Goal: Task Accomplishment & Management: Manage account settings

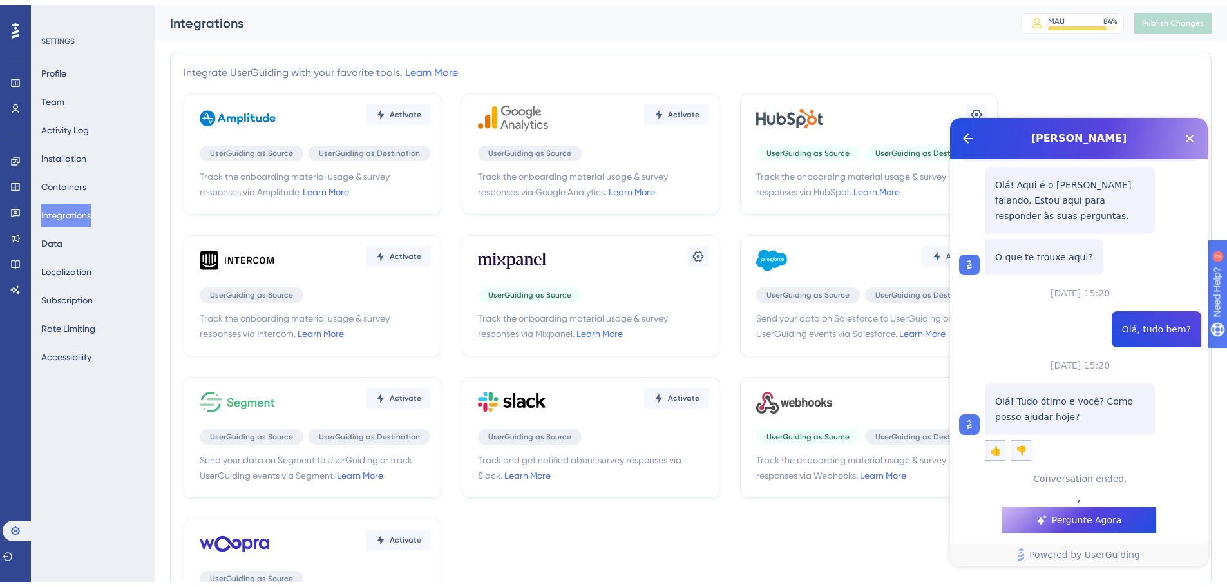
scroll to position [151, 0]
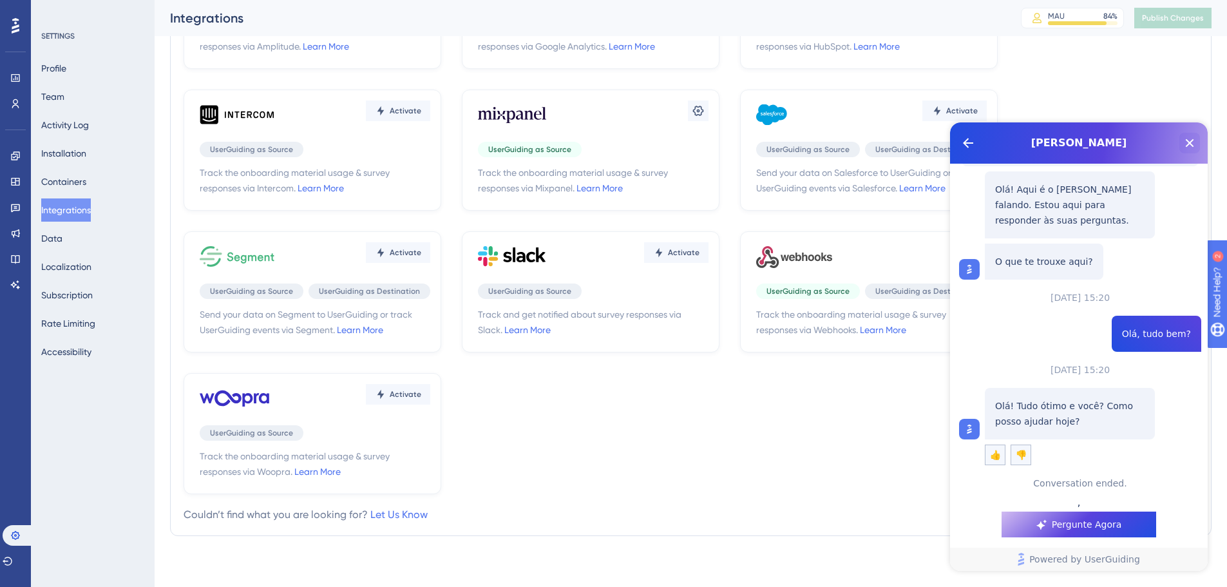
click at [1192, 147] on icon "Close Button" at bounding box center [1189, 142] width 15 height 15
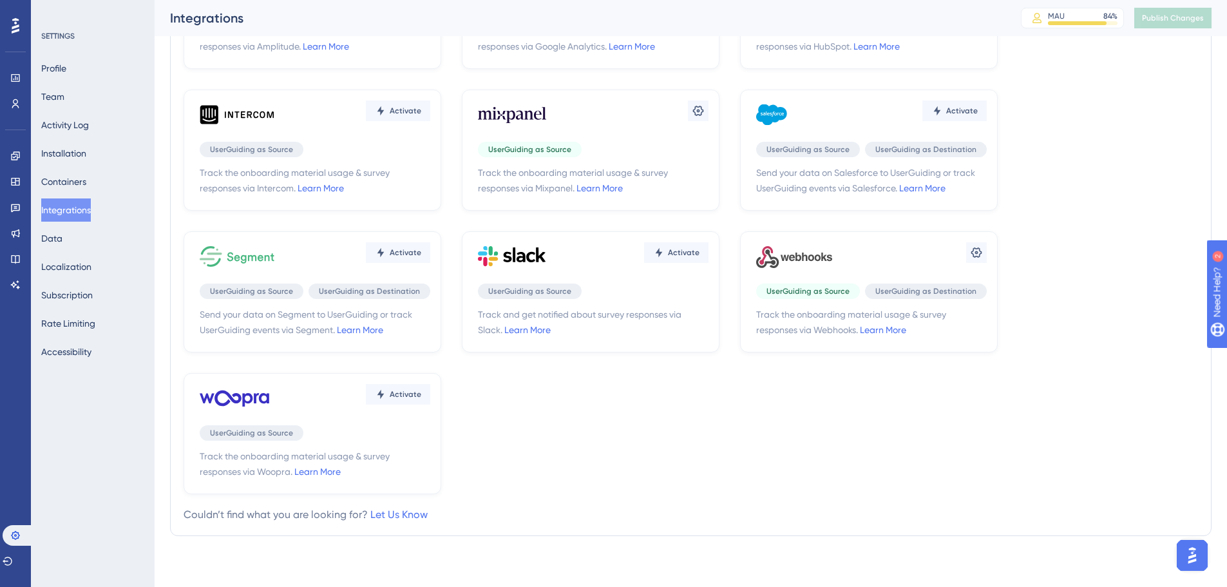
scroll to position [0, 0]
click at [1185, 549] on img "Open AI Assistant Launcher" at bounding box center [1192, 555] width 23 height 23
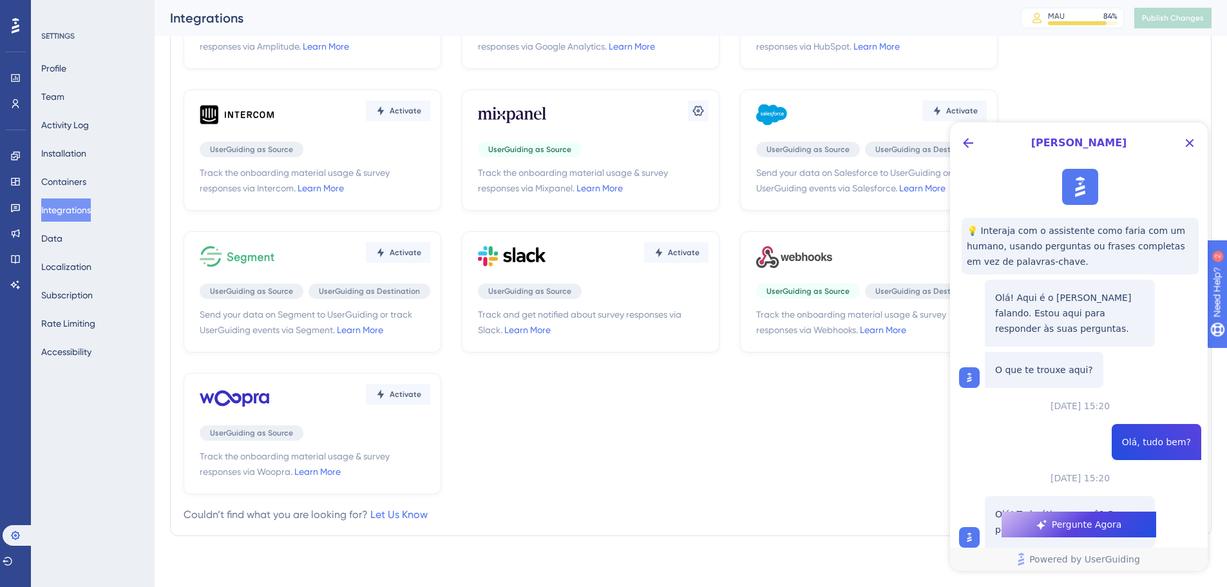
click at [1023, 528] on button "Pergunte Agora" at bounding box center [1079, 525] width 155 height 26
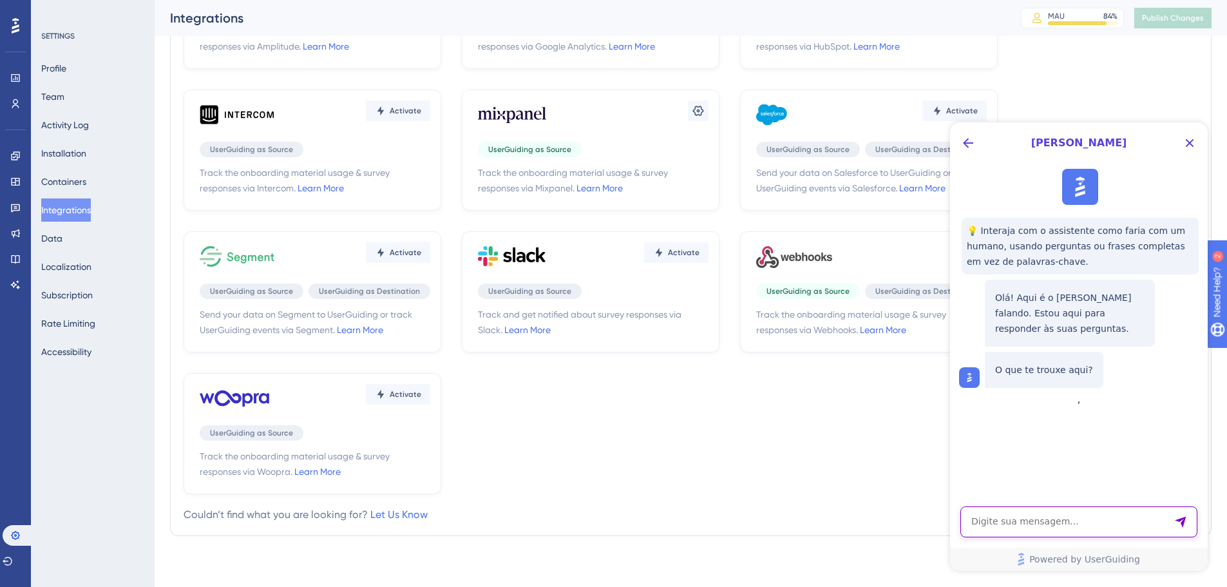
click at [1023, 521] on textarea "AI Assistant Text Input" at bounding box center [1079, 521] width 237 height 31
paste textarea "Olá, tudo bem? Preciso de apoio em dois pontos: Cadastro de usuário: Ao cadastr…"
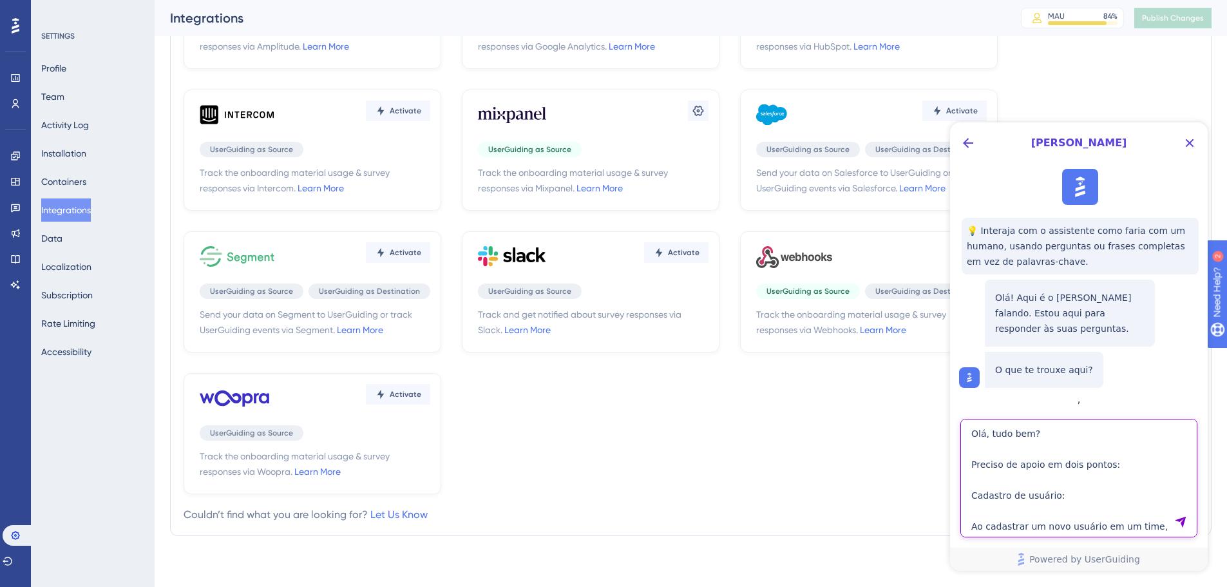
scroll to position [212, 0]
type textarea "Olá, tudo bem? Preciso de apoio em dois pontos: Cadastro de usuário: Ao cadastr…"
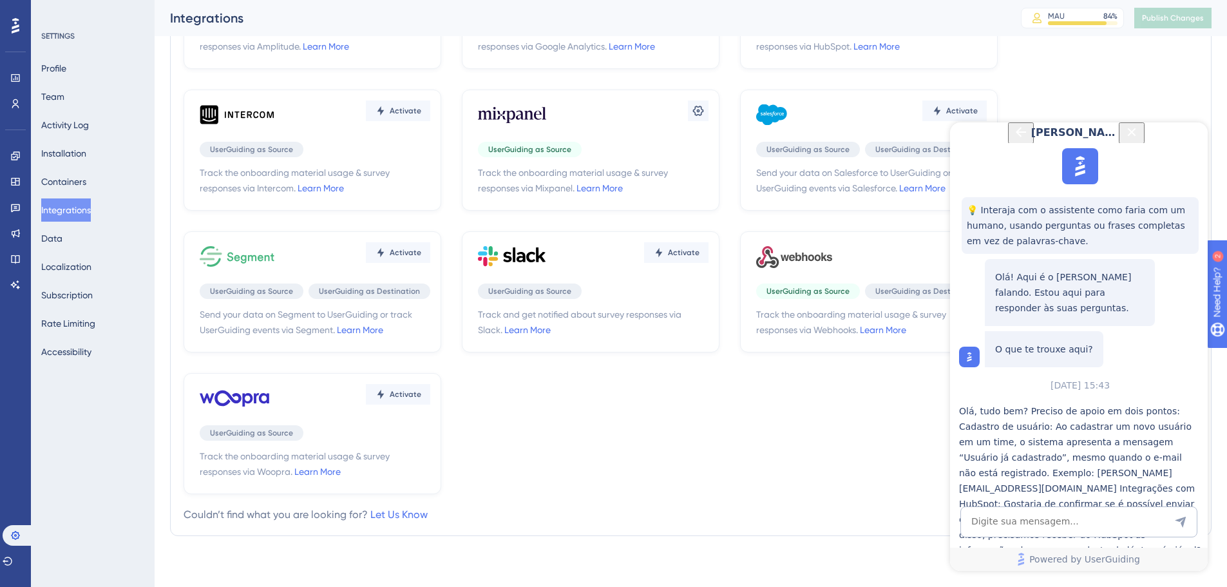
scroll to position [151, 0]
drag, startPoint x: 62, startPoint y: 100, endPoint x: 982, endPoint y: 107, distance: 920.1
click at [62, 101] on button "Team" at bounding box center [52, 96] width 23 height 23
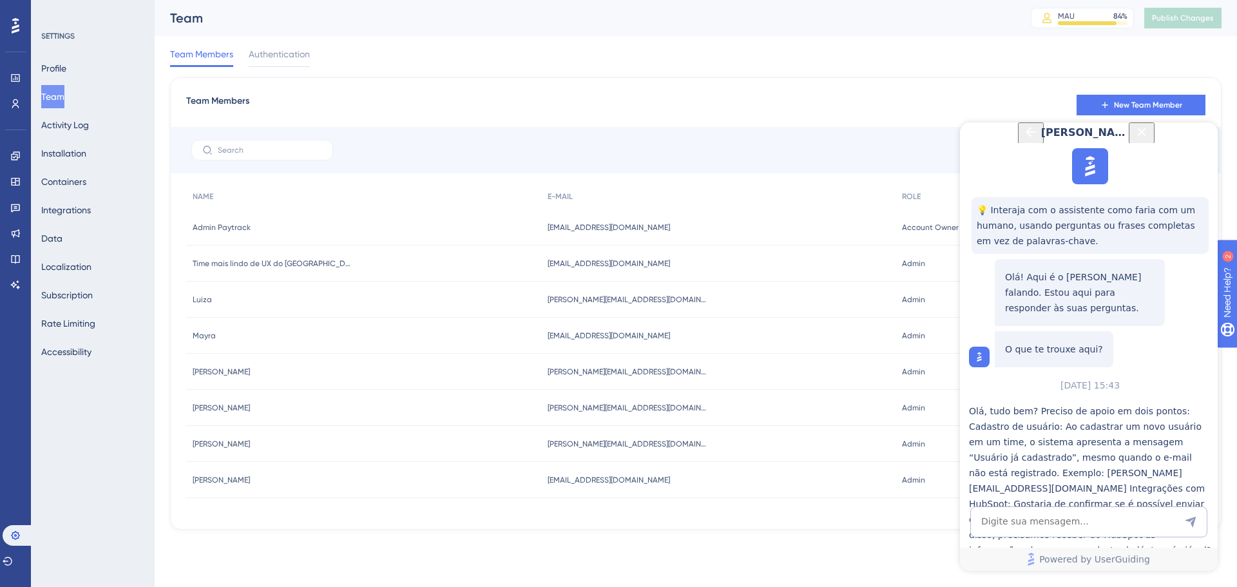
click at [1023, 140] on icon "Back Button" at bounding box center [1030, 131] width 15 height 15
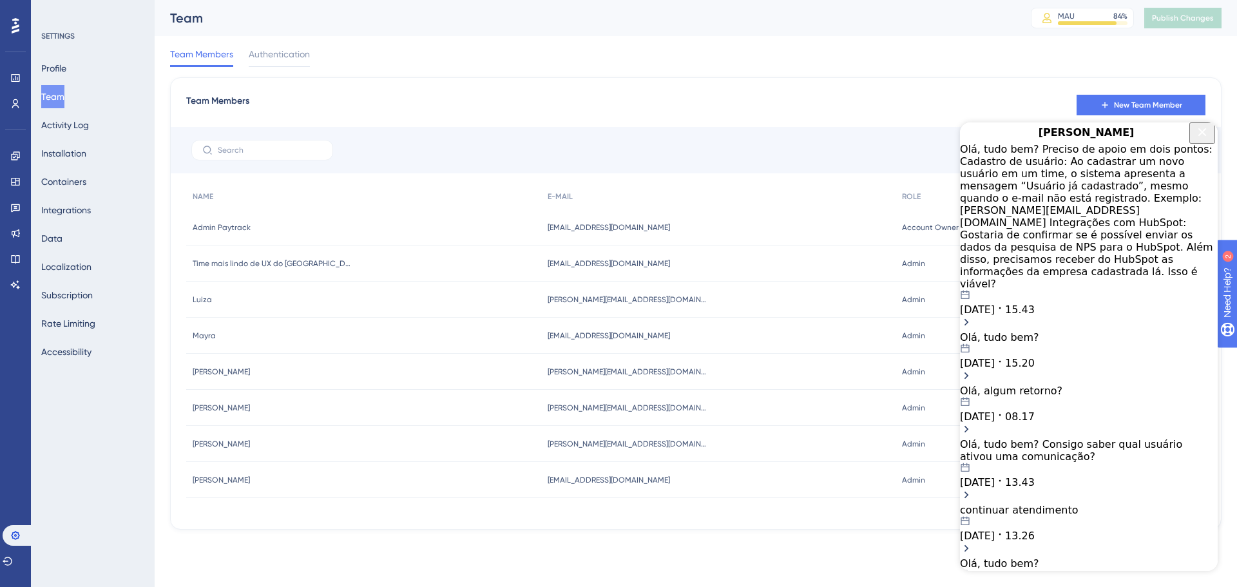
click at [1041, 178] on div "Olá, tudo bem? Preciso de apoio em dois pontos: Cadastro de usuário: Ao cadastr…" at bounding box center [1089, 216] width 258 height 147
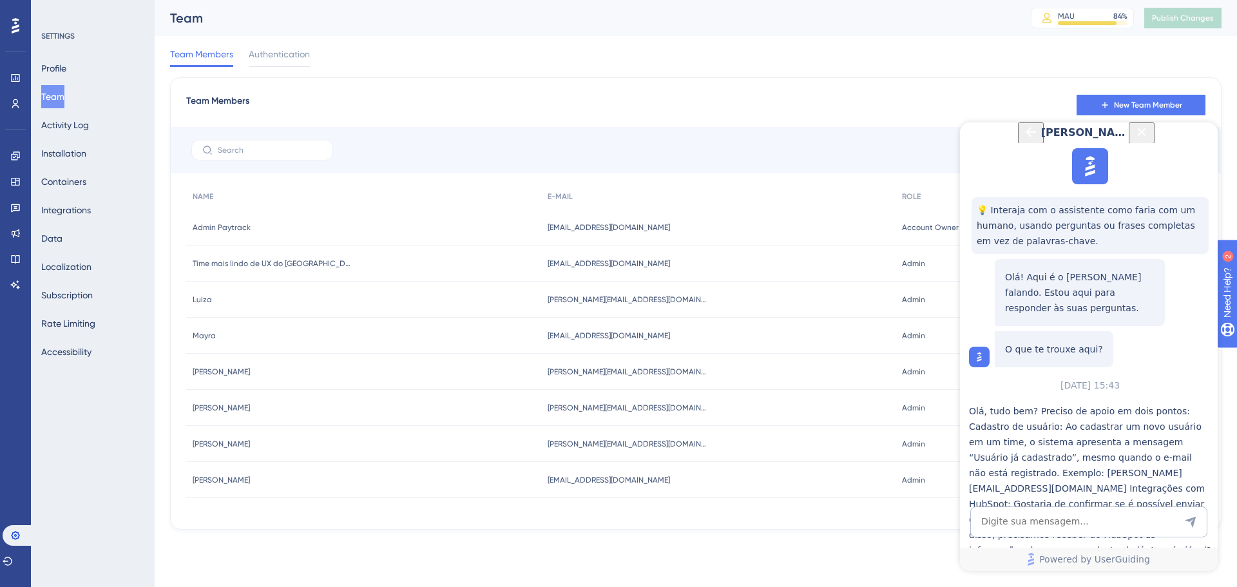
scroll to position [407, 0]
click at [345, 91] on div "Team Members New Team Member NAME E-MAIL ROLE ACTIONS Admin Paytrack Admin Payt…" at bounding box center [696, 303] width 1052 height 452
click at [1115, 103] on span "New Team Member" at bounding box center [1148, 105] width 68 height 10
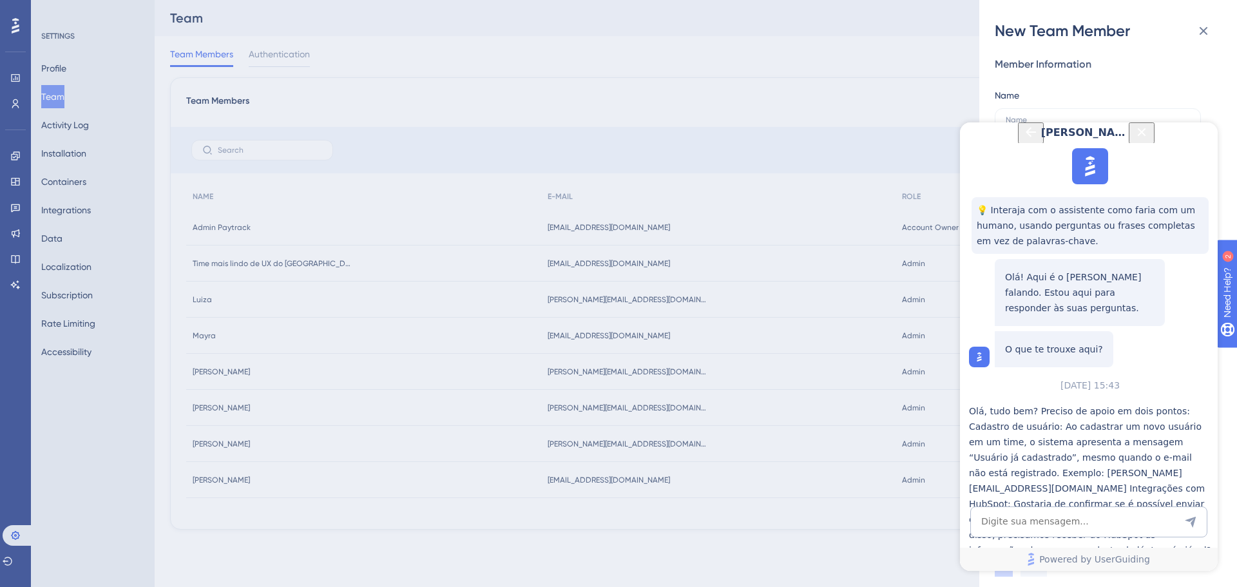
click at [1149, 139] on icon "Close Button" at bounding box center [1141, 131] width 15 height 15
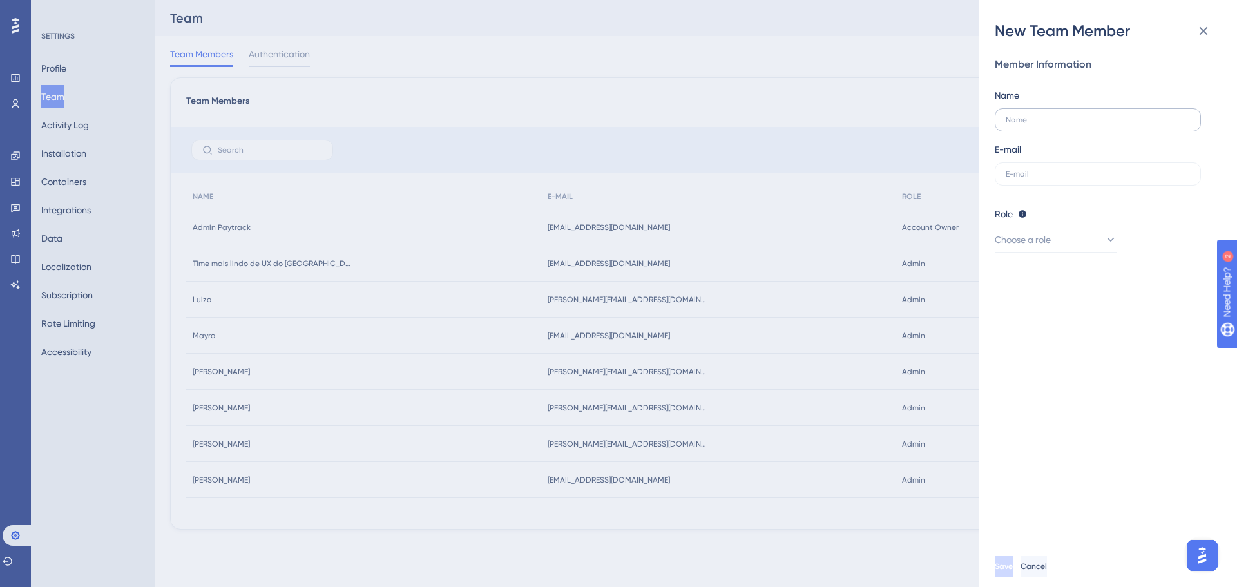
click at [1066, 130] on label at bounding box center [1098, 119] width 206 height 23
click at [1066, 124] on input "text" at bounding box center [1098, 119] width 184 height 9
type input "[EMAIL_ADDRESS][DOMAIN_NAME]"
click at [1032, 122] on input "[EMAIL_ADDRESS][DOMAIN_NAME]" at bounding box center [1098, 119] width 184 height 9
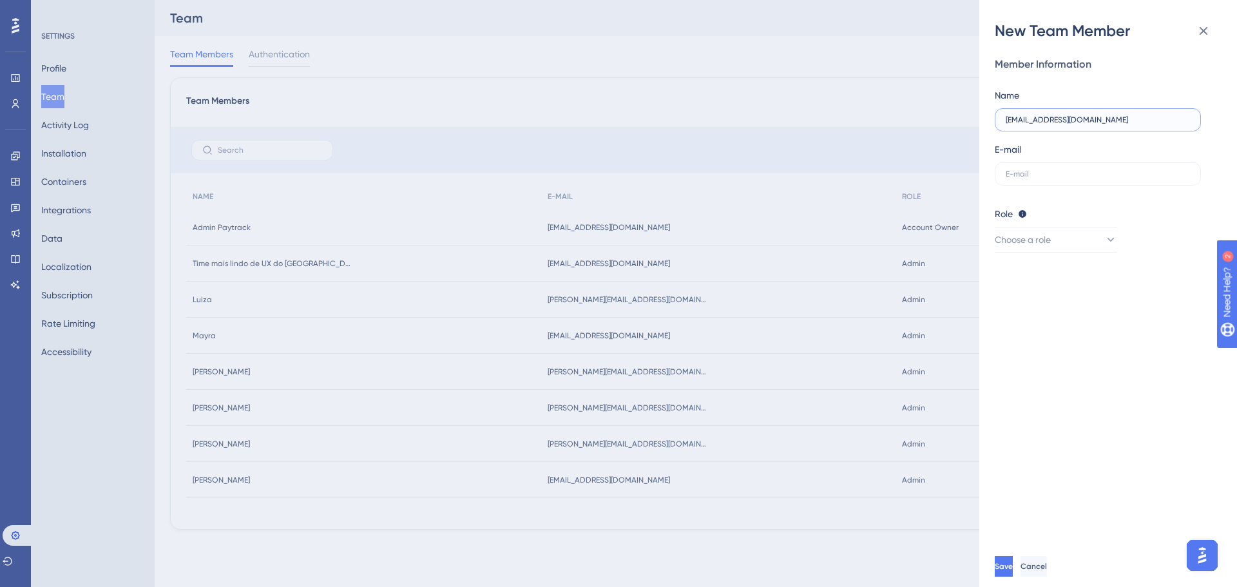
click at [1032, 122] on input "[EMAIL_ADDRESS][DOMAIN_NAME]" at bounding box center [1098, 119] width 184 height 9
click at [1032, 122] on input "scarlet.bueno@paytrack.com.br" at bounding box center [1098, 119] width 184 height 9
type input "Scarlet Bueno"
click at [1052, 174] on input "text" at bounding box center [1098, 173] width 184 height 9
paste input "scarlet.bueno@paytrack.com.br"
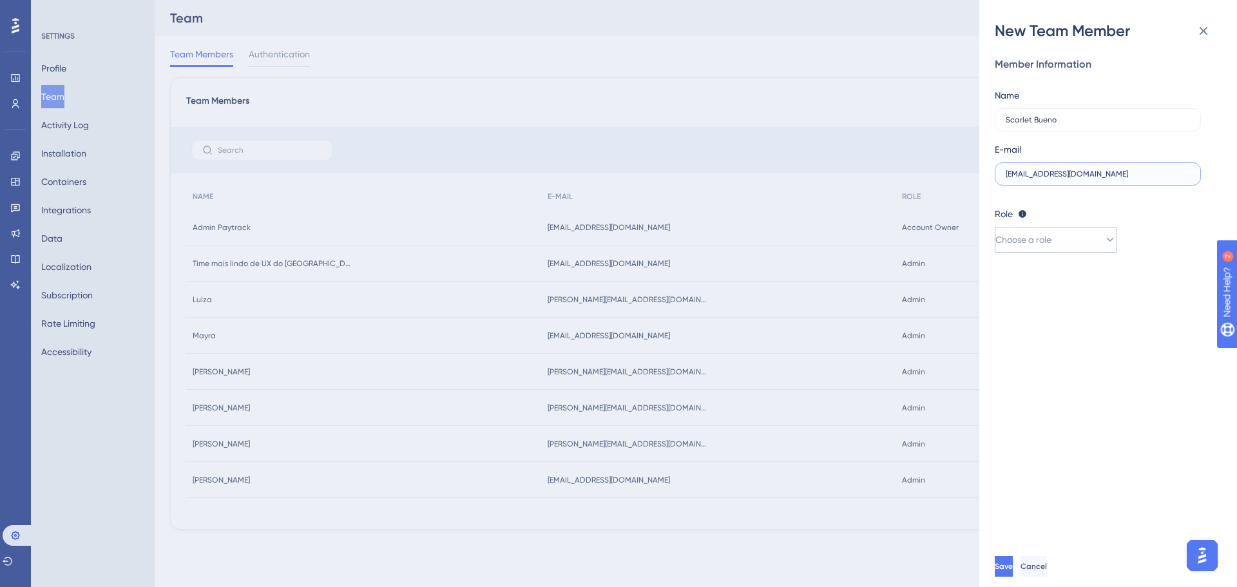
type input "scarlet.bueno@paytrack.com.br"
click at [1039, 237] on span "Choose a role" at bounding box center [1023, 239] width 56 height 15
click at [1040, 276] on div "Admin Admin" at bounding box center [1056, 279] width 106 height 26
click at [1012, 568] on button "Save" at bounding box center [1005, 566] width 21 height 21
click at [1200, 33] on icon at bounding box center [1203, 30] width 15 height 15
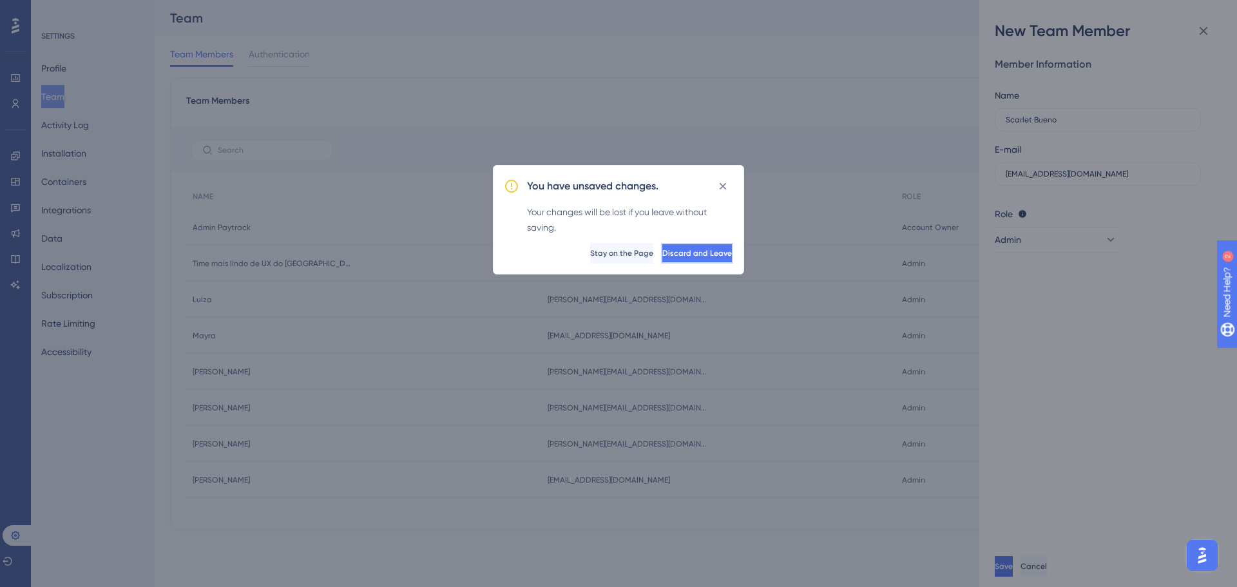
click at [662, 248] on span "Discard and Leave" at bounding box center [697, 253] width 70 height 10
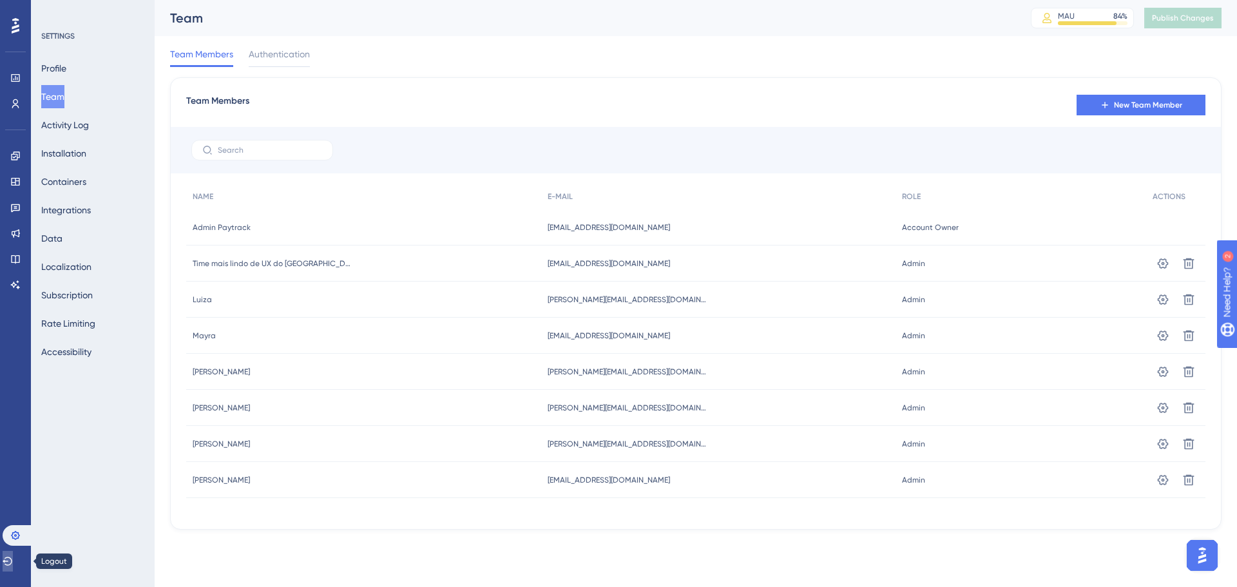
click at [13, 561] on icon at bounding box center [8, 561] width 10 height 10
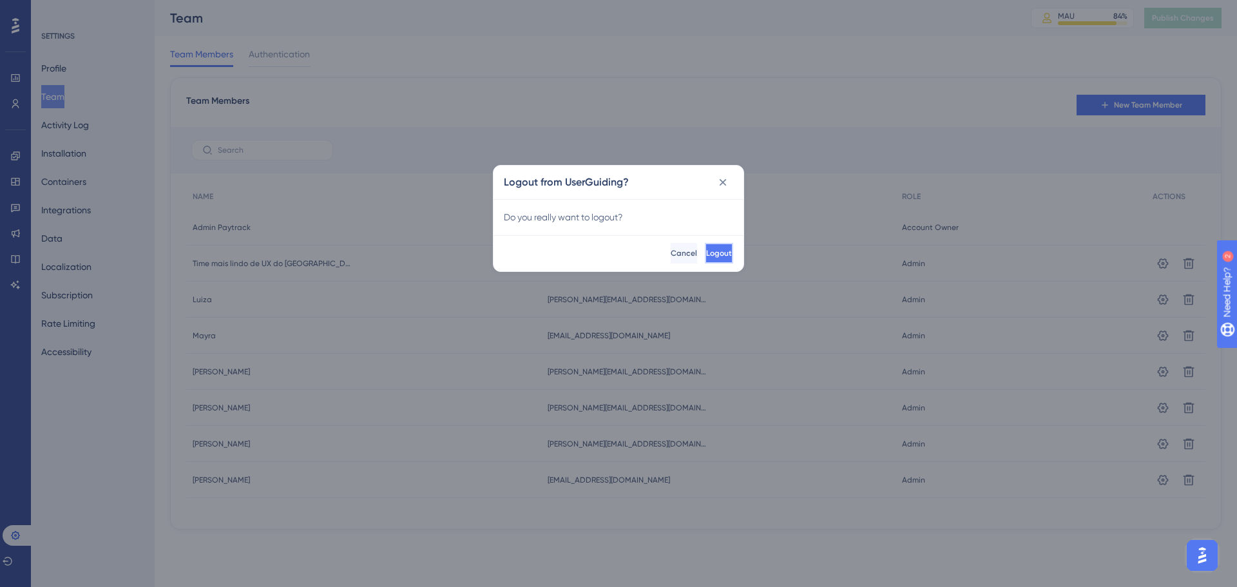
click at [706, 253] on span "Logout" at bounding box center [719, 253] width 26 height 10
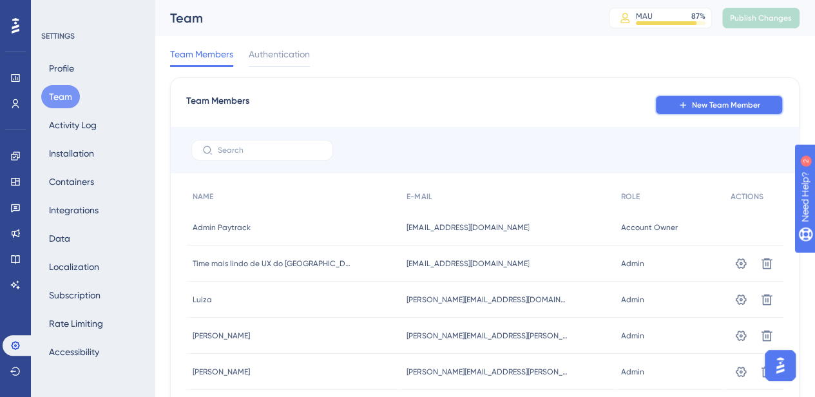
click at [718, 104] on span "New Team Member" at bounding box center [726, 105] width 68 height 10
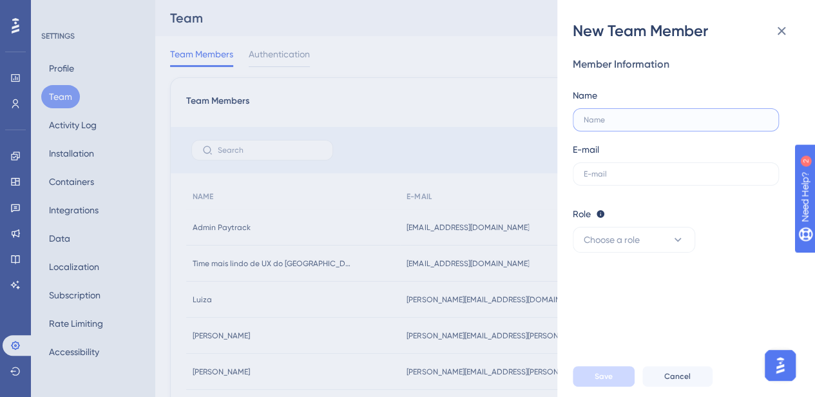
click at [591, 117] on input "text" at bounding box center [676, 119] width 184 height 9
type input "[PERSON_NAME]"
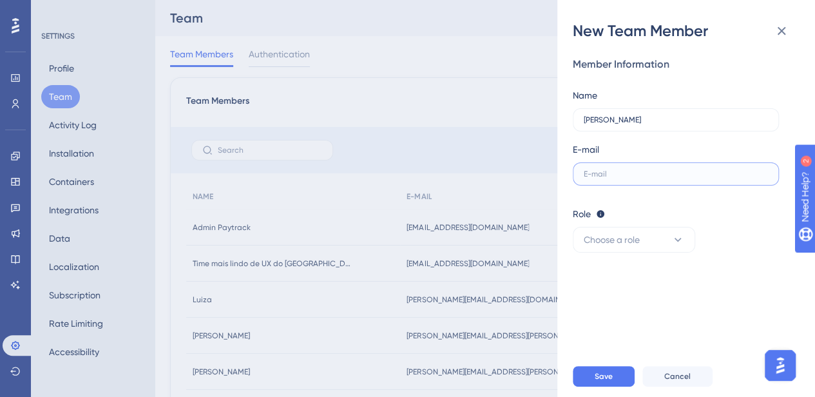
click at [595, 175] on input "text" at bounding box center [676, 173] width 184 height 9
paste input "https://panel.userguiding.com/settings/team/team-members"
type input "https://panel.userguiding.com/settings/team/team-members"
click at [612, 173] on input "https://panel.userguiding.com/settings/team/team-members" at bounding box center [676, 173] width 184 height 9
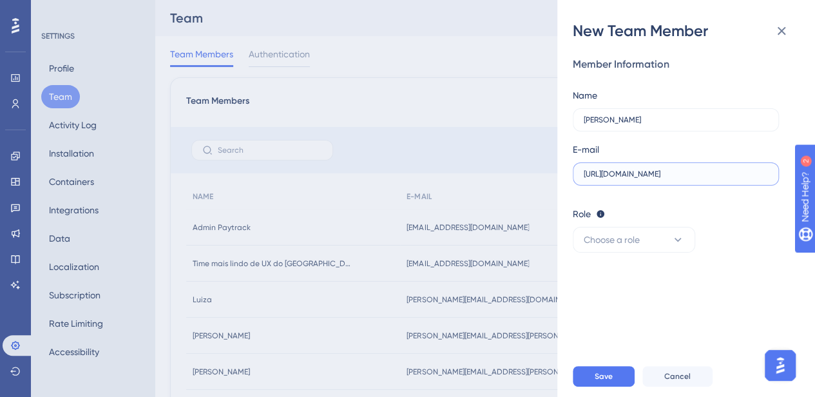
click at [612, 173] on input "https://panel.userguiding.com/settings/team/team-members" at bounding box center [676, 173] width 184 height 9
click at [624, 181] on label at bounding box center [676, 173] width 206 height 23
click at [624, 178] on input "text" at bounding box center [676, 173] width 184 height 9
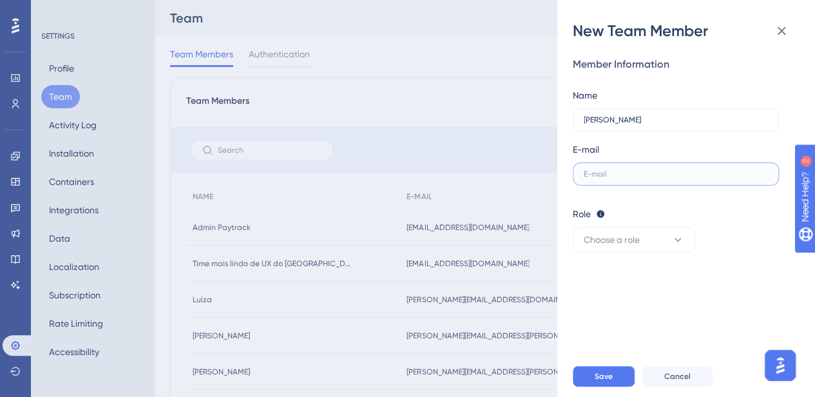
paste input "[EMAIL_ADDRESS][DOMAIN_NAME]"
click at [620, 238] on span "Choose a role" at bounding box center [612, 239] width 56 height 15
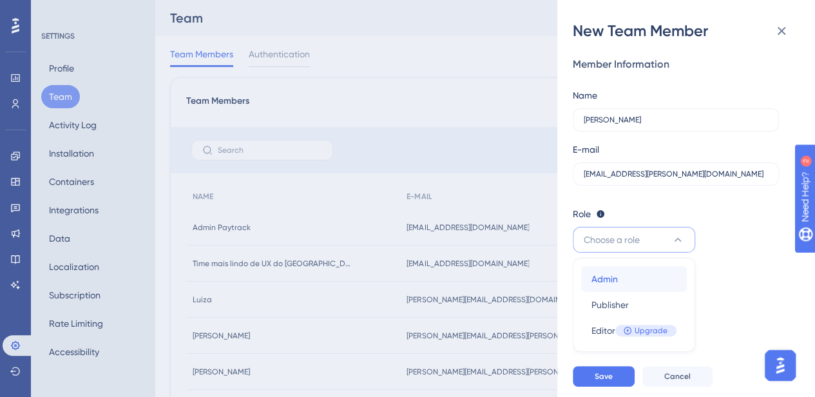
click at [604, 275] on span "Admin" at bounding box center [604, 278] width 26 height 15
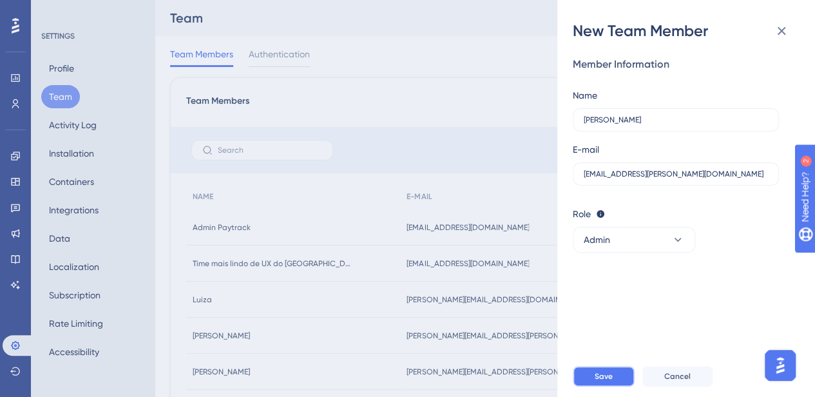
click at [608, 381] on span "Save" at bounding box center [604, 376] width 18 height 10
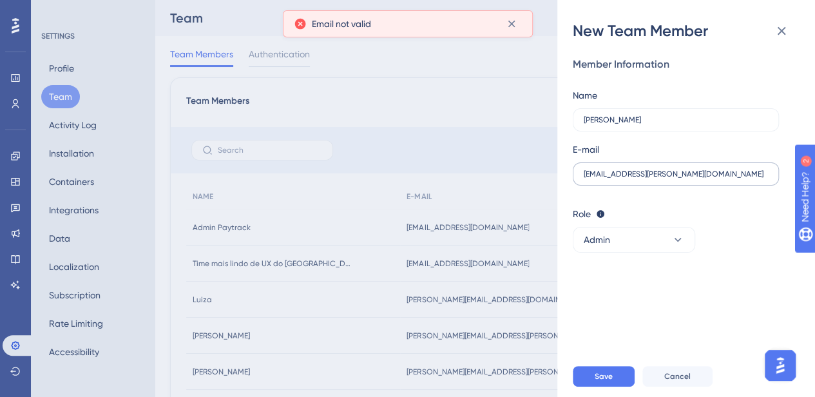
click at [587, 180] on label "[EMAIL_ADDRESS][DOMAIN_NAME]" at bounding box center [676, 173] width 206 height 23
click at [587, 178] on input "[EMAIL_ADDRESS][DOMAIN_NAME]" at bounding box center [676, 173] width 184 height 9
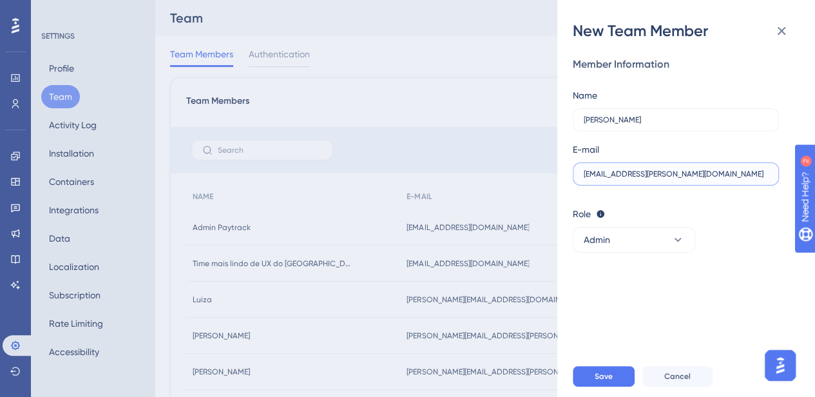
click at [584, 173] on input "[EMAIL_ADDRESS][DOMAIN_NAME]" at bounding box center [676, 173] width 184 height 9
click at [595, 381] on span "Save" at bounding box center [604, 376] width 18 height 10
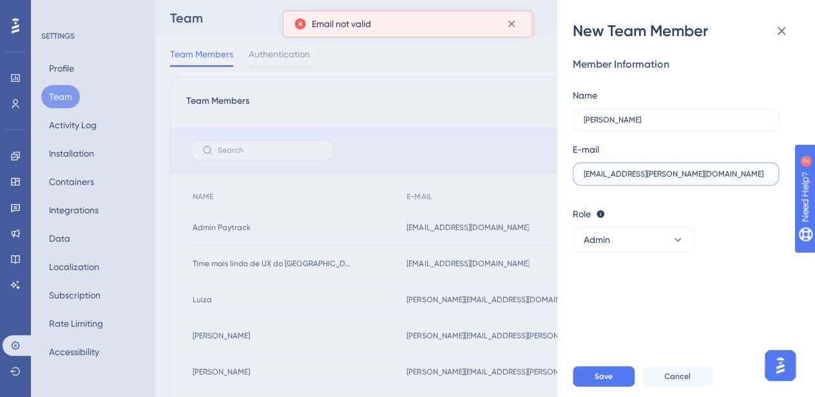
click at [701, 177] on input "mateus.brito@paytrack.com.br" at bounding box center [676, 173] width 184 height 9
type input "mateus.brito@paytrack.com.br"
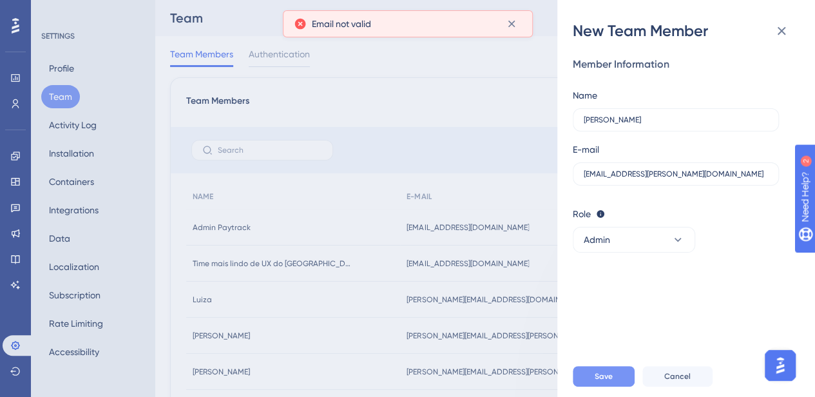
click at [590, 385] on button "Save" at bounding box center [604, 376] width 62 height 21
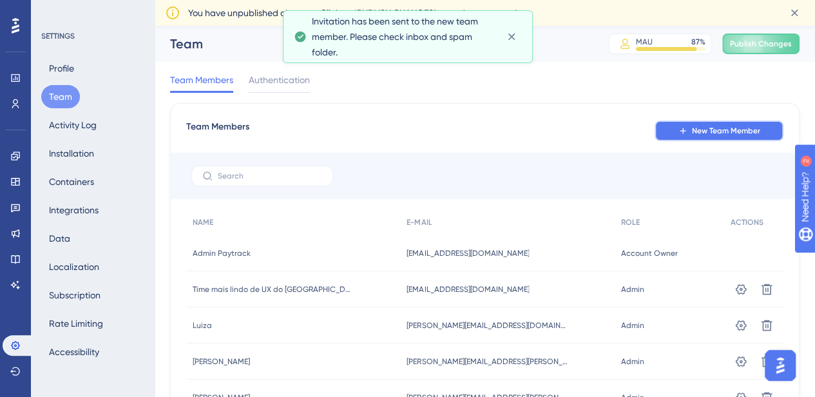
click at [687, 128] on icon at bounding box center [683, 131] width 10 height 10
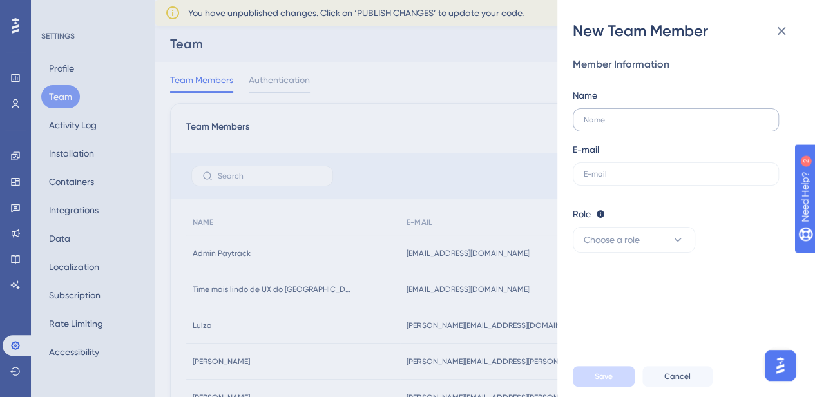
click at [606, 111] on label at bounding box center [676, 119] width 206 height 23
click at [606, 115] on input "text" at bounding box center [676, 119] width 184 height 9
type input "Isabelle Holetz"
click at [633, 165] on label at bounding box center [676, 173] width 206 height 23
click at [633, 169] on input "text" at bounding box center [676, 173] width 184 height 9
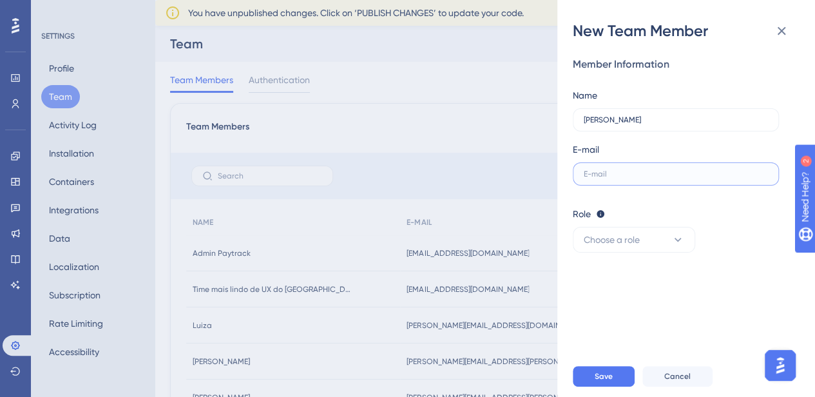
paste input "isabelle.soares@paytrack.com.br"
type input "isabelle.soares@paytrack.com.br"
click at [586, 239] on span "Choose a role" at bounding box center [612, 239] width 56 height 15
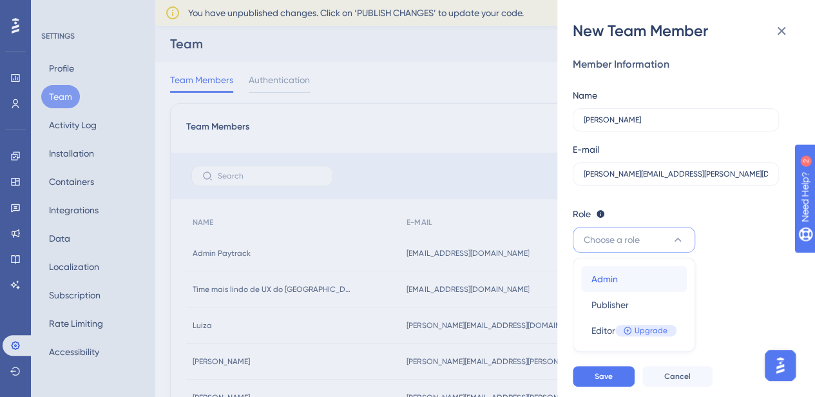
click at [613, 276] on span "Admin" at bounding box center [604, 278] width 26 height 15
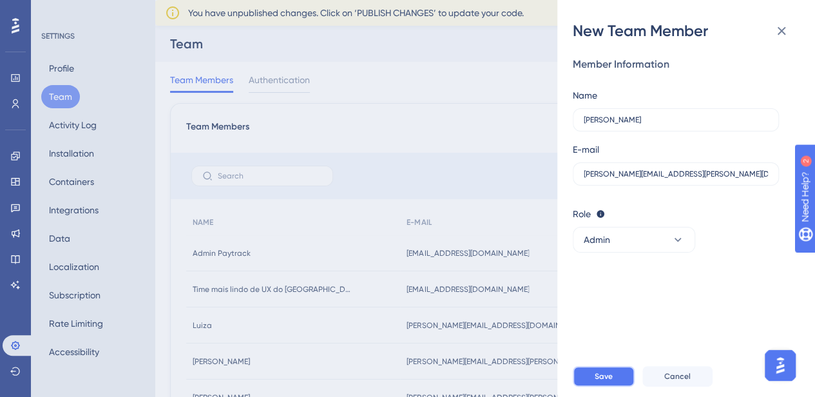
click at [591, 385] on button "Save" at bounding box center [604, 376] width 62 height 21
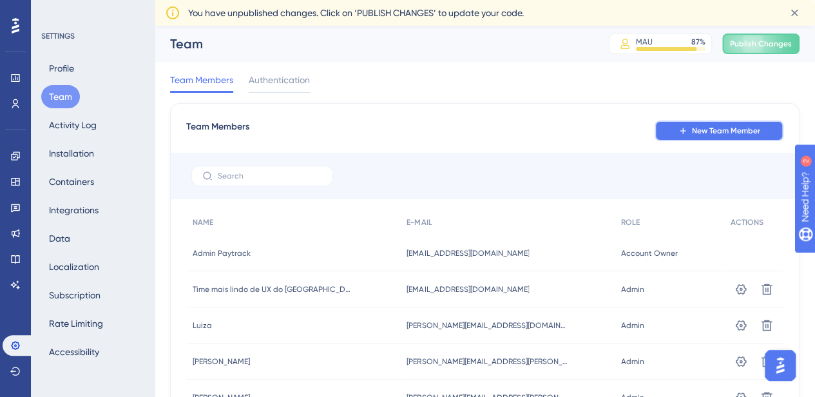
click at [714, 122] on button "New Team Member" at bounding box center [719, 130] width 129 height 21
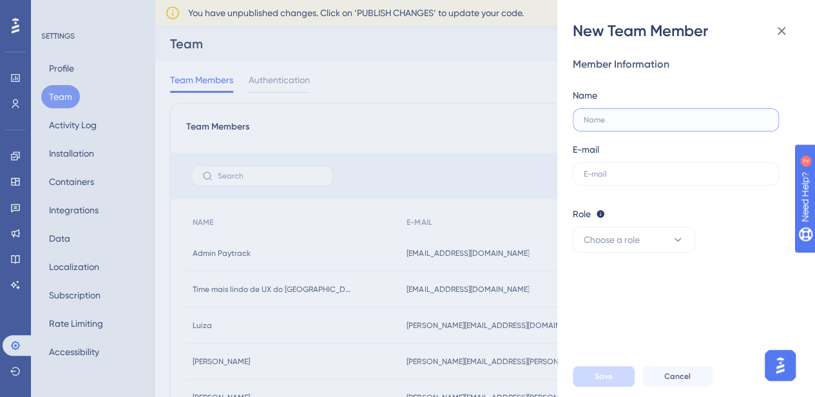
click at [594, 117] on input "text" at bounding box center [676, 119] width 184 height 9
type input "F"
type input "Biola"
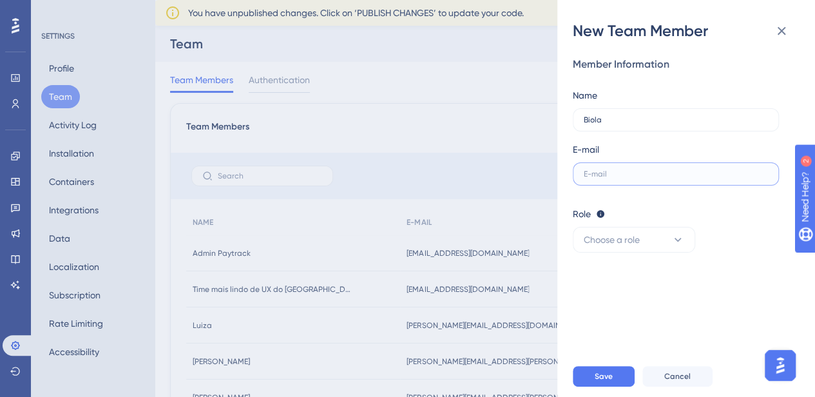
click at [588, 170] on input "text" at bounding box center [676, 173] width 184 height 9
paste input "fabiola.valle@paytrack.com.br"
type input "fabiola.valle@paytrack.com.br"
click at [613, 238] on span "Choose a role" at bounding box center [612, 239] width 56 height 15
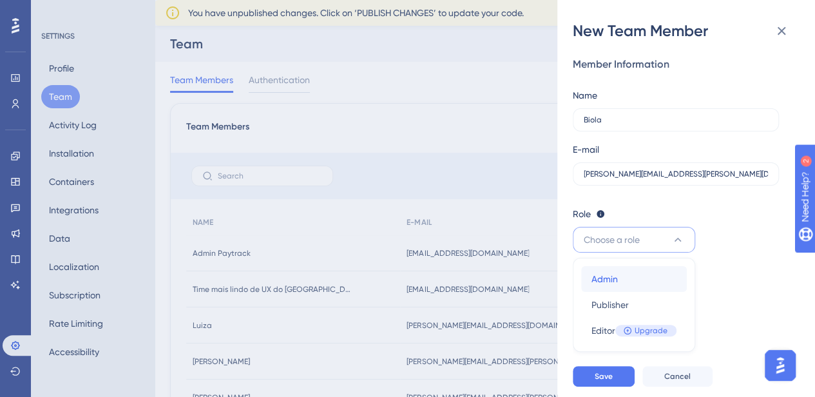
click at [611, 285] on span "Admin" at bounding box center [604, 278] width 26 height 15
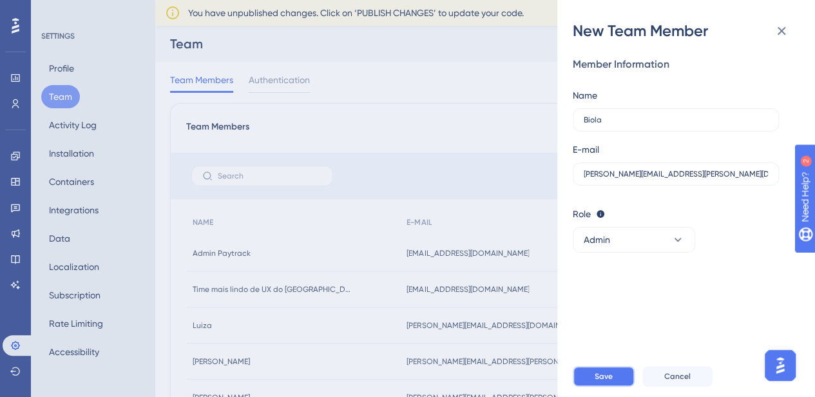
click at [596, 387] on button "Save" at bounding box center [604, 376] width 62 height 21
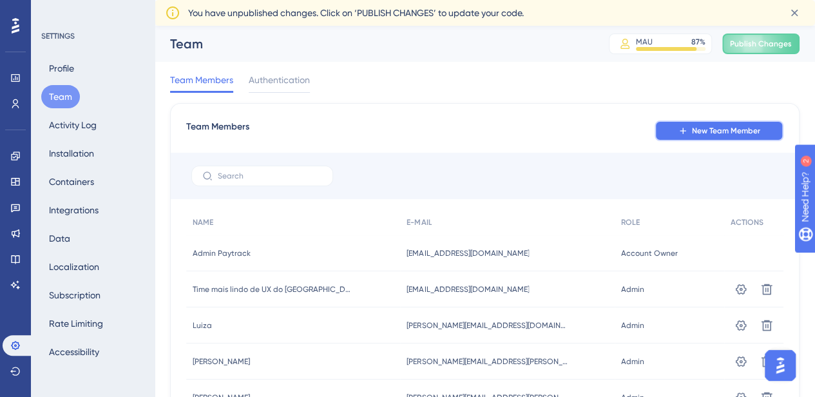
click at [718, 133] on span "New Team Member" at bounding box center [726, 131] width 68 height 10
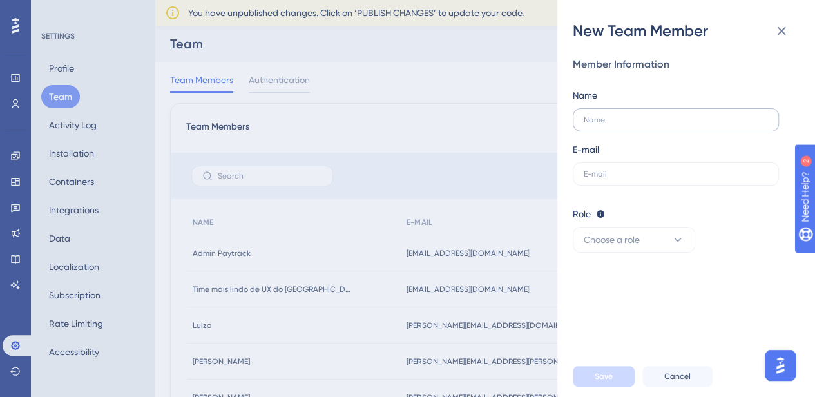
click at [624, 125] on label at bounding box center [676, 119] width 206 height 23
click at [624, 124] on input "text" at bounding box center [676, 119] width 184 height 9
type input "Demian"
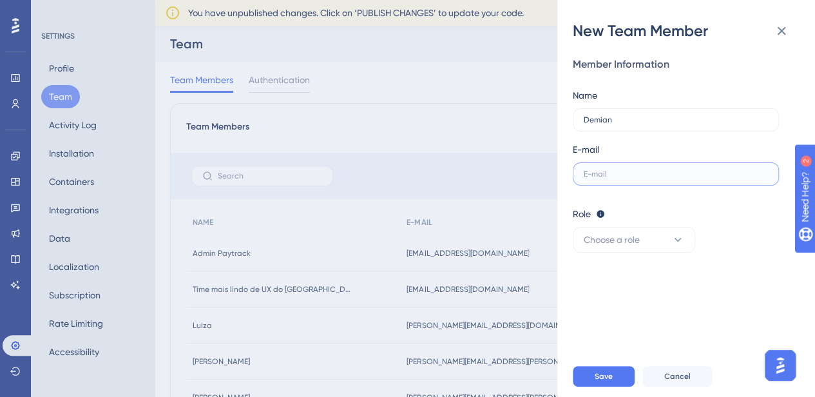
click at [605, 172] on input "text" at bounding box center [676, 173] width 184 height 9
paste input "demian.guapiano@paytrack.com.br"
type input "demian.guapiano@paytrack.com.br"
click at [618, 239] on span "Choose a role" at bounding box center [612, 239] width 56 height 15
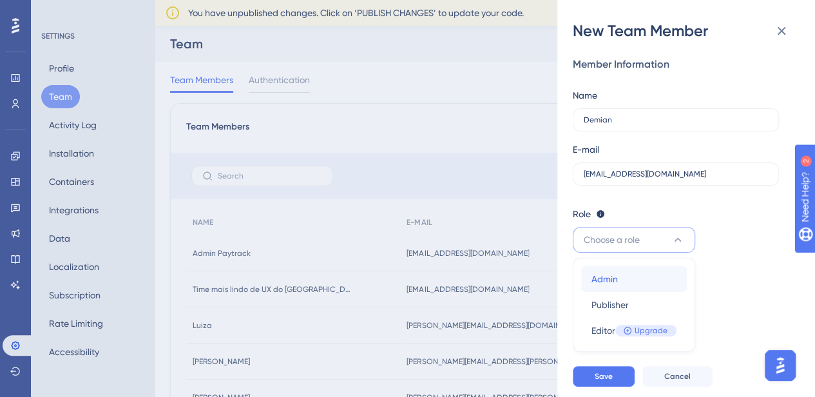
click at [597, 284] on span "Admin" at bounding box center [604, 278] width 26 height 15
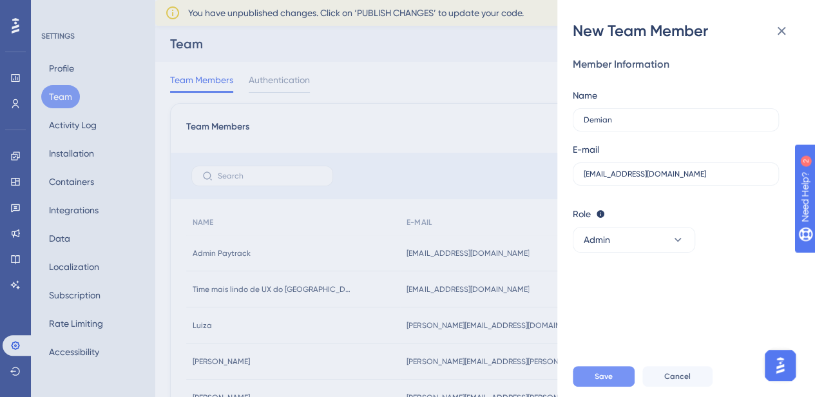
click at [602, 381] on span "Save" at bounding box center [604, 376] width 18 height 10
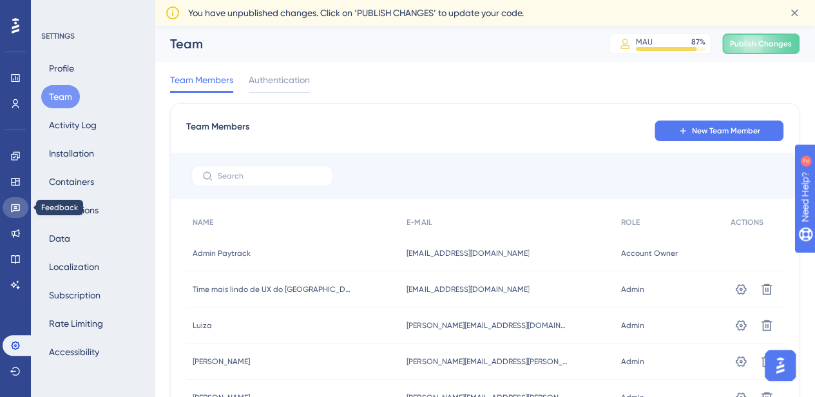
click at [15, 209] on icon at bounding box center [15, 207] width 10 height 10
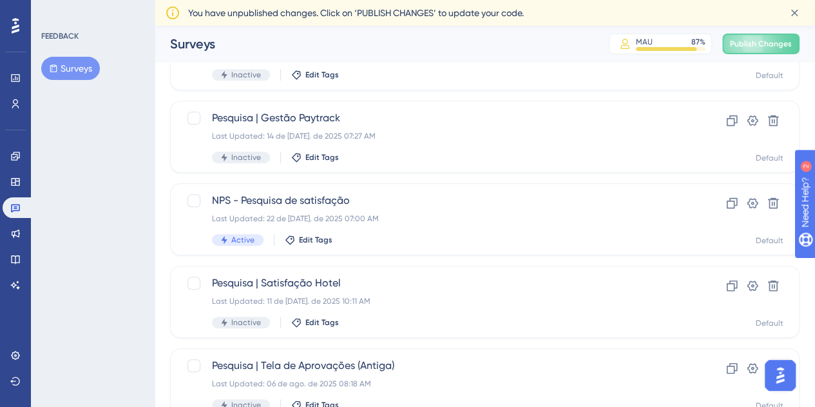
scroll to position [322, 0]
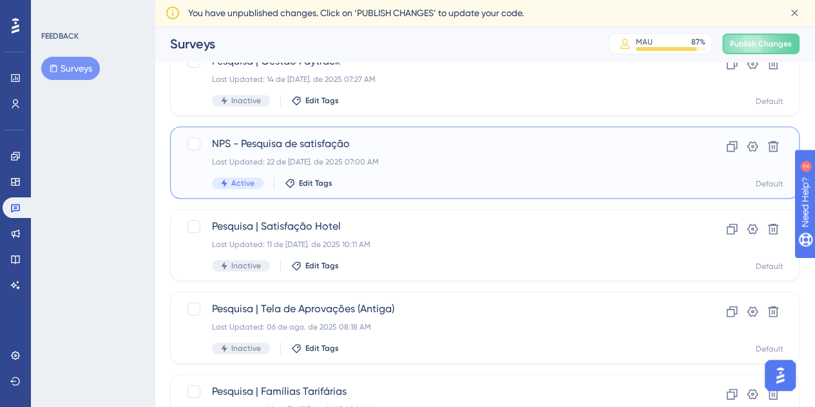
click at [405, 166] on div "Last Updated: 22 de jul. de 2025 07:00 AM" at bounding box center [433, 162] width 443 height 10
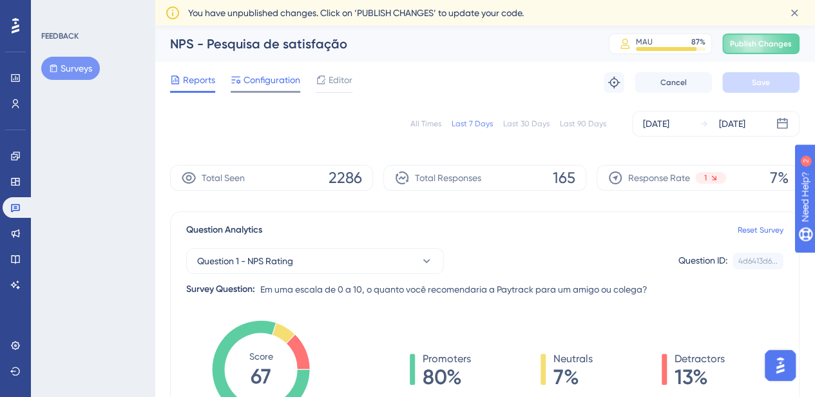
click at [259, 77] on span "Configuration" at bounding box center [272, 79] width 57 height 15
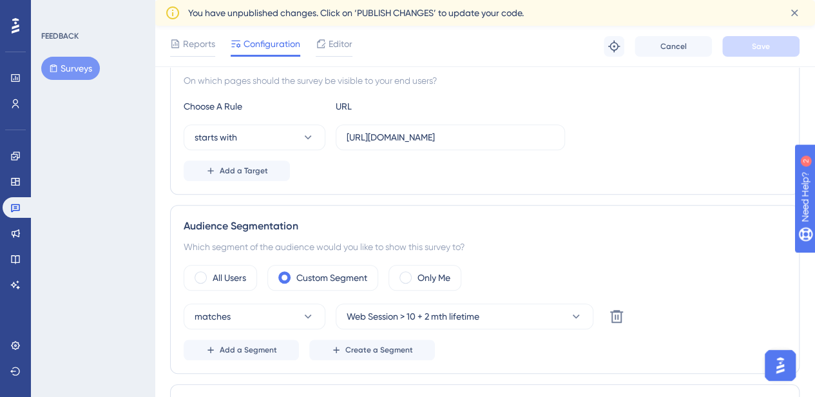
scroll to position [322, 0]
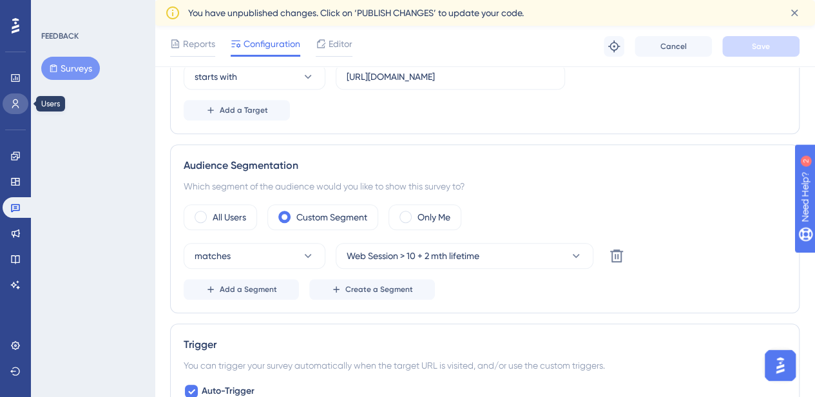
click at [12, 107] on icon at bounding box center [15, 104] width 10 height 10
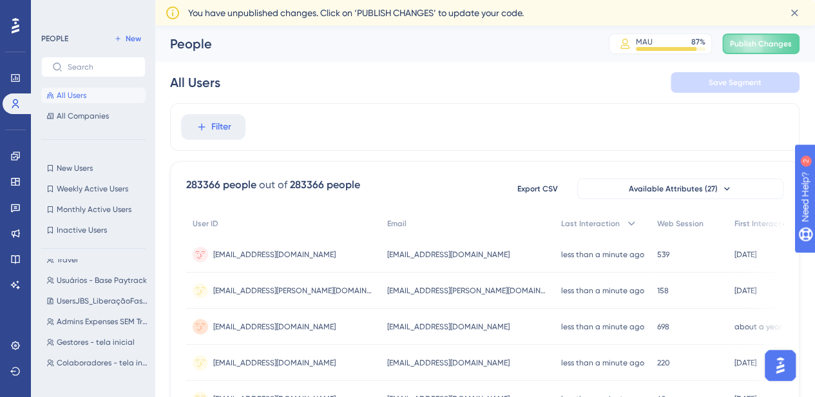
scroll to position [193, 0]
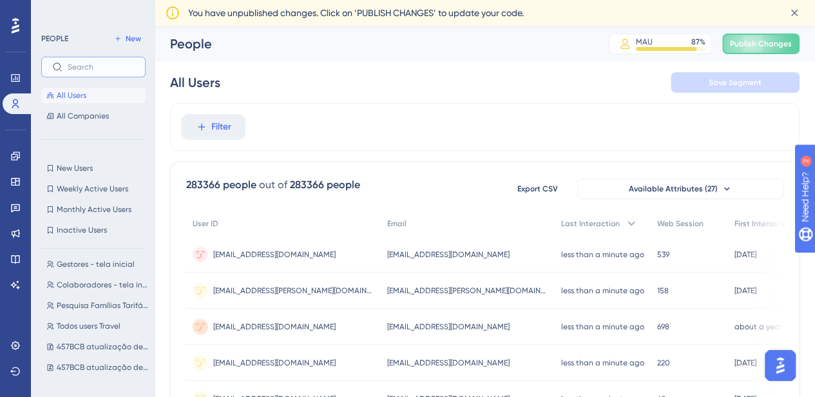
click at [74, 63] on input "text" at bounding box center [101, 67] width 67 height 9
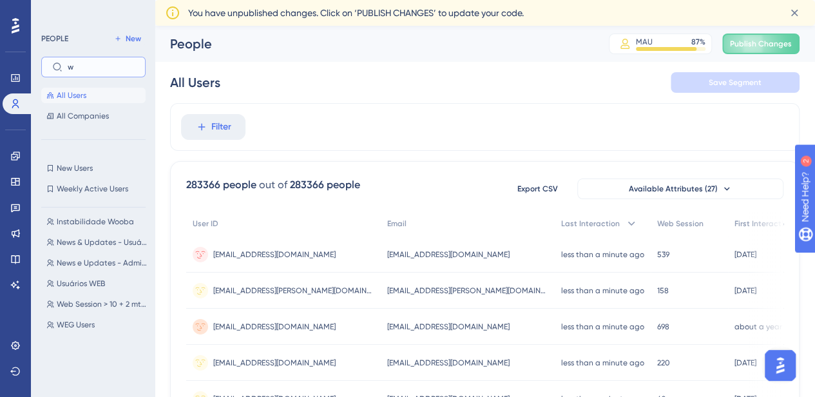
scroll to position [0, 0]
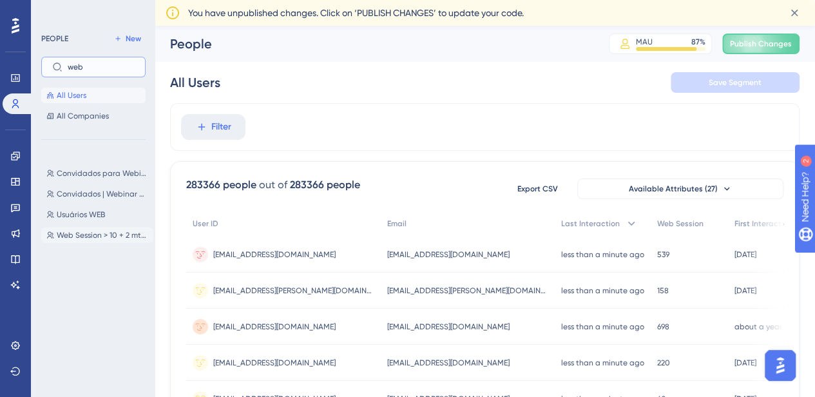
type input "web"
click at [78, 233] on span "Web Session > 10 + 2 mth lifetime" at bounding box center [102, 235] width 91 height 10
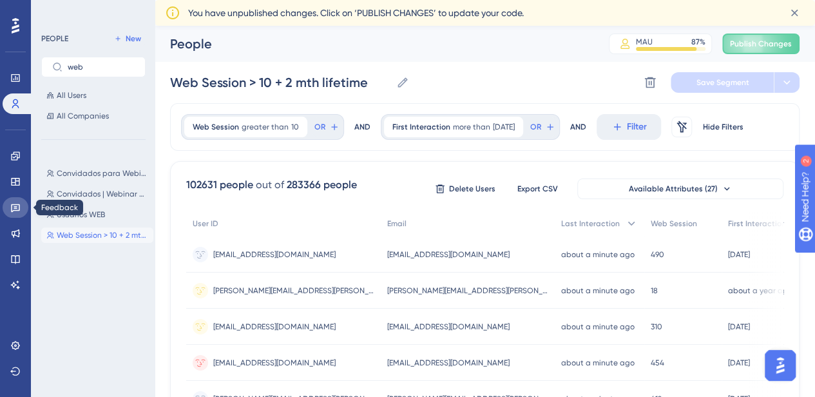
click at [18, 209] on icon at bounding box center [15, 207] width 10 height 10
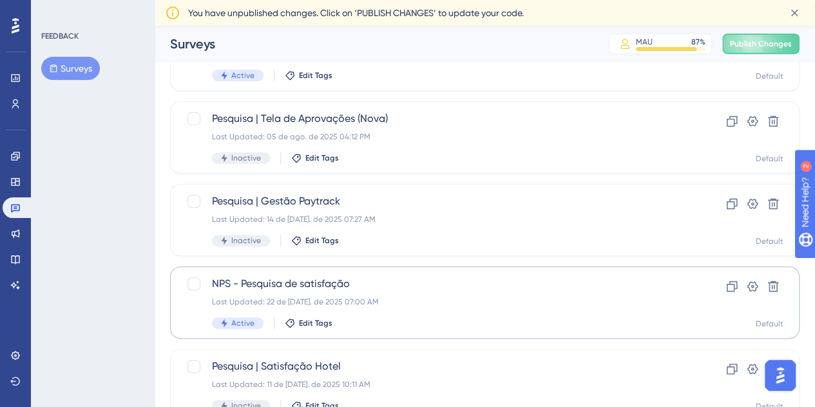
scroll to position [258, 0]
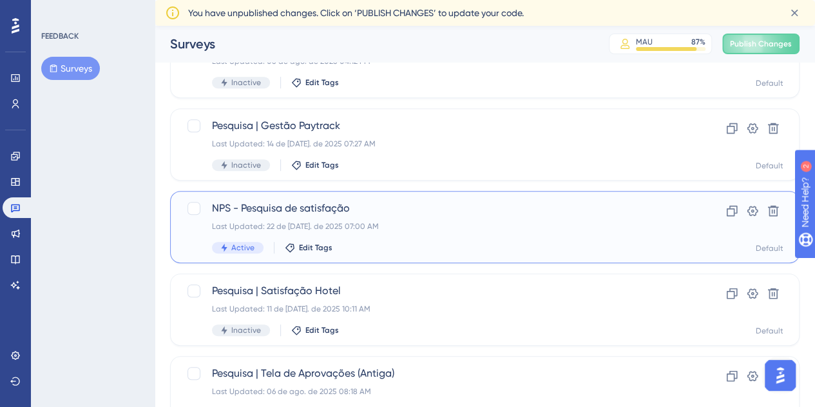
click at [398, 207] on span "NPS - Pesquisa de satisfação" at bounding box center [433, 207] width 443 height 15
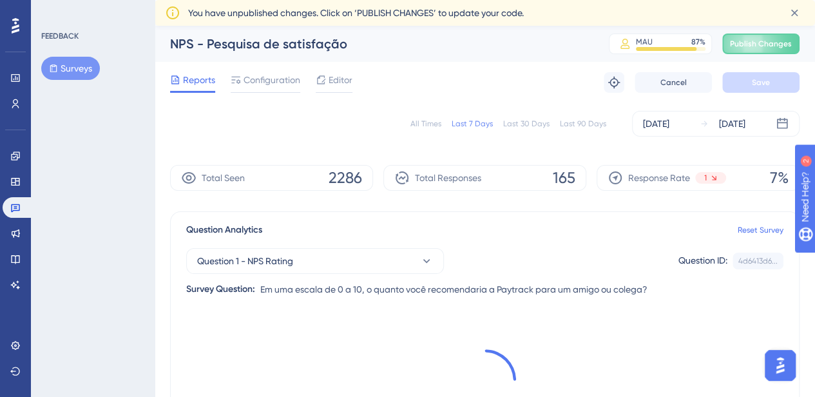
click at [266, 81] on span "Configuration" at bounding box center [272, 79] width 57 height 15
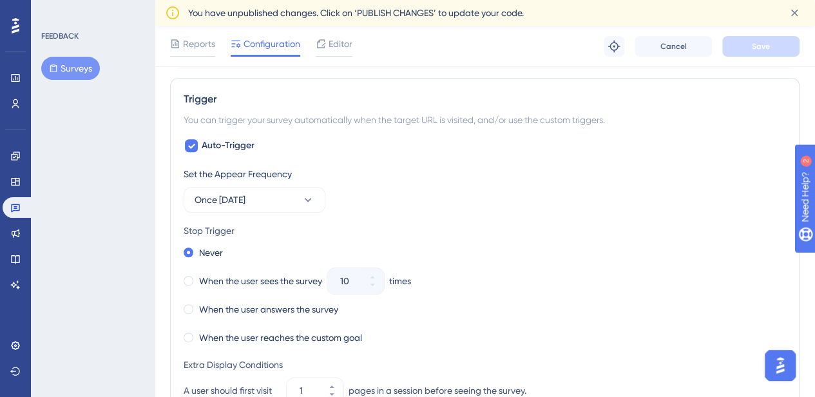
scroll to position [580, 0]
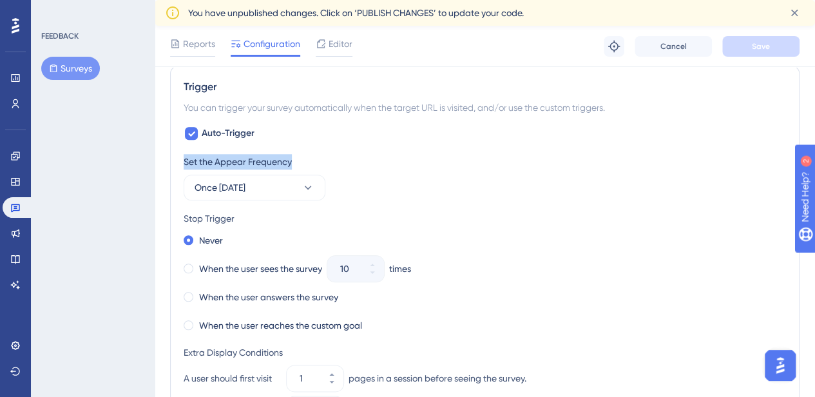
drag, startPoint x: 182, startPoint y: 155, endPoint x: 300, endPoint y: 150, distance: 118.7
click at [300, 150] on div "Trigger You can trigger your survey automatically when the target URL is visite…" at bounding box center [485, 311] width 630 height 491
copy div "Set the Appear Frequency"
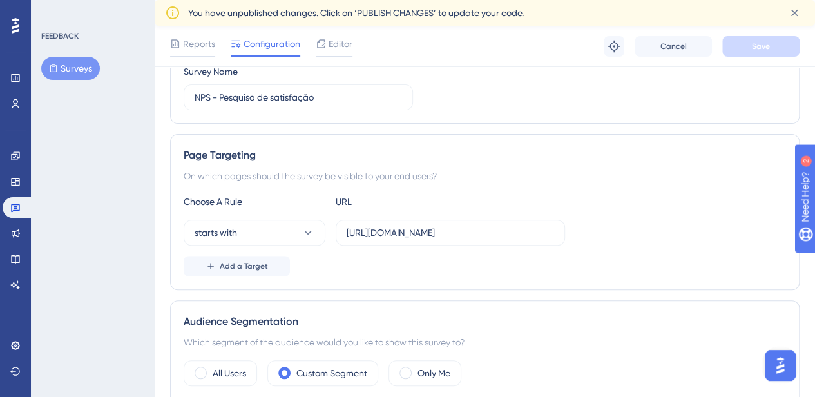
scroll to position [76, 0]
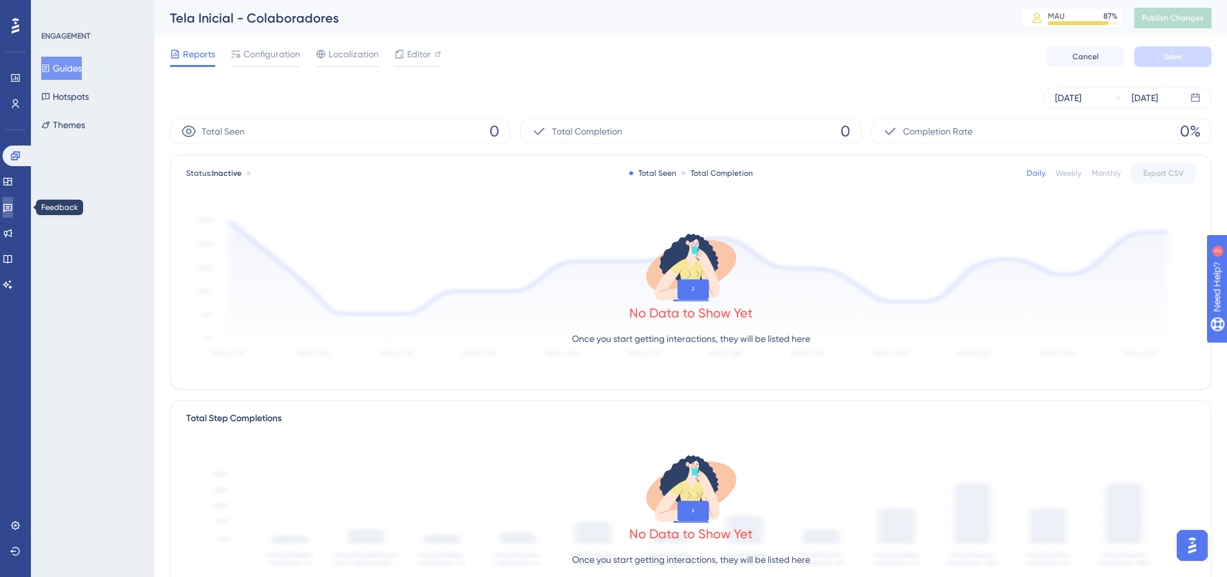
click at [13, 207] on icon at bounding box center [8, 207] width 10 height 10
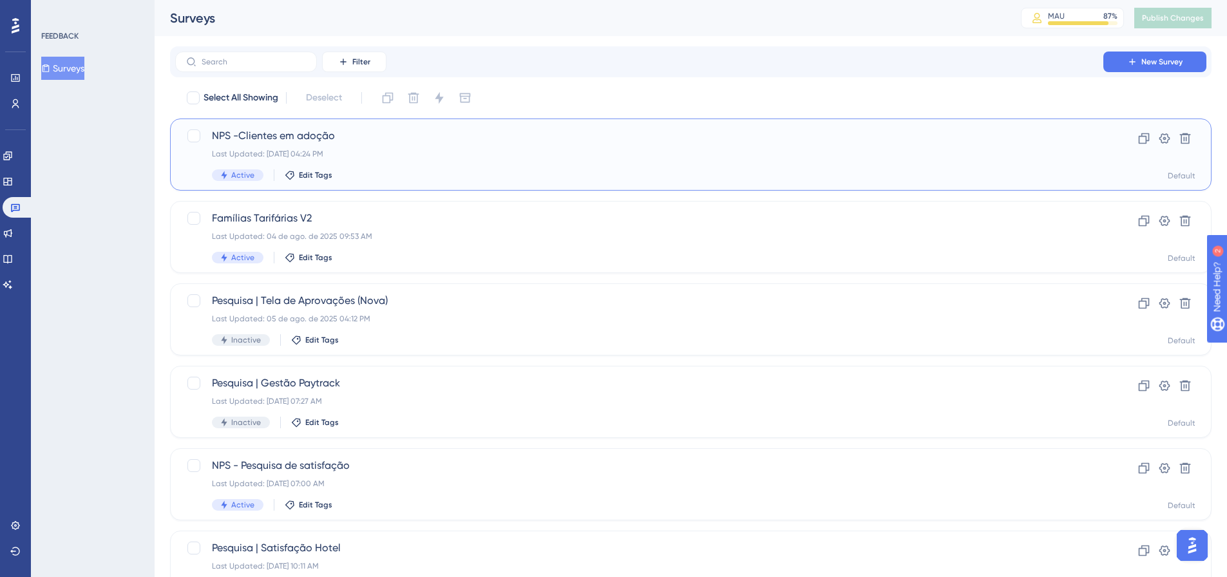
click at [459, 149] on div "Last Updated: [DATE] 04:24 PM" at bounding box center [639, 154] width 855 height 10
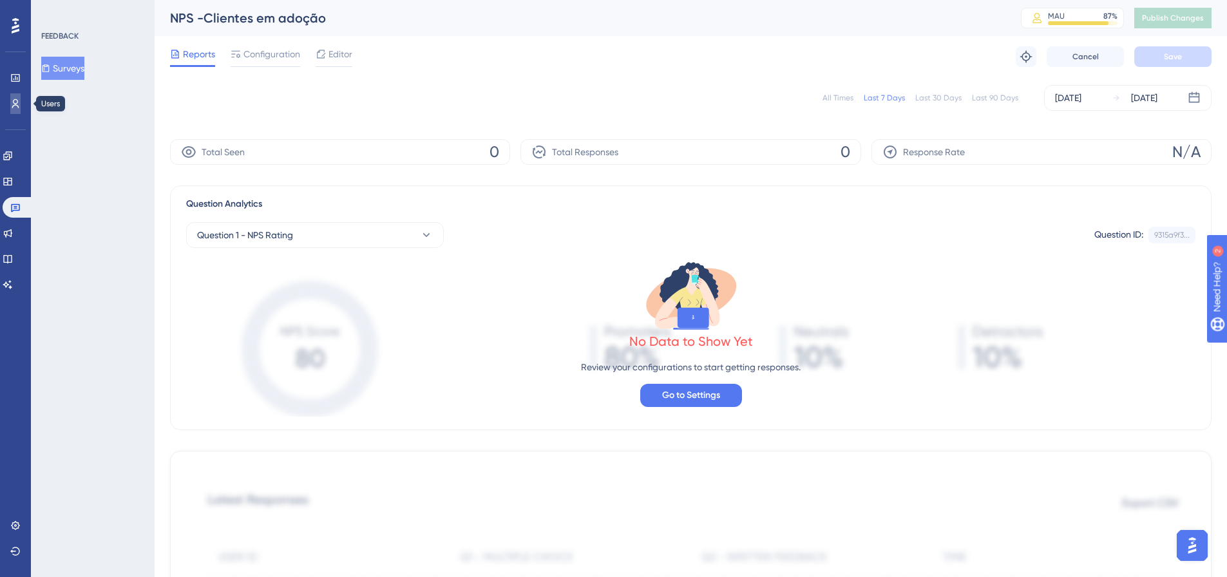
click at [12, 104] on icon at bounding box center [15, 104] width 10 height 10
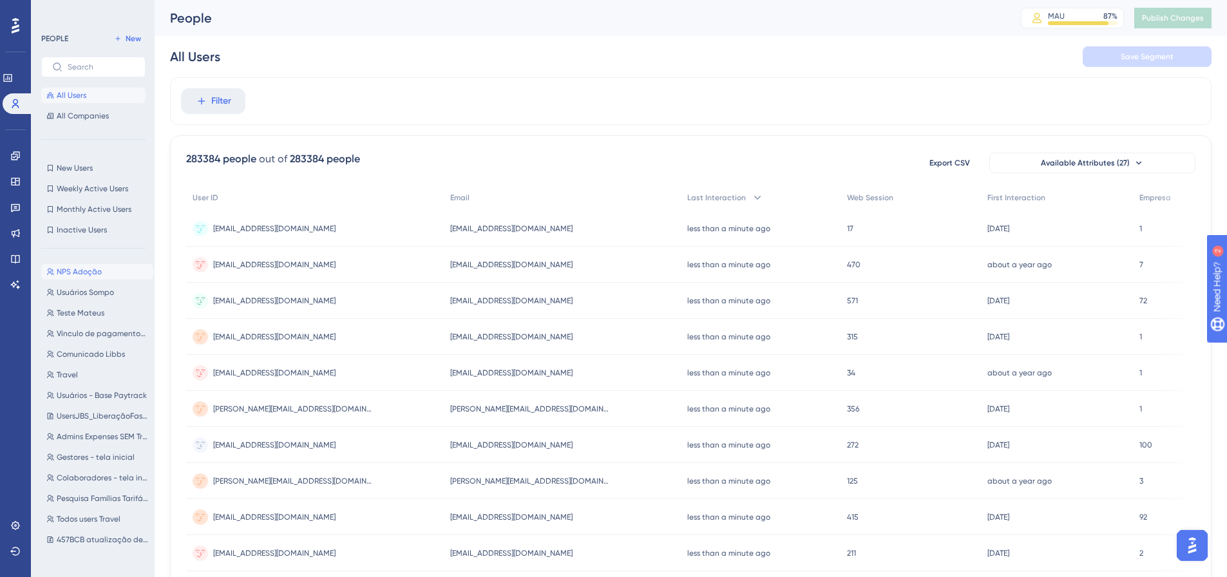
click at [69, 273] on span "NPS Adoção" at bounding box center [79, 272] width 45 height 10
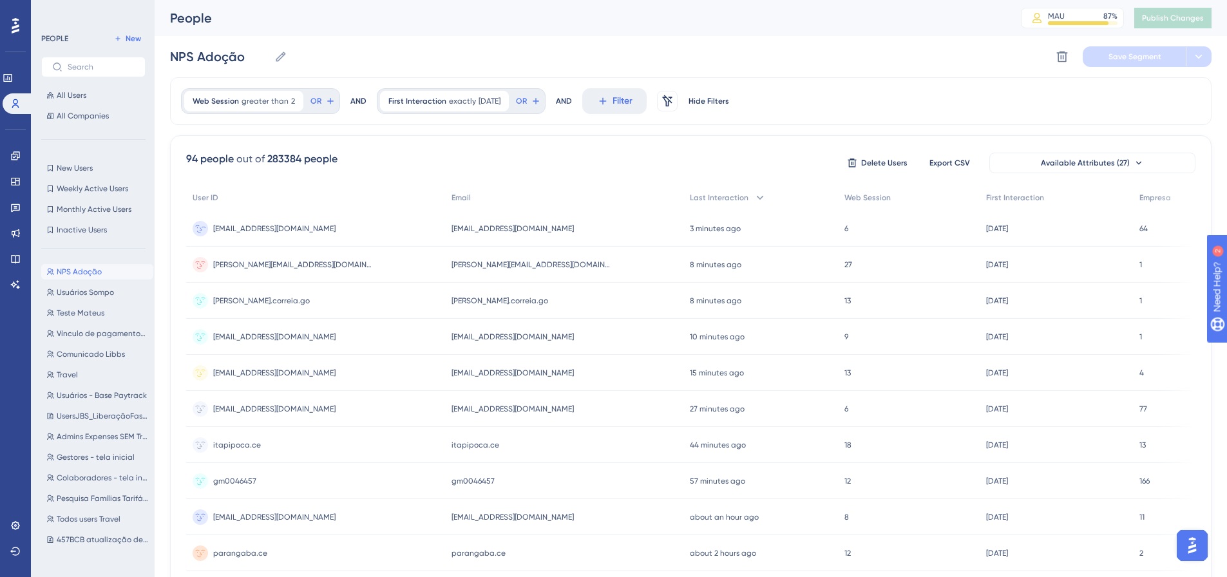
copy span "[EMAIL_ADDRESS][DOMAIN_NAME]"
drag, startPoint x: 555, startPoint y: 227, endPoint x: 381, endPoint y: 138, distance: 195.7
click at [445, 237] on div "[EMAIL_ADDRESS][DOMAIN_NAME] [DOMAIN_NAME][EMAIL_ADDRESS][DOMAIN_NAME]" at bounding box center [564, 229] width 238 height 36
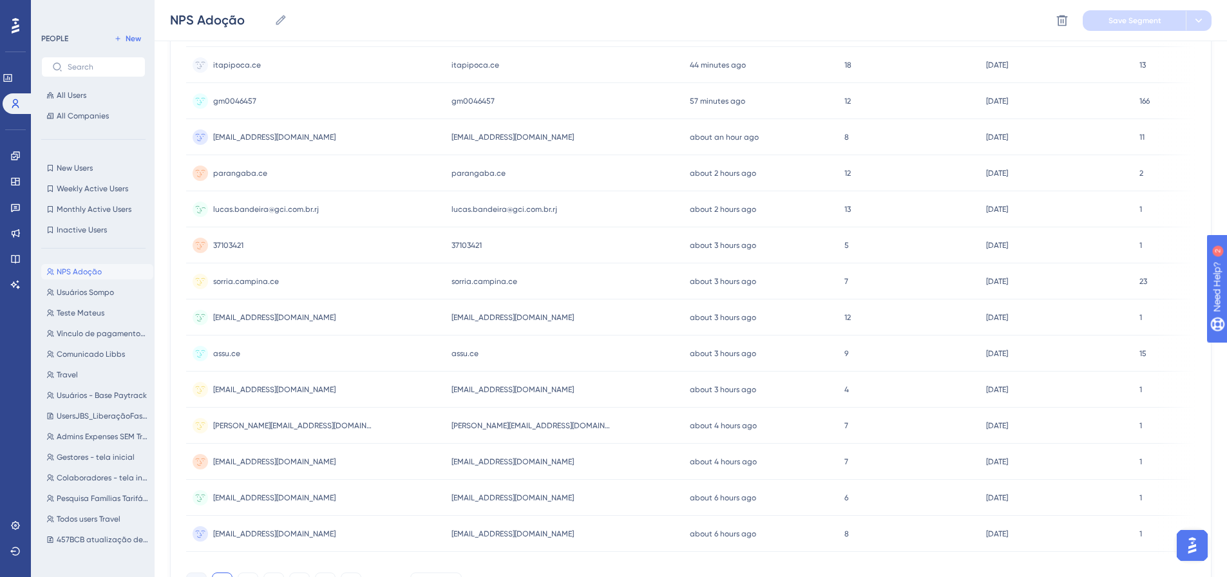
scroll to position [463, 0]
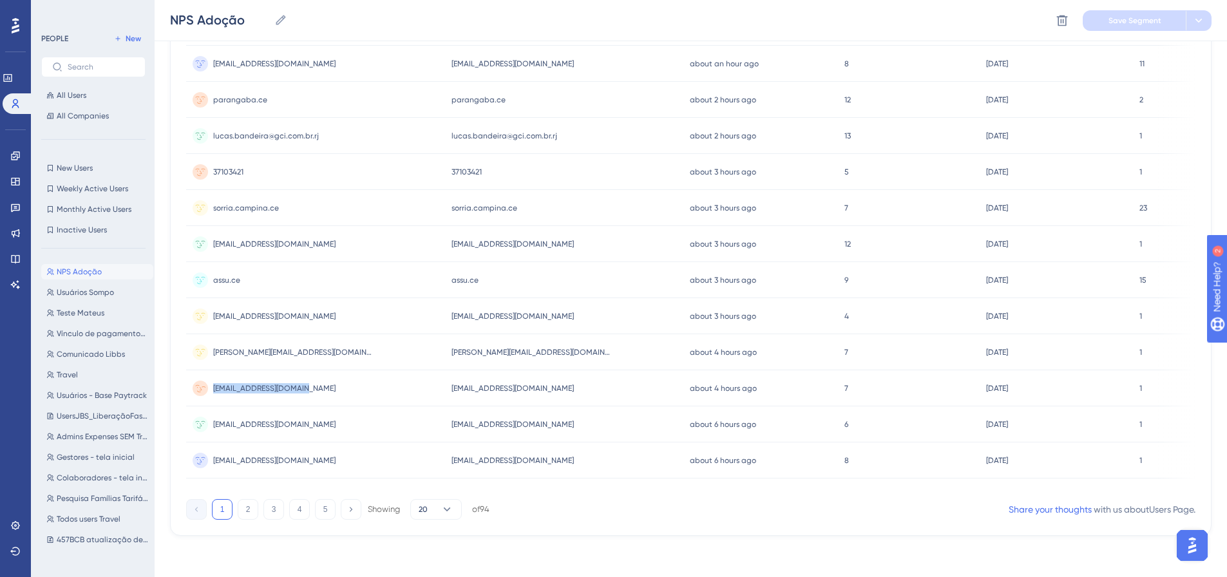
copy span "[EMAIL_ADDRESS][DOMAIN_NAME]"
drag, startPoint x: 307, startPoint y: 385, endPoint x: 213, endPoint y: 393, distance: 94.4
click at [213, 393] on div "[PERSON_NAME][EMAIL_ADDRESS][DOMAIN_NAME] [PERSON_NAME][DOMAIN_NAME][EMAIL_ADDR…" at bounding box center [315, 388] width 259 height 36
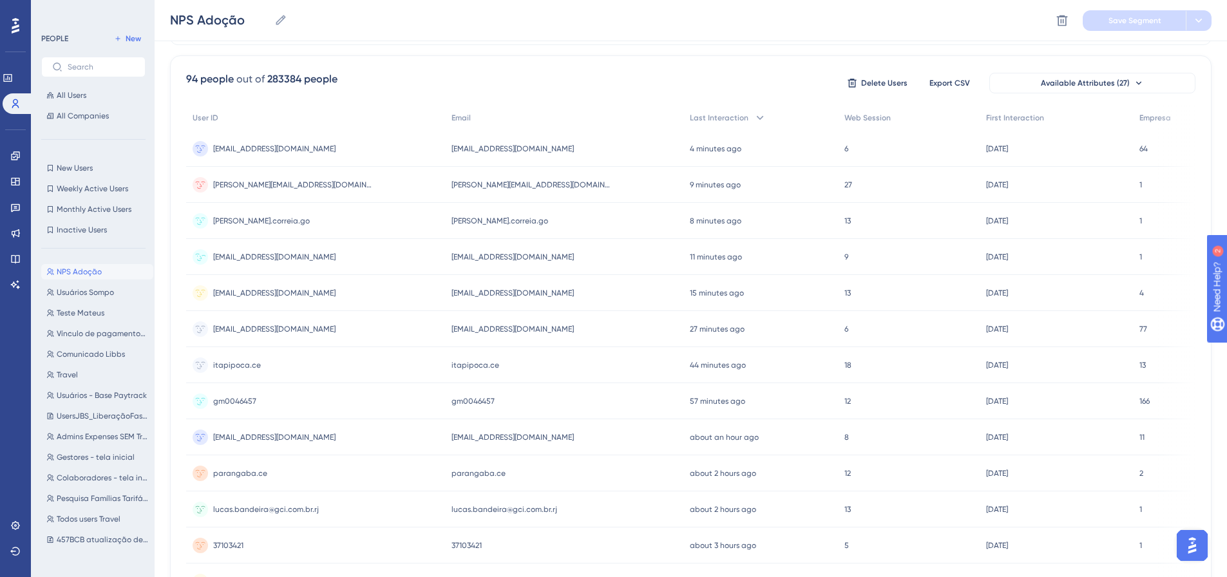
scroll to position [0, 0]
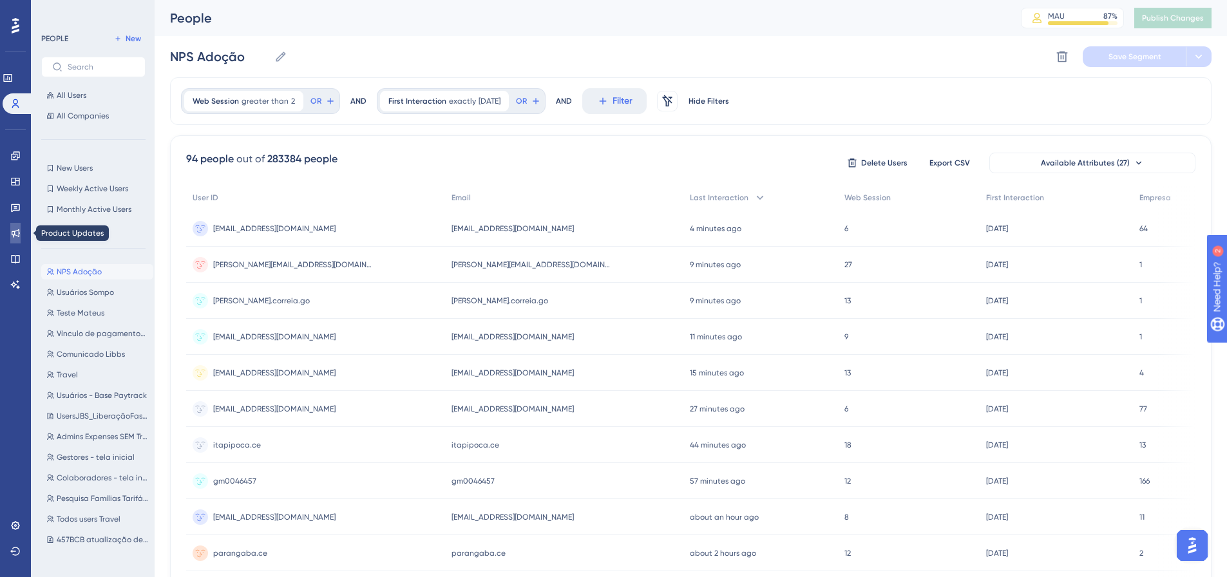
click at [15, 230] on icon at bounding box center [15, 233] width 10 height 10
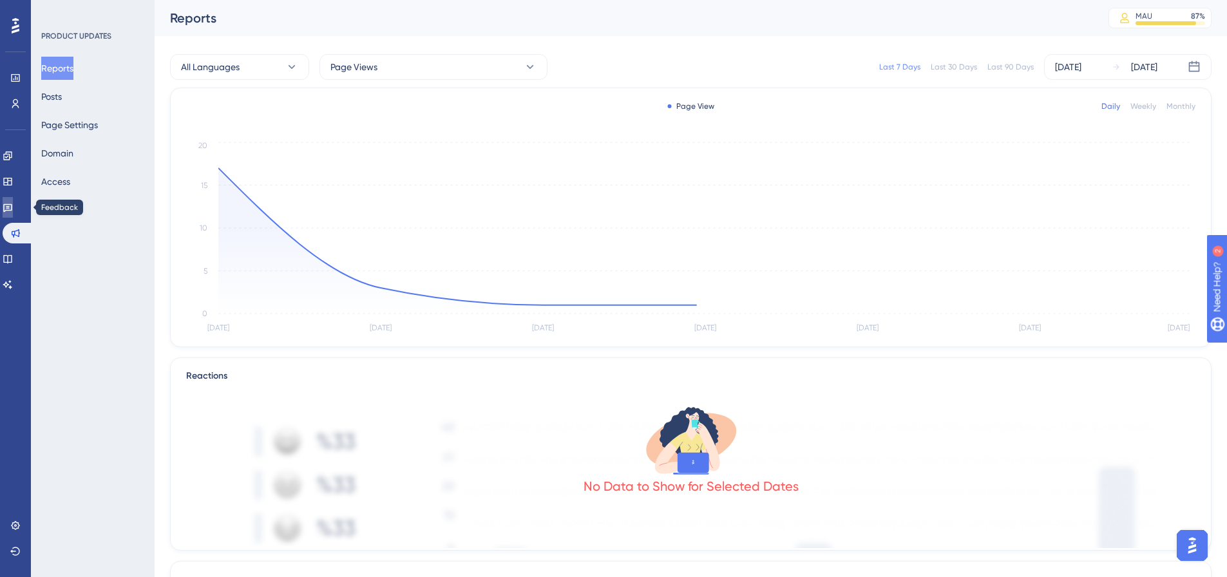
click at [12, 206] on icon at bounding box center [7, 208] width 9 height 8
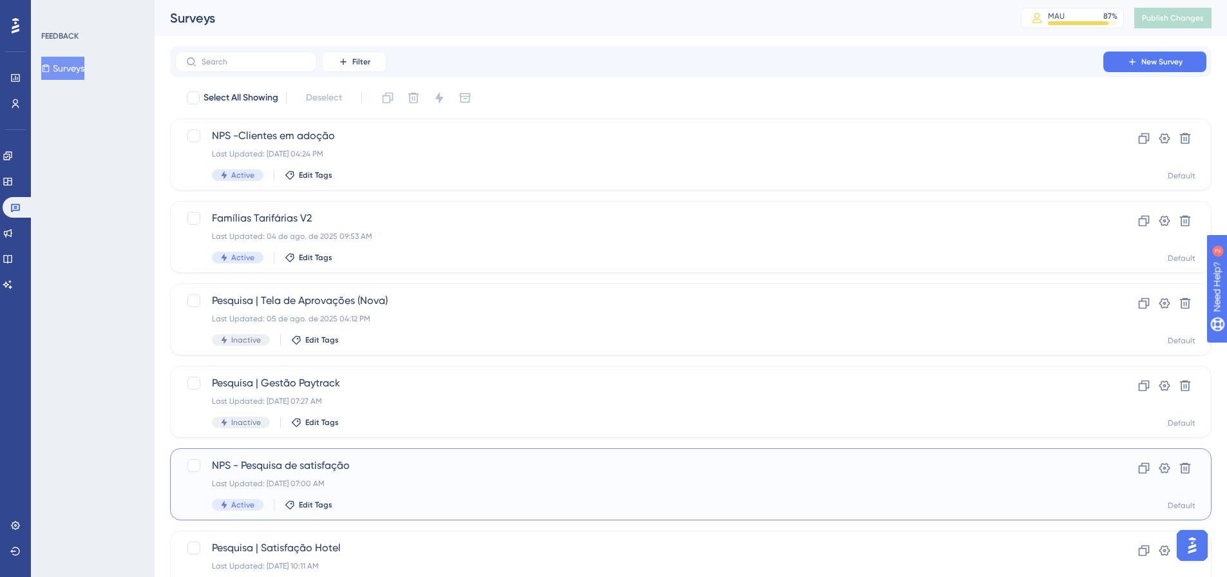
click at [377, 461] on span "NPS - Pesquisa de satisfação" at bounding box center [639, 465] width 855 height 15
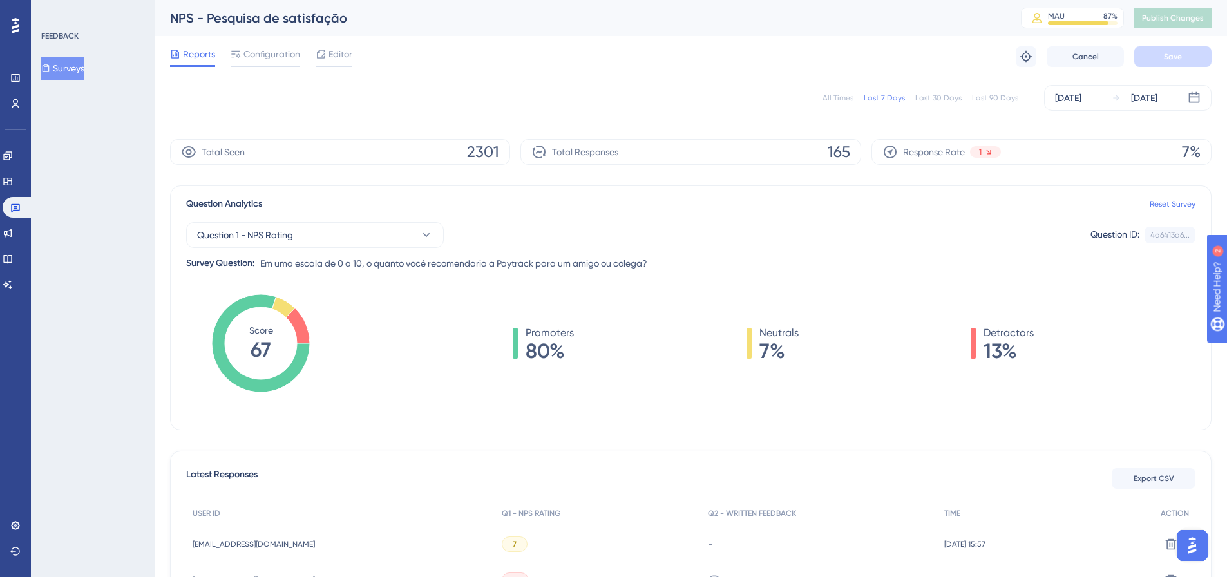
click at [832, 100] on div "All Times" at bounding box center [838, 98] width 31 height 10
click at [258, 50] on span "Configuration" at bounding box center [272, 53] width 57 height 15
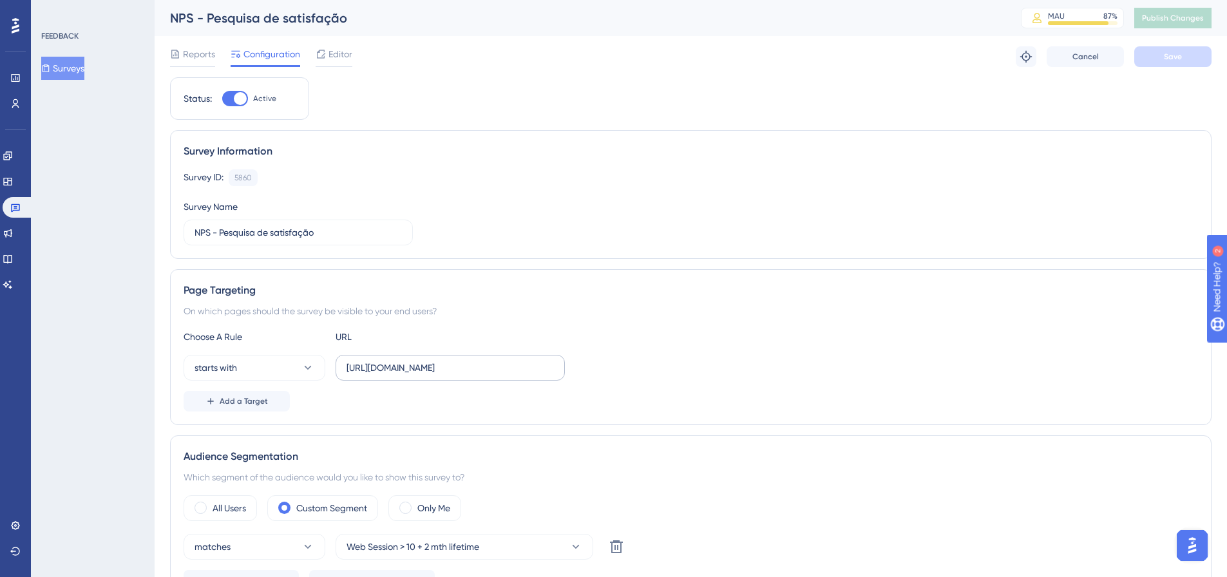
click at [401, 379] on label "[URL][DOMAIN_NAME]" at bounding box center [450, 368] width 229 height 26
click at [401, 375] on input "[URL][DOMAIN_NAME]" at bounding box center [450, 368] width 207 height 14
click at [401, 376] on label "[URL][DOMAIN_NAME]" at bounding box center [450, 368] width 229 height 26
click at [401, 375] on input "[URL][DOMAIN_NAME]" at bounding box center [450, 368] width 207 height 14
click at [401, 376] on label "[URL][DOMAIN_NAME]" at bounding box center [450, 368] width 229 height 26
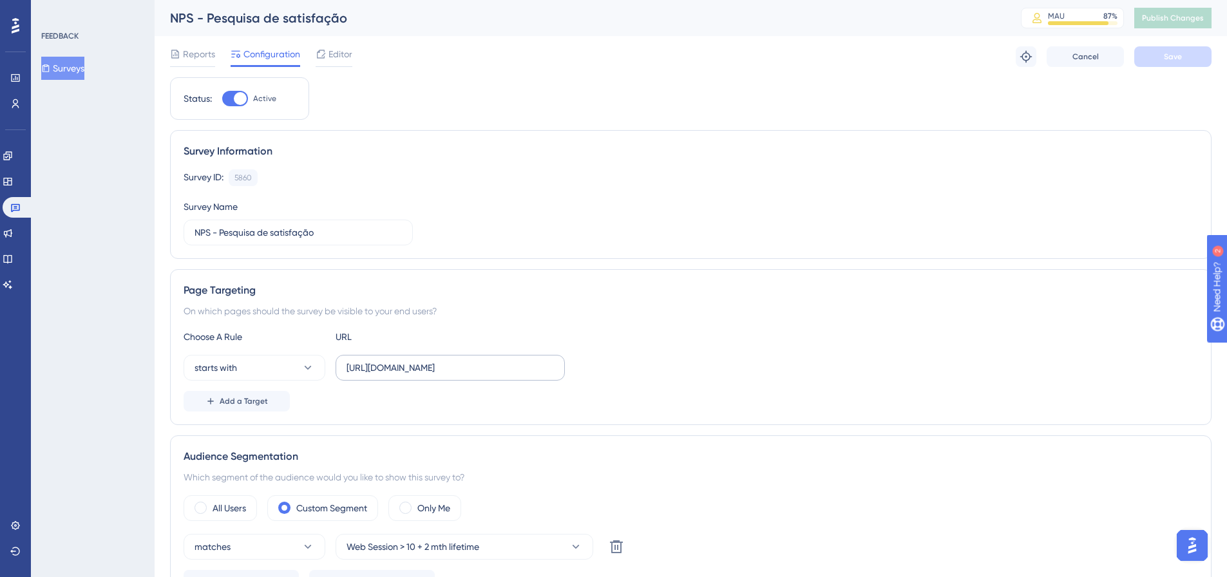
click at [401, 375] on input "[URL][DOMAIN_NAME]" at bounding box center [450, 368] width 207 height 14
click at [401, 376] on label "[URL][DOMAIN_NAME]" at bounding box center [450, 368] width 229 height 26
click at [401, 375] on input "[URL][DOMAIN_NAME]" at bounding box center [450, 368] width 207 height 14
click at [401, 376] on label "https://app.paytrack.com.br/#/dashboard" at bounding box center [450, 368] width 229 height 26
click at [401, 375] on input "https://app.paytrack.com.br/#/dashboard" at bounding box center [450, 368] width 207 height 14
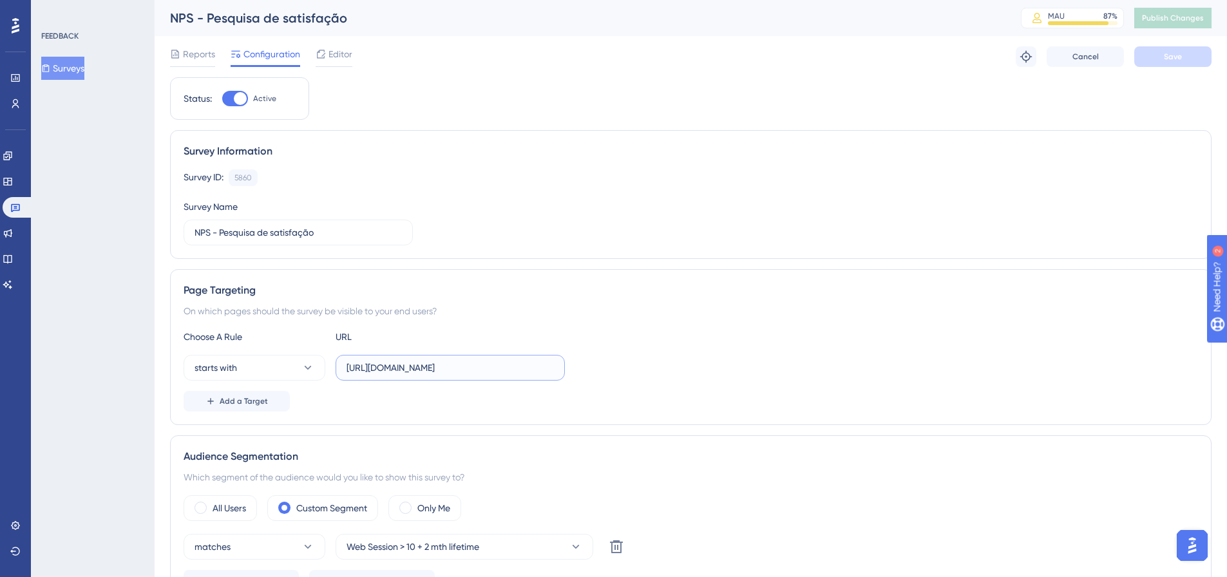
click at [401, 372] on input "https://app.paytrack.com.br/#/dashboard" at bounding box center [450, 368] width 207 height 14
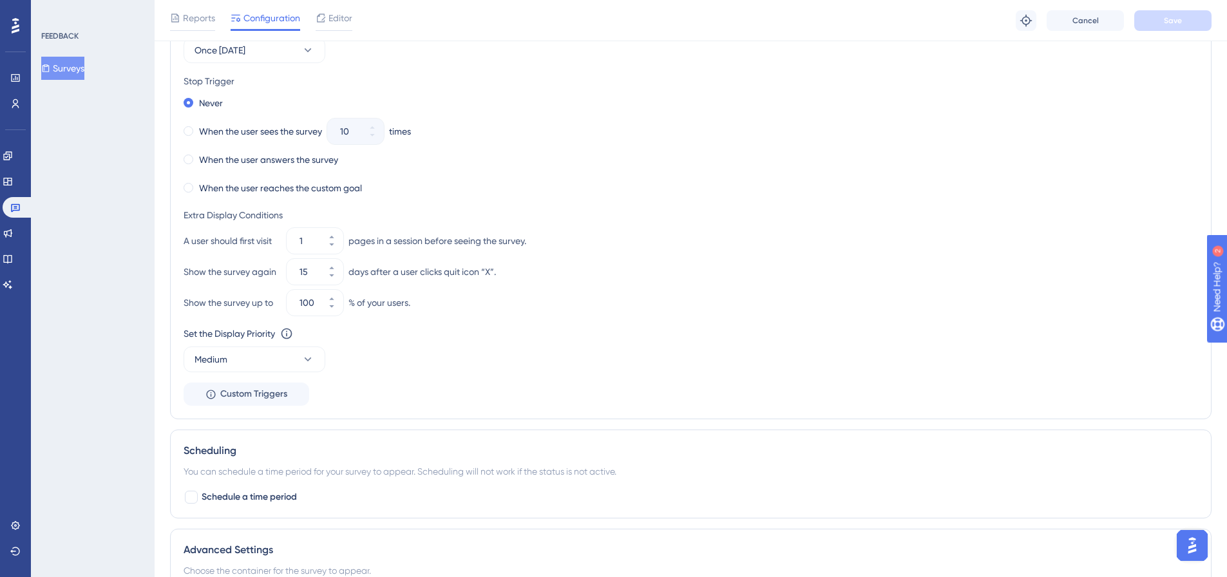
scroll to position [518, 0]
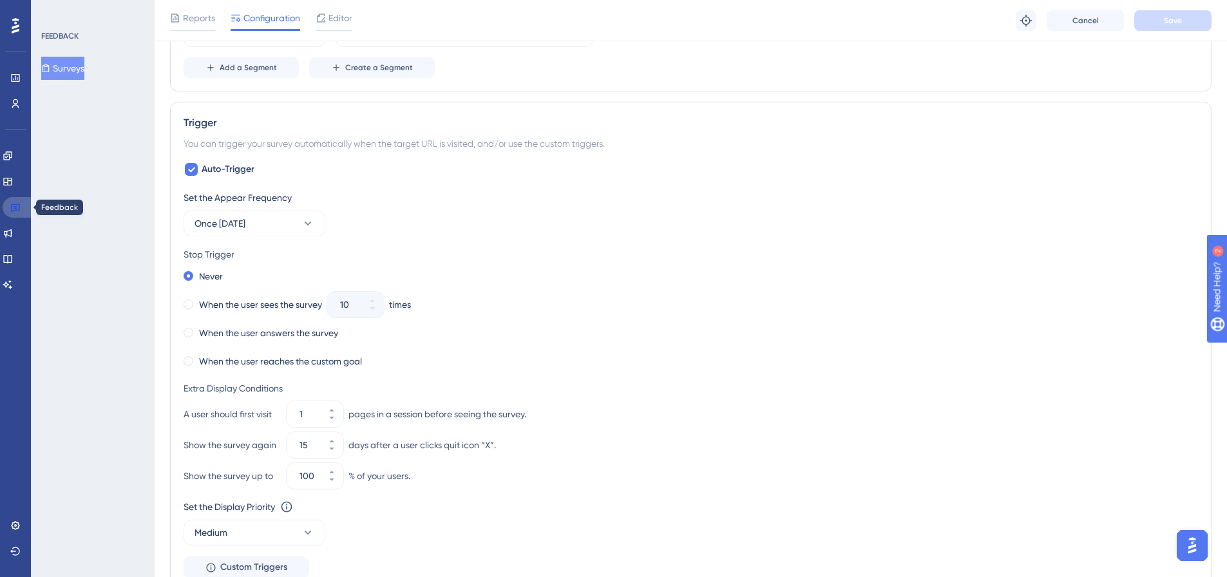
click at [10, 209] on icon at bounding box center [15, 207] width 10 height 10
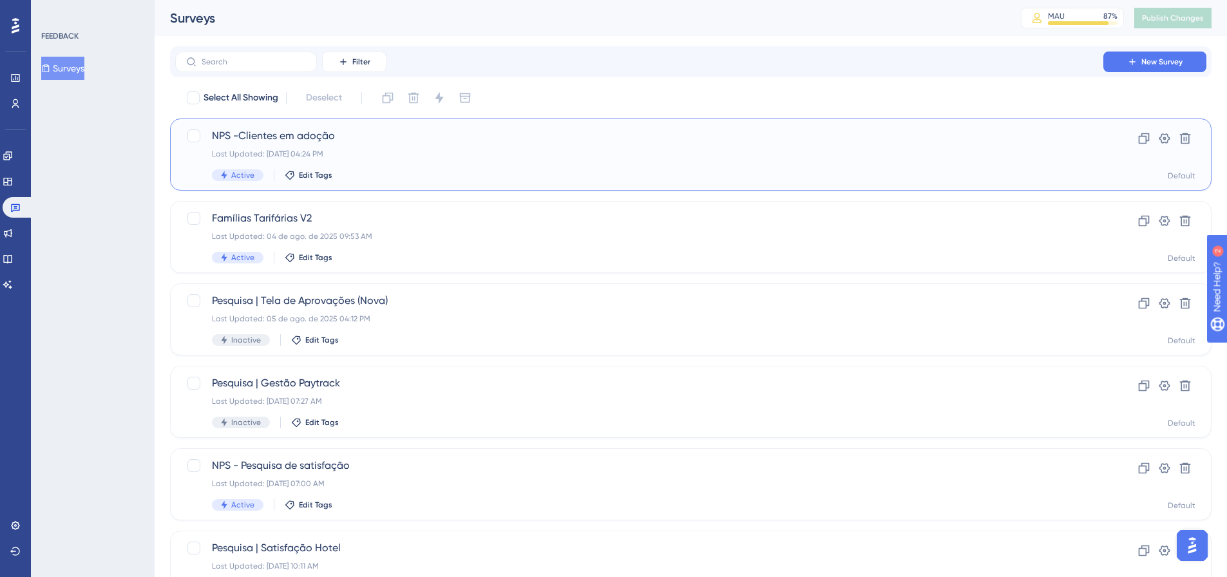
click at [421, 151] on div "Last Updated: 20 de ago. de 2025 04:24 PM" at bounding box center [639, 154] width 855 height 10
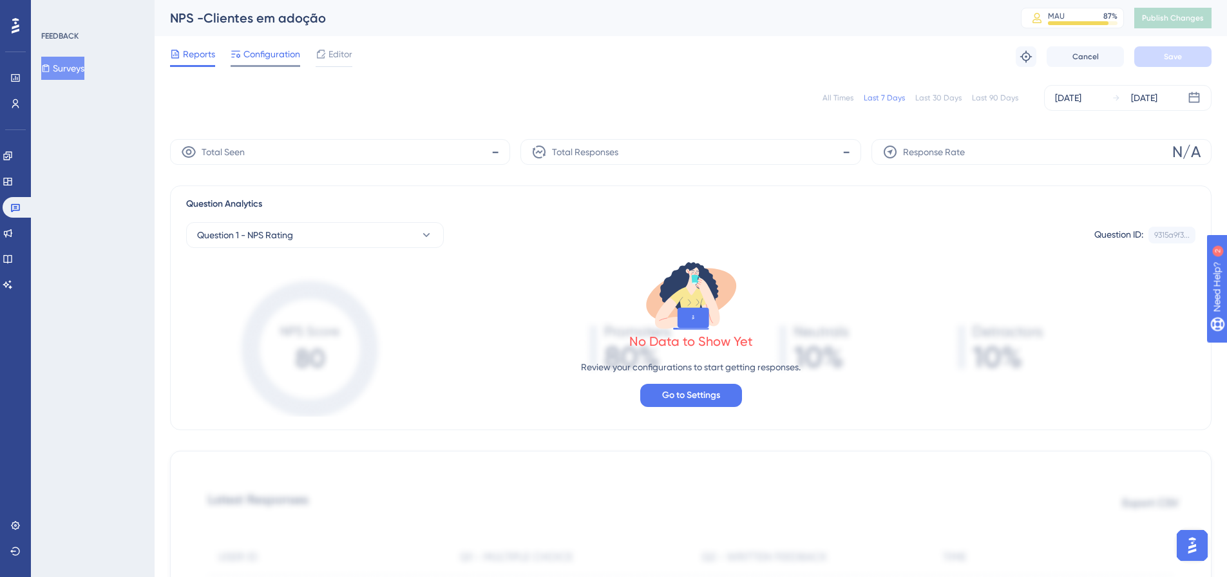
click at [269, 54] on span "Configuration" at bounding box center [272, 53] width 57 height 15
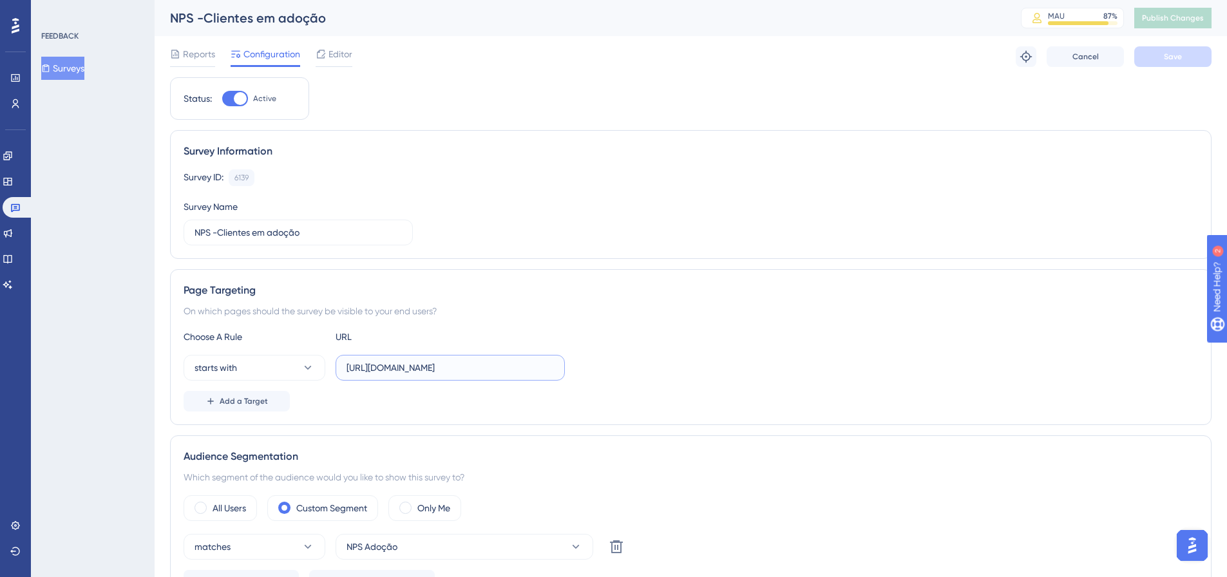
click at [395, 371] on input "https://app.paytrack.com.br/#/dashboard/colaborador" at bounding box center [450, 368] width 207 height 14
paste input "https://app.paytrack.com.br/#/dashboard"
type input "https://app.paytrack.com.br/#/dashboard"
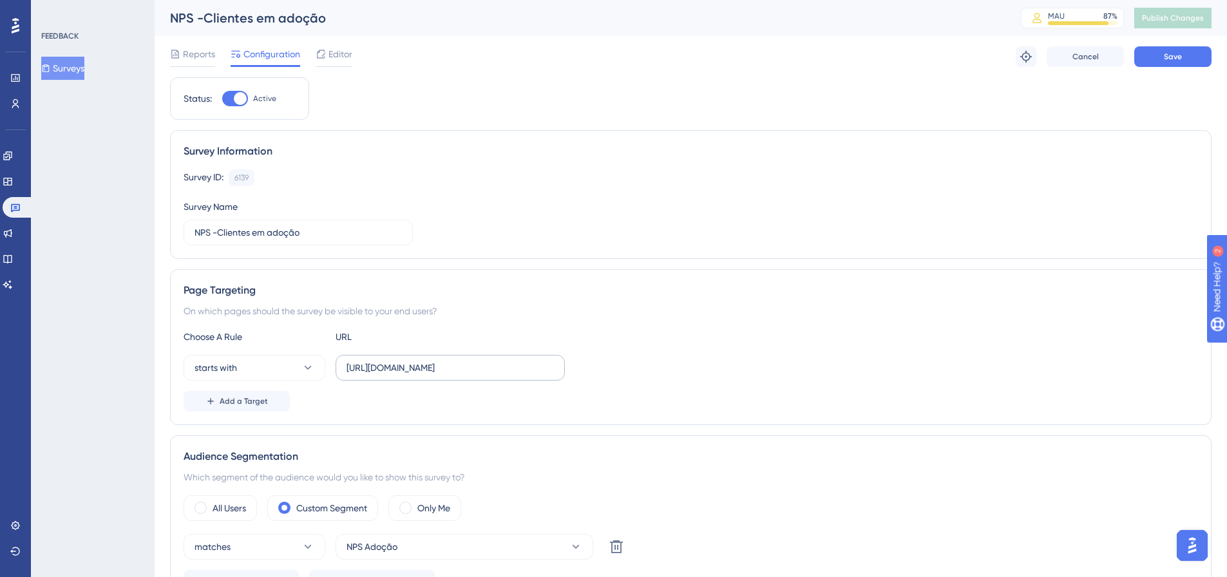
click at [345, 367] on label "https://app.paytrack.com.br/#/dashboard" at bounding box center [450, 368] width 229 height 26
click at [347, 367] on input "https://app.paytrack.com.br/#/dashboard" at bounding box center [450, 368] width 207 height 14
click at [369, 368] on input "https://app.paytrack.com.br/#/dashboard" at bounding box center [450, 368] width 207 height 14
click at [352, 364] on input "https://app.paytrack.com.br/#/dashboard" at bounding box center [450, 368] width 207 height 14
click at [349, 365] on input "https://app.paytrack.com.br/#/dashboard" at bounding box center [450, 368] width 207 height 14
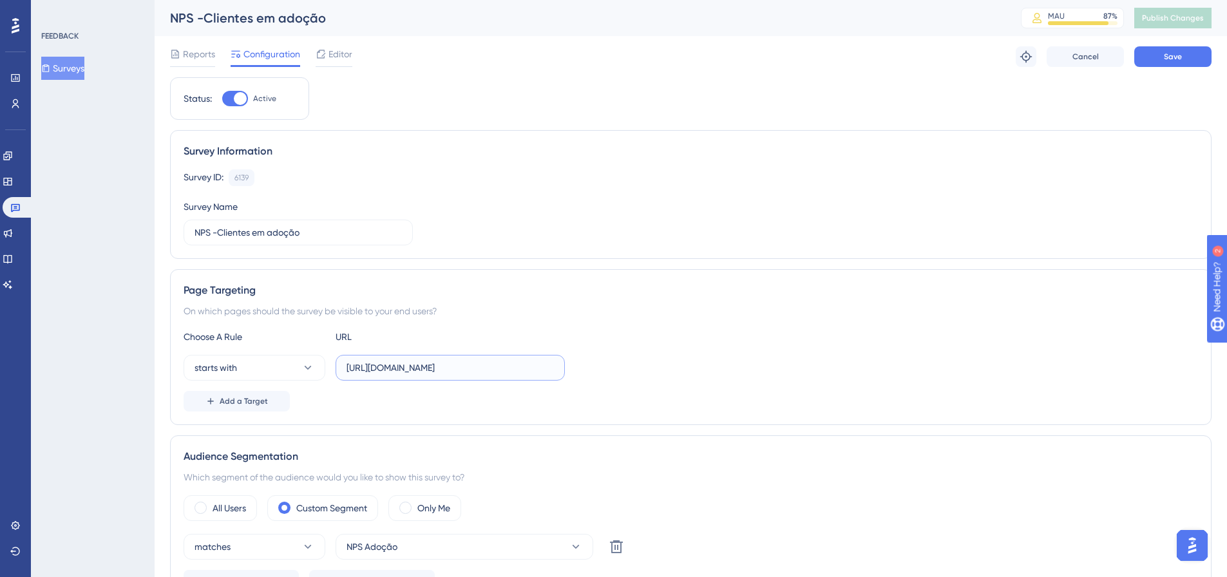
click at [348, 366] on input "https://app.paytrack.com.br/#/dashboard" at bounding box center [450, 368] width 207 height 14
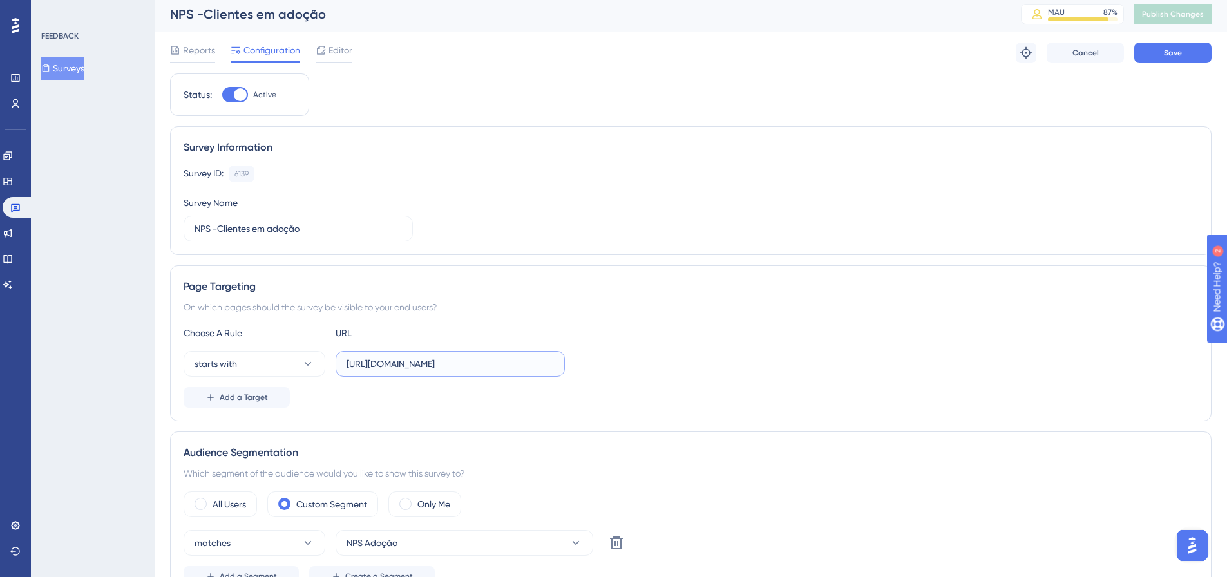
scroll to position [258, 0]
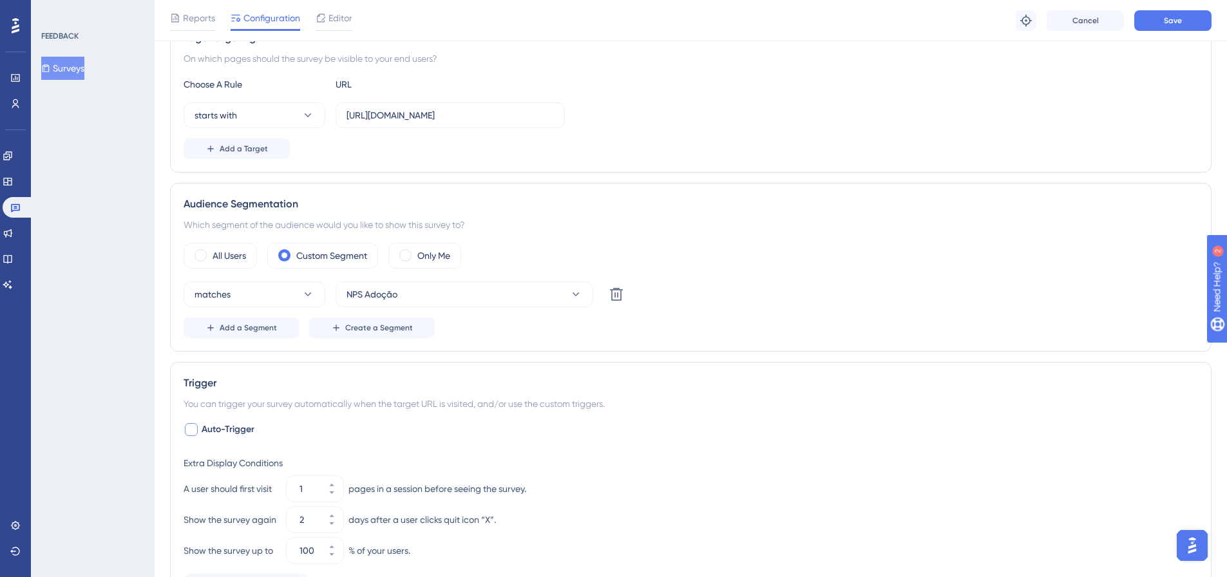
click at [191, 432] on div at bounding box center [191, 429] width 13 height 13
checkbox input "true"
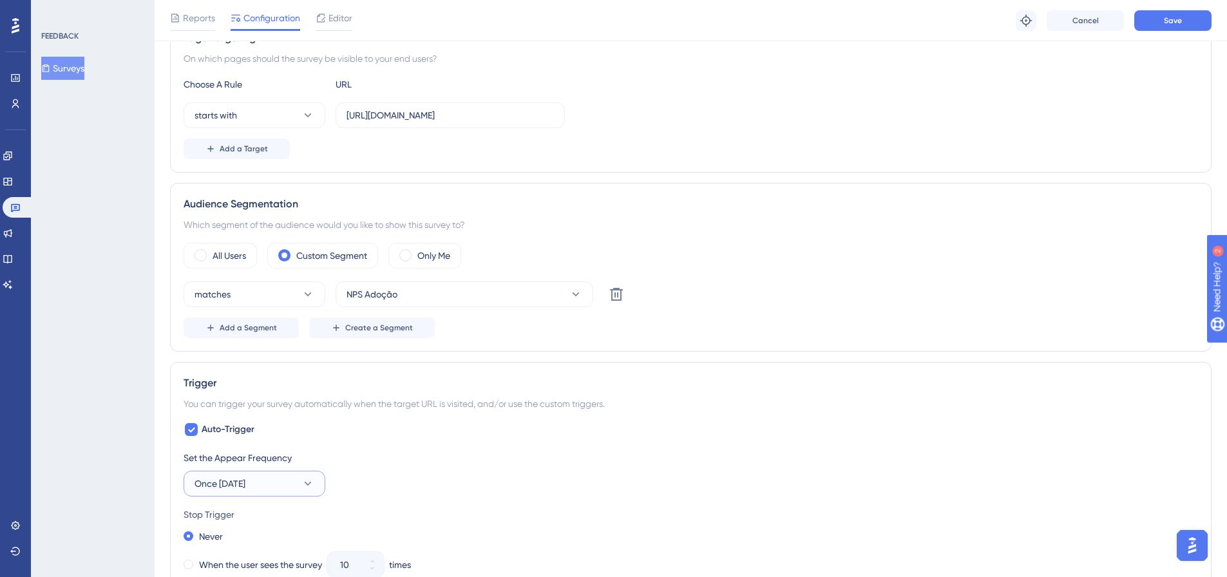
click at [220, 479] on span "Once in 90 days" at bounding box center [220, 483] width 51 height 15
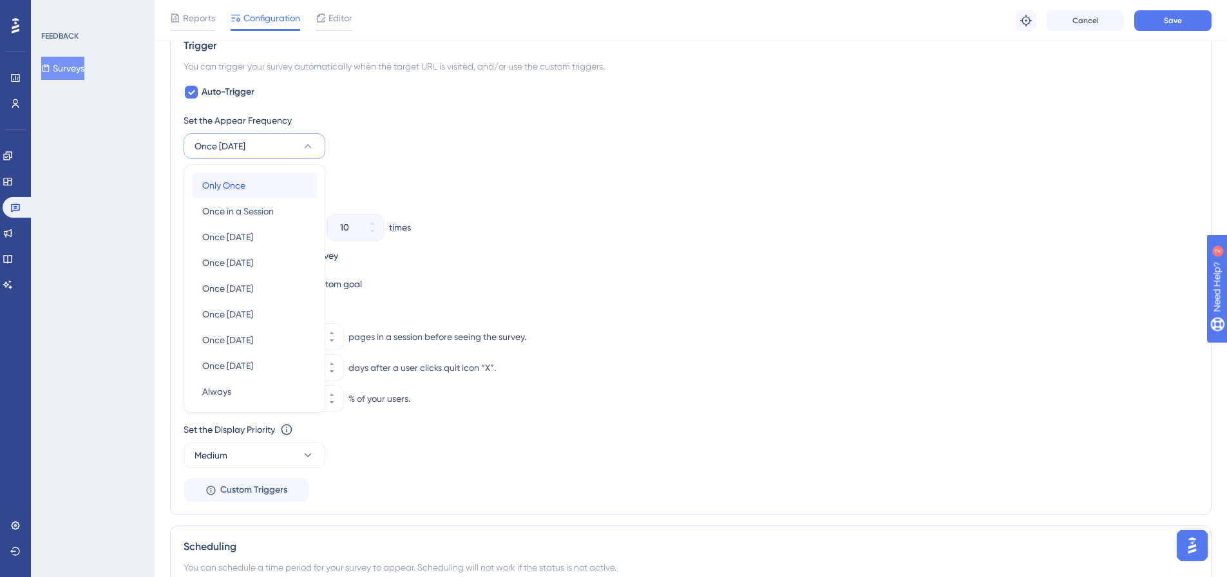
click at [244, 181] on span "Only Once" at bounding box center [223, 185] width 43 height 15
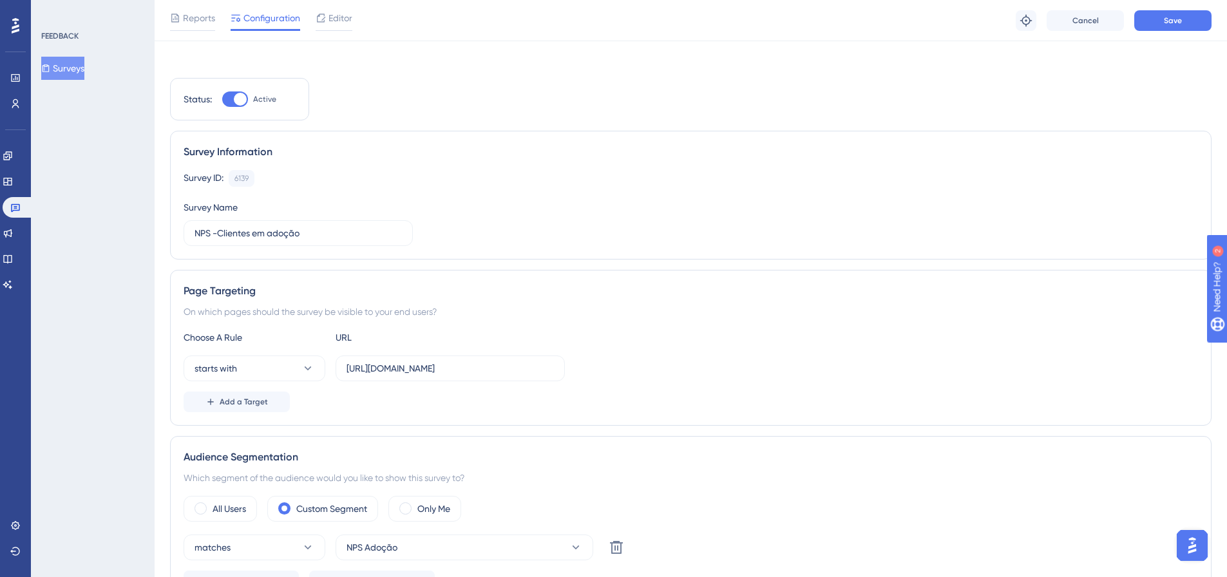
scroll to position [0, 0]
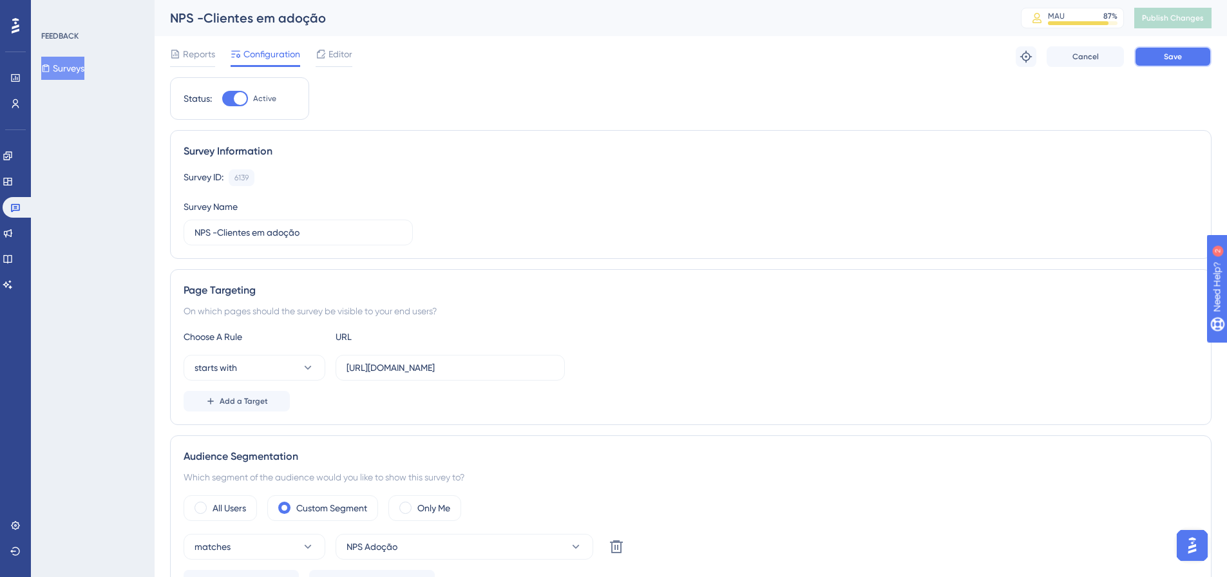
click at [1154, 56] on button "Save" at bounding box center [1173, 56] width 77 height 21
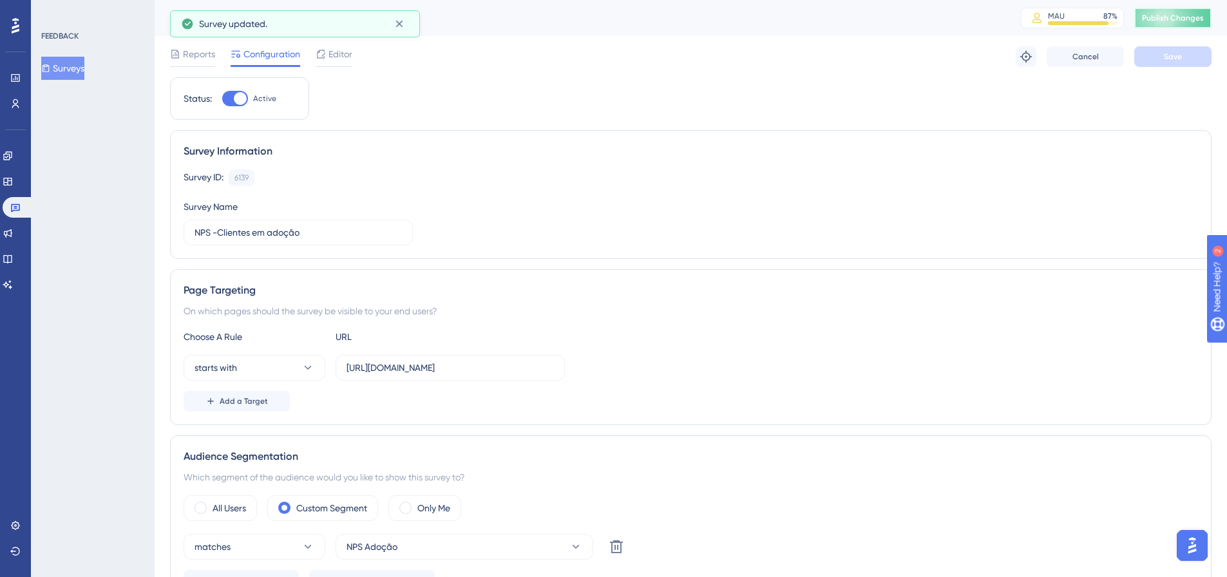
click at [1180, 10] on button "Publish Changes" at bounding box center [1173, 18] width 77 height 21
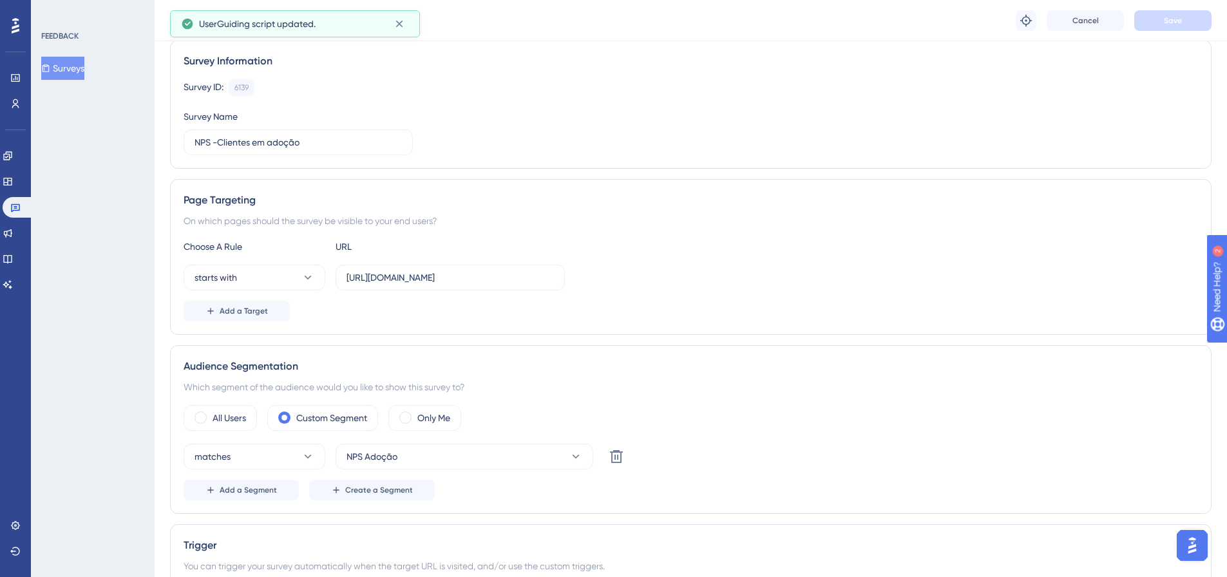
scroll to position [193, 0]
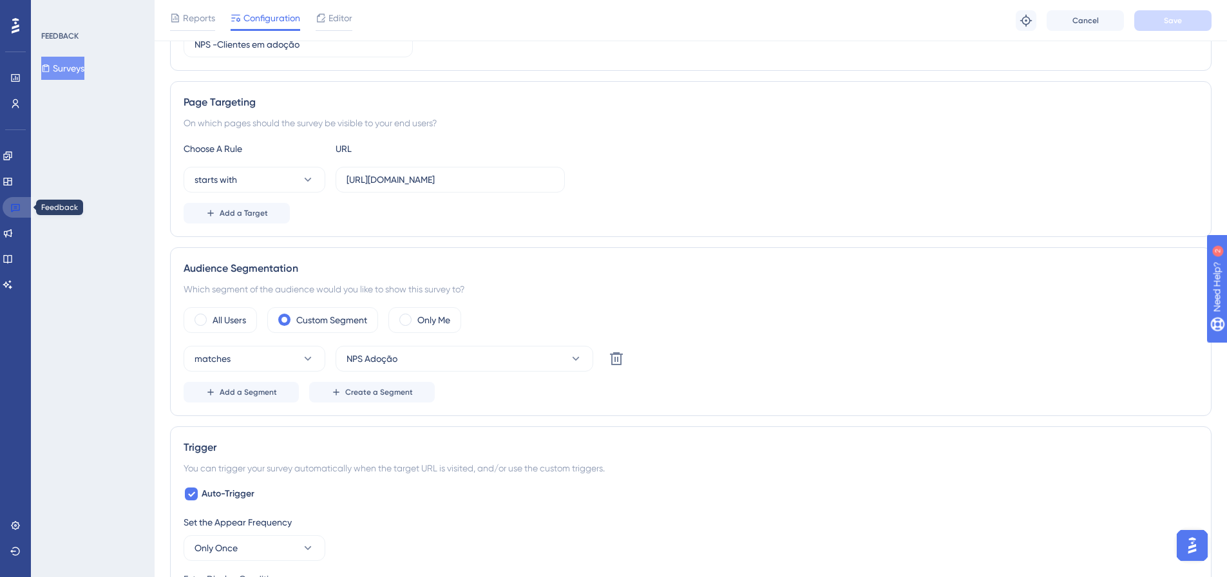
click at [19, 201] on link at bounding box center [18, 207] width 31 height 21
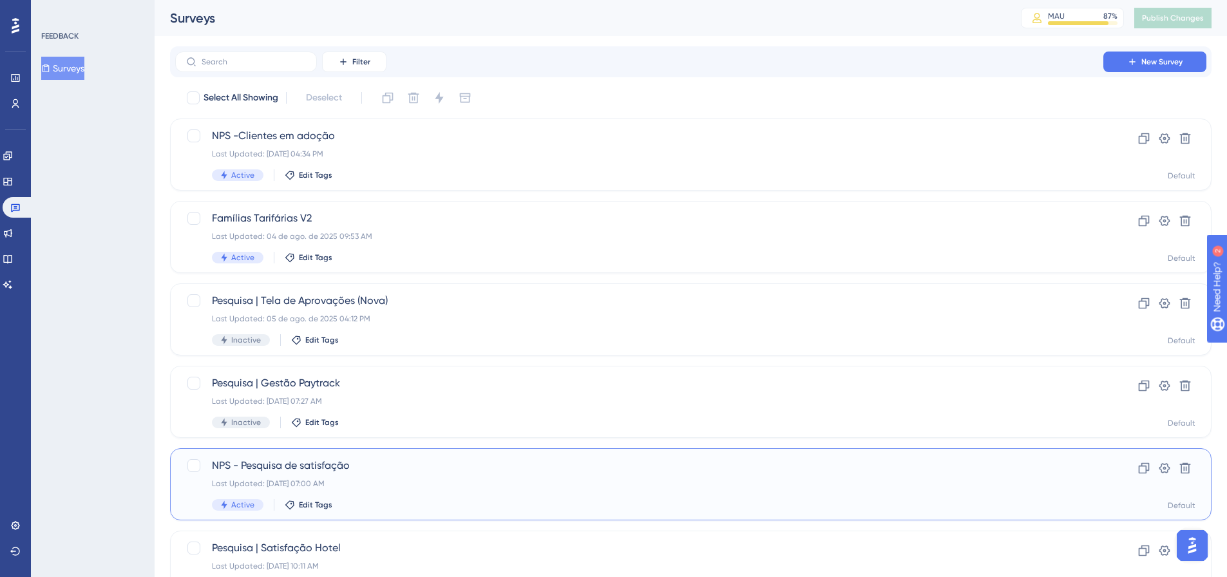
click at [404, 466] on span "NPS - Pesquisa de satisfação" at bounding box center [639, 465] width 855 height 15
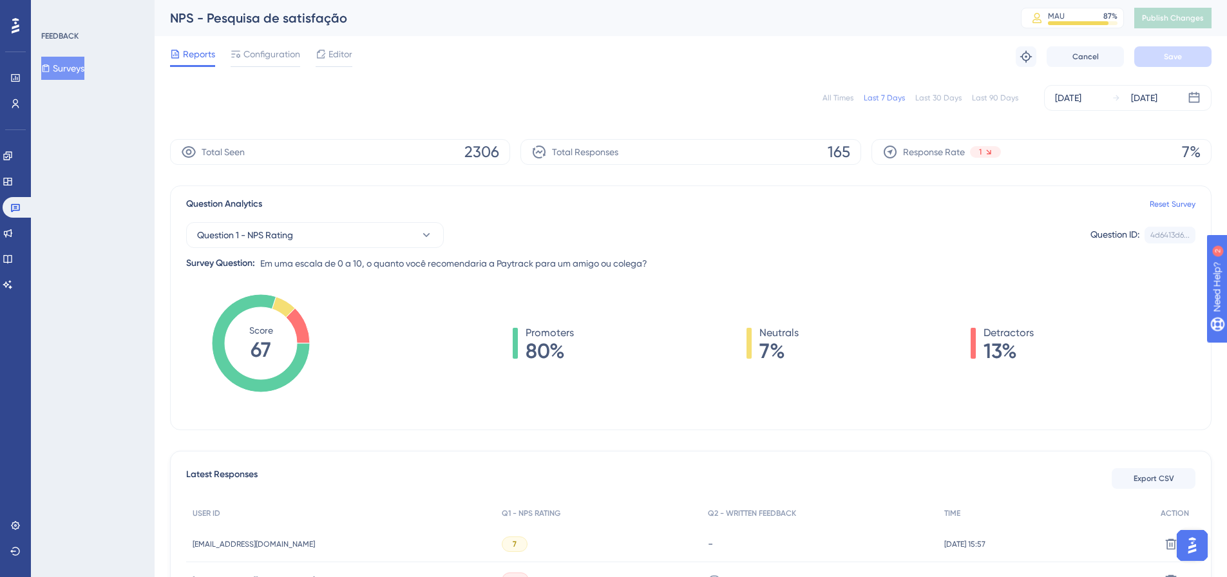
click at [279, 55] on span "Configuration" at bounding box center [272, 53] width 57 height 15
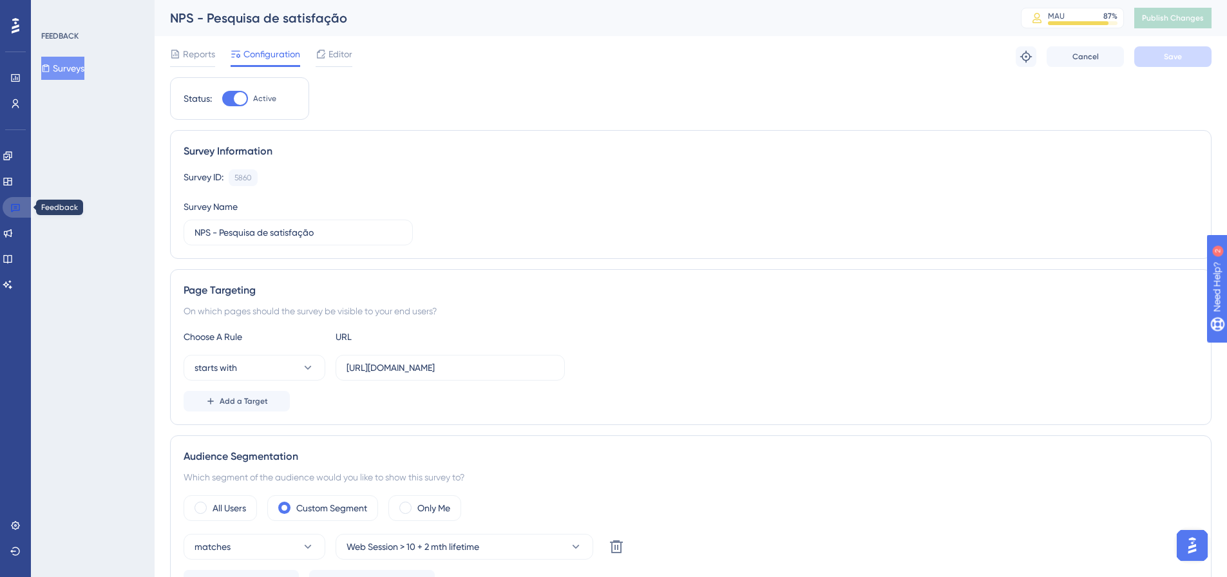
click at [16, 209] on icon at bounding box center [15, 207] width 10 height 10
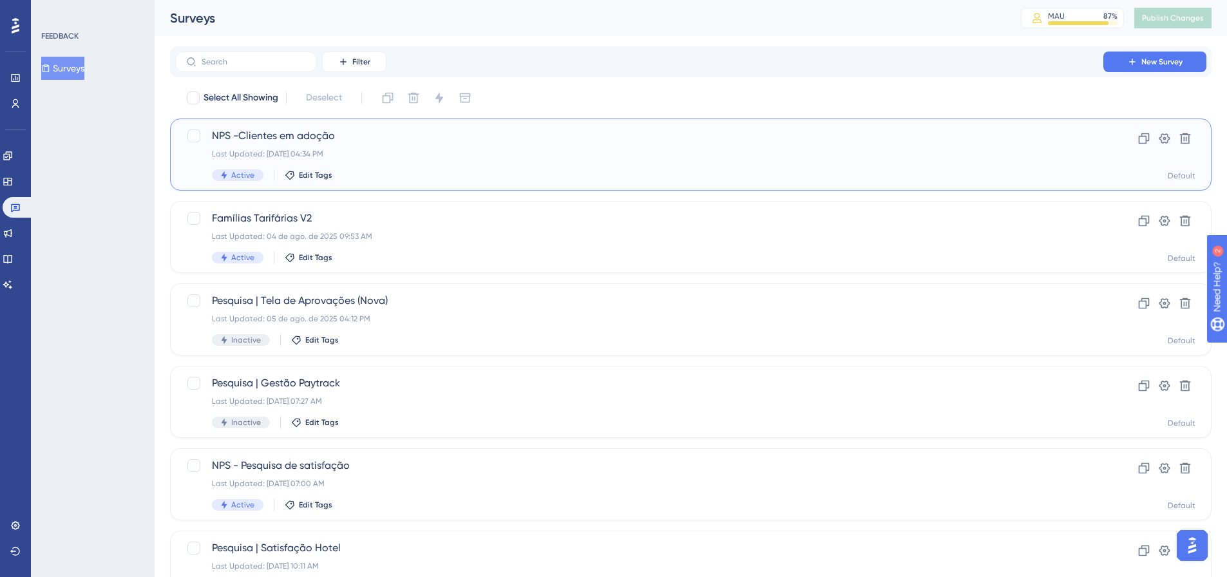
click at [392, 140] on span "NPS -Clientes em adoção" at bounding box center [639, 135] width 855 height 15
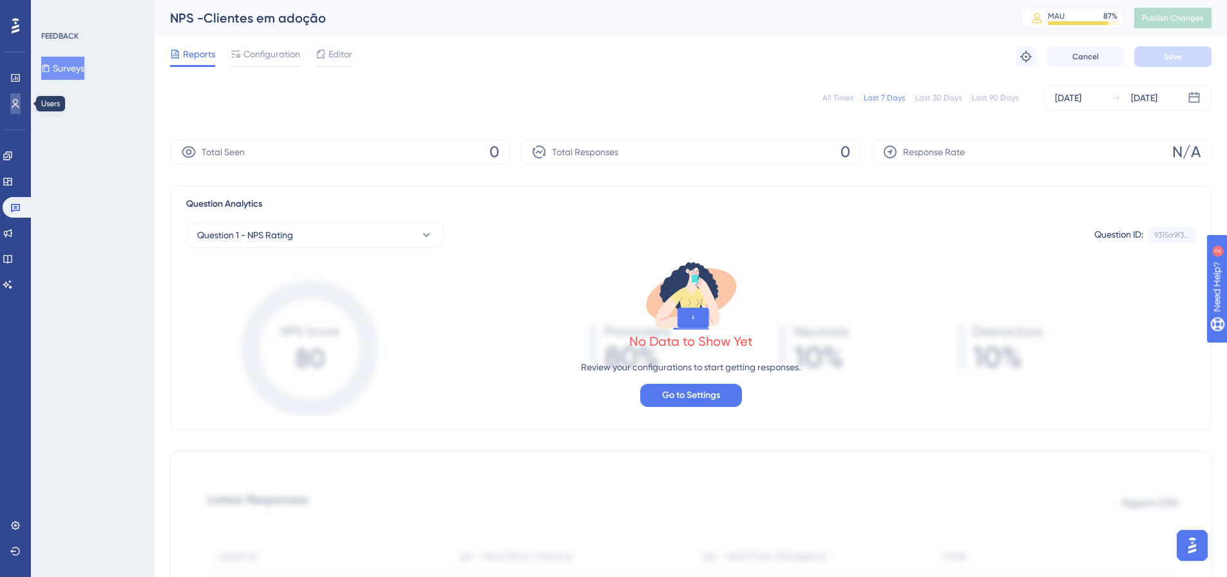
click at [16, 107] on icon at bounding box center [15, 104] width 10 height 10
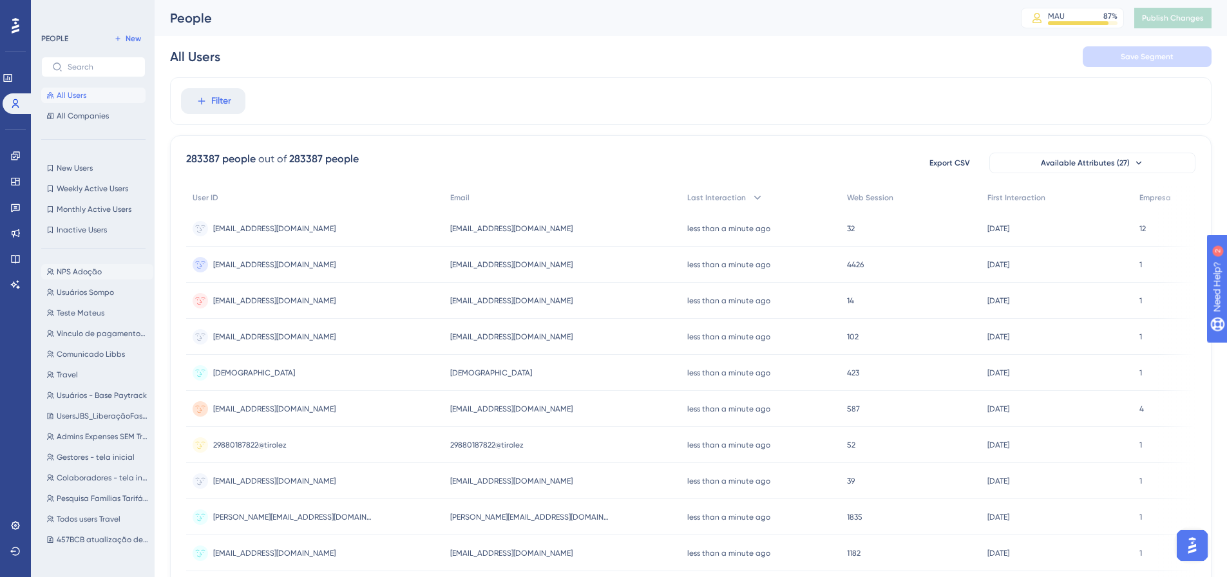
click at [57, 271] on span "NPS Adoção" at bounding box center [79, 272] width 45 height 10
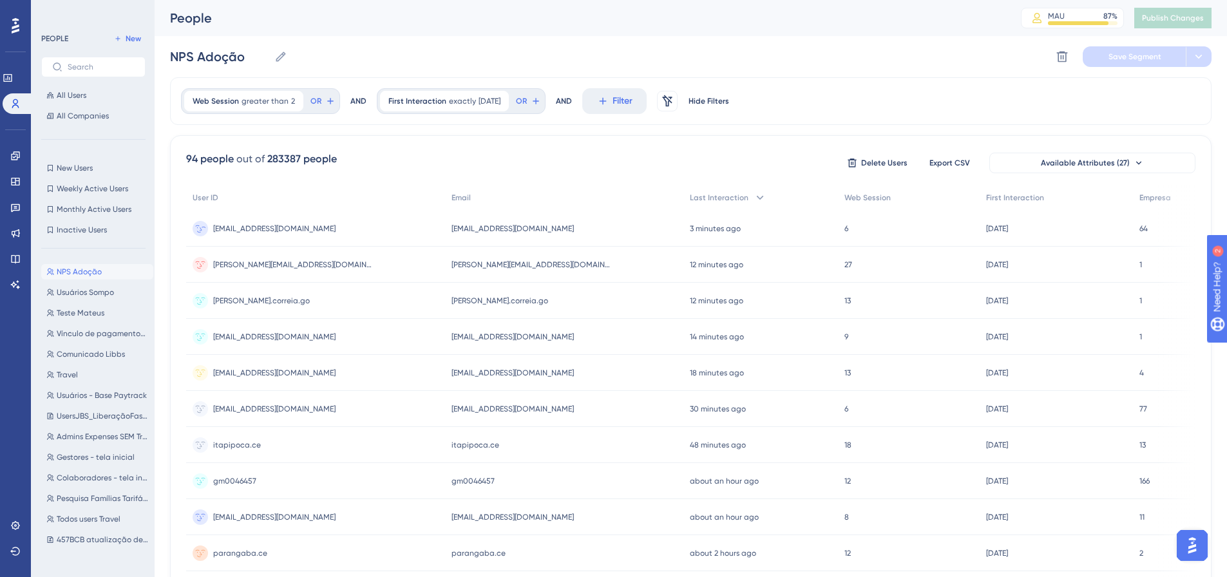
copy span "giullia.bertolini@gpssa.com.br"
drag, startPoint x: 543, startPoint y: 229, endPoint x: 445, endPoint y: 235, distance: 98.2
click at [445, 235] on div "giullia.bertolini@gpssa.com.br giullia.bertolini@gpssa.com.br" at bounding box center [564, 229] width 238 height 36
click at [1198, 543] on img "Open AI Assistant Launcher" at bounding box center [1192, 545] width 23 height 23
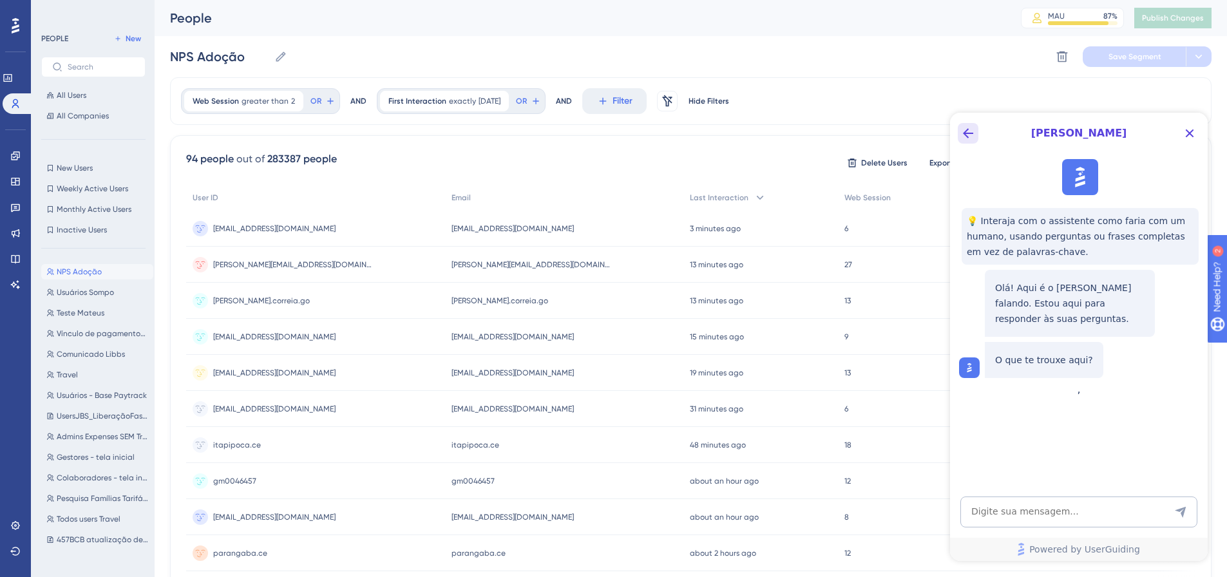
click at [974, 131] on icon "Back Button" at bounding box center [968, 133] width 15 height 15
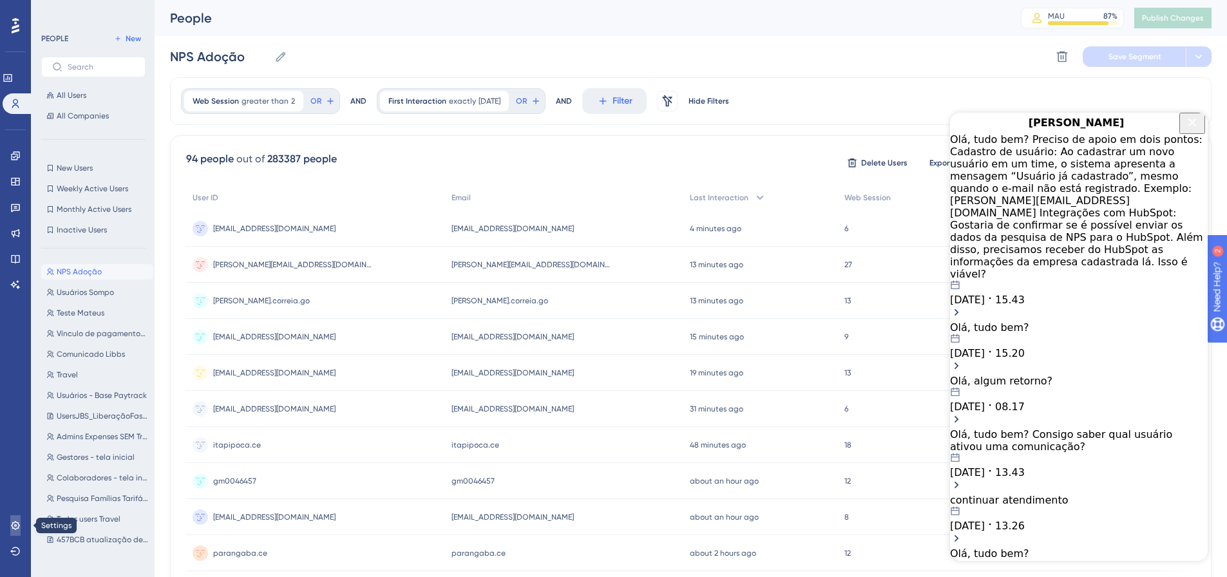
click at [12, 533] on link at bounding box center [15, 525] width 10 height 21
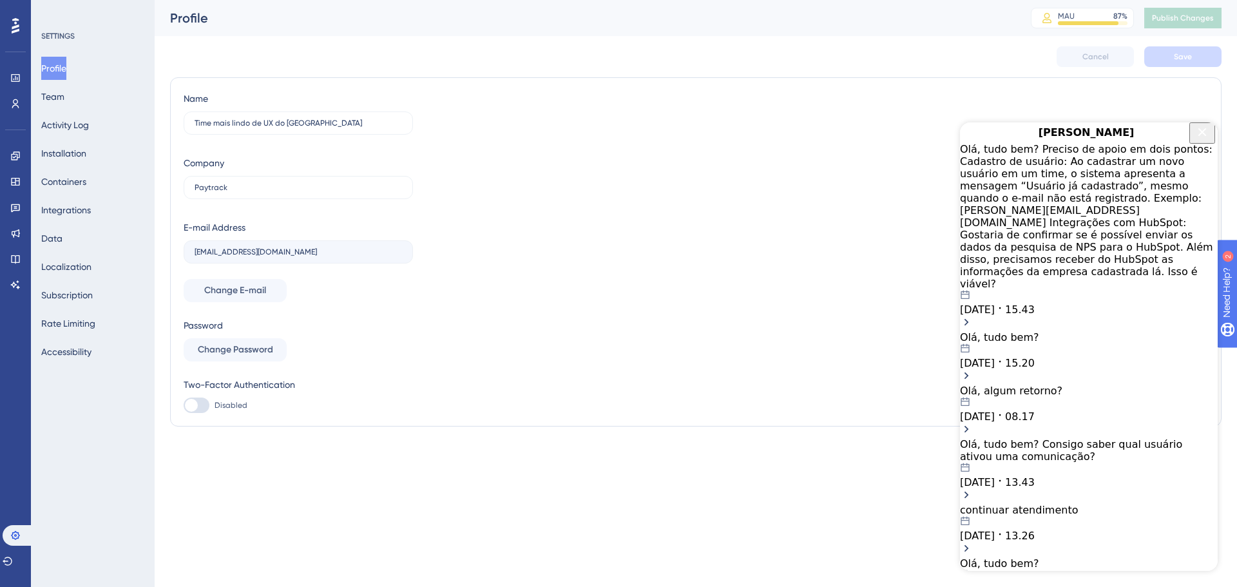
drag, startPoint x: 1070, startPoint y: 220, endPoint x: 1050, endPoint y: 190, distance: 36.6
click at [1035, 303] on span "15.43" at bounding box center [1020, 309] width 30 height 12
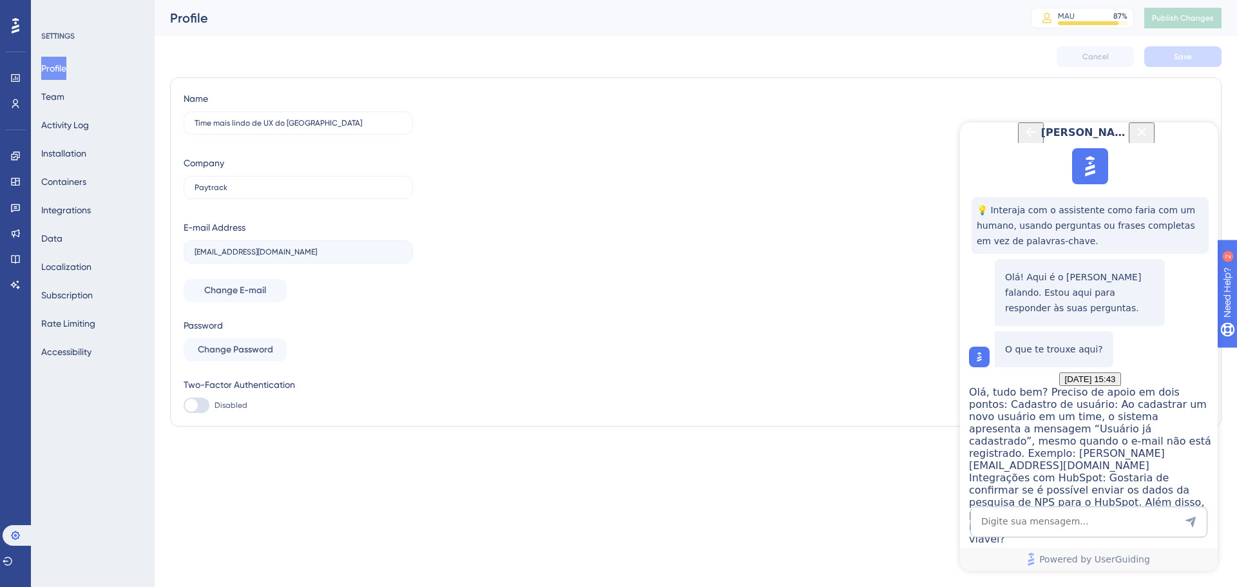
scroll to position [867, 0]
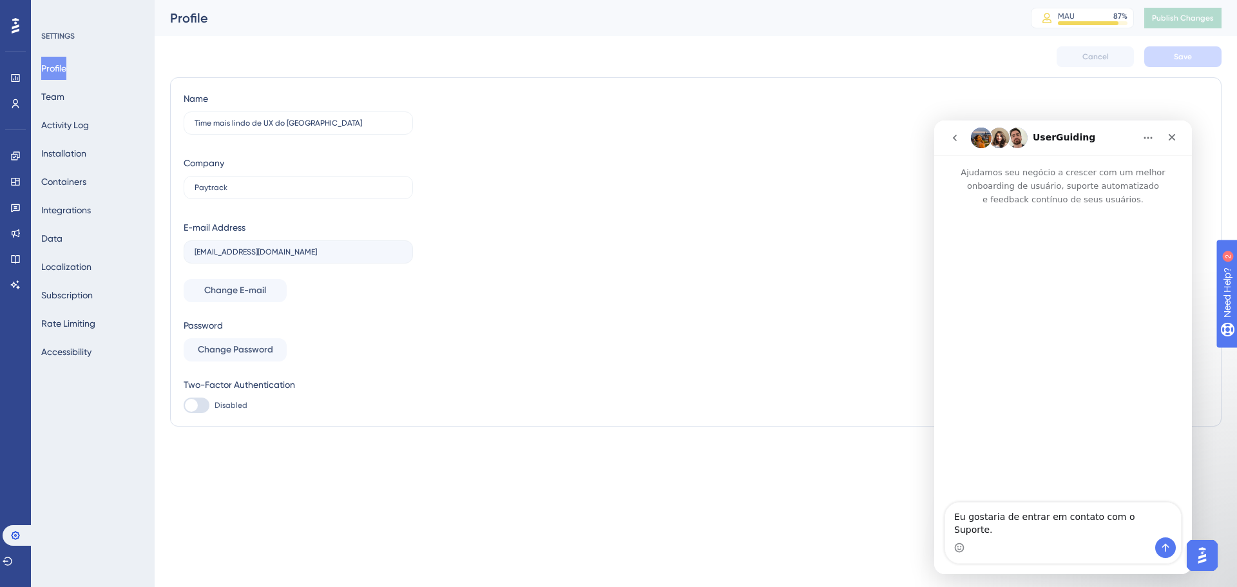
scroll to position [0, 0]
click at [957, 143] on button "go back" at bounding box center [955, 138] width 24 height 24
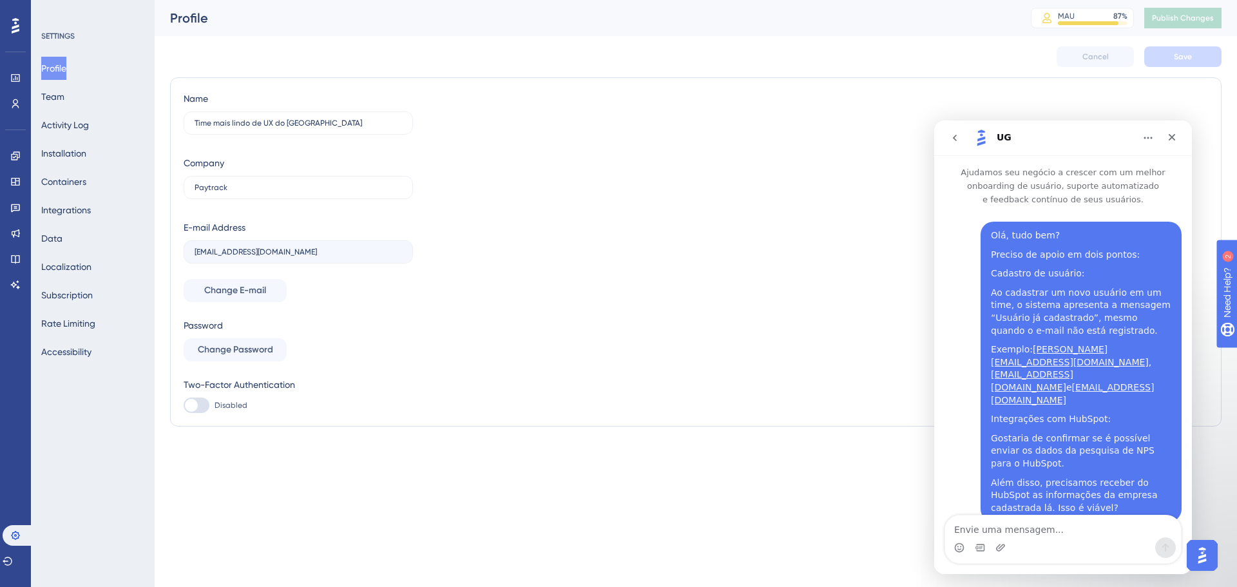
scroll to position [79, 0]
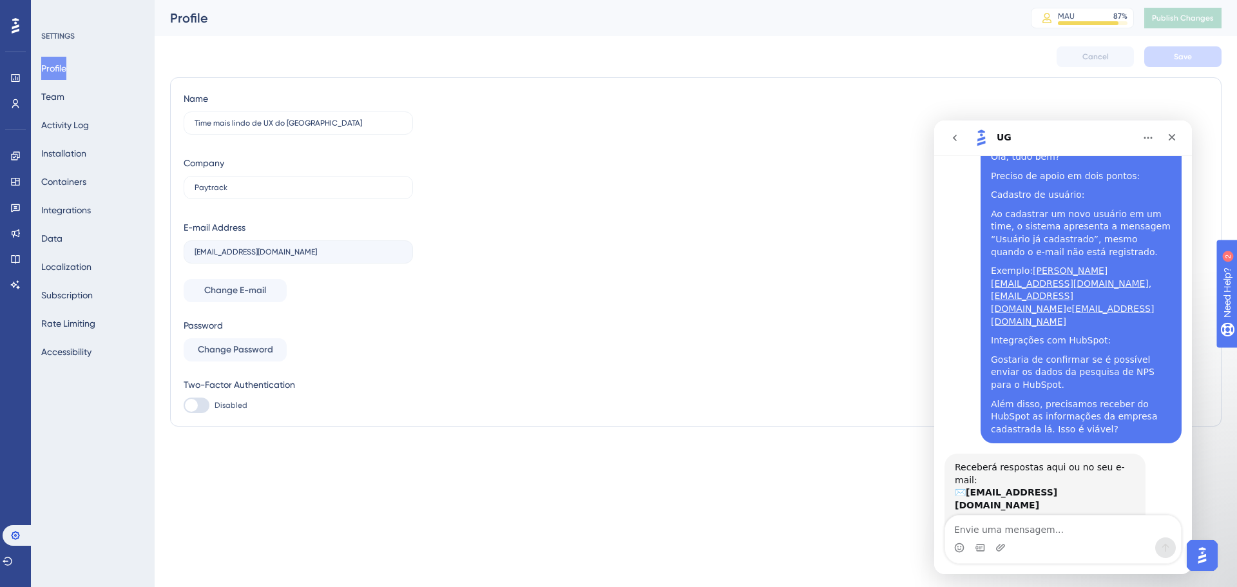
click at [1029, 532] on textarea "Envie uma mensagem..." at bounding box center [1063, 526] width 236 height 22
type textarea "Olá, ainda estou aguardando a resposta"
click at [1167, 544] on icon "Enviar mensagem…" at bounding box center [1165, 548] width 10 height 10
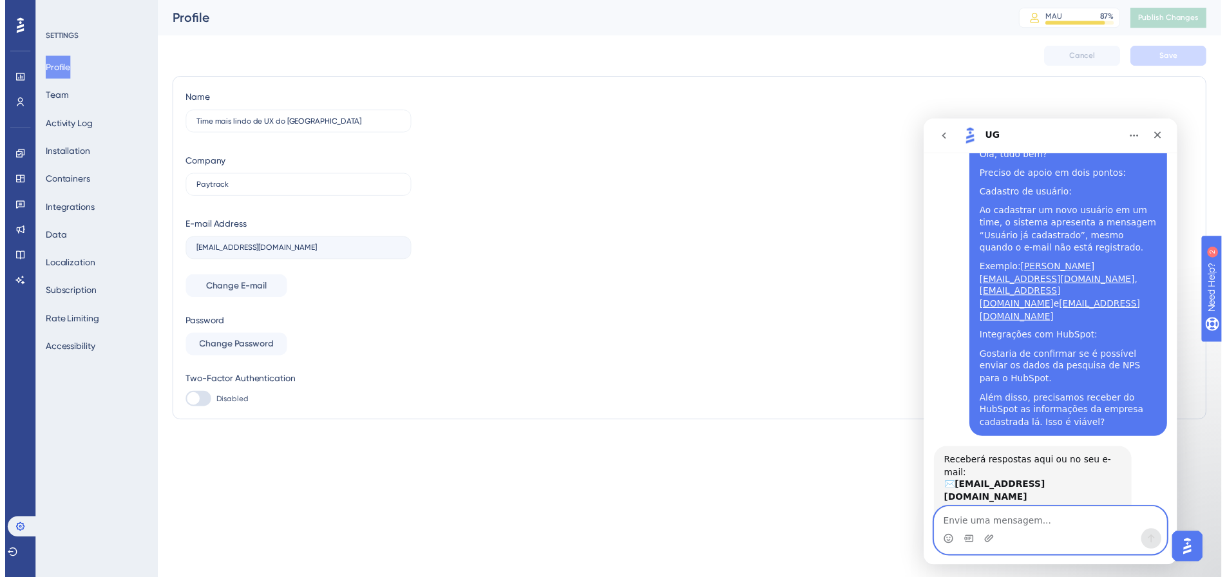
scroll to position [117, 0]
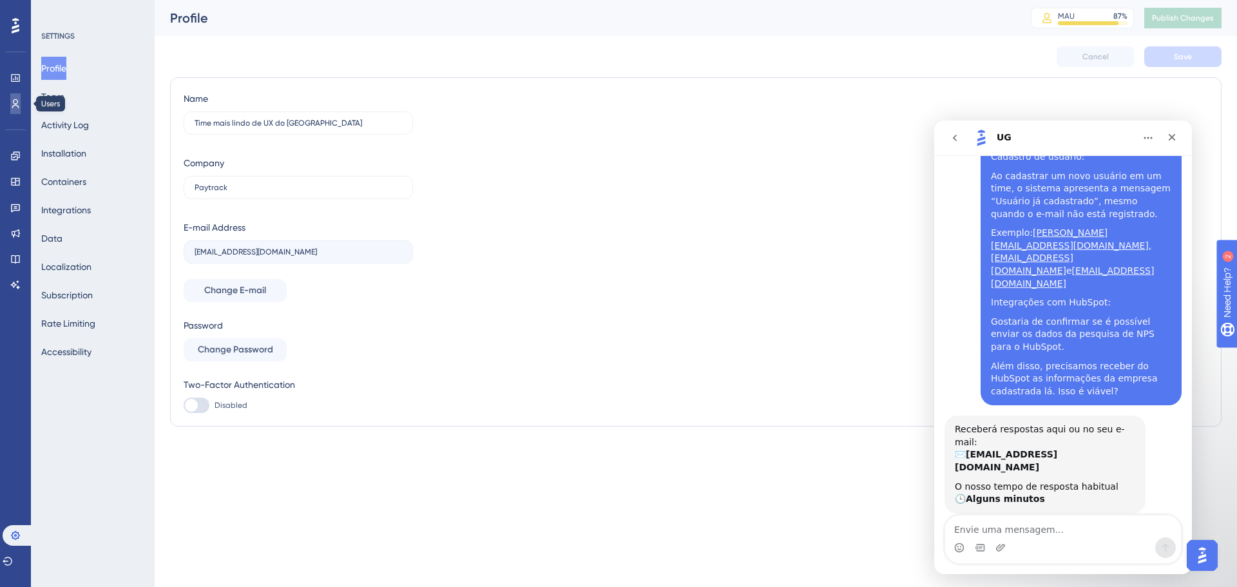
click at [21, 104] on link at bounding box center [15, 103] width 10 height 21
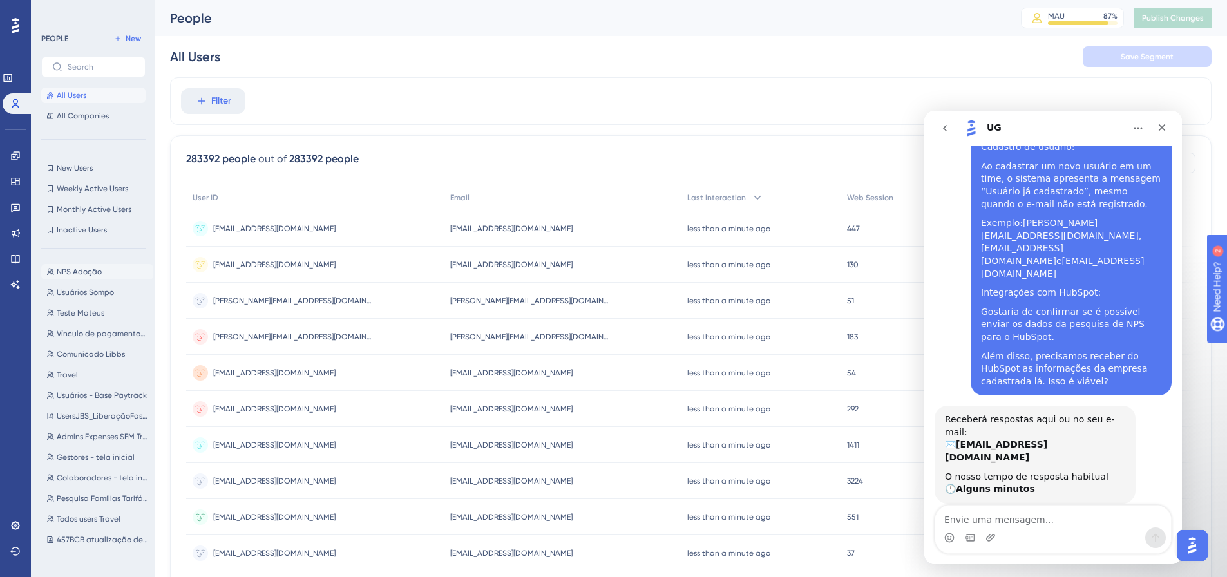
click at [82, 273] on span "NPS Adoção" at bounding box center [79, 272] width 45 height 10
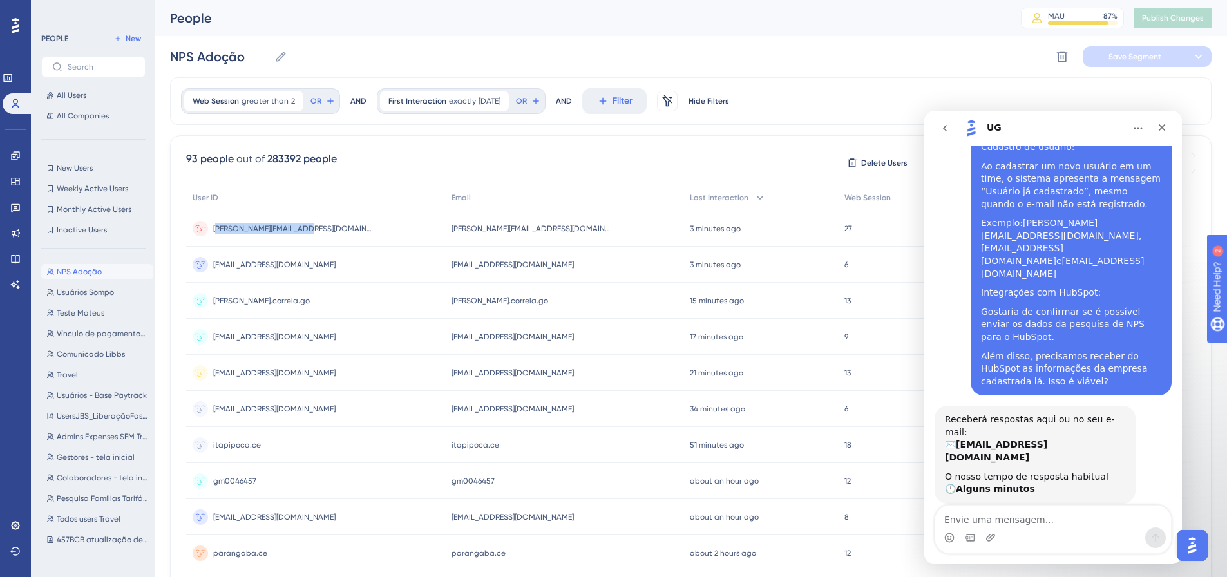
copy span "aquel.maria@gci.com.br"
drag, startPoint x: 308, startPoint y: 227, endPoint x: 215, endPoint y: 231, distance: 93.5
click at [215, 231] on div "raquel.maria@gci.com.br raquel.maria@gci.com.br" at bounding box center [315, 229] width 259 height 36
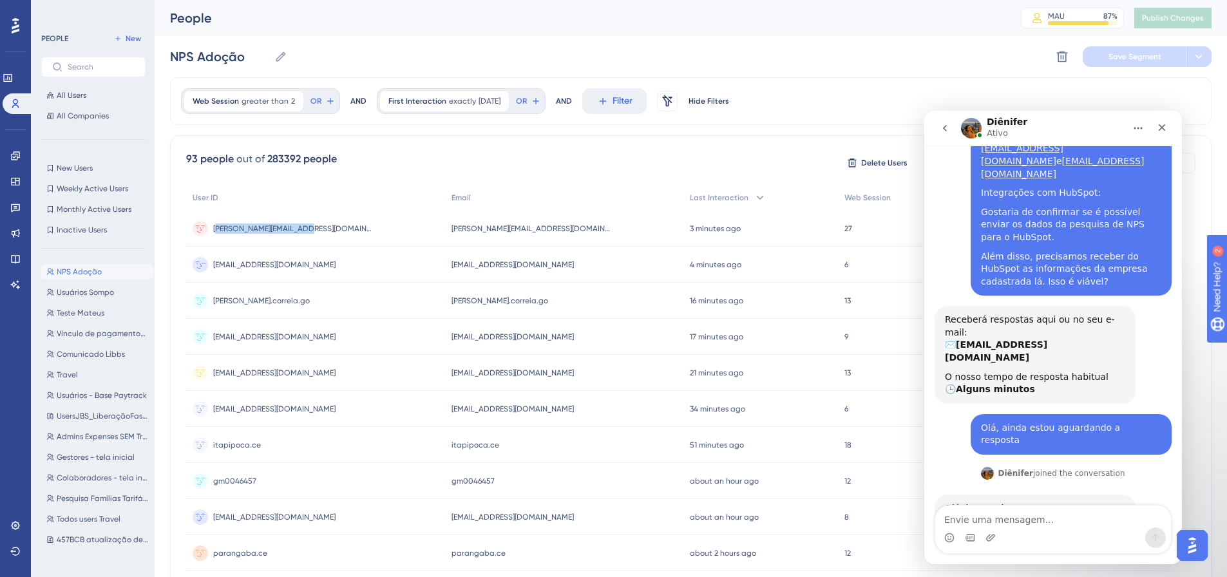
copy span "giullia.bertolini@gpssa.com.br"
drag, startPoint x: 324, startPoint y: 262, endPoint x: 210, endPoint y: 273, distance: 114.6
click at [210, 273] on div "giullia.bertolini@gpssa.com.br giullia.bertolini@gpssa.com.br" at bounding box center [315, 265] width 259 height 36
click at [18, 207] on icon at bounding box center [15, 207] width 10 height 10
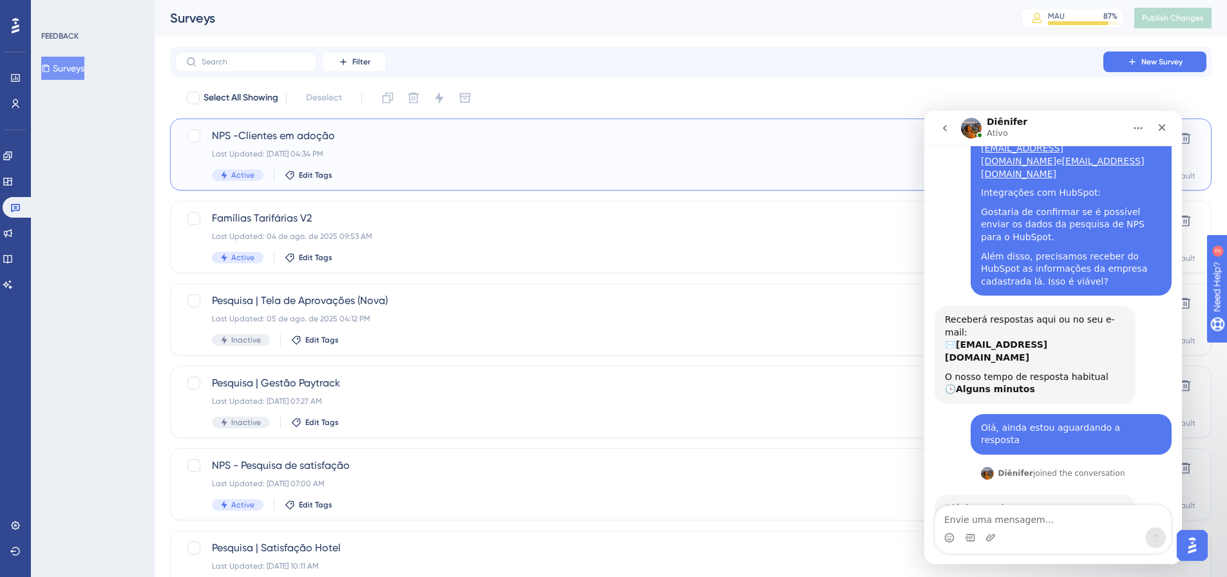
click at [392, 151] on div "Last Updated: 20 de ago. de 2025 04:34 PM" at bounding box center [639, 154] width 855 height 10
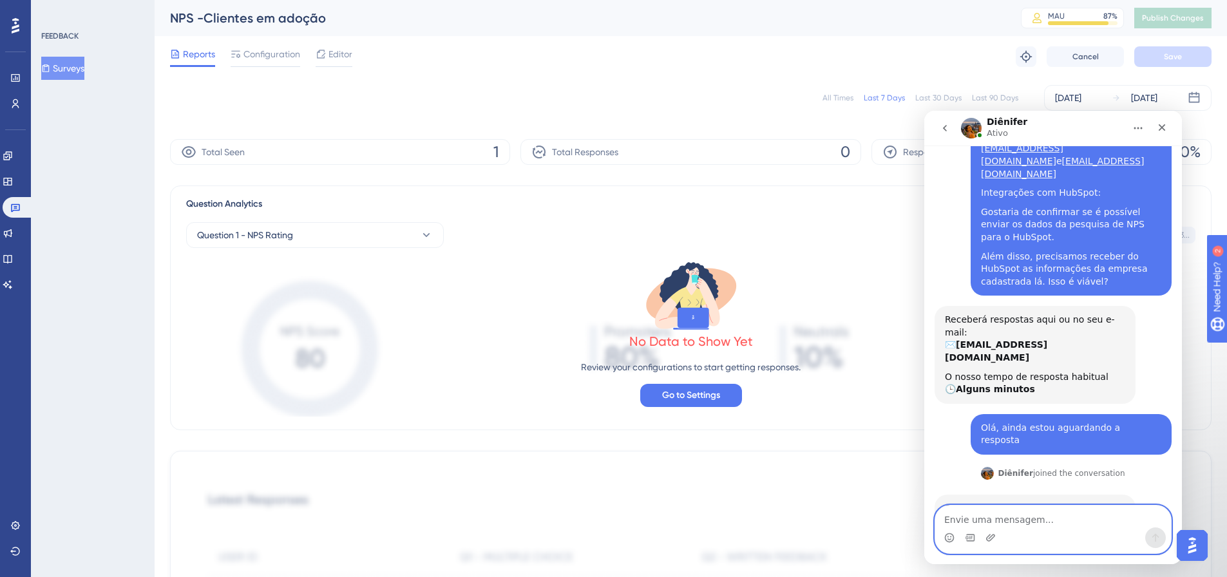
click at [969, 523] on textarea "Envie uma mensagem..." at bounding box center [1054, 517] width 236 height 22
type textarea "Obrigada, Diênifer"
click at [1157, 540] on icon "Enviar mensagem…" at bounding box center [1156, 538] width 10 height 10
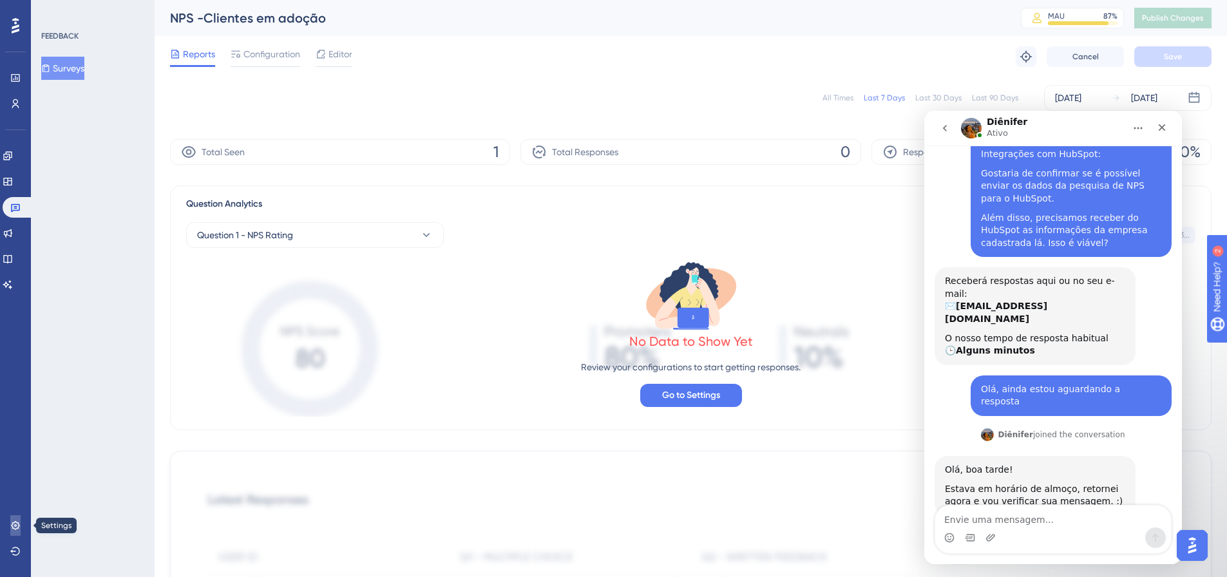
click at [19, 526] on icon at bounding box center [15, 526] width 10 height 10
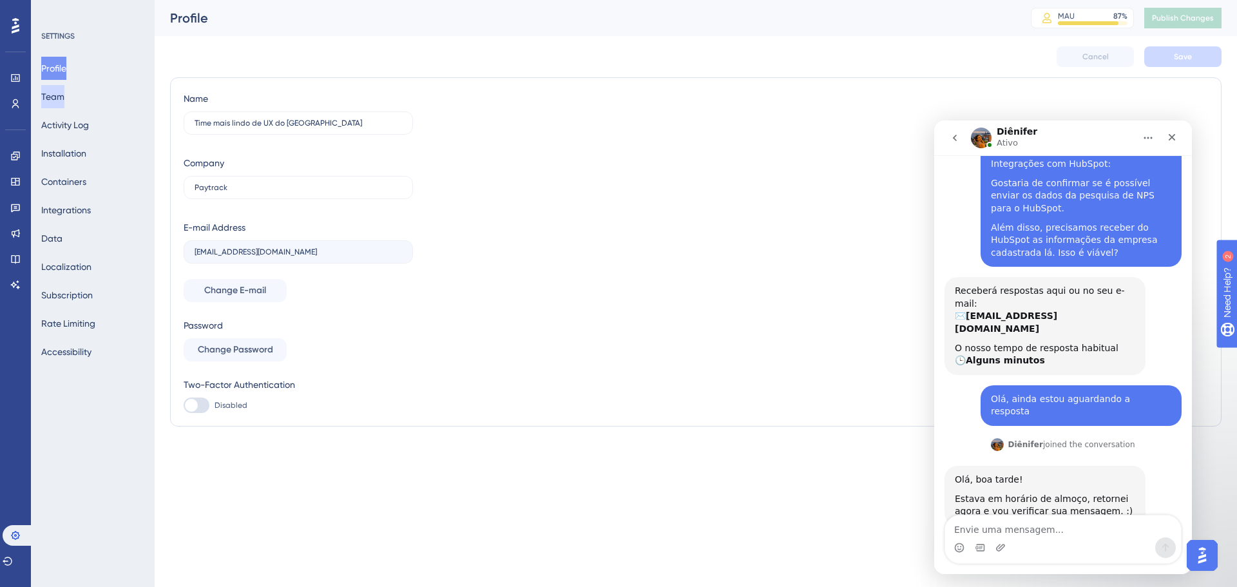
click at [64, 95] on button "Team" at bounding box center [52, 96] width 23 height 23
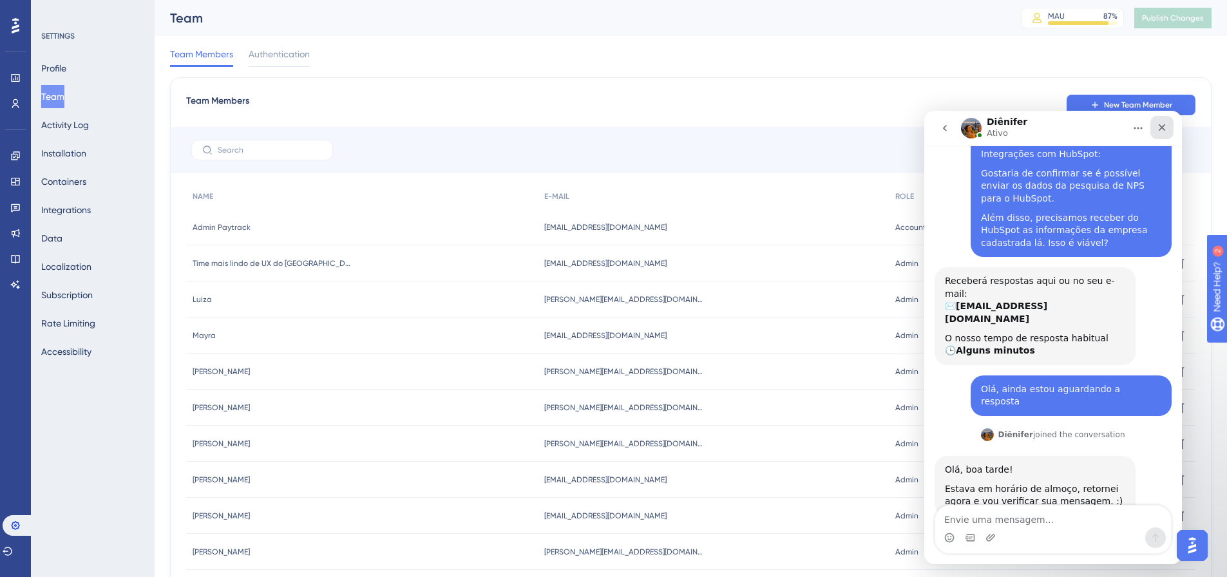
click at [1163, 124] on icon "Fechar" at bounding box center [1162, 127] width 10 height 10
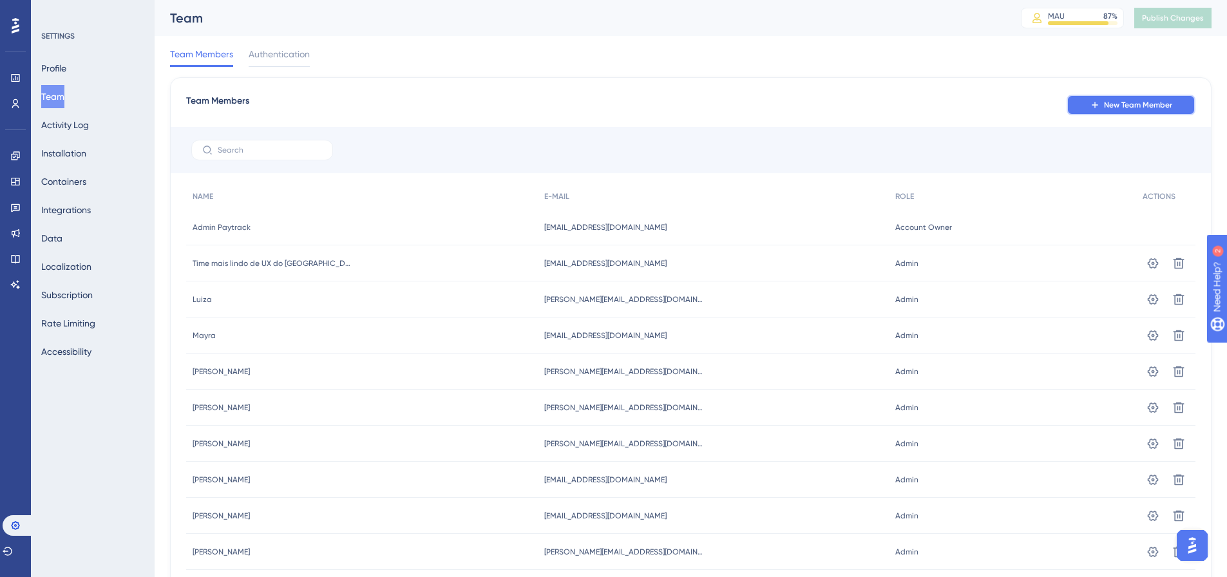
click at [1102, 101] on button "New Team Member" at bounding box center [1131, 105] width 129 height 21
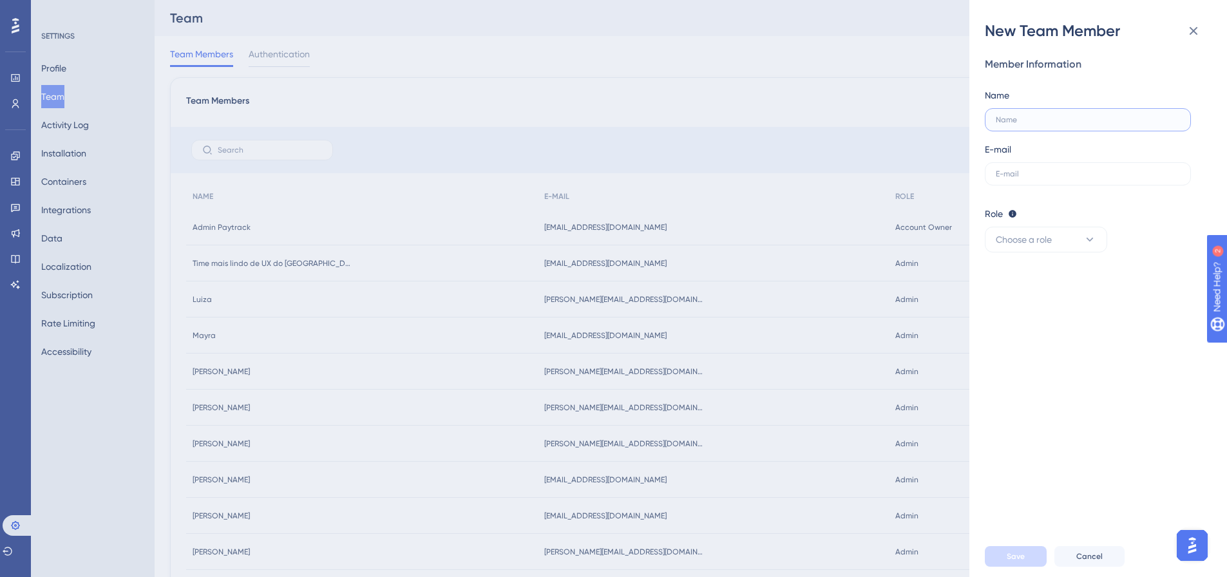
click at [1032, 119] on input "text" at bounding box center [1088, 119] width 184 height 9
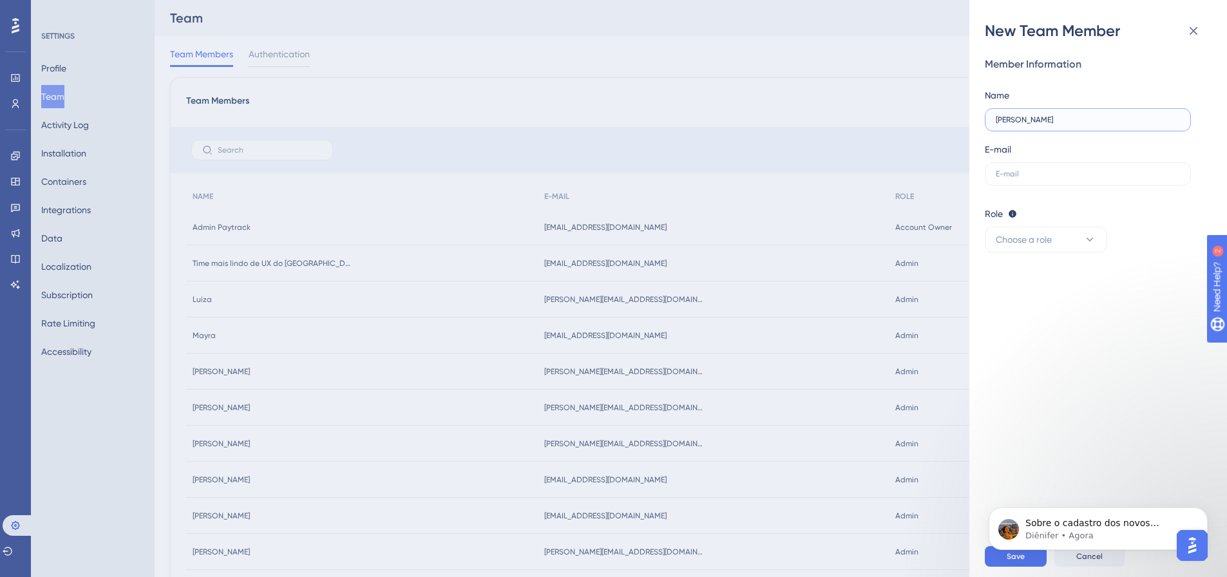
scroll to position [488, 0]
paste input "schneider"
drag, startPoint x: 1019, startPoint y: 119, endPoint x: 1072, endPoint y: 107, distance: 54.2
click at [1019, 120] on input "Sara schneider" at bounding box center [1088, 119] width 184 height 9
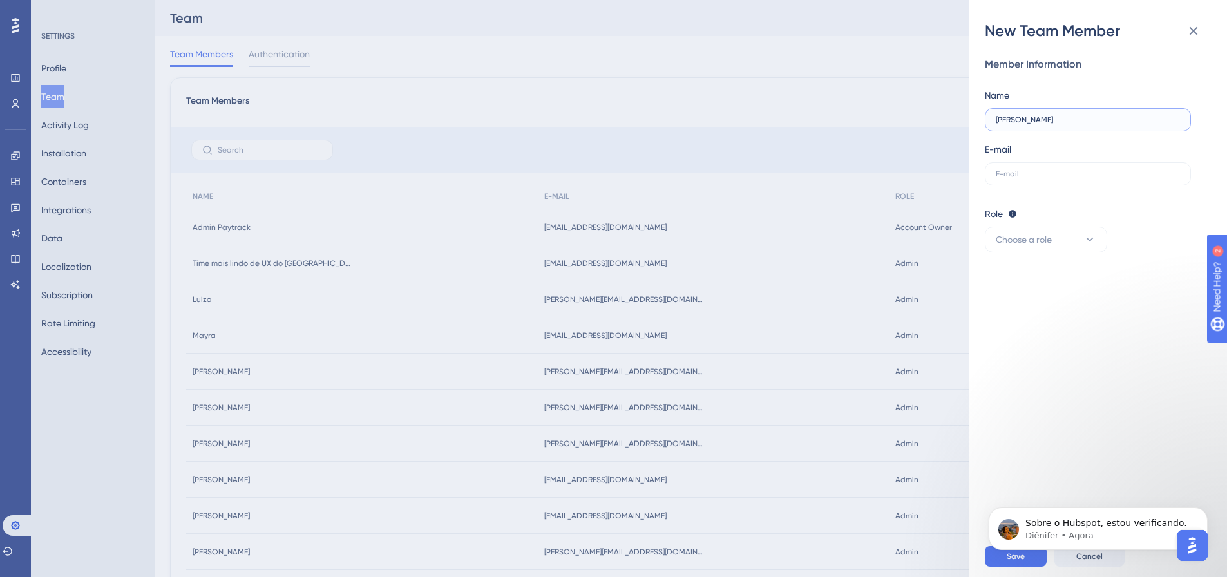
click at [1019, 120] on input "Sara Schneider" at bounding box center [1088, 119] width 184 height 9
click at [1081, 113] on label "Sara Schneider" at bounding box center [1088, 119] width 206 height 23
click at [1081, 115] on input "Sara Schneider" at bounding box center [1088, 119] width 184 height 9
click at [1075, 122] on input "Sara Schneider" at bounding box center [1088, 119] width 184 height 9
type input "Sara Schneider - Projetos"
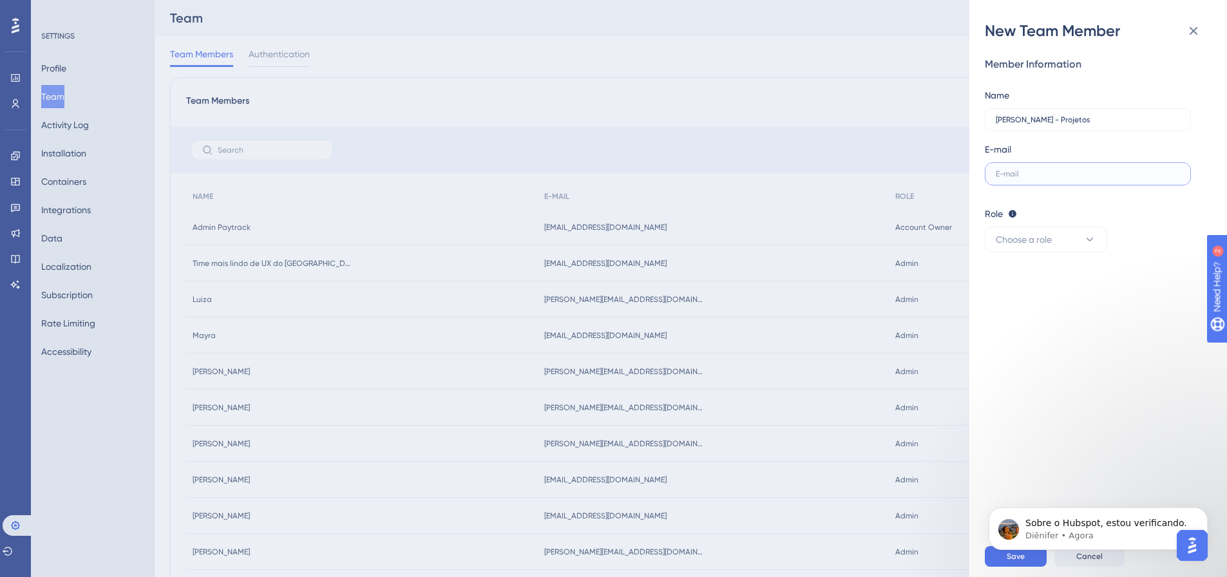
click at [1039, 173] on input "text" at bounding box center [1088, 173] width 184 height 9
paste input "sara.schneider@paytrack.com.br"
click at [996, 174] on input "sara.schneider@paytrack.com.br" at bounding box center [1088, 173] width 184 height 9
click at [1119, 175] on input "sara.schneider@paytrack.com.br" at bounding box center [1088, 173] width 184 height 9
type input "sara.schneider@paytrack.com.br"
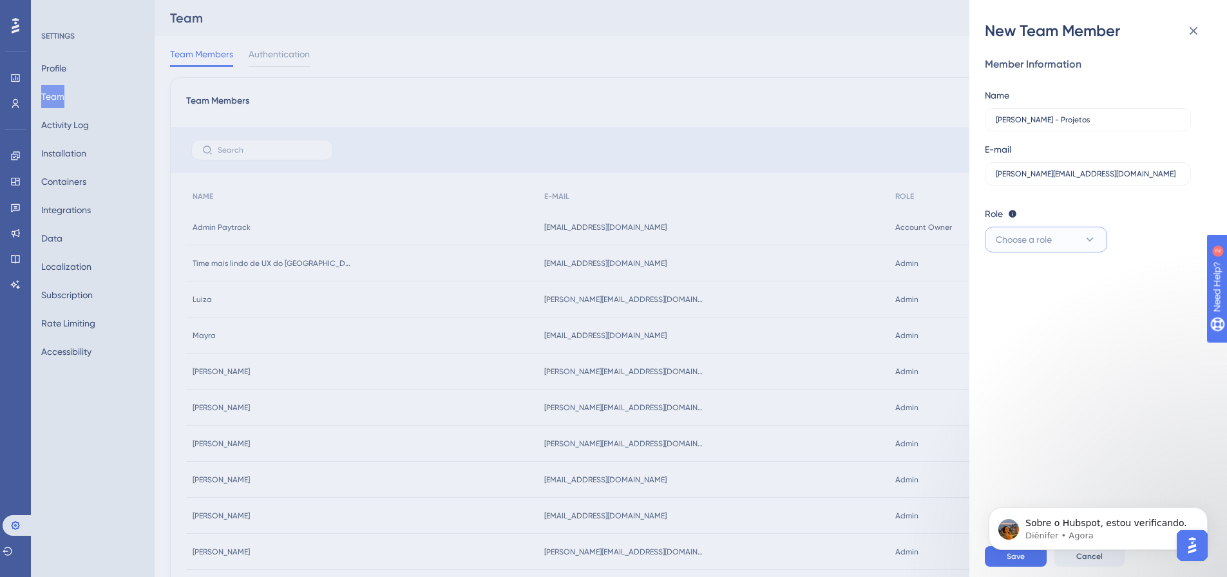
click at [1012, 245] on span "Choose a role" at bounding box center [1024, 239] width 56 height 15
click at [1031, 284] on div "Admin Admin" at bounding box center [1046, 279] width 85 height 26
click at [1029, 564] on body "Sobre o Hubspot, estou verificando. Diênifer • Agora" at bounding box center [1098, 526] width 247 height 80
click html "Sobre o Hubspot, estou verificando. Diênifer • Agora"
click at [1115, 529] on p "Sobre o Hubspot, estou verificando." at bounding box center [1109, 523] width 166 height 13
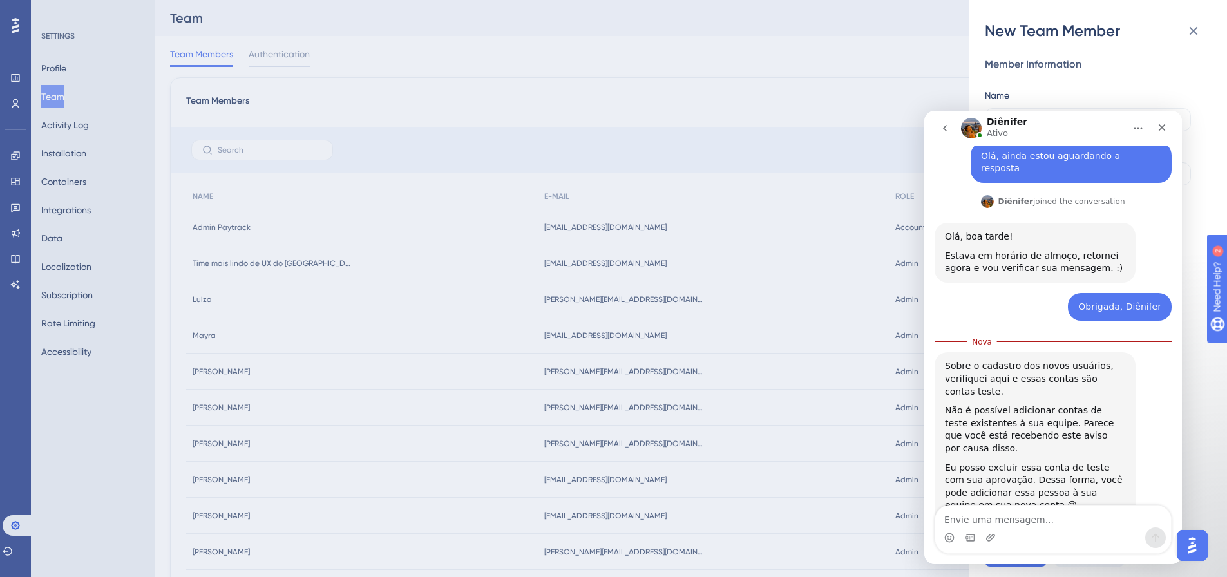
scroll to position [490, 0]
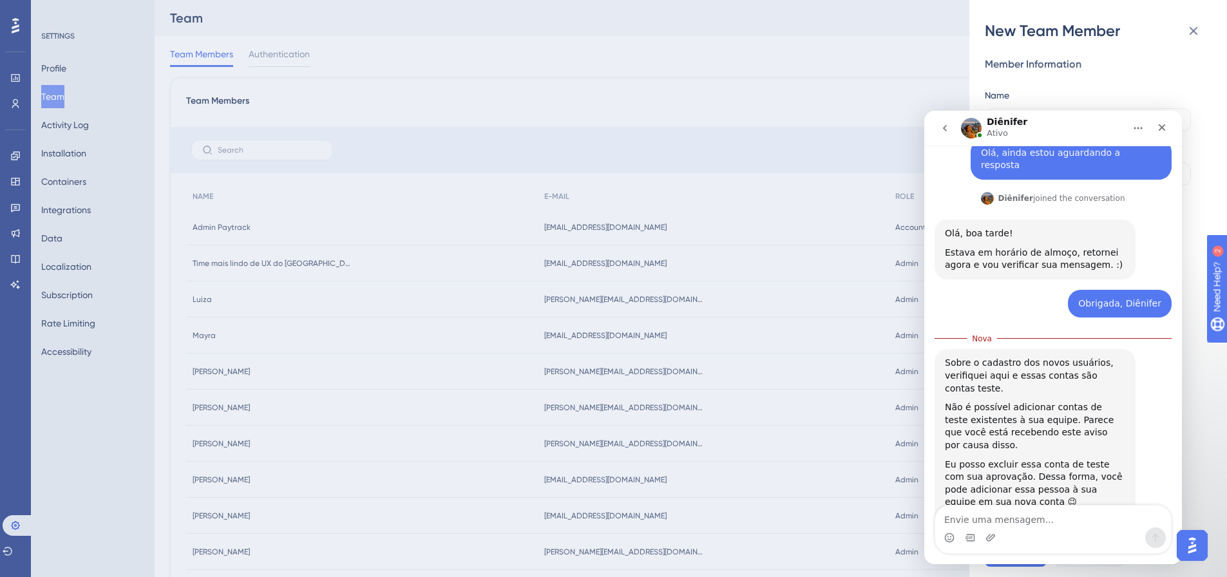
click at [1001, 520] on textarea "Envie uma mensagem..." at bounding box center [1054, 517] width 236 height 22
type textarea "Pode excluir as contas de teste"
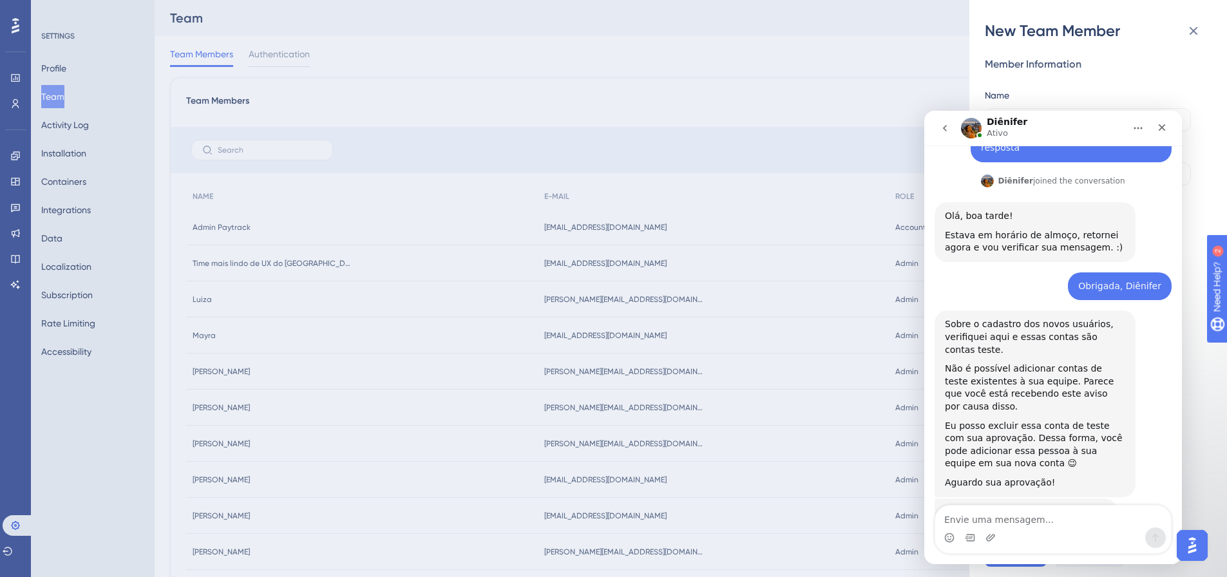
click at [1045, 506] on div "Sobre o Hubspot, estou verificando." at bounding box center [1026, 512] width 162 height 13
click at [903, 101] on div "New Team Member Member Information Name Sara Schneider - Projetos E-mail sara.s…" at bounding box center [613, 288] width 1227 height 577
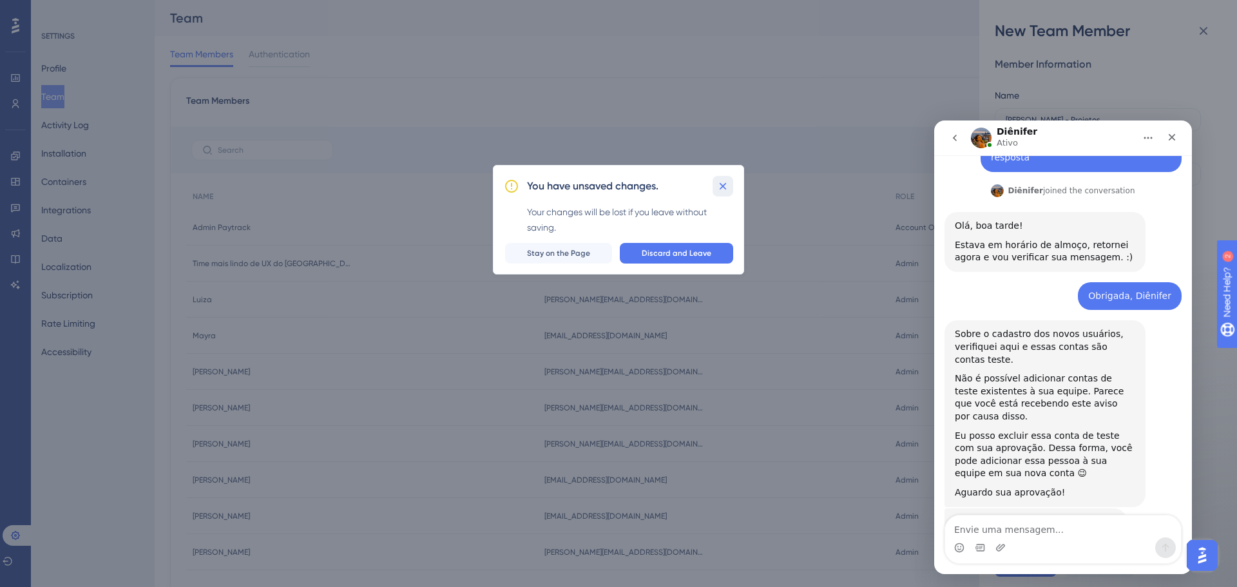
click at [726, 183] on icon at bounding box center [722, 186] width 13 height 13
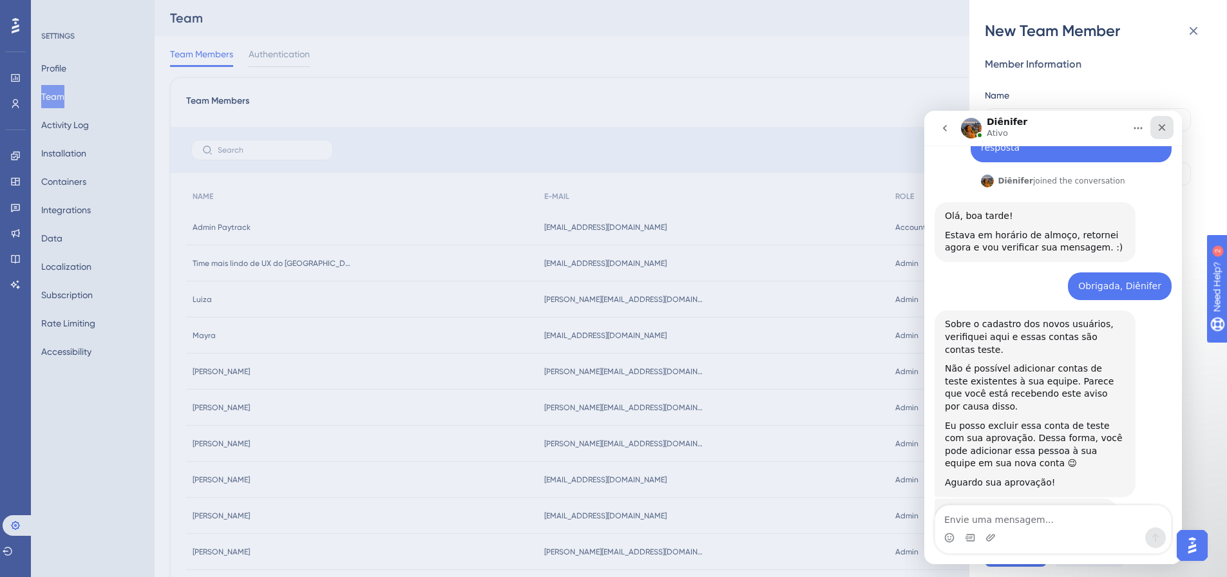
drag, startPoint x: 1169, startPoint y: 128, endPoint x: 2093, endPoint y: 238, distance: 930.5
click at [1169, 128] on div "Fechar" at bounding box center [1162, 127] width 23 height 23
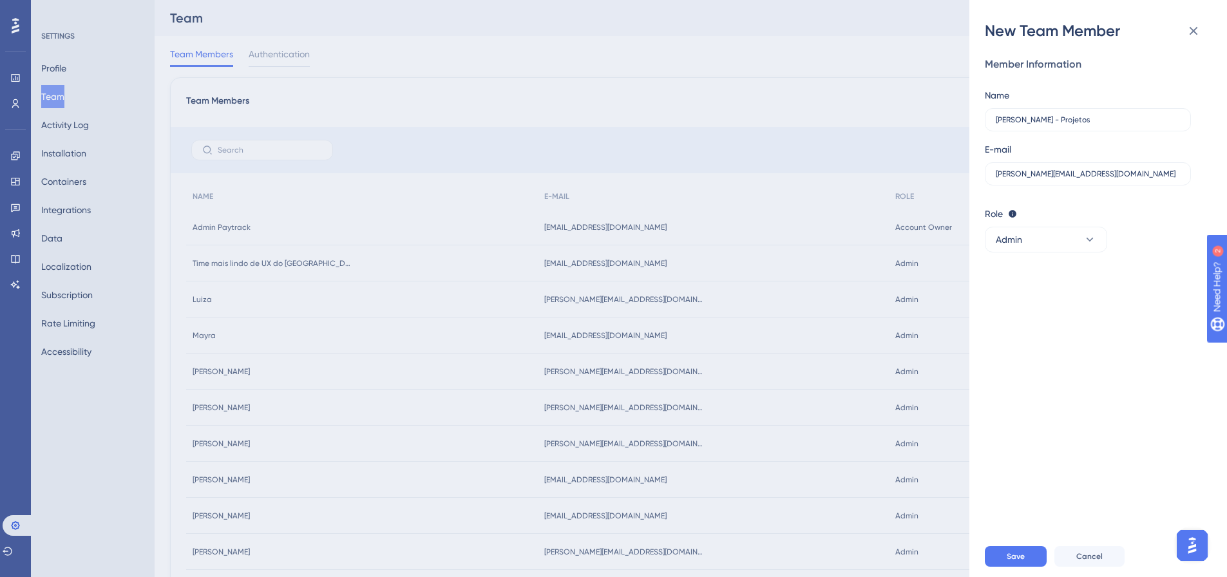
scroll to position [557, 0]
click at [1001, 561] on button "Save" at bounding box center [1016, 556] width 62 height 21
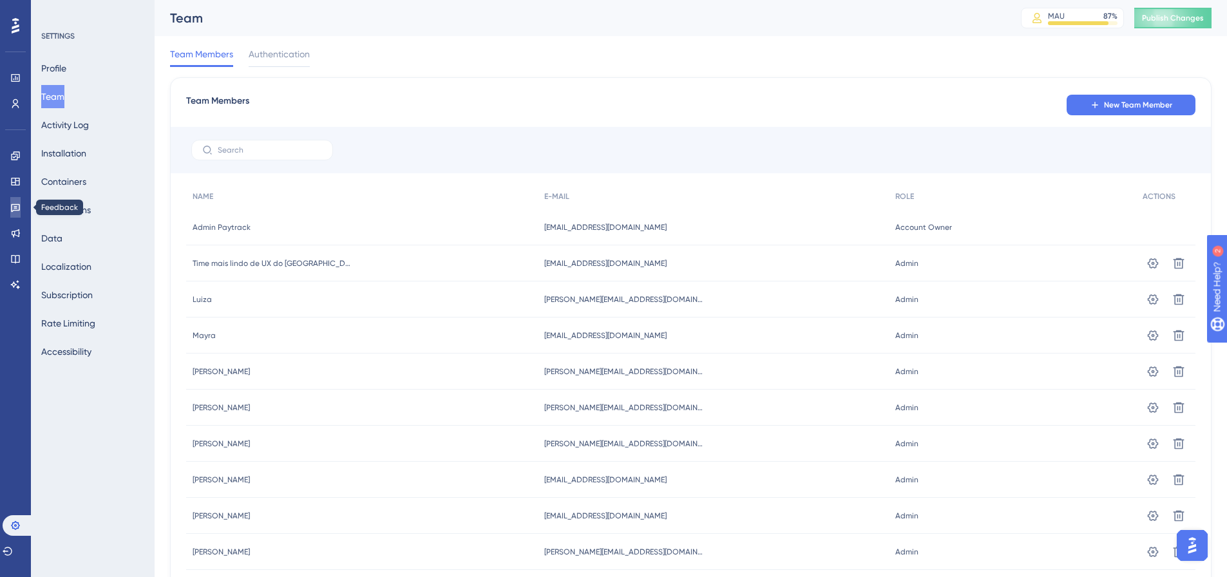
click at [19, 211] on icon at bounding box center [15, 207] width 10 height 10
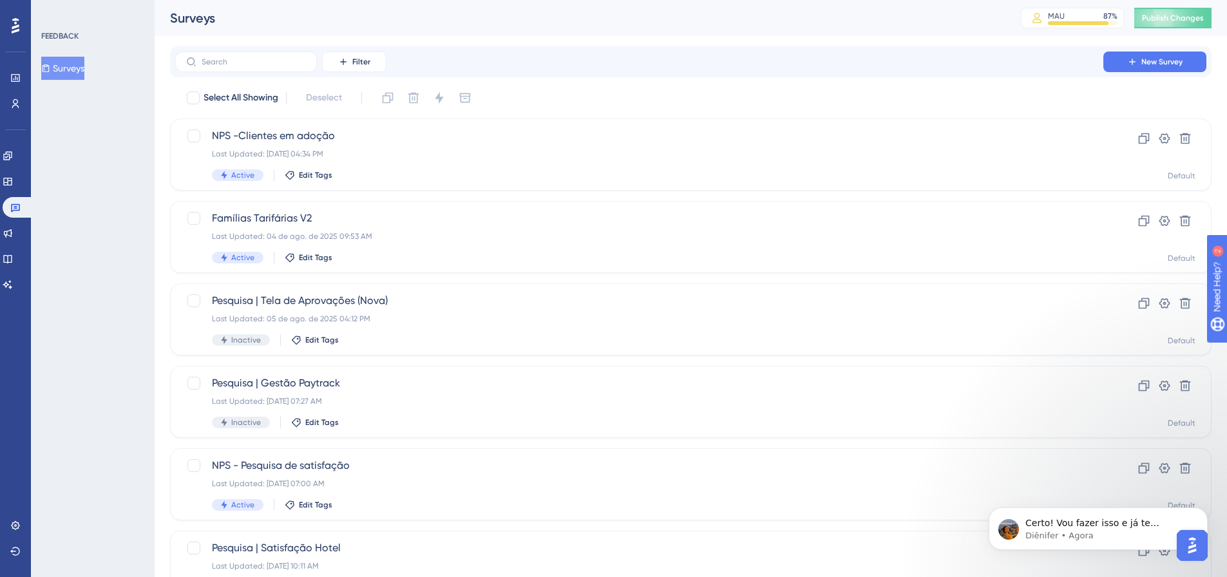
scroll to position [558, 0]
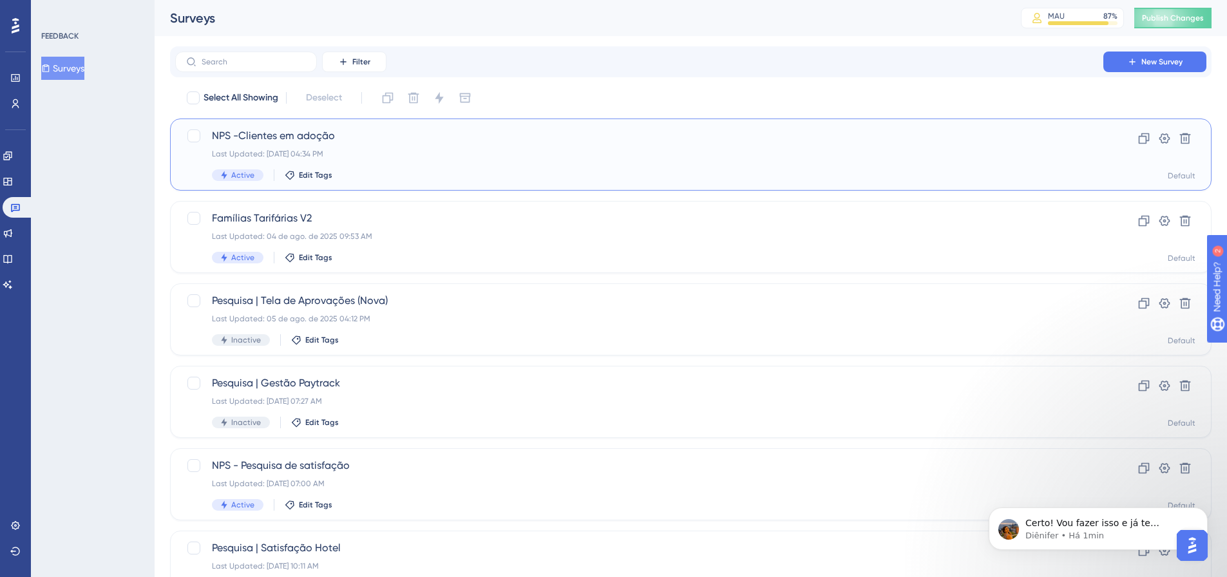
click at [421, 159] on div "NPS -Clientes em adoção Last Updated: 20 de ago. de 2025 04:34 PM Active Edit T…" at bounding box center [639, 154] width 855 height 53
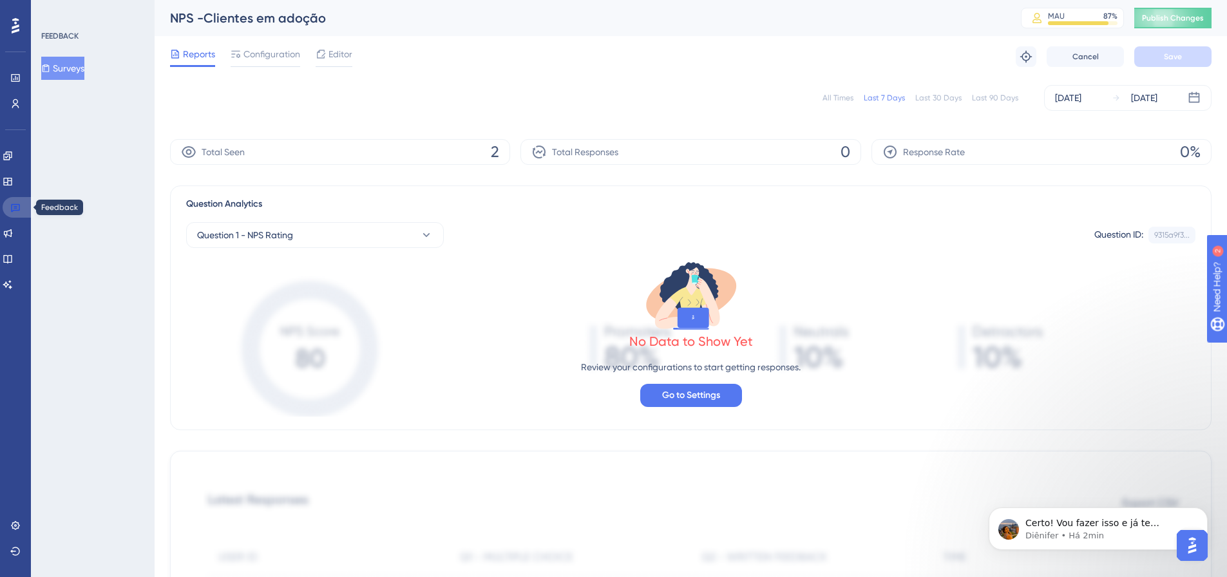
click at [13, 207] on icon at bounding box center [15, 207] width 10 height 10
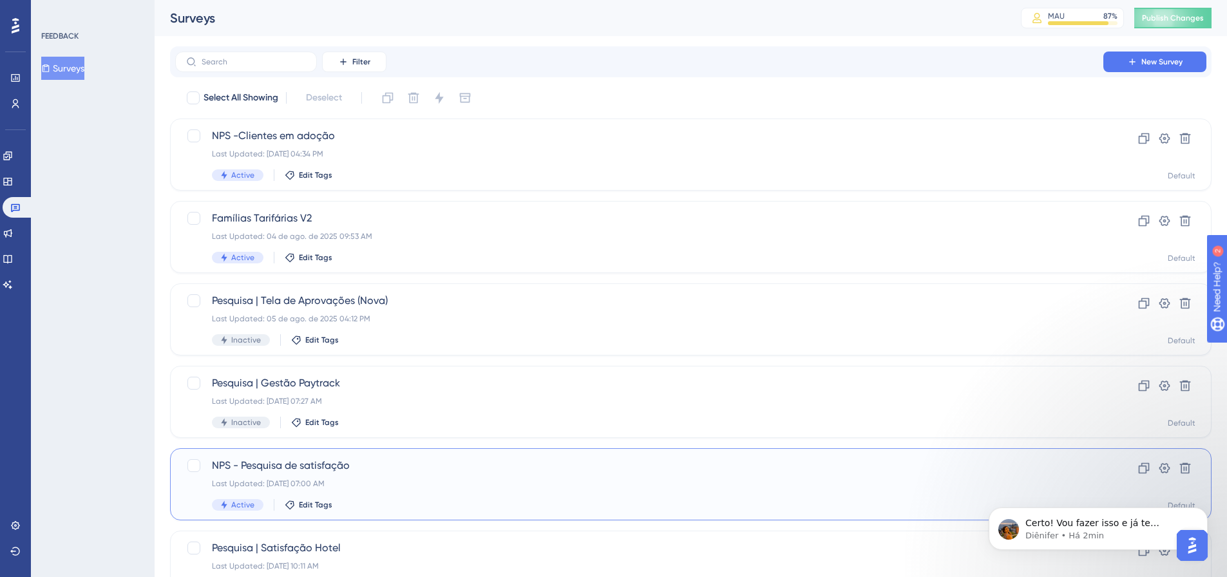
click at [381, 476] on div "NPS - Pesquisa de satisfação Last Updated: 22 de jul. de 2025 07:00 AM Active E…" at bounding box center [639, 484] width 855 height 53
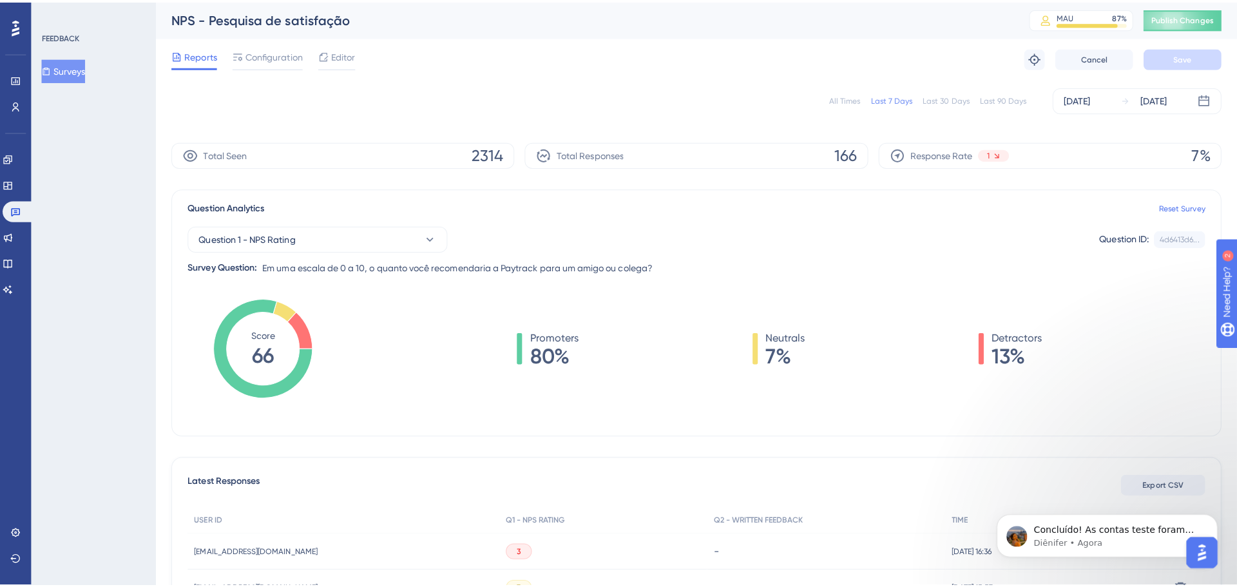
scroll to position [613, 0]
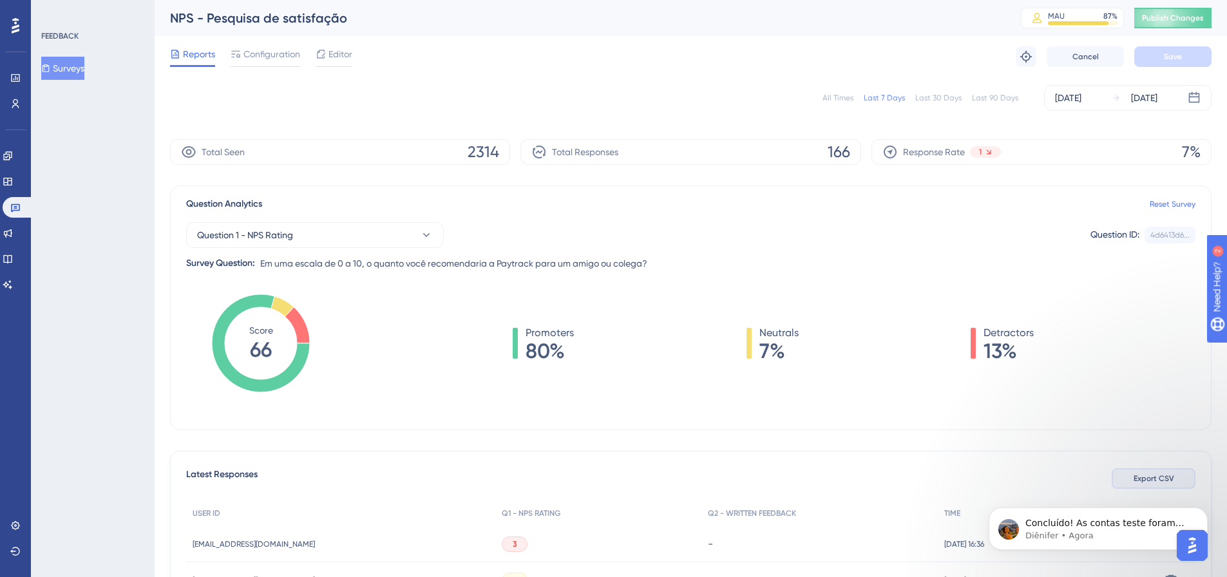
click at [1155, 475] on span "Export CSV" at bounding box center [1154, 479] width 41 height 10
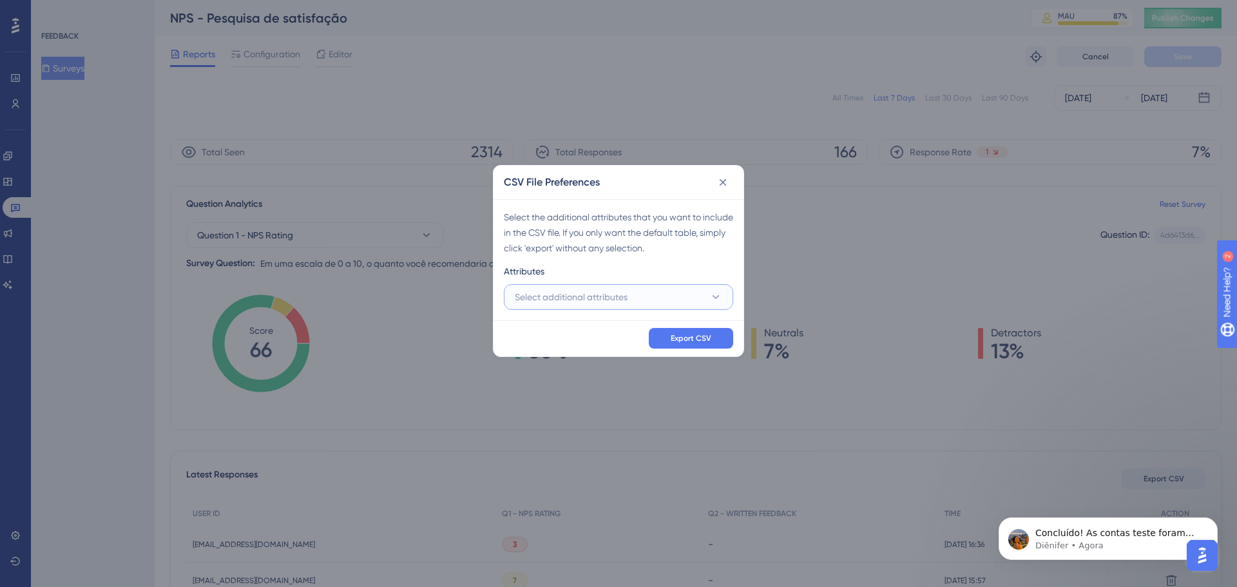
click at [680, 297] on button "Select additional attributes" at bounding box center [618, 297] width 229 height 26
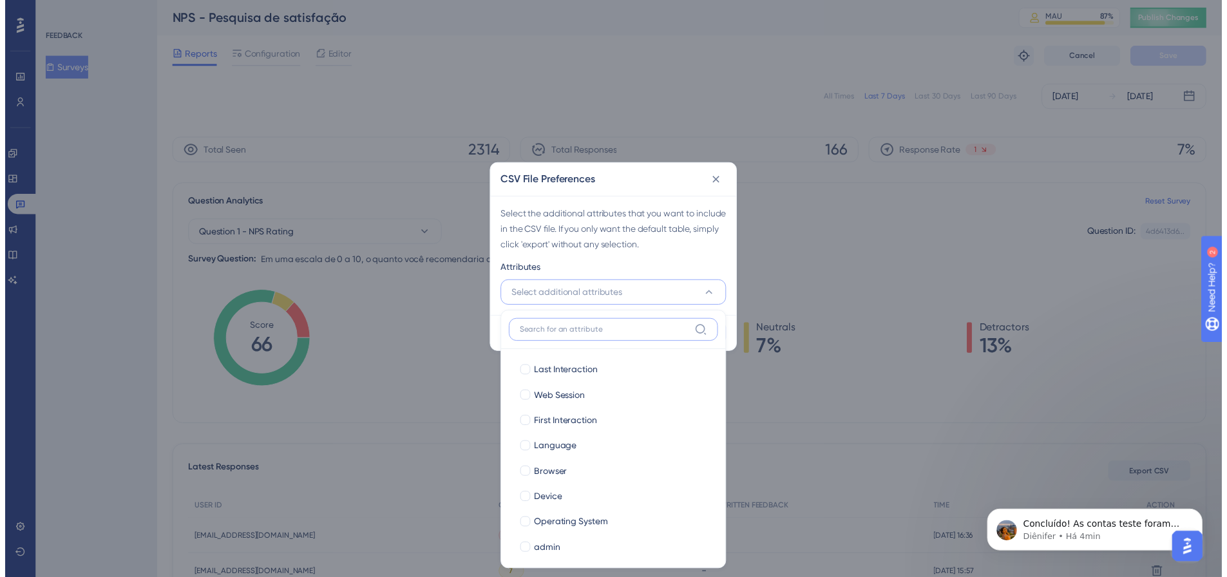
scroll to position [662, 0]
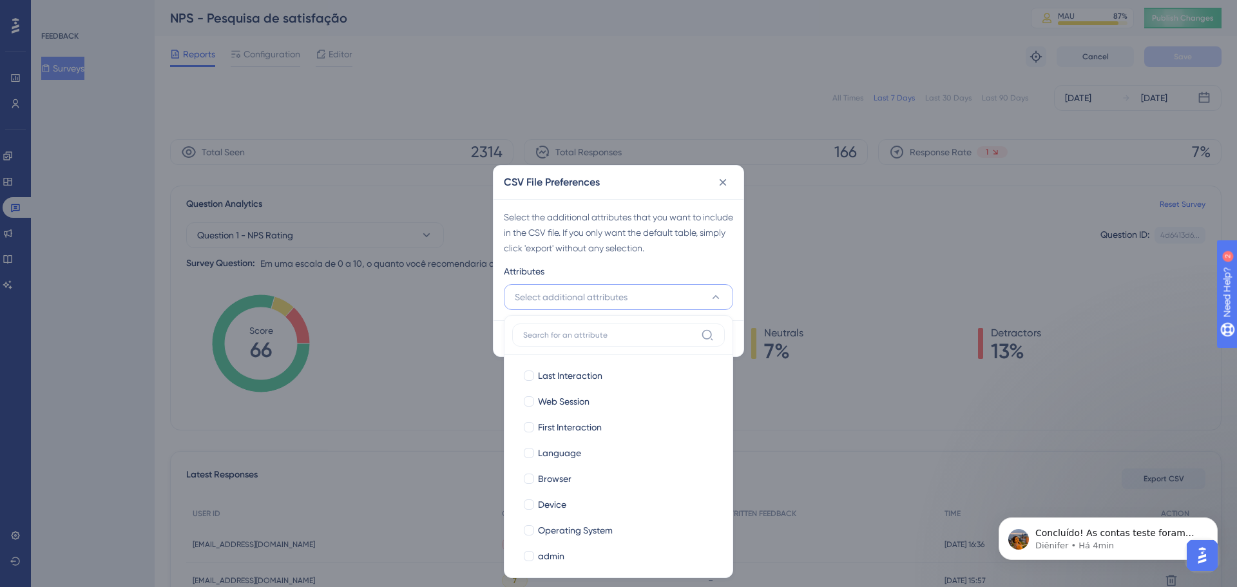
click at [399, 133] on div "CSV File Preferences Select the additional attributes that you want to include …" at bounding box center [618, 293] width 1237 height 587
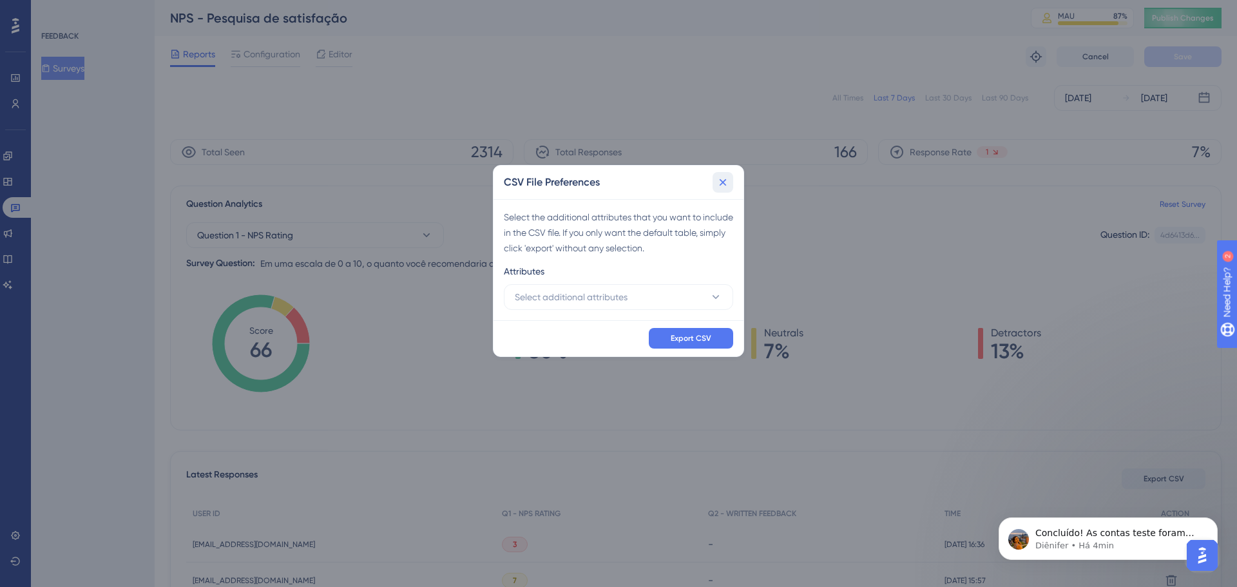
click at [721, 182] on icon at bounding box center [722, 182] width 13 height 13
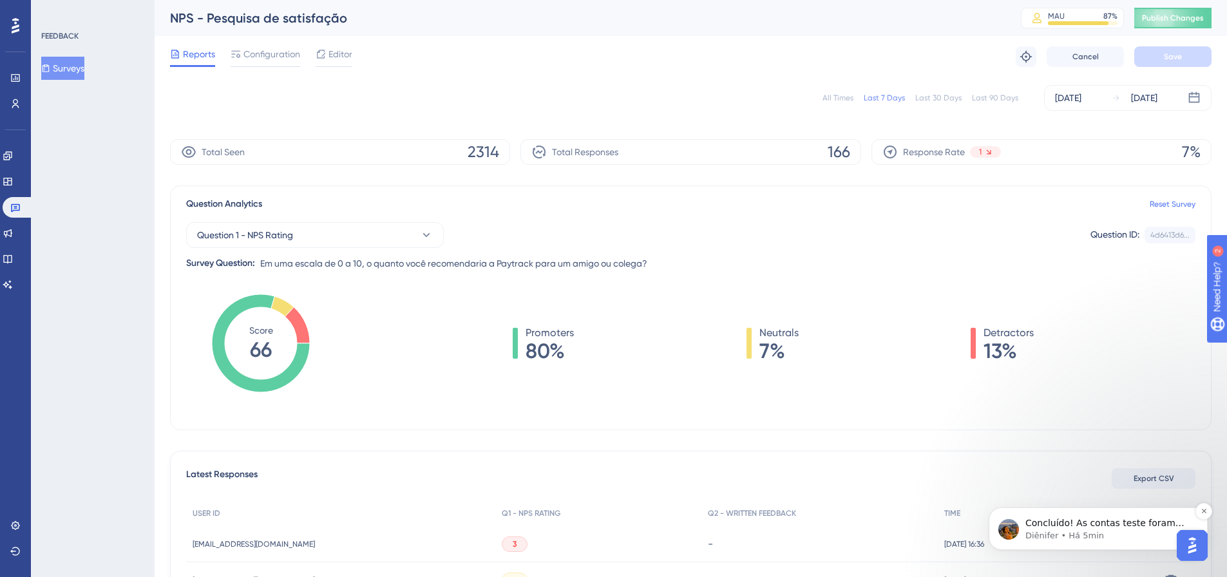
click at [1101, 529] on p "Concluído! As contas teste foram excluídas. Agora você pode adicionar os novos …" at bounding box center [1109, 523] width 166 height 13
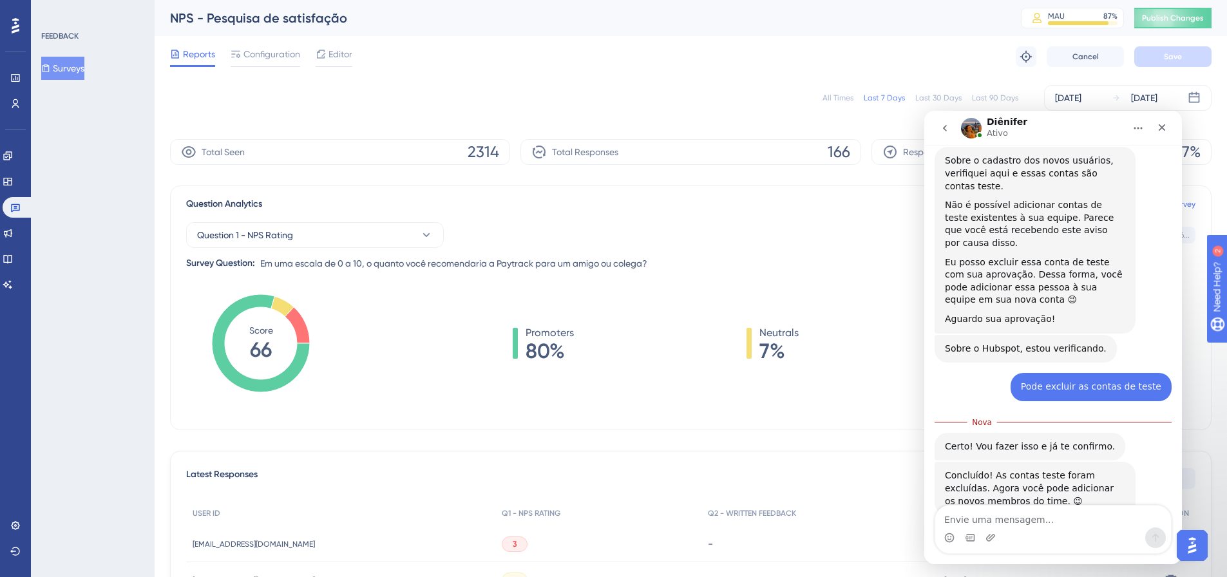
scroll to position [621, 0]
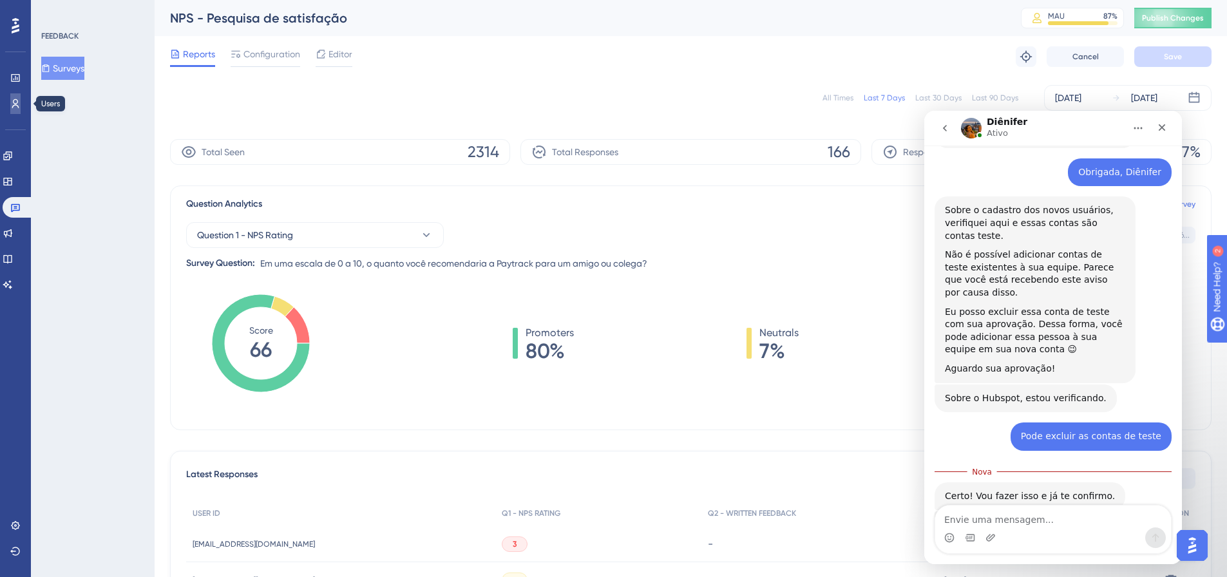
click at [10, 107] on icon at bounding box center [15, 104] width 10 height 10
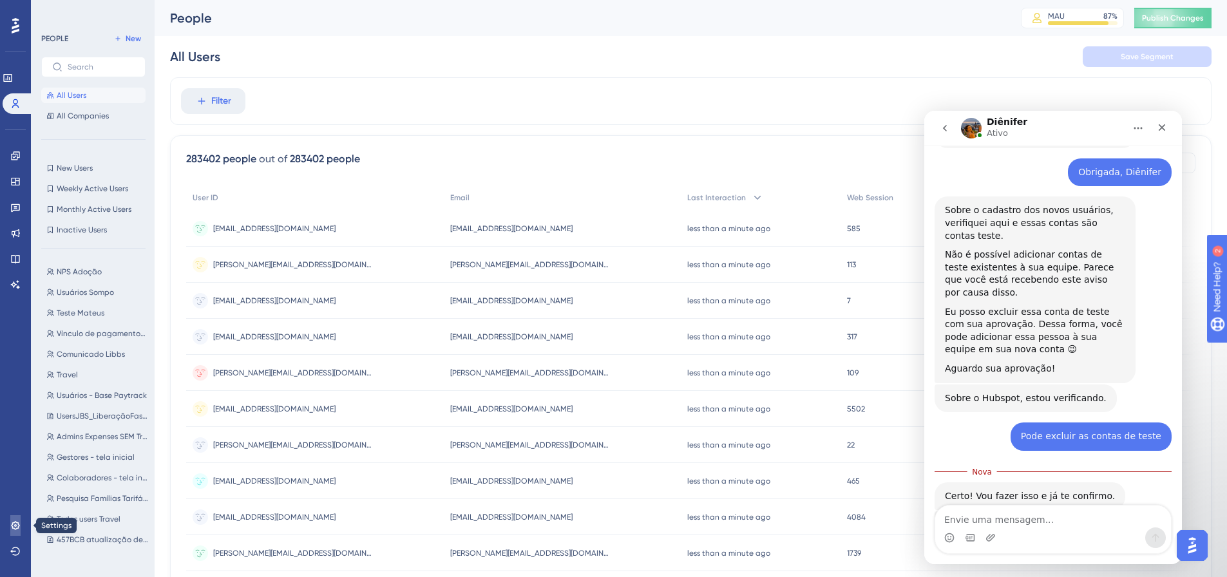
click at [10, 528] on icon at bounding box center [15, 526] width 10 height 10
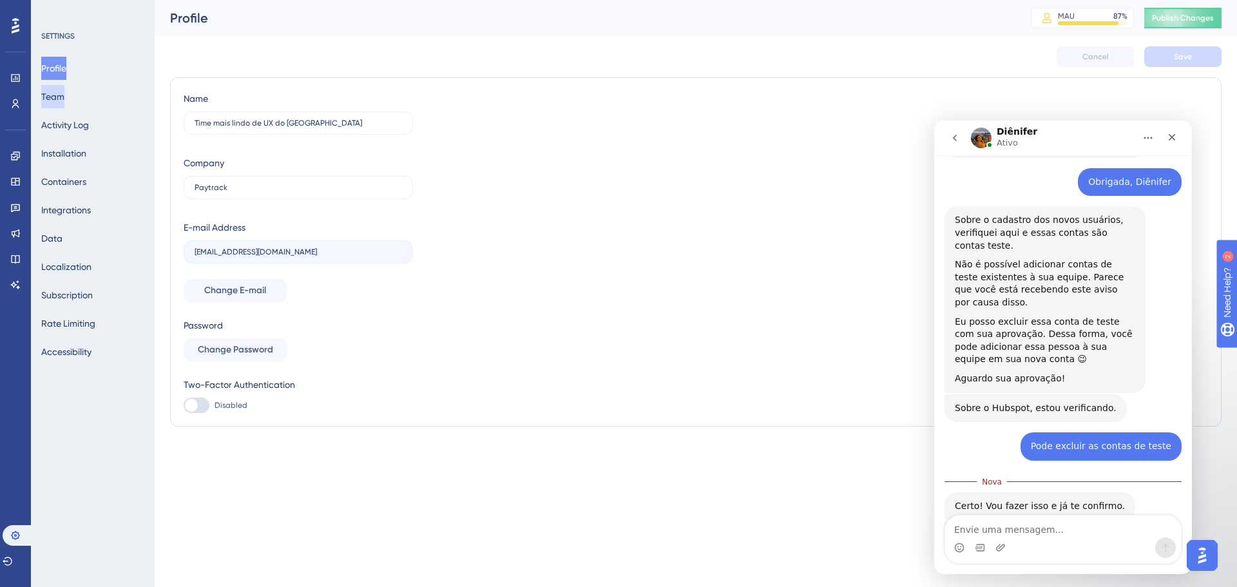
click at [64, 97] on button "Team" at bounding box center [52, 96] width 23 height 23
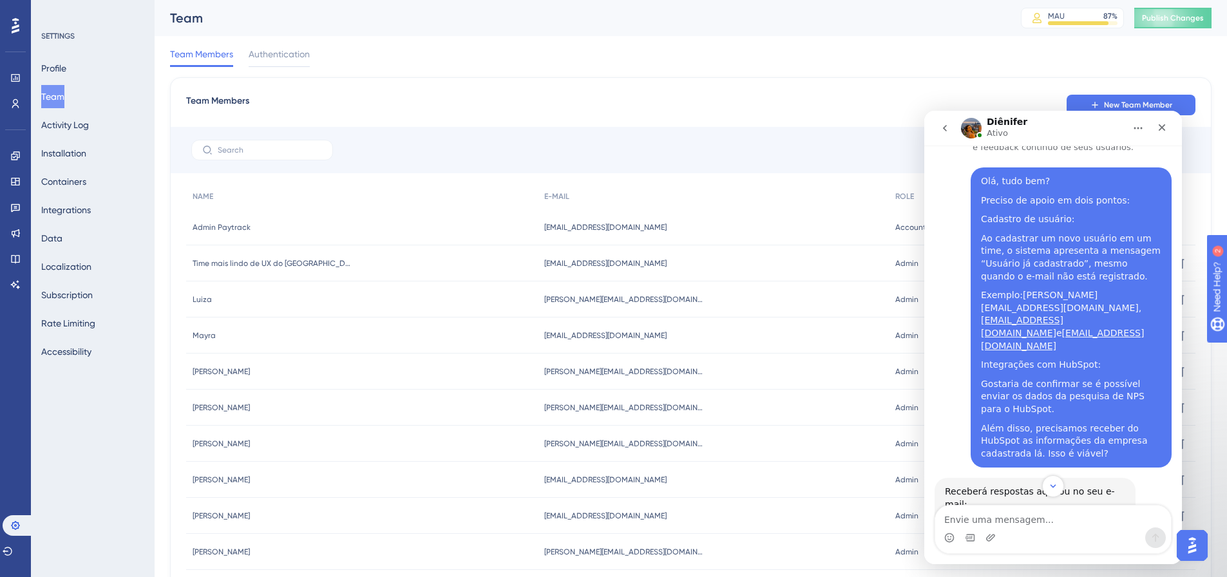
scroll to position [41, 0]
copy div "stefanie.voss@paytrack.com.br"
drag, startPoint x: 1135, startPoint y: 296, endPoint x: 1012, endPoint y: 297, distance: 123.7
click at [1012, 297] on div "Exemplo: stefanie.voss@paytrack.com.br , scarlet.bueno@paytrack.com.br e jhenif…" at bounding box center [1071, 322] width 180 height 63
click at [896, 66] on div "Team Members Authentication" at bounding box center [691, 56] width 1042 height 41
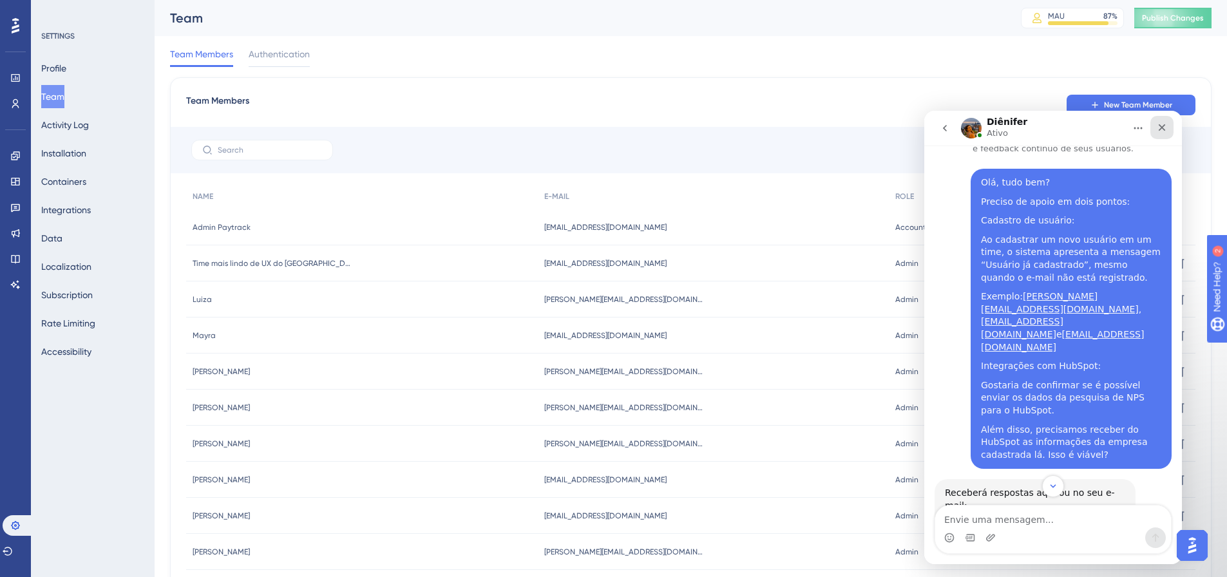
click at [1159, 131] on icon "Fechar" at bounding box center [1162, 127] width 10 height 10
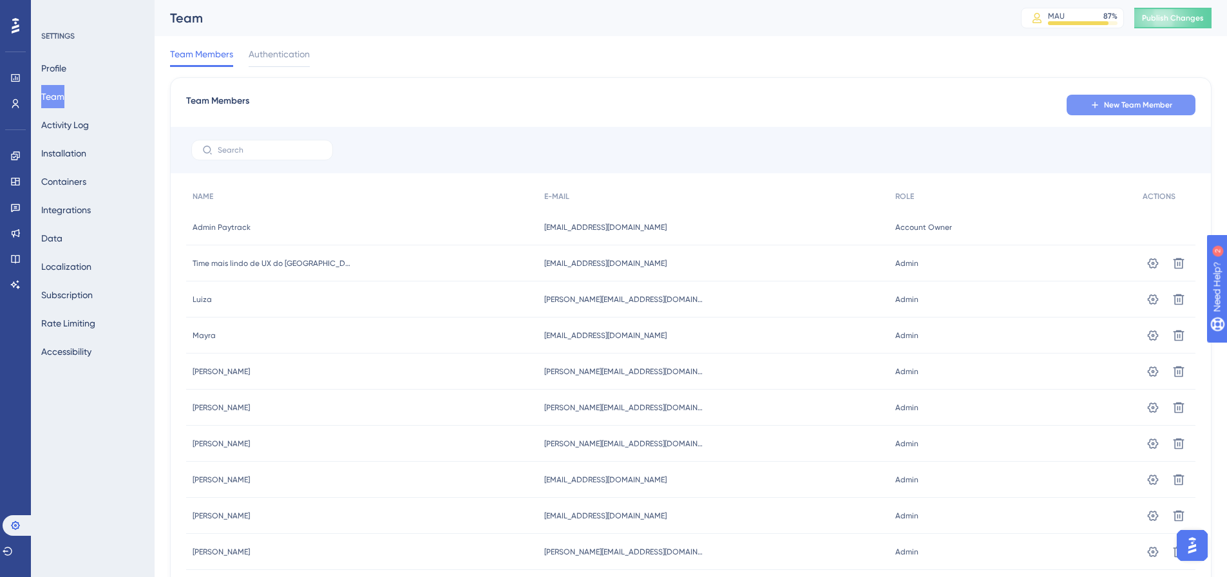
click at [1106, 101] on span "New Team Member" at bounding box center [1138, 105] width 68 height 10
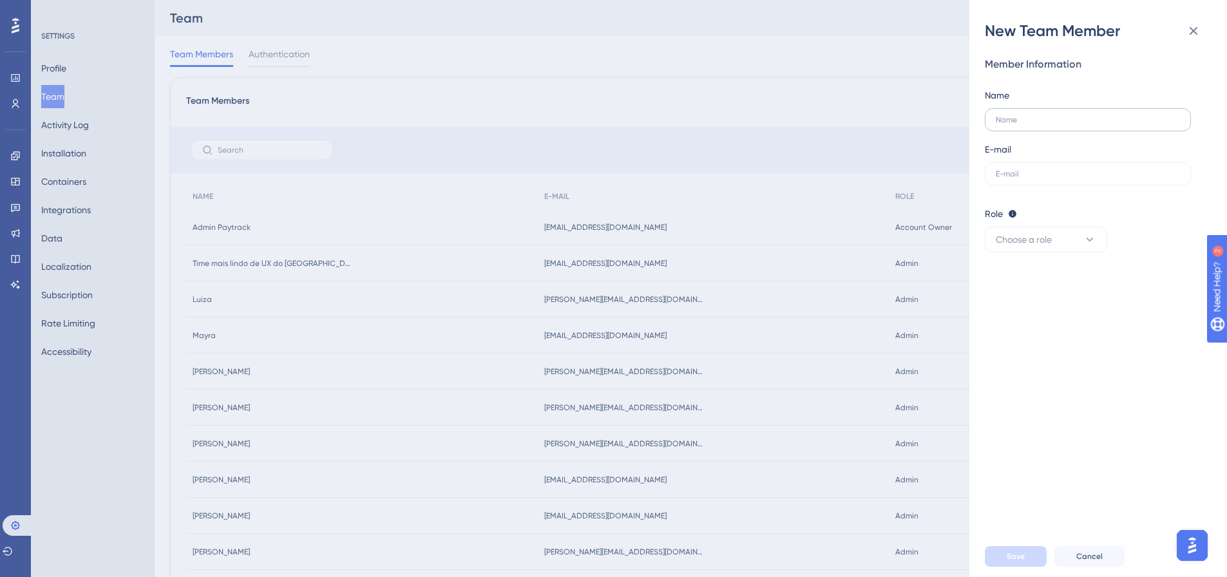
click at [1012, 128] on label at bounding box center [1088, 119] width 206 height 23
click at [1012, 124] on input "text" at bounding box center [1088, 119] width 184 height 9
type input "Stefanie Voss"
click at [1012, 178] on label at bounding box center [1088, 173] width 206 height 23
click at [1012, 178] on input "text" at bounding box center [1088, 173] width 184 height 9
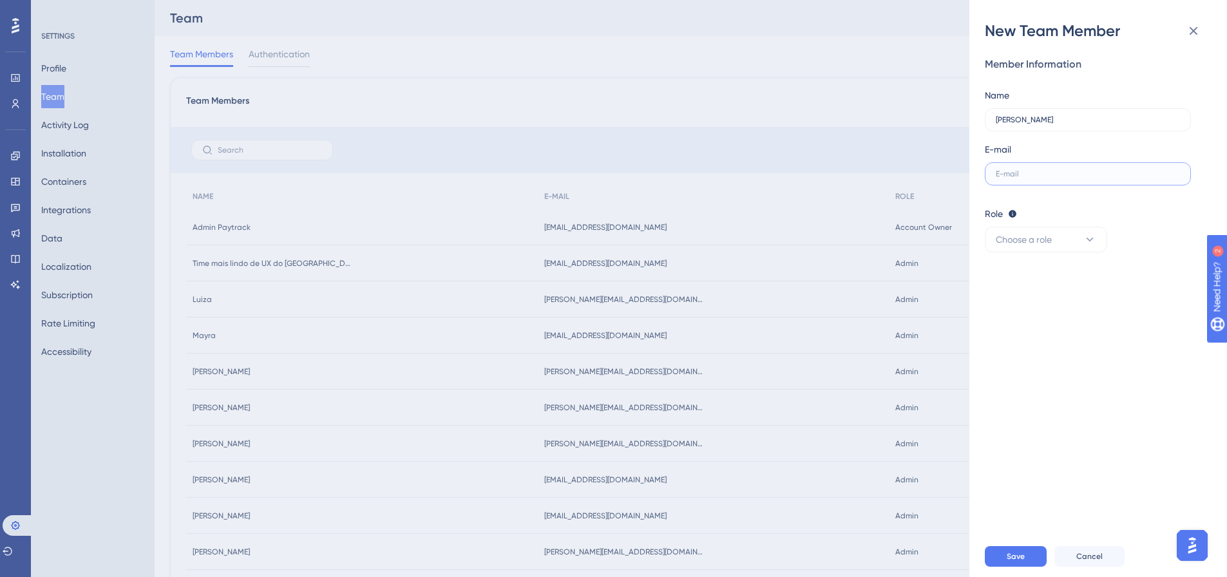
paste input "stefanie.voss@paytrack.com.br"
click at [1002, 235] on span "Choose a role" at bounding box center [1024, 239] width 56 height 15
click at [1064, 283] on div "Admin Admin" at bounding box center [1046, 279] width 85 height 26
click at [998, 560] on button "Save" at bounding box center [1016, 556] width 62 height 21
drag, startPoint x: 1108, startPoint y: 173, endPoint x: 1117, endPoint y: 171, distance: 9.4
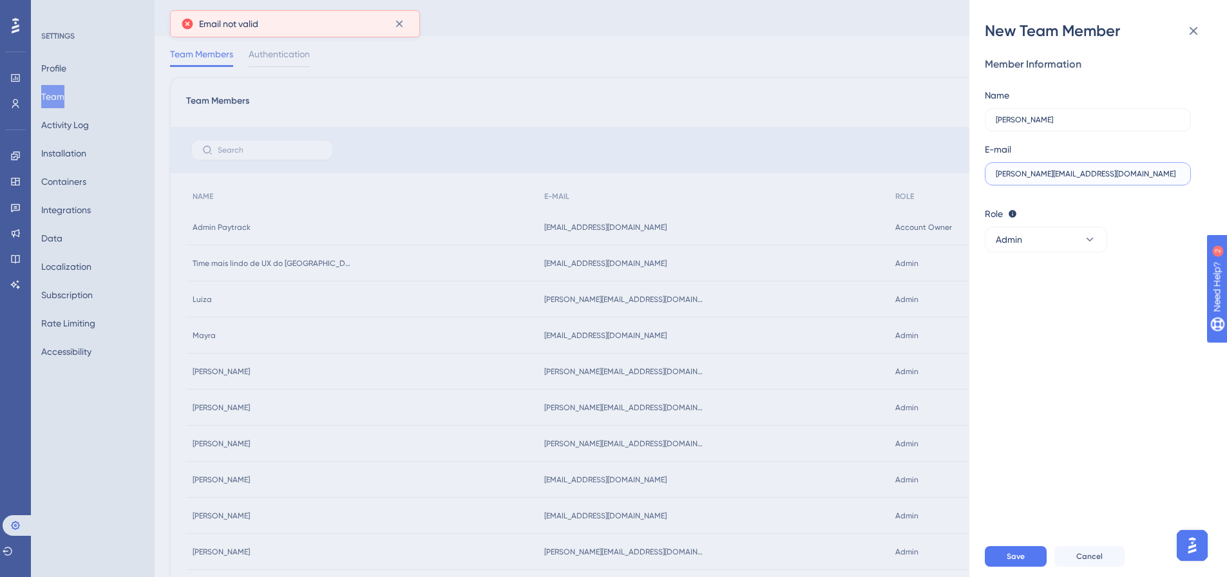
click at [1108, 173] on input "stefanie.voss@paytrack.com.br" at bounding box center [1088, 173] width 184 height 9
click at [1012, 562] on span "Save" at bounding box center [1016, 557] width 18 height 10
click at [1109, 177] on input "stefanie.voss@paytrack.com.br" at bounding box center [1088, 173] width 184 height 9
click at [999, 171] on input "stefanie.voss@paytrack.com.br" at bounding box center [1088, 173] width 184 height 9
type input "stefanie.voss@paytrack.com.br"
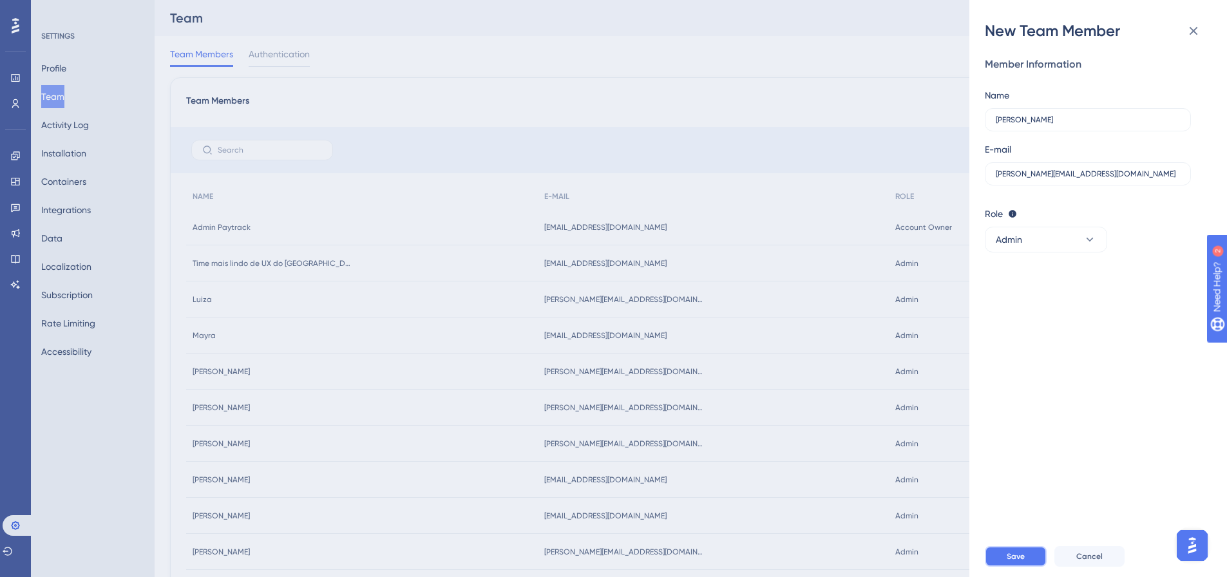
click at [999, 567] on button "Save" at bounding box center [1016, 556] width 62 height 21
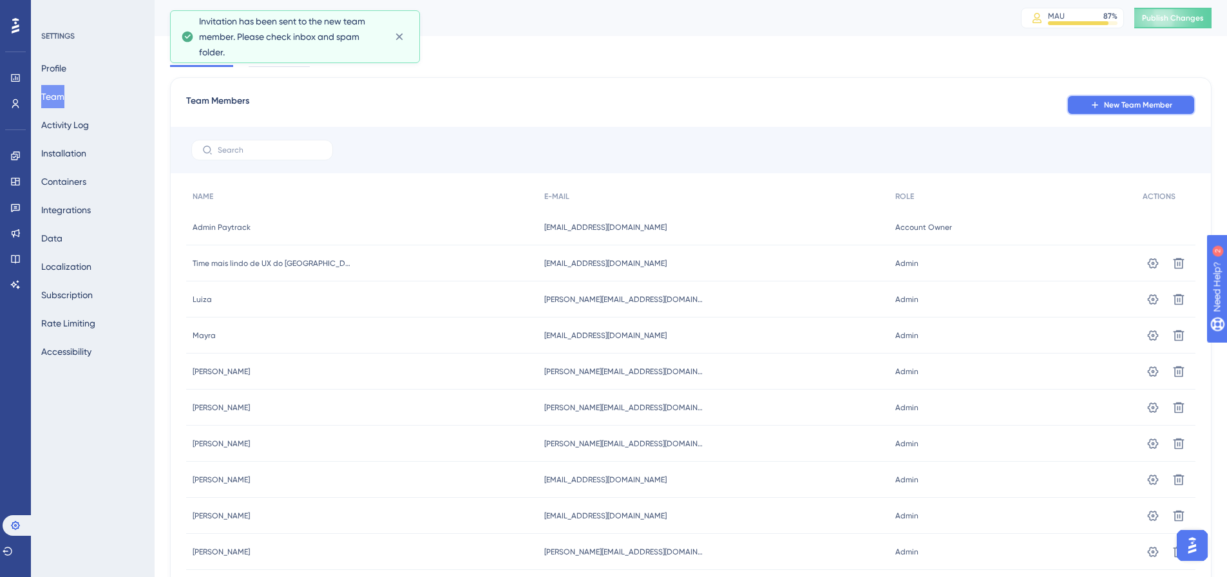
click at [1095, 106] on icon at bounding box center [1095, 105] width 6 height 6
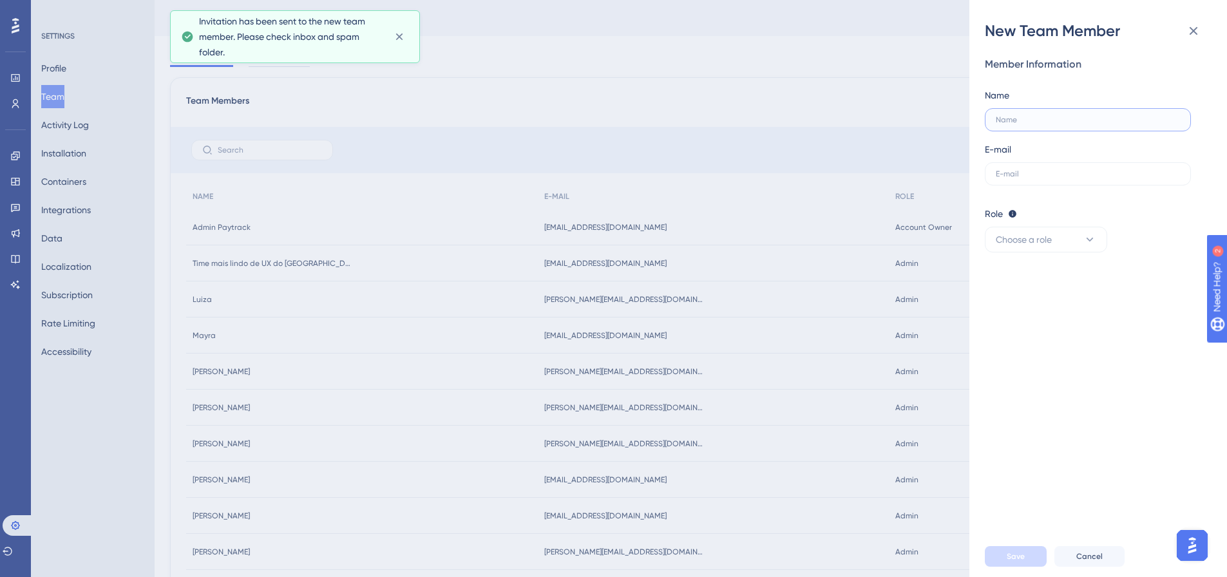
click at [1057, 117] on input "text" at bounding box center [1088, 119] width 184 height 9
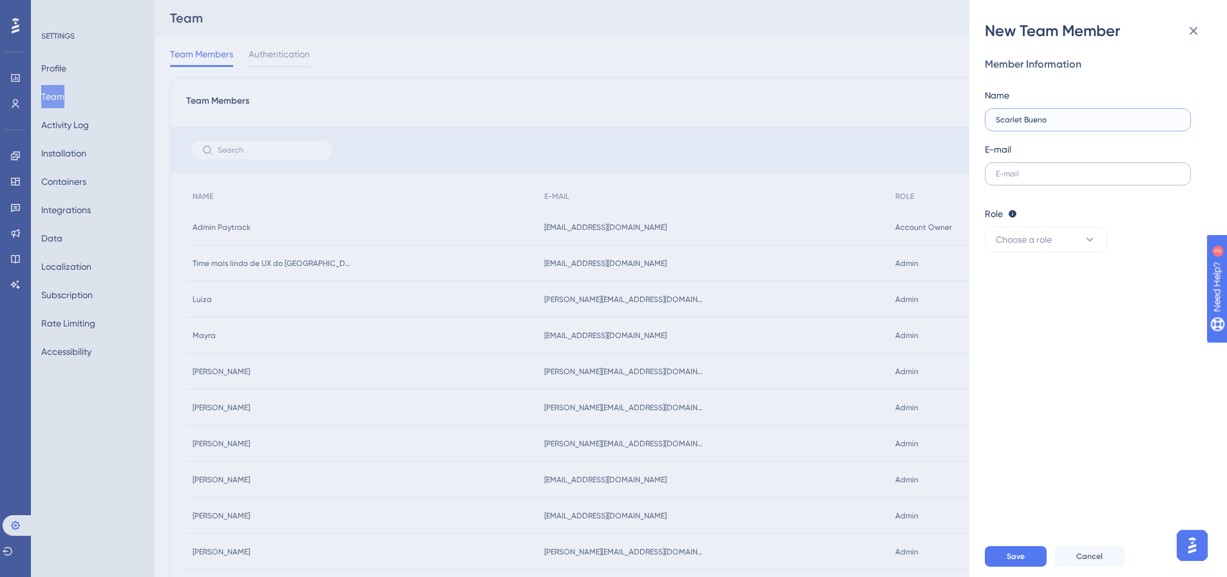
type input "Scarlet Bueno"
click at [1046, 184] on label at bounding box center [1088, 173] width 206 height 23
click at [1046, 178] on input "text" at bounding box center [1088, 173] width 184 height 9
type input "scarlet.bueno@paytrack.com.br"
click at [1017, 244] on span "Choose a role" at bounding box center [1024, 239] width 56 height 15
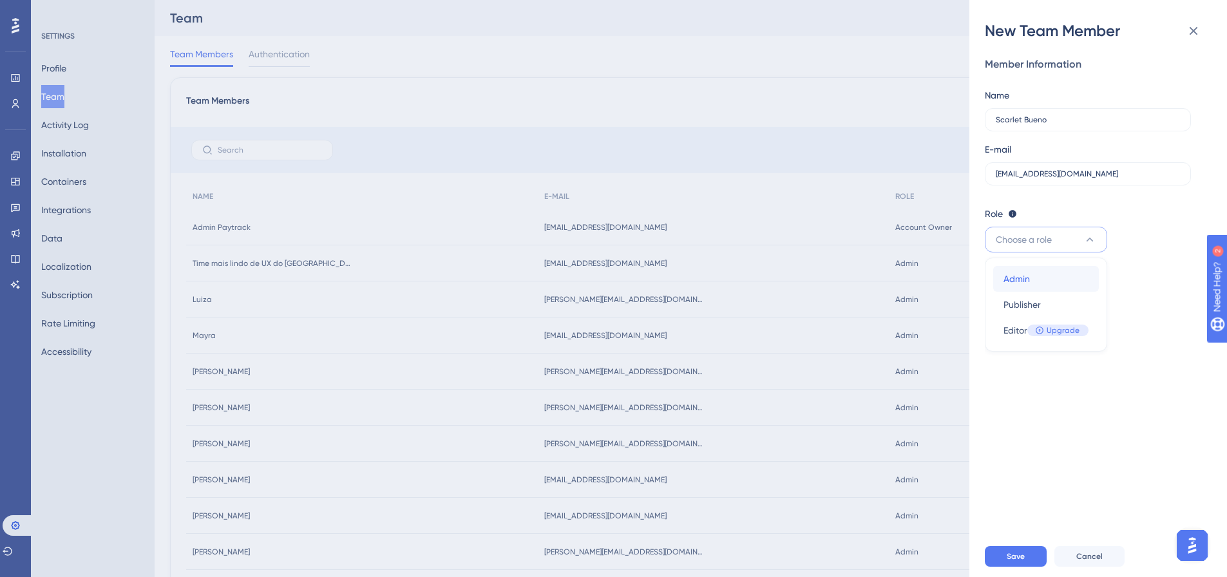
click at [1028, 280] on span "Admin" at bounding box center [1017, 278] width 26 height 15
click at [1004, 562] on button "Save" at bounding box center [1016, 556] width 62 height 21
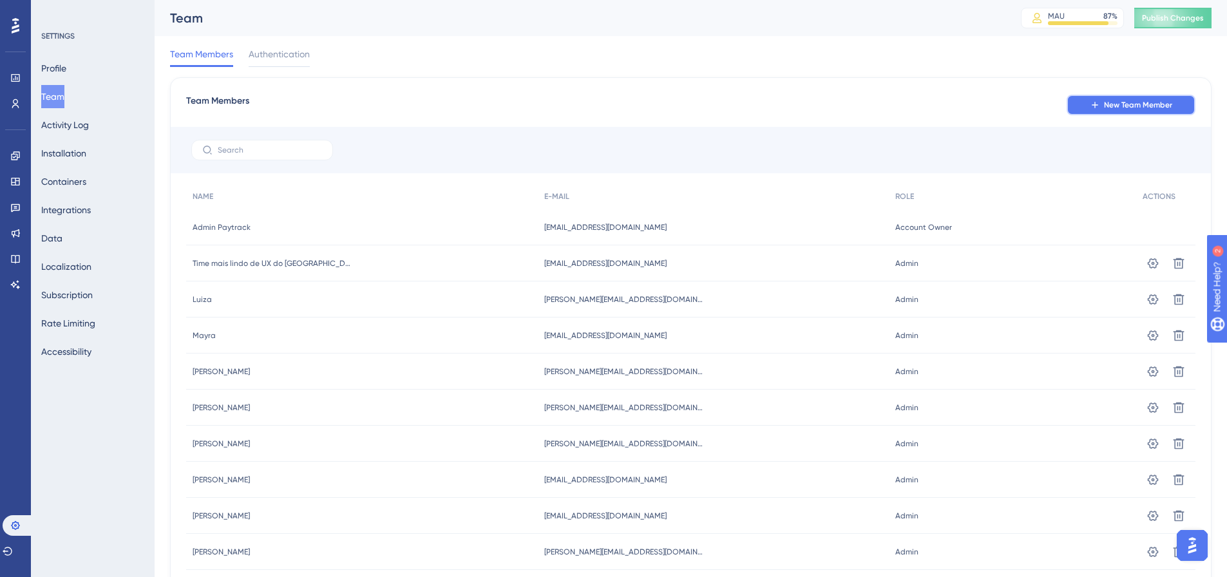
click at [1111, 99] on button "New Team Member" at bounding box center [1131, 105] width 129 height 21
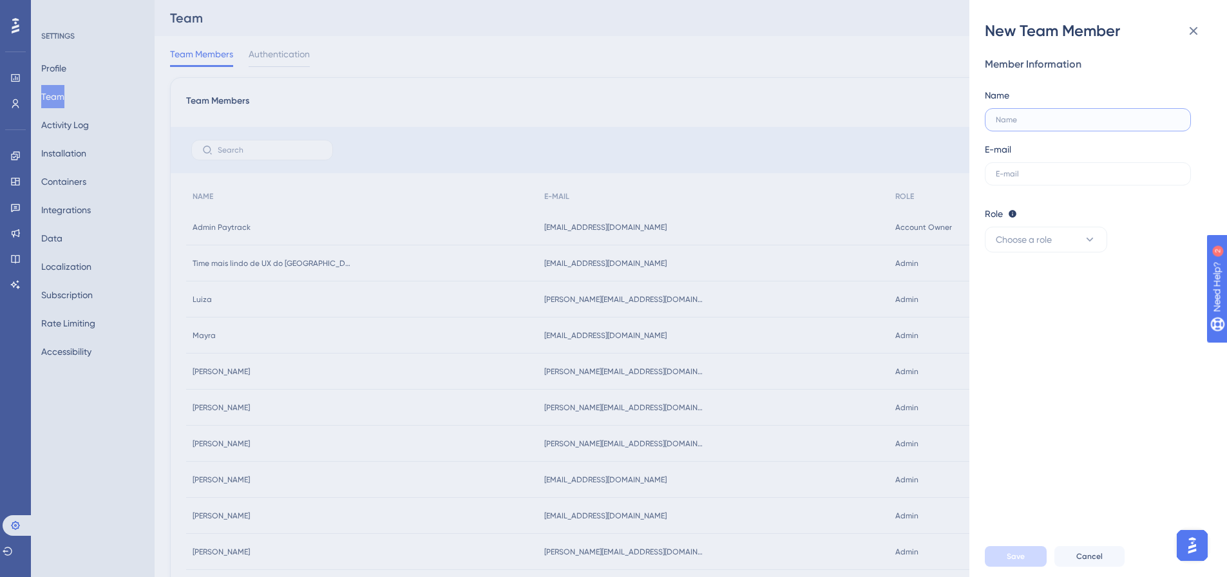
click at [1046, 122] on input "text" at bounding box center [1088, 119] width 184 height 9
type input "Jheni"
click at [1012, 177] on input "text" at bounding box center [1088, 173] width 184 height 9
paste input "jheniffer.buzzi@paytrack.com.br"
type input "jheniffer.buzzi@paytrack.com.br"
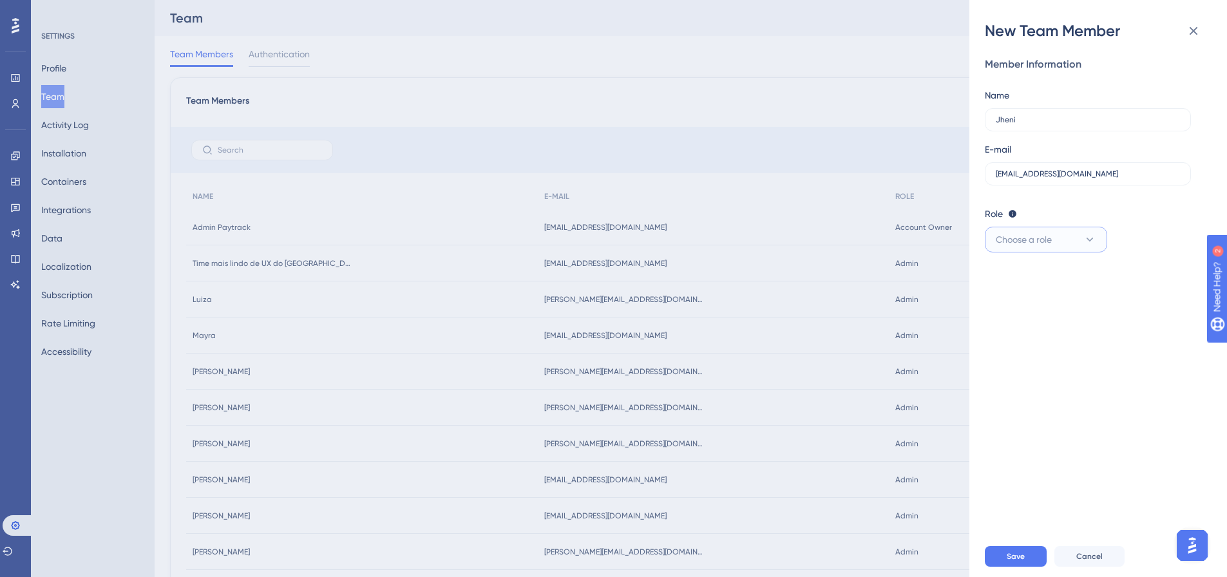
click at [1011, 237] on span "Choose a role" at bounding box center [1024, 239] width 56 height 15
click at [1023, 286] on div "Admin Admin" at bounding box center [1046, 279] width 85 height 26
click at [1005, 564] on button "Save" at bounding box center [1016, 556] width 62 height 21
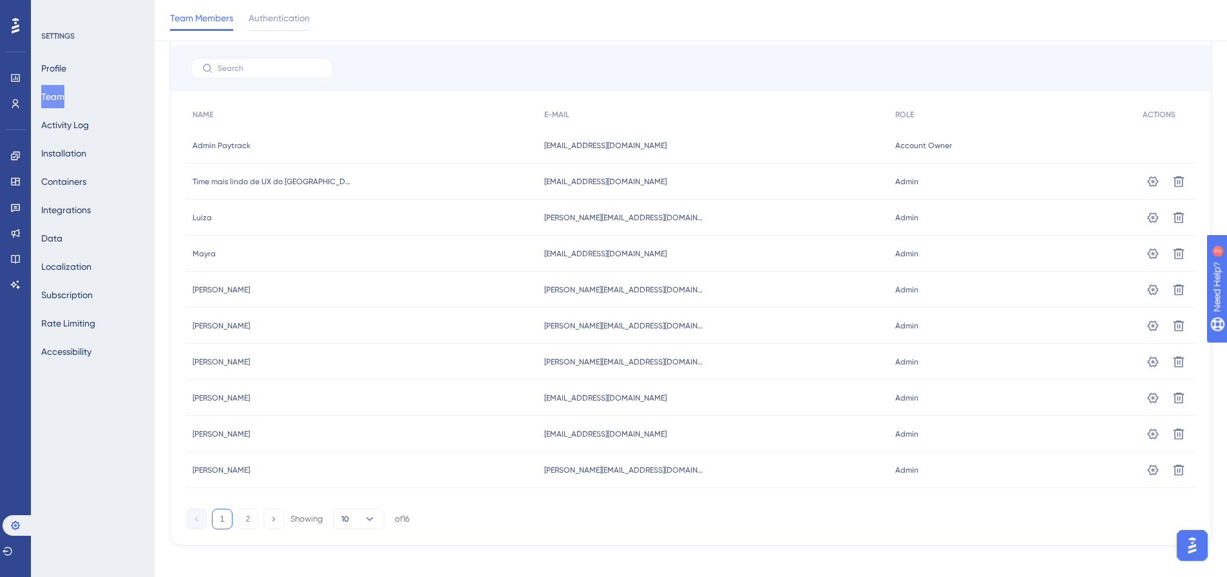
scroll to position [91, 0]
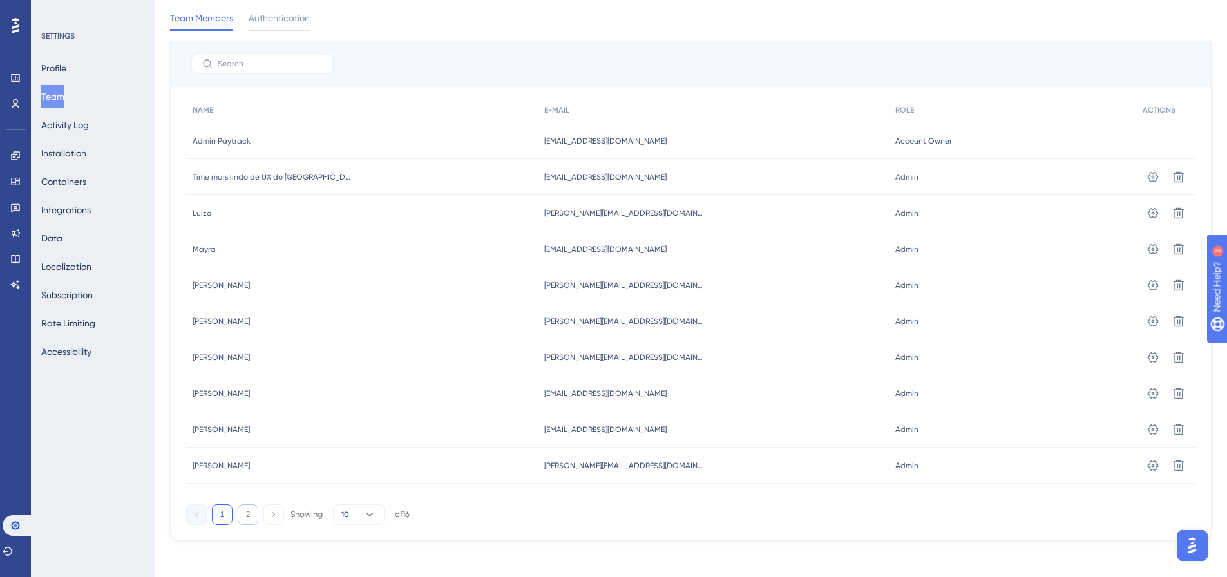
click at [249, 514] on button "2" at bounding box center [248, 515] width 21 height 21
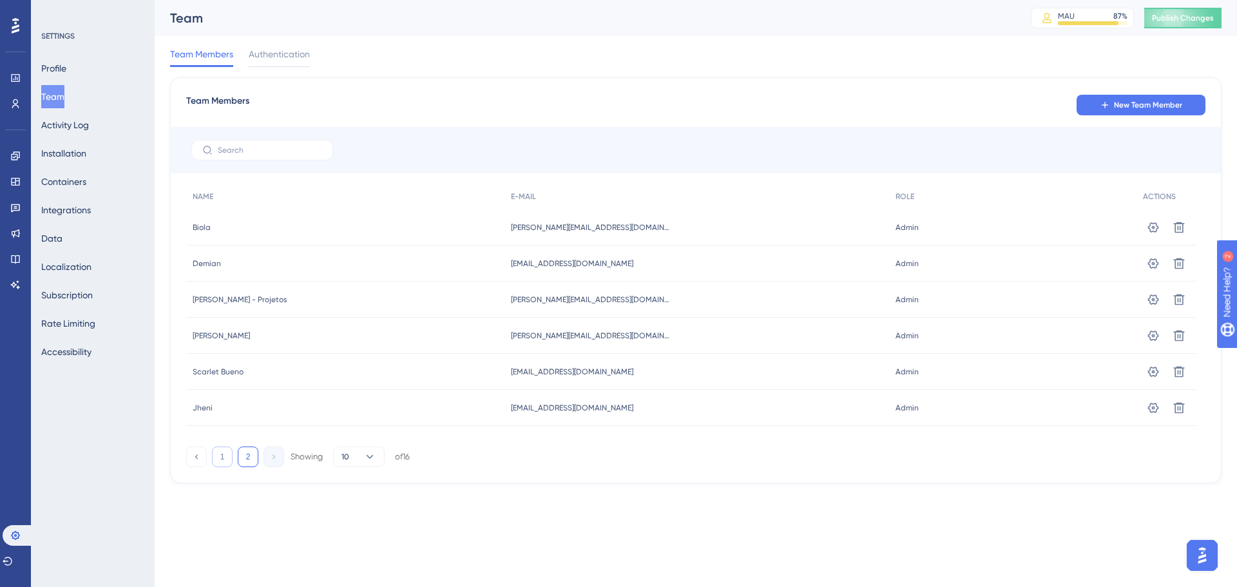
click at [221, 461] on button "1" at bounding box center [222, 457] width 21 height 21
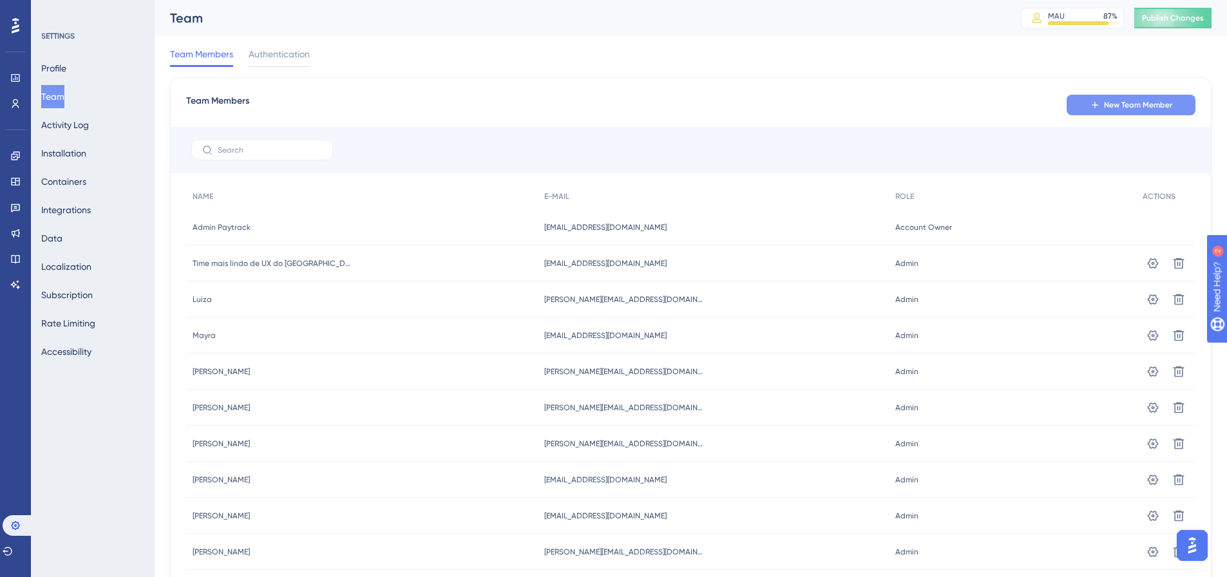
click at [1099, 96] on button "New Team Member" at bounding box center [1131, 105] width 129 height 21
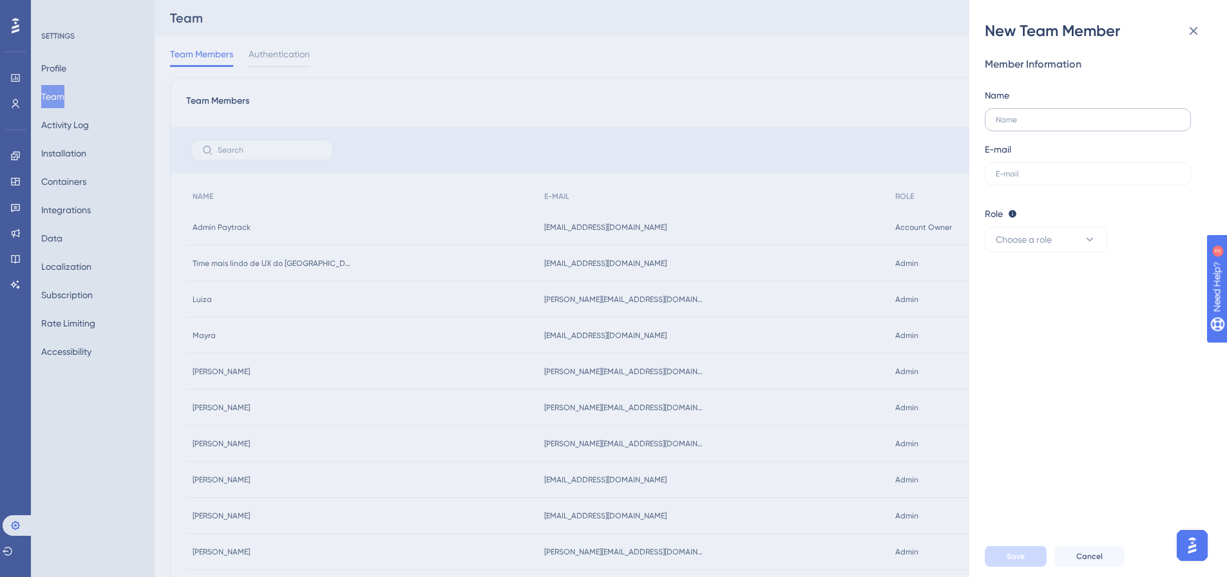
click at [1057, 124] on label at bounding box center [1088, 119] width 206 height 23
click at [1057, 124] on input "text" at bounding box center [1088, 119] width 184 height 9
type input "Thaise"
click at [1024, 169] on label at bounding box center [1088, 173] width 206 height 23
click at [1024, 169] on input "text" at bounding box center [1088, 173] width 184 height 9
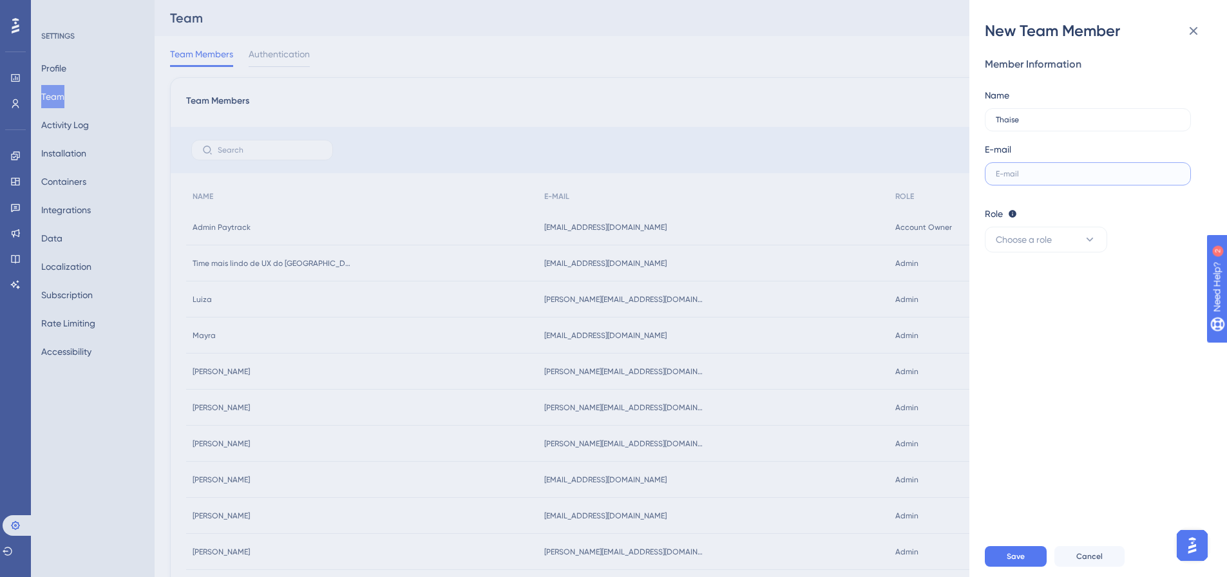
paste input "thaise.martins@paytrack.com.br"
type input "thaise.martins@paytrack.com.br"
click at [1033, 230] on button "Choose a role" at bounding box center [1046, 240] width 122 height 26
click at [1042, 279] on div "Admin Admin" at bounding box center [1046, 279] width 85 height 26
click at [1011, 562] on span "Save" at bounding box center [1016, 557] width 18 height 10
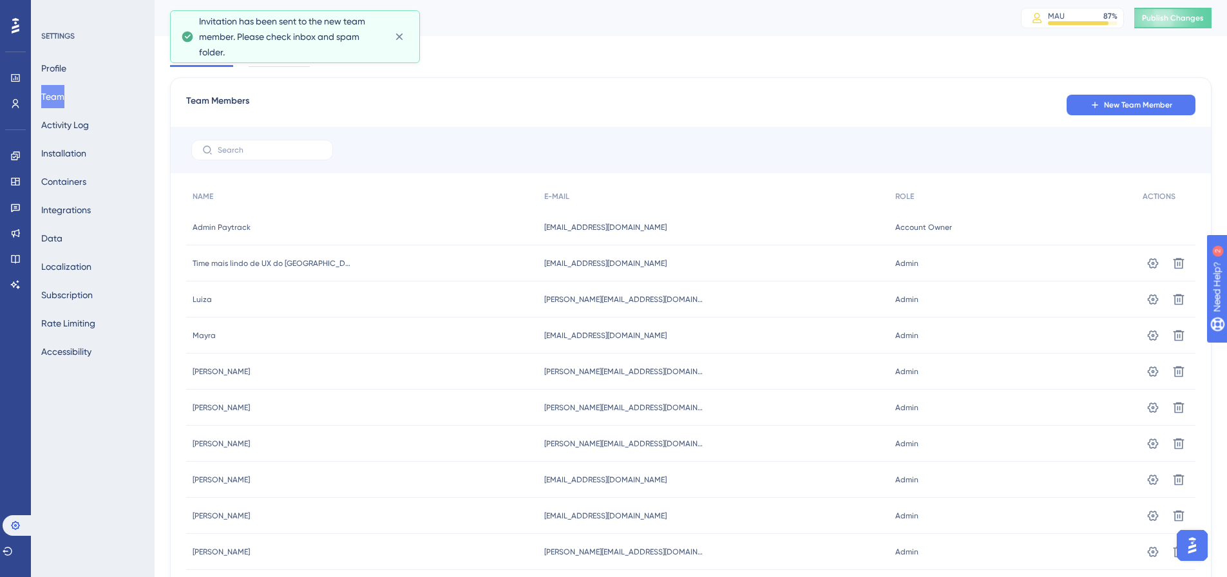
scroll to position [91, 0]
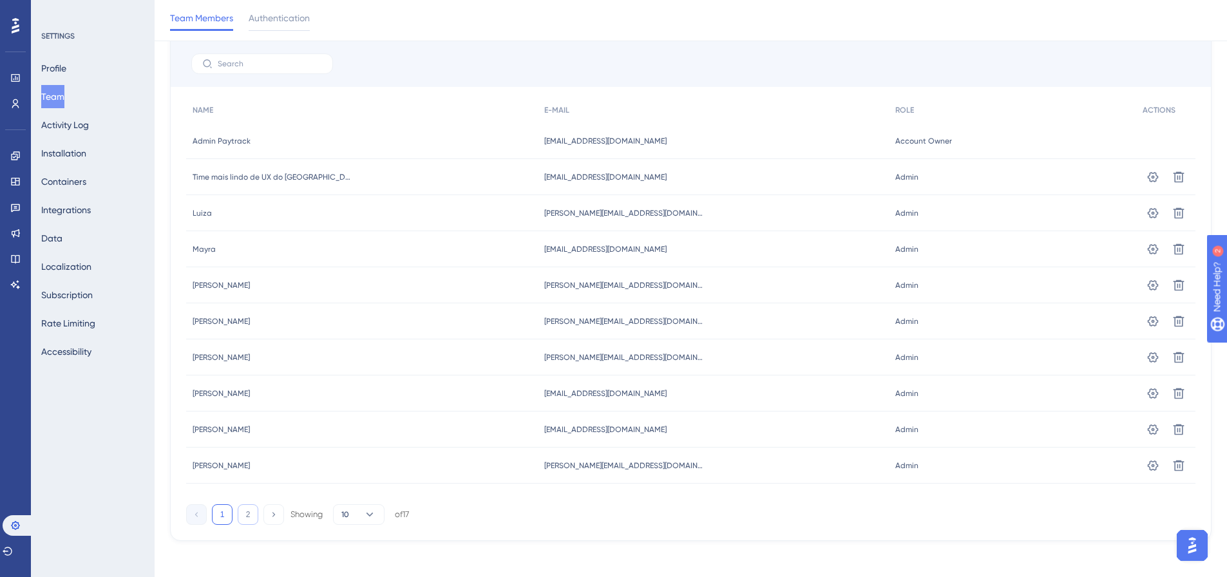
click at [253, 506] on button "2" at bounding box center [248, 515] width 21 height 21
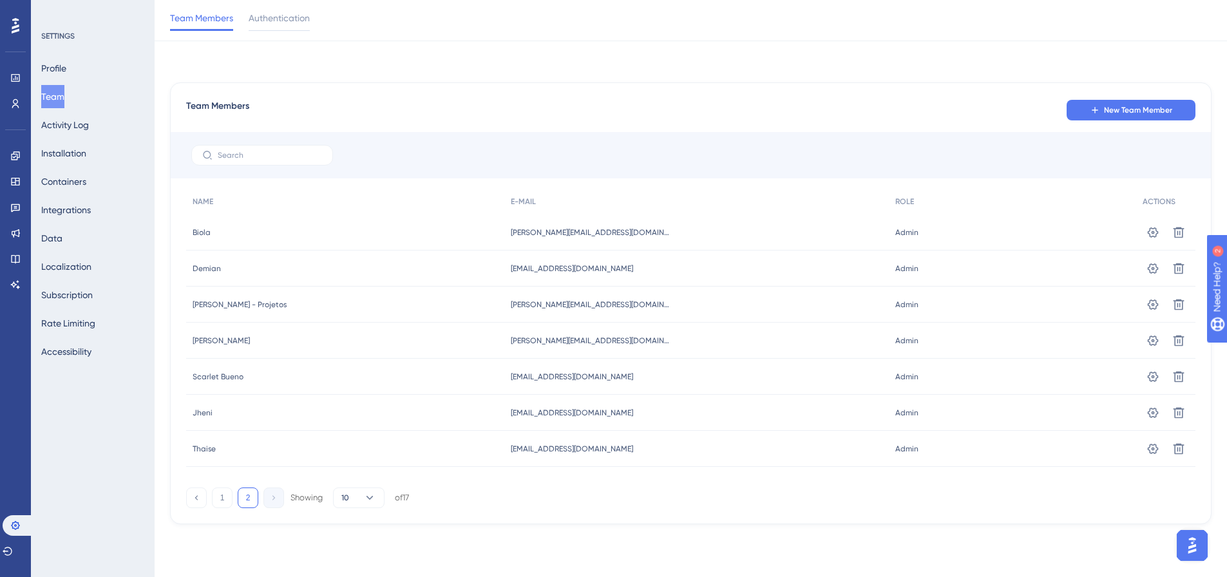
scroll to position [0, 0]
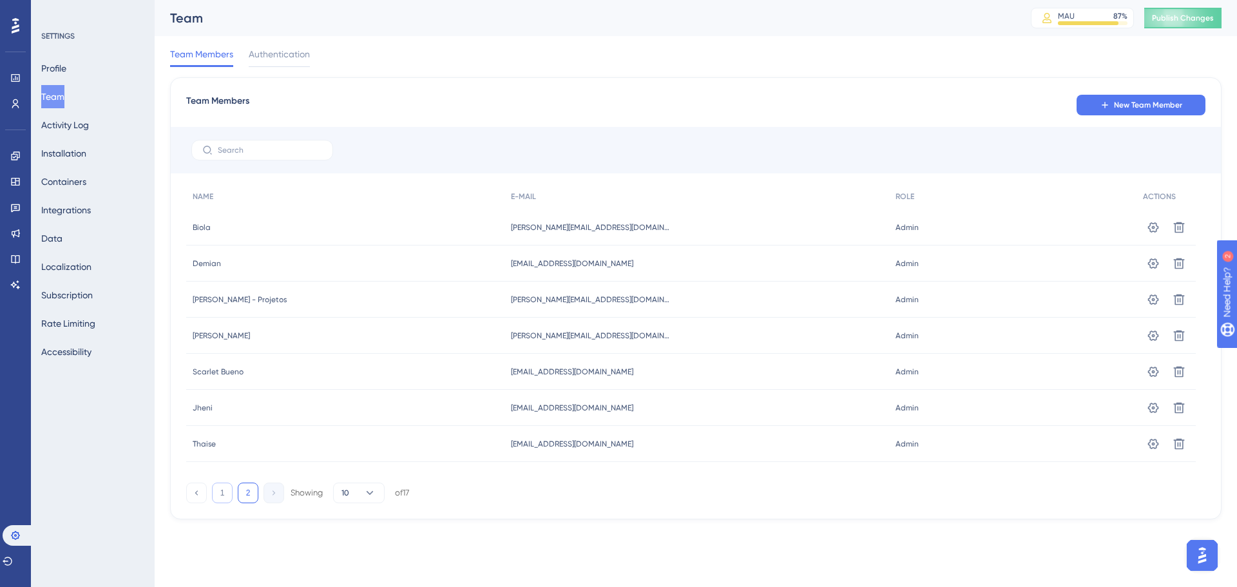
click at [222, 494] on button "1" at bounding box center [222, 493] width 21 height 21
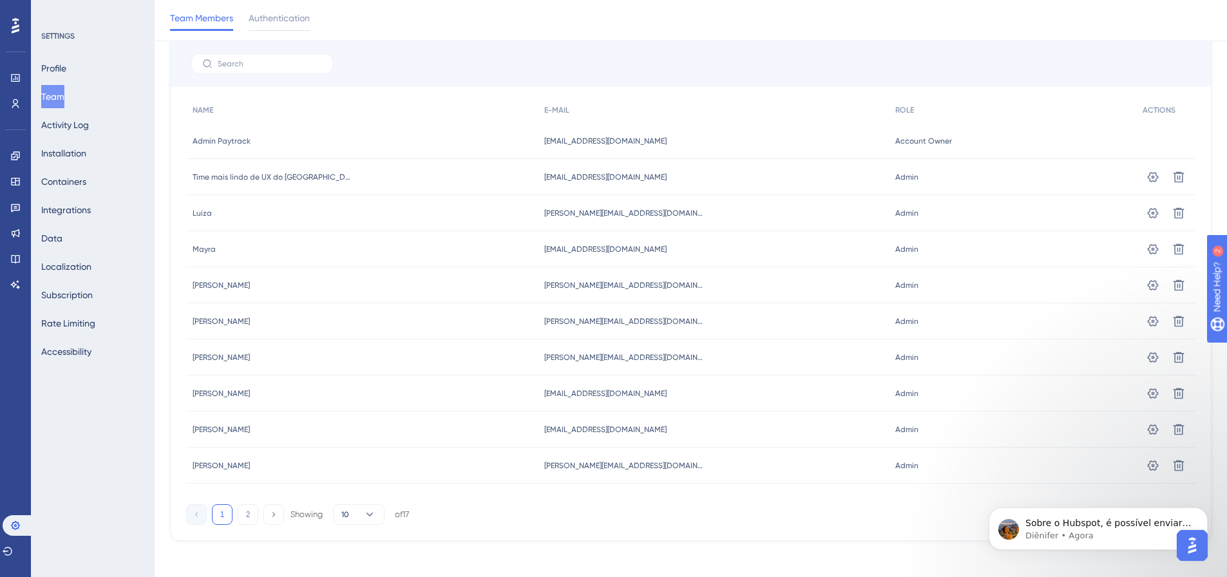
scroll to position [27, 0]
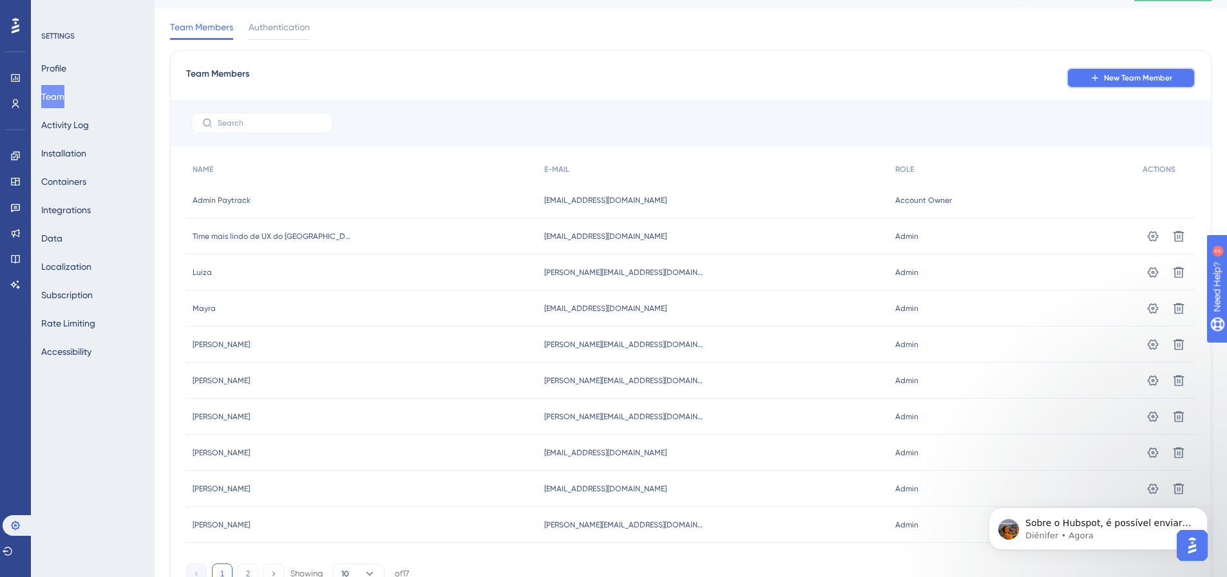
click at [1115, 81] on span "New Team Member" at bounding box center [1138, 78] width 68 height 10
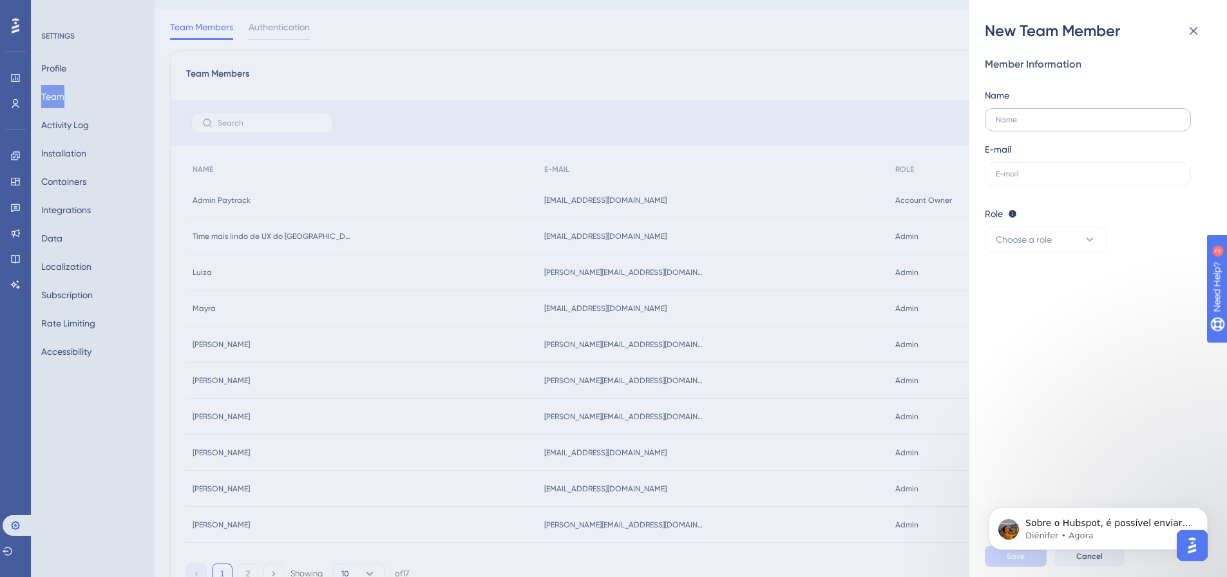
click at [1039, 126] on label at bounding box center [1088, 119] width 206 height 23
click at [1039, 124] on input "text" at bounding box center [1088, 119] width 184 height 9
type input "Gustavo"
click at [1021, 172] on input "text" at bounding box center [1088, 173] width 184 height 9
paste input "gustavo.jeronimo@paytrack.com.br"
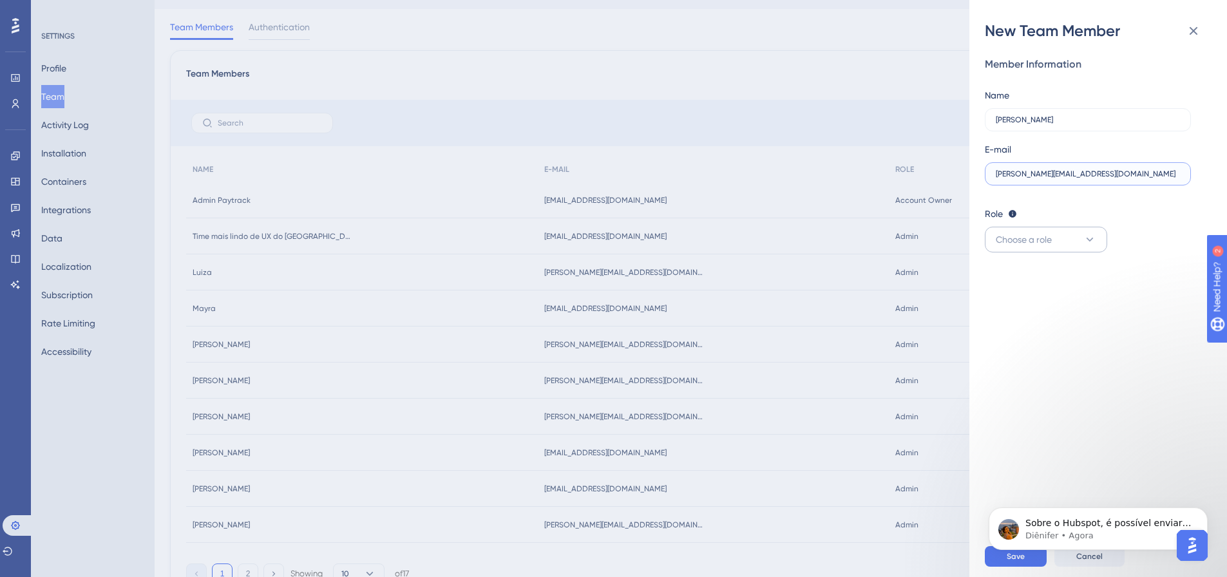
type input "gustavo.jeronimo@paytrack.com.br"
click at [1018, 239] on span "Choose a role" at bounding box center [1024, 239] width 56 height 15
click at [1037, 271] on div "Admin Admin" at bounding box center [1046, 279] width 85 height 26
click html "Sobre o Hubspot, é possível enviar os dados da pesquisa NPS. Quando a integraçã…"
click at [1049, 564] on body "Sobre o Hubspot, é possível enviar os dados da pesquisa NPS. Quando a integraçã…" at bounding box center [1098, 526] width 247 height 80
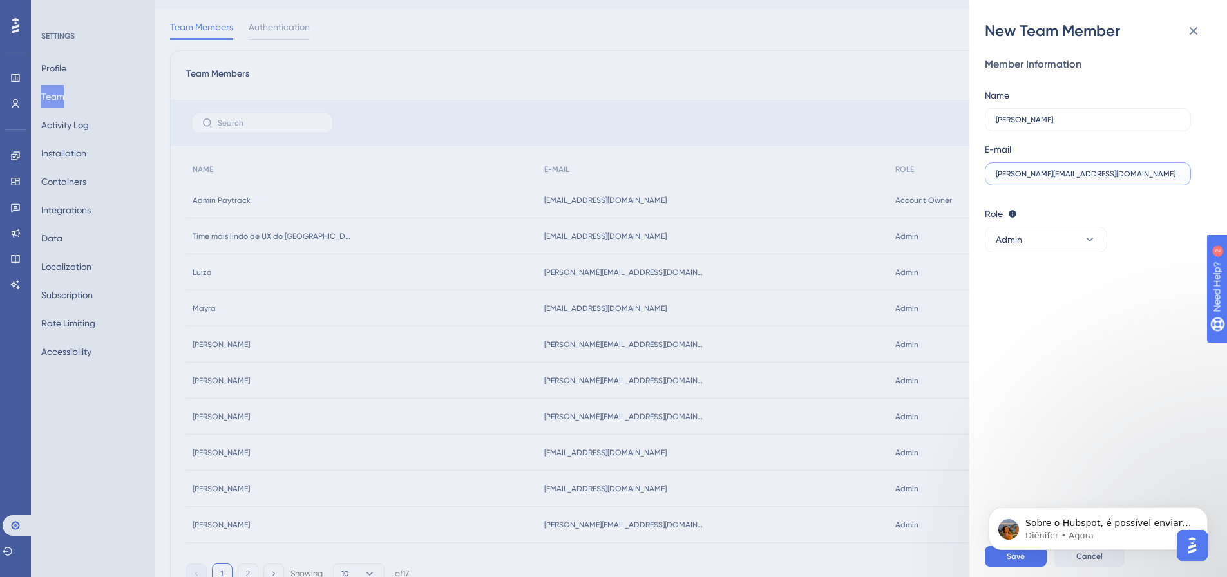
click at [1131, 173] on input "gustavo.jeronimo@paytrack.com.br" at bounding box center [1088, 173] width 184 height 9
click at [1030, 563] on body "Sobre o Hubspot, é possível enviar os dados da pesquisa NPS. Quando a integraçã…" at bounding box center [1098, 526] width 247 height 80
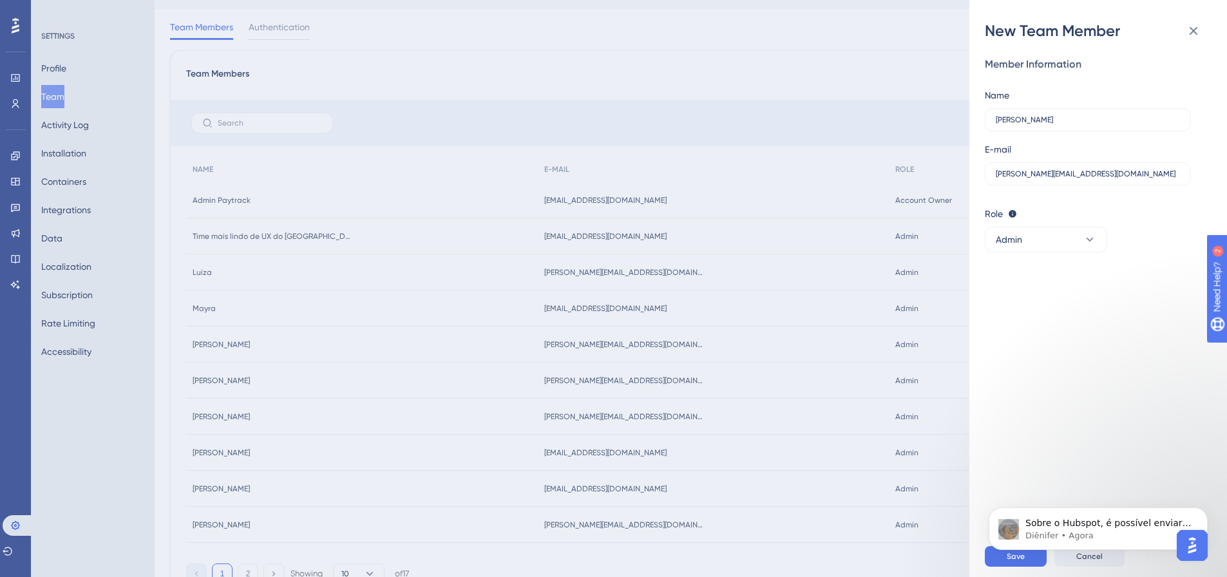
click at [1094, 364] on div "Member Information Name Gustavo E-mail gustavo.jeronimo@paytrack.com.br Role Ed…" at bounding box center [1103, 288] width 237 height 495
click at [999, 172] on input "gustavo.jeronimo@paytrack.com.br" at bounding box center [1088, 173] width 184 height 9
click at [997, 173] on input "gustavo.jeronimo@paytrack.com.br" at bounding box center [1088, 173] width 184 height 9
drag, startPoint x: 1048, startPoint y: 566, endPoint x: 1062, endPoint y: 597, distance: 34.0
click html "Sobre o Hubspot, é possível enviar os dados da pesquisa NPS. Quando a integraçã…"
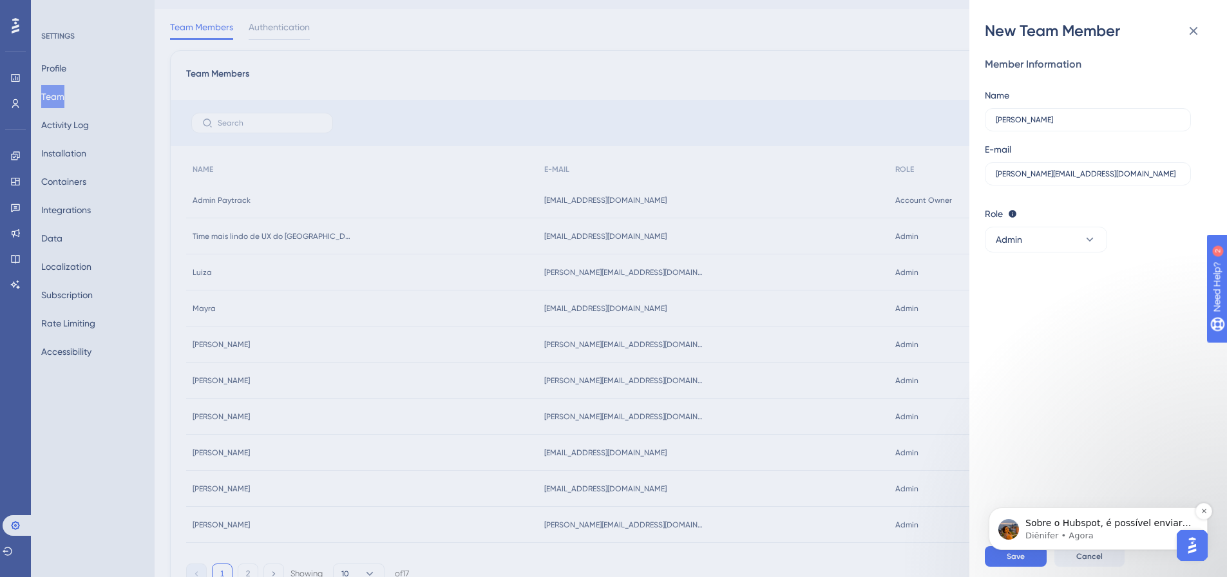
click at [1137, 523] on p "Sobre o Hubspot, é possível enviar os dados da pesquisa NPS. Quando a integraçã…" at bounding box center [1109, 523] width 166 height 13
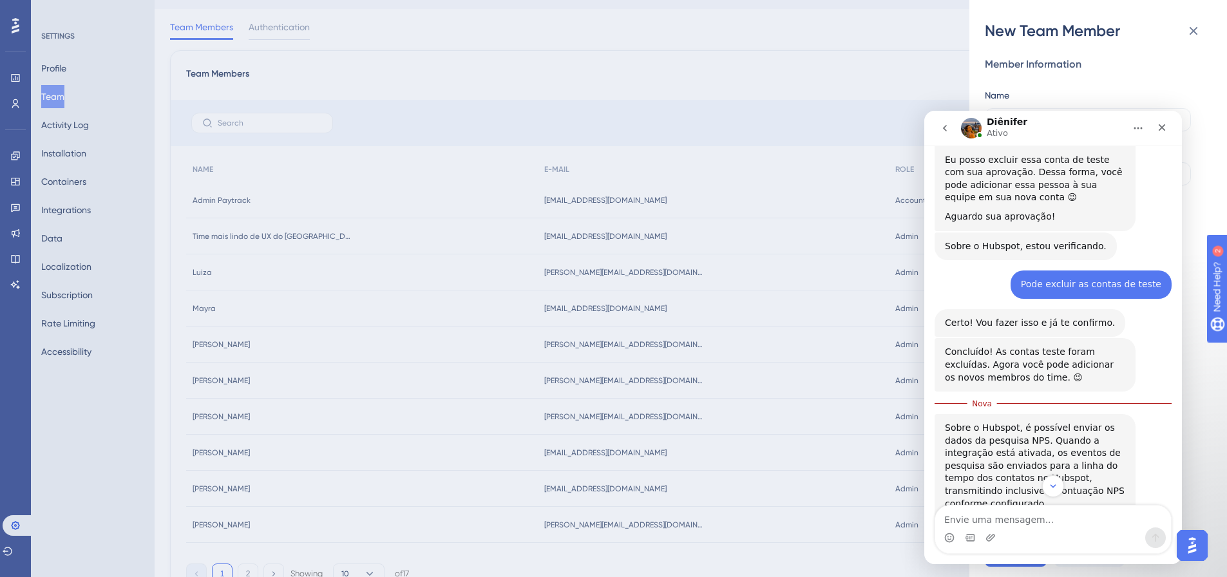
scroll to position [777, 0]
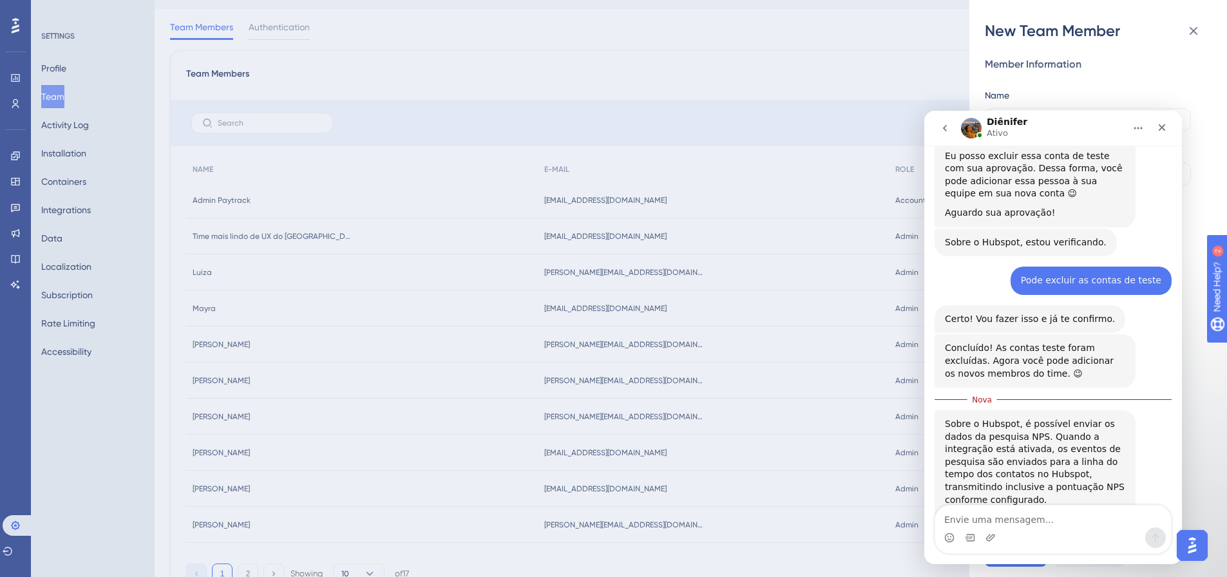
click at [1021, 526] on link "Integração com o HubSpot" at bounding box center [1028, 531] width 120 height 10
click at [1042, 523] on textarea "Envie uma mensagem..." at bounding box center [1054, 517] width 236 height 22
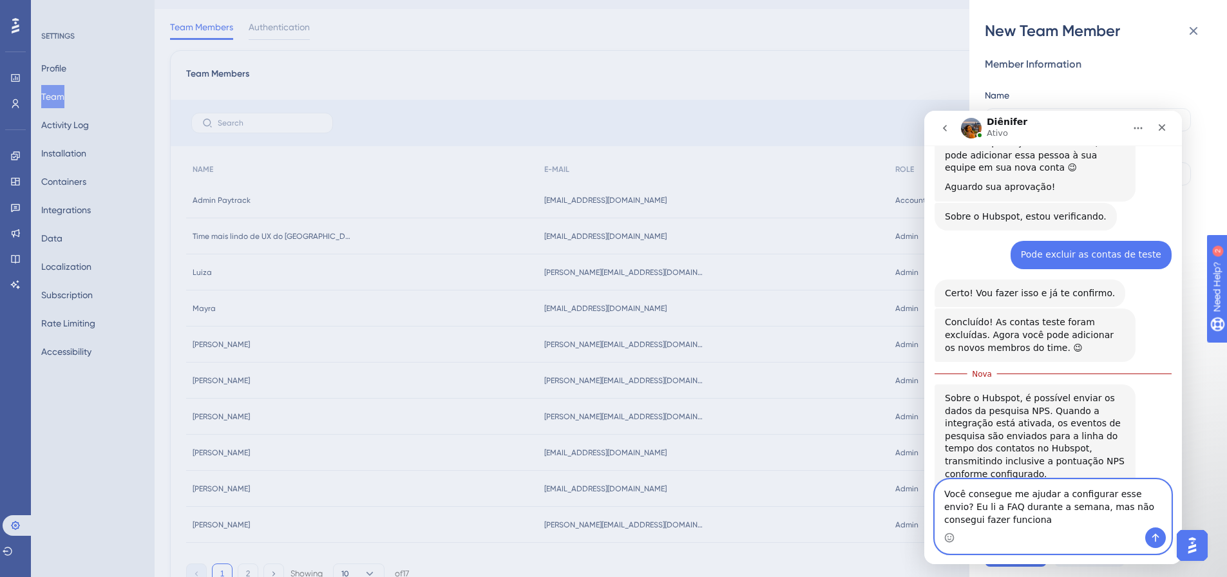
type textarea "Você consegue me ajudar a configurar esse envio? Eu li a FAQ durante a semana, …"
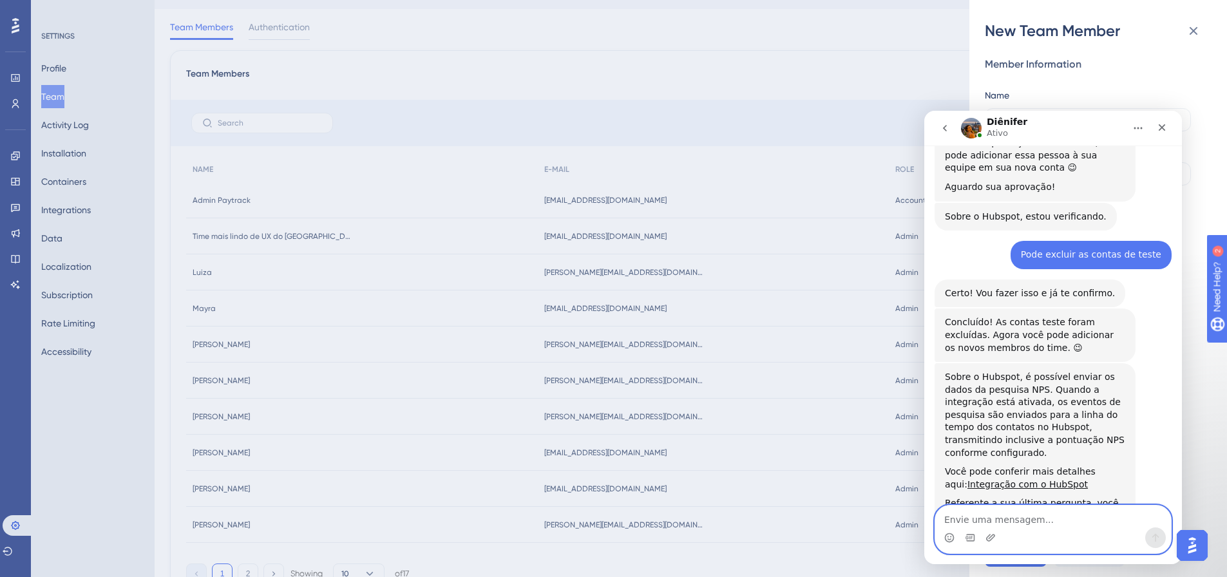
scroll to position [820, 0]
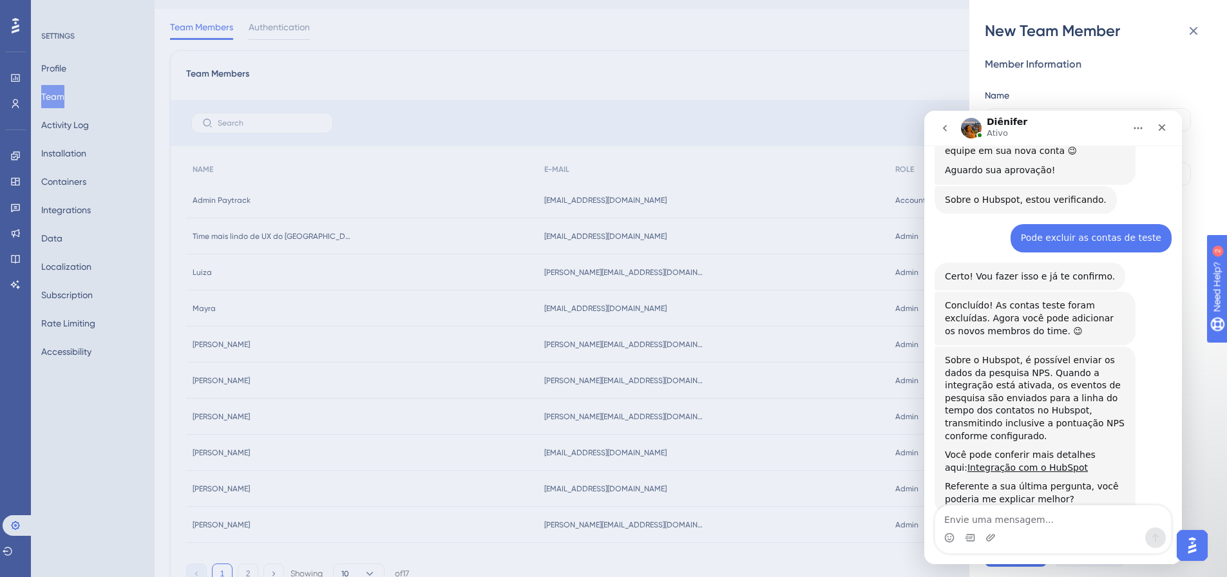
click at [17, 209] on div "New Team Member Member Information Name Gustavo E-mail gustavo.jeronimo@paytrac…" at bounding box center [613, 288] width 1227 height 577
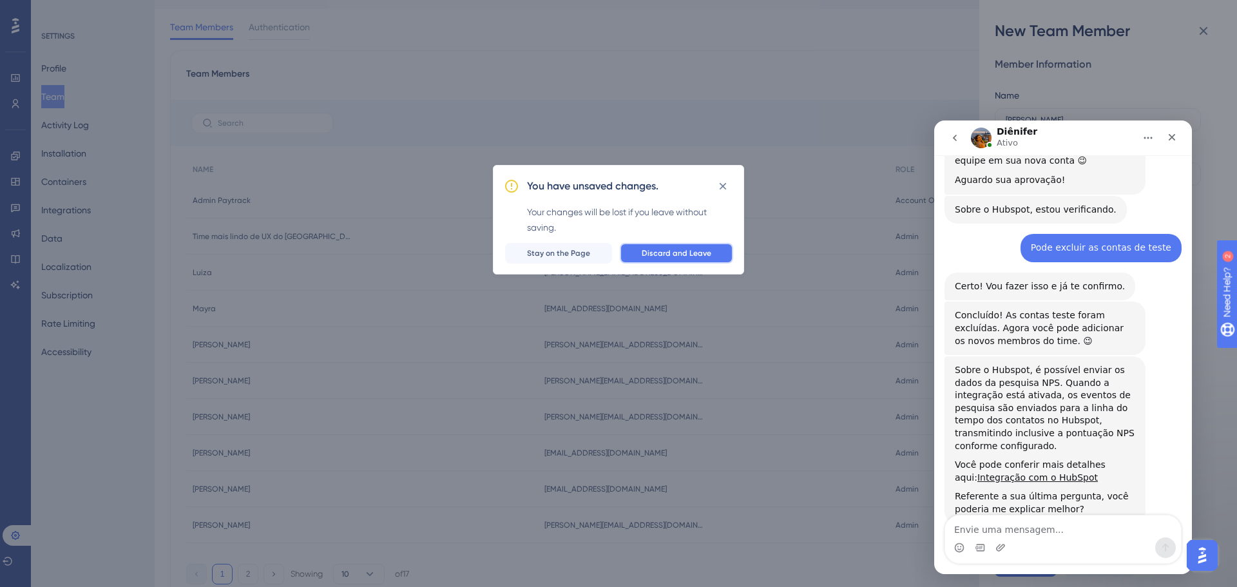
click at [685, 250] on span "Discard and Leave" at bounding box center [677, 253] width 70 height 10
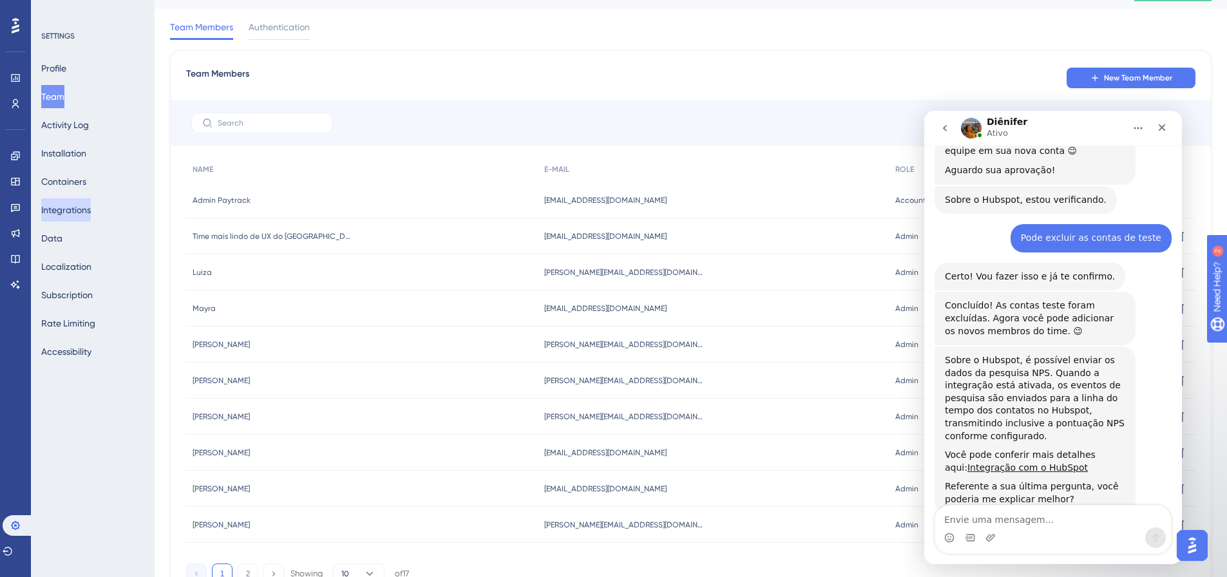
click at [91, 213] on button "Integrations" at bounding box center [66, 209] width 50 height 23
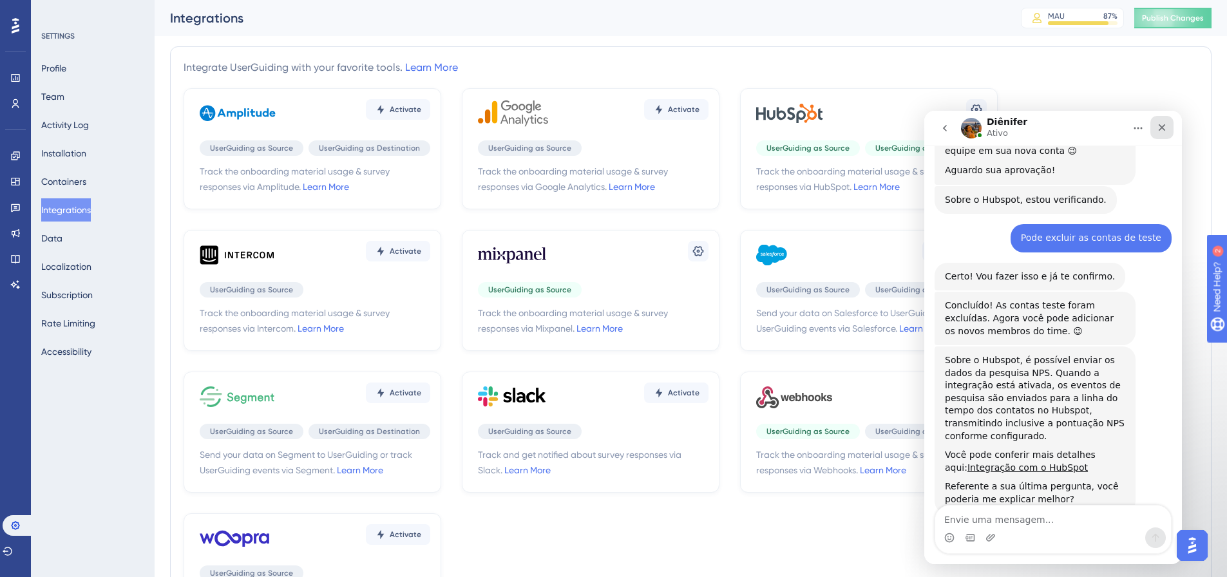
click at [1160, 133] on div "Fechar" at bounding box center [1162, 127] width 23 height 23
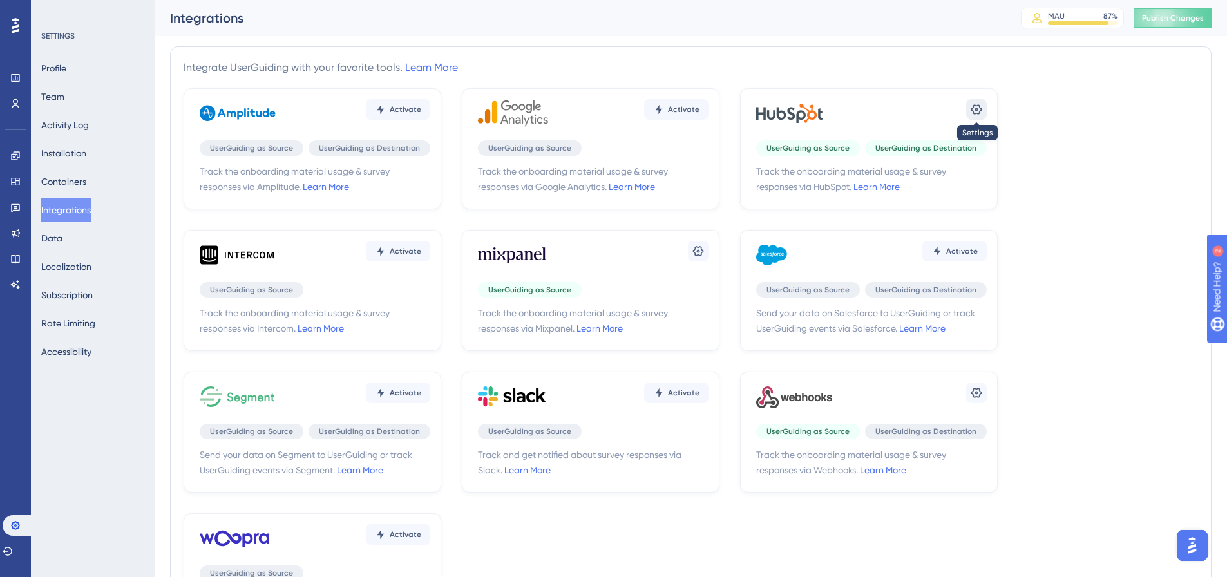
click at [970, 109] on icon at bounding box center [976, 109] width 13 height 13
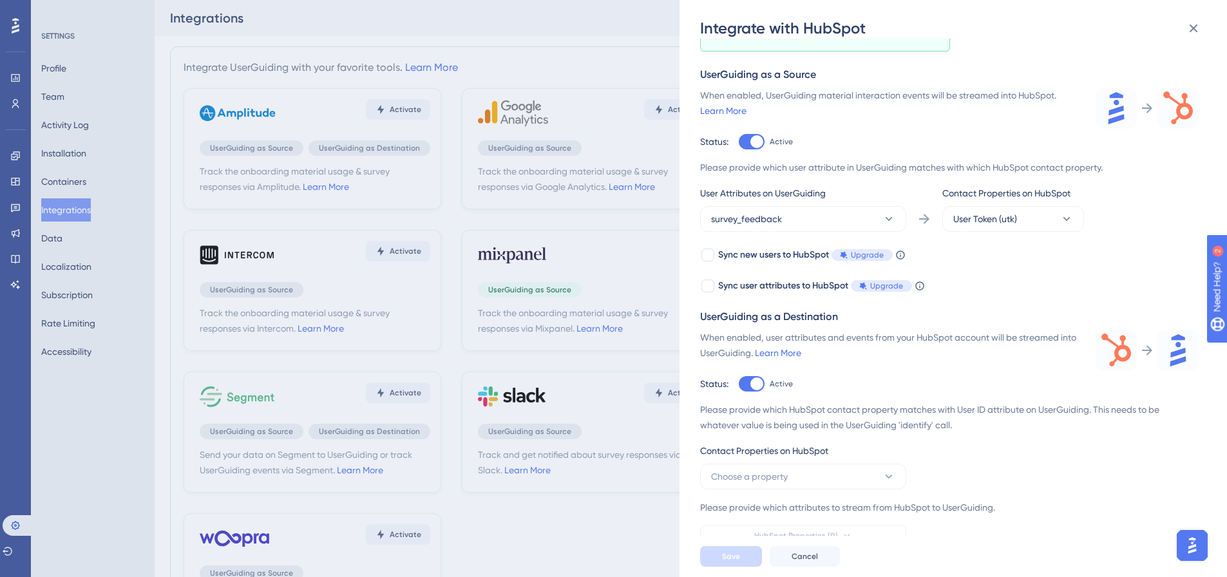
scroll to position [118, 0]
click at [1028, 219] on button "User Token (utk)" at bounding box center [1014, 219] width 142 height 26
click at [1184, 544] on img "Open AI Assistant Launcher" at bounding box center [1192, 545] width 23 height 23
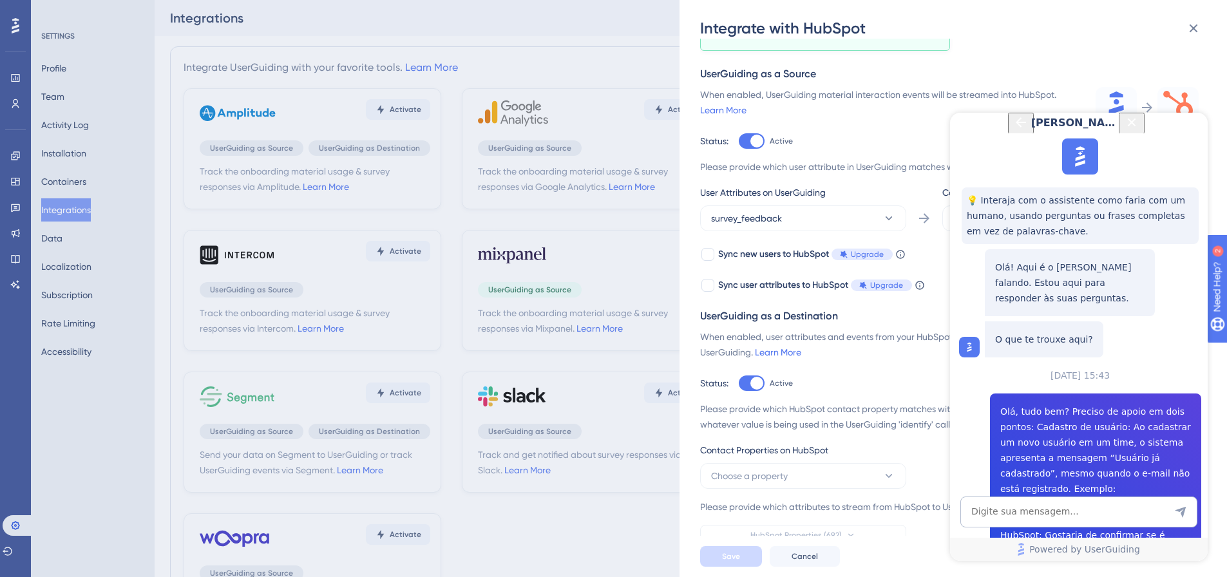
scroll to position [867, 0]
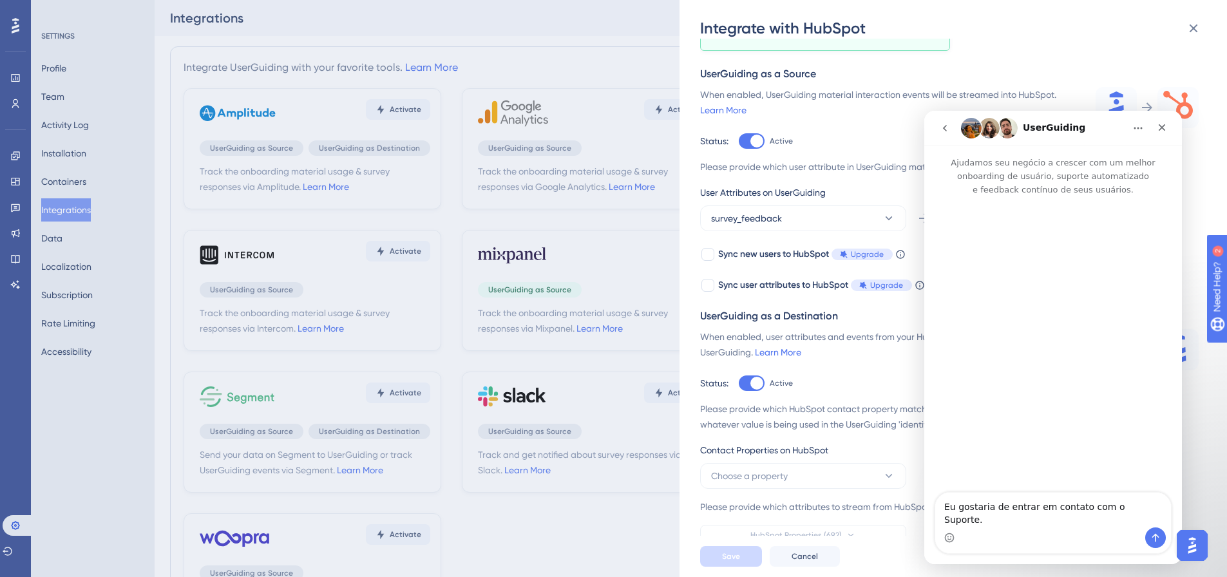
scroll to position [0, 0]
click at [948, 127] on icon "go back" at bounding box center [945, 128] width 10 height 10
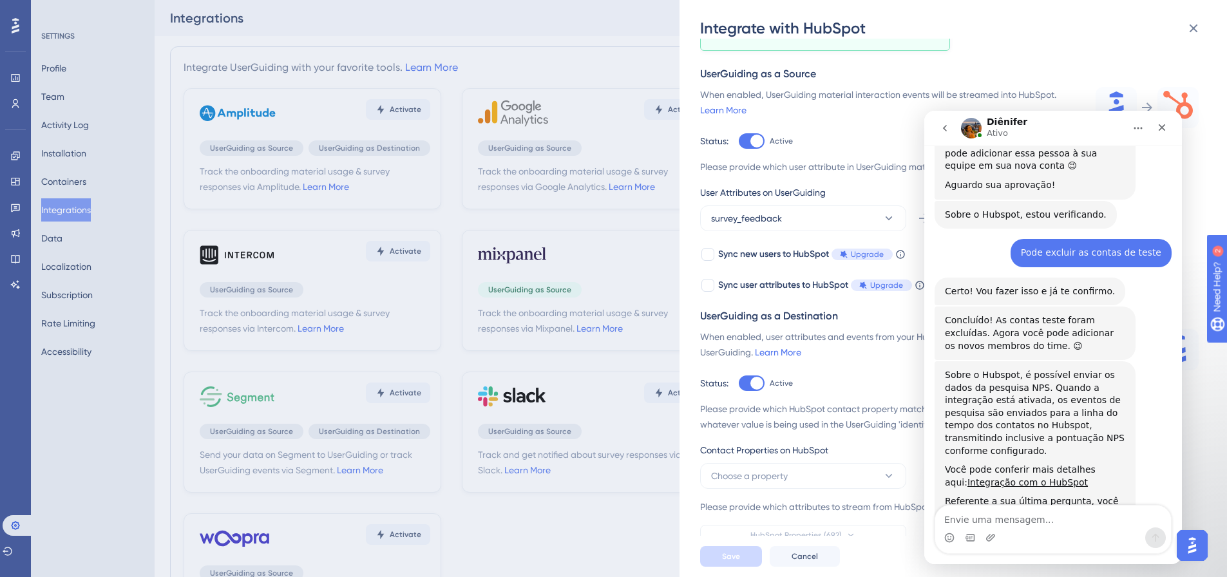
scroll to position [820, 0]
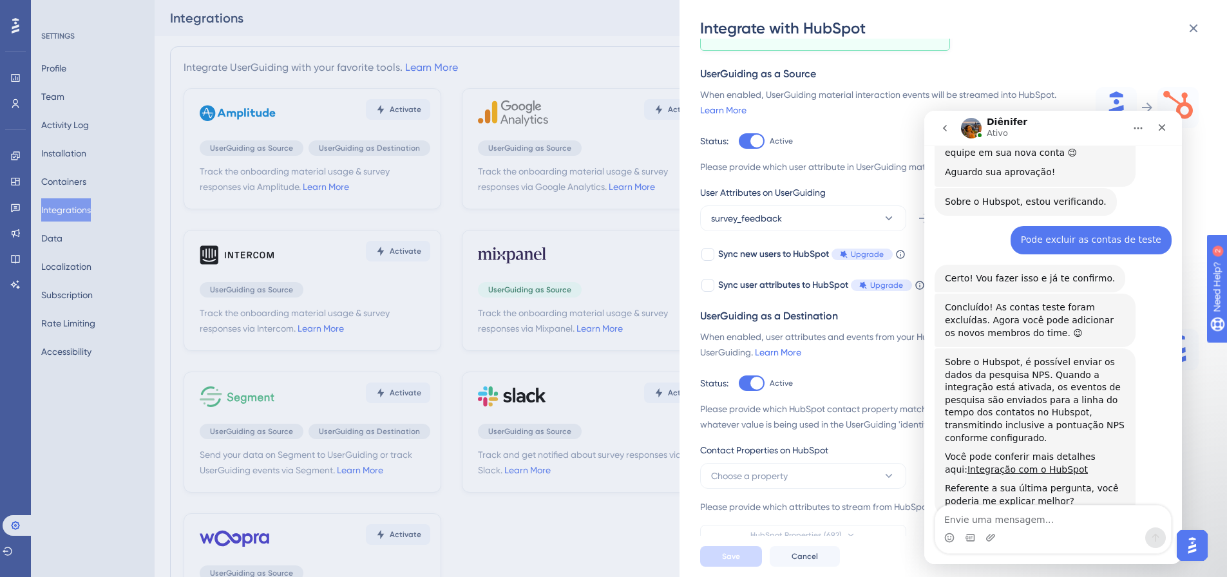
click at [1033, 515] on textarea "Envie uma mensagem..." at bounding box center [1054, 517] width 236 height 22
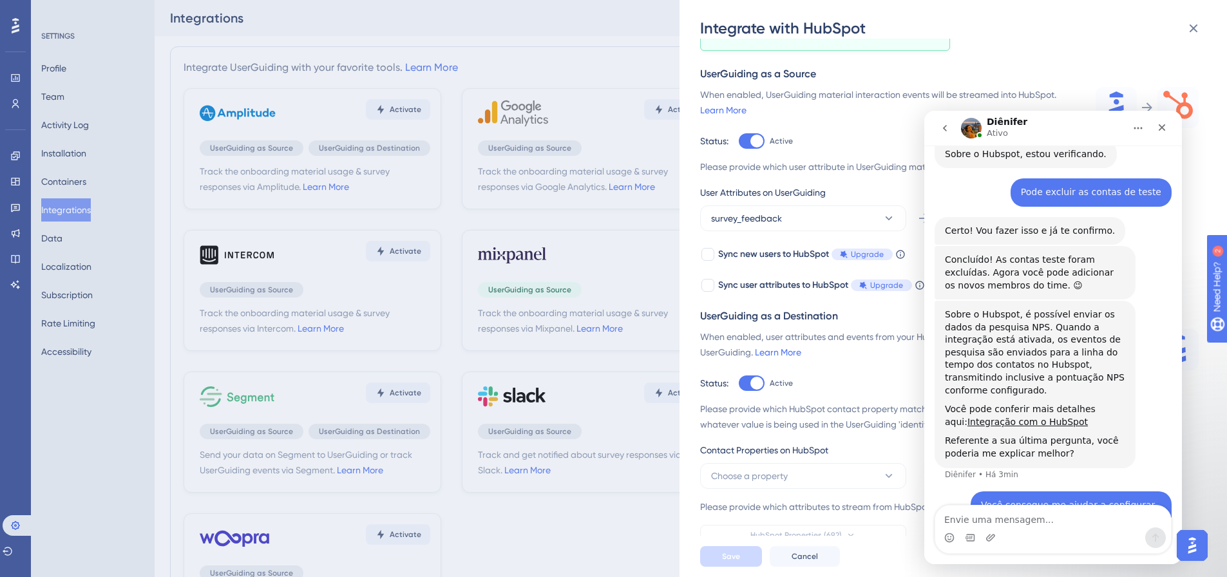
scroll to position [885, 0]
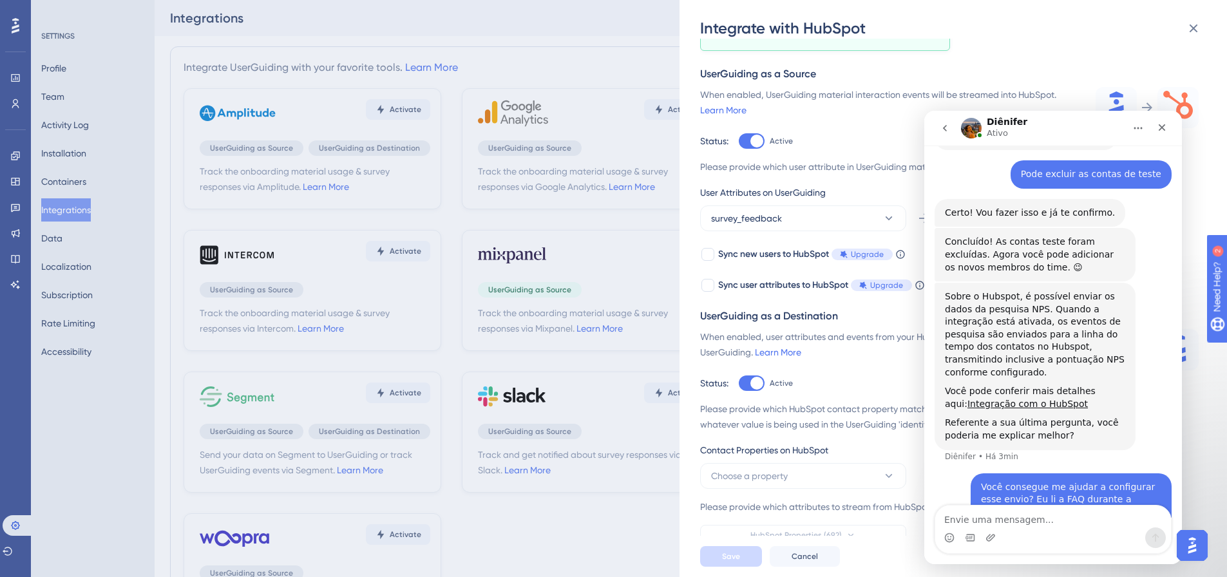
click at [1030, 519] on textarea "Envie uma mensagem..." at bounding box center [1054, 517] width 236 height 22
type textarea "Está configurado assim, está certo?"
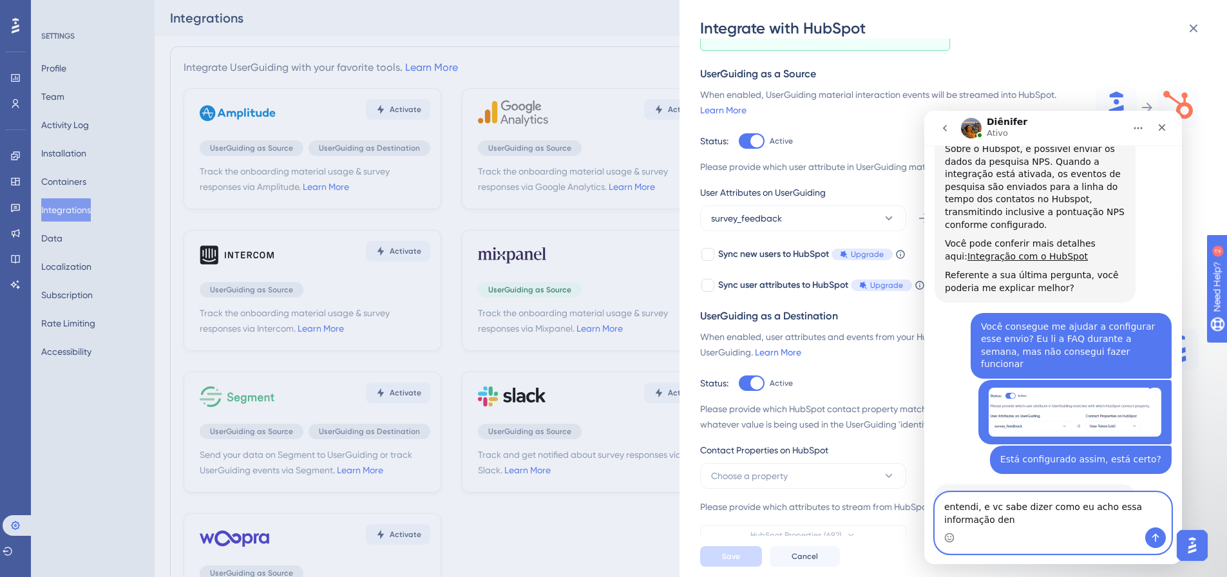
scroll to position [1046, 0]
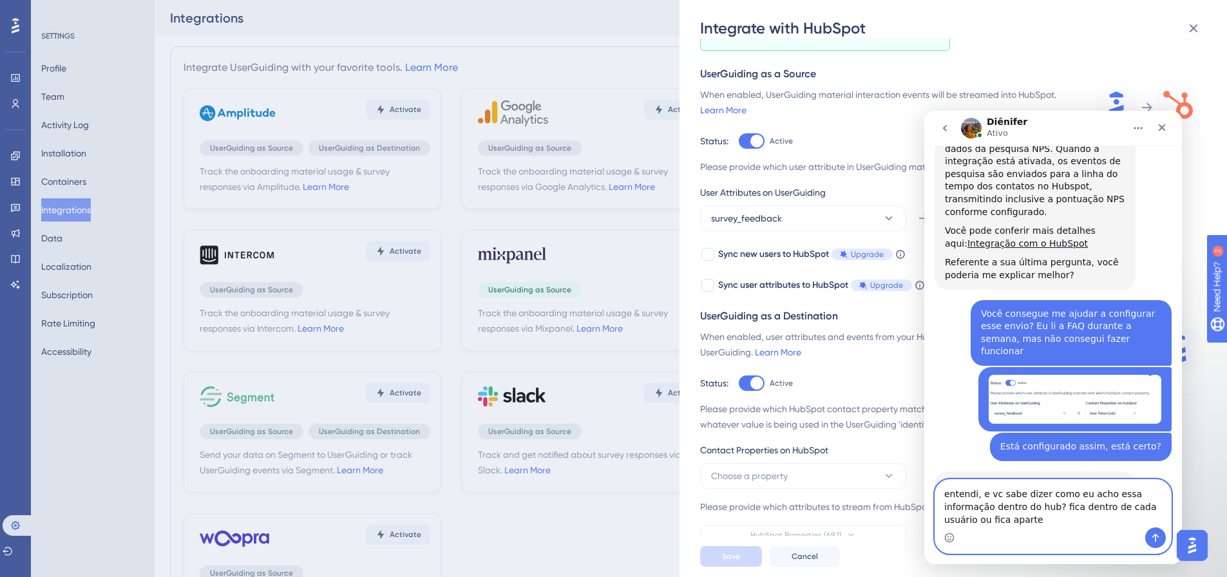
type textarea "entendi, e vc sabe dizer como eu acho essa informação dentro do hub? fica dentr…"
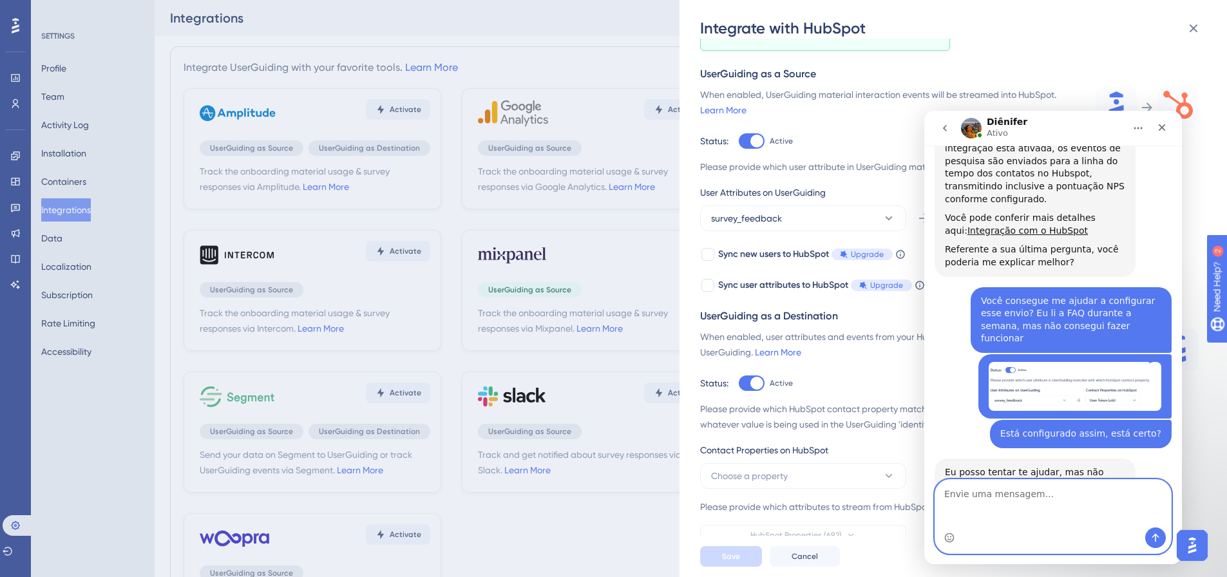
scroll to position [1097, 0]
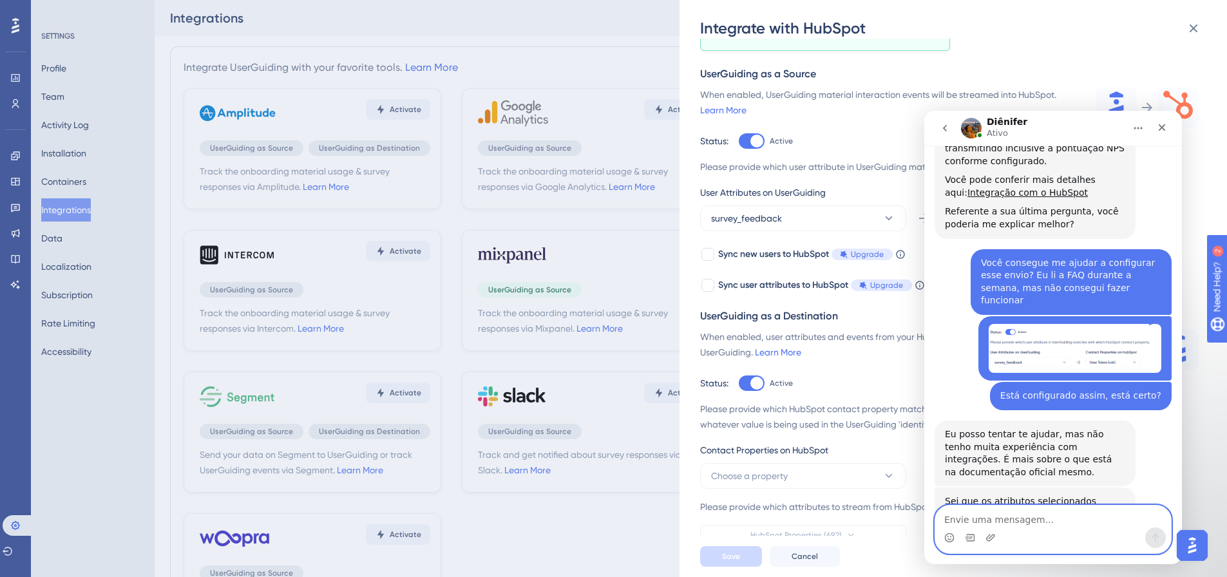
type textarea "?"
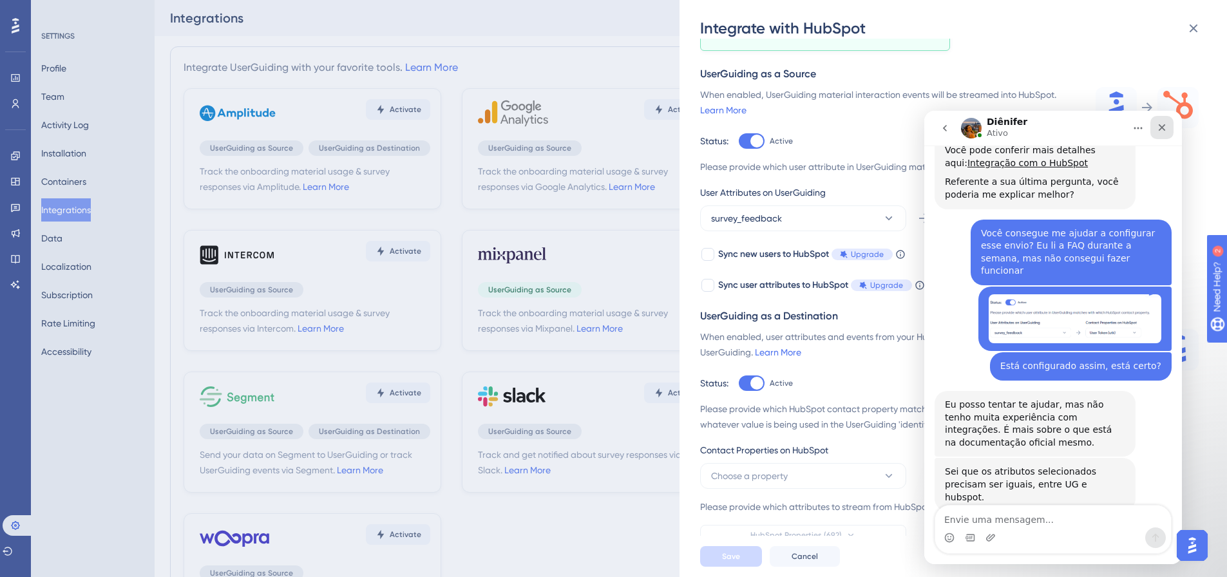
click at [1158, 124] on icon "Fechar" at bounding box center [1162, 127] width 10 height 10
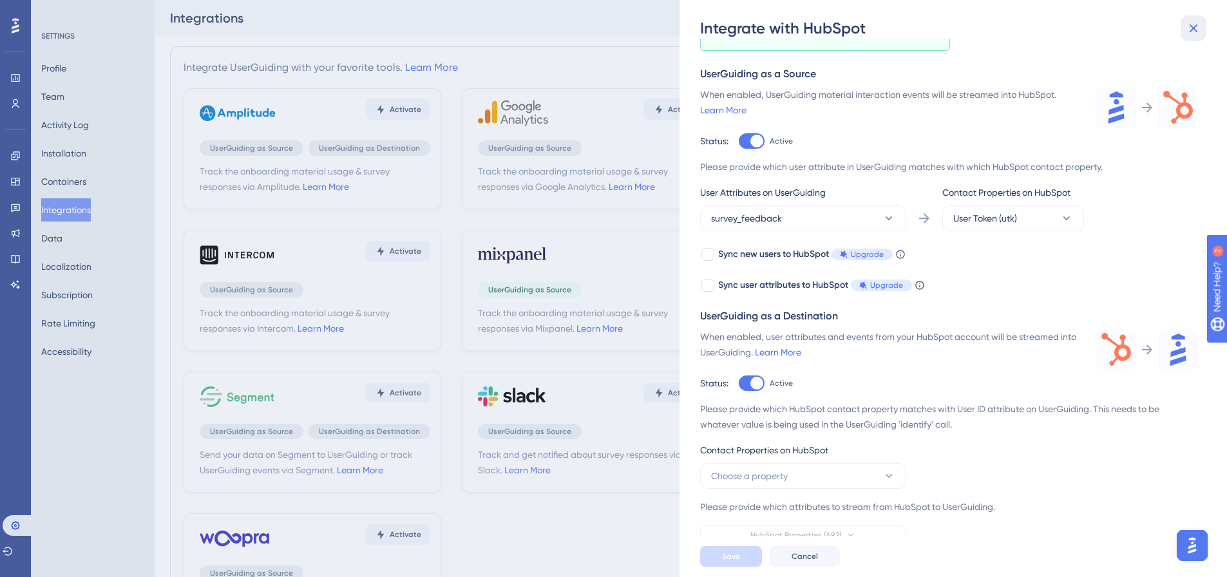
click at [1195, 30] on icon at bounding box center [1193, 28] width 15 height 15
click at [1193, 29] on icon at bounding box center [1194, 28] width 8 height 8
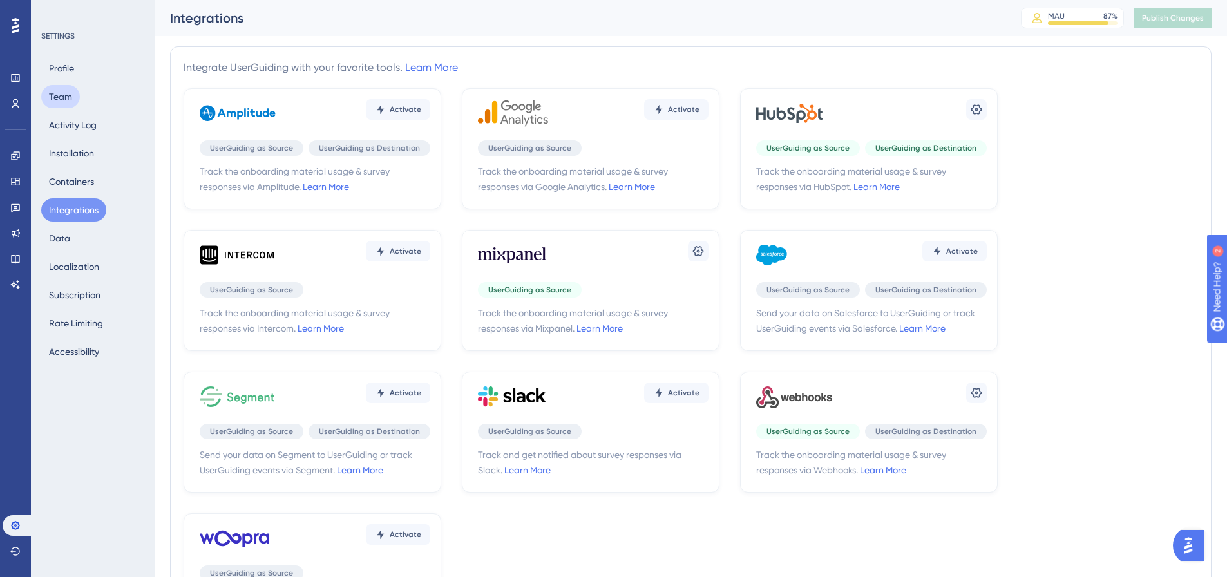
click at [66, 92] on button "Team" at bounding box center [60, 96] width 39 height 23
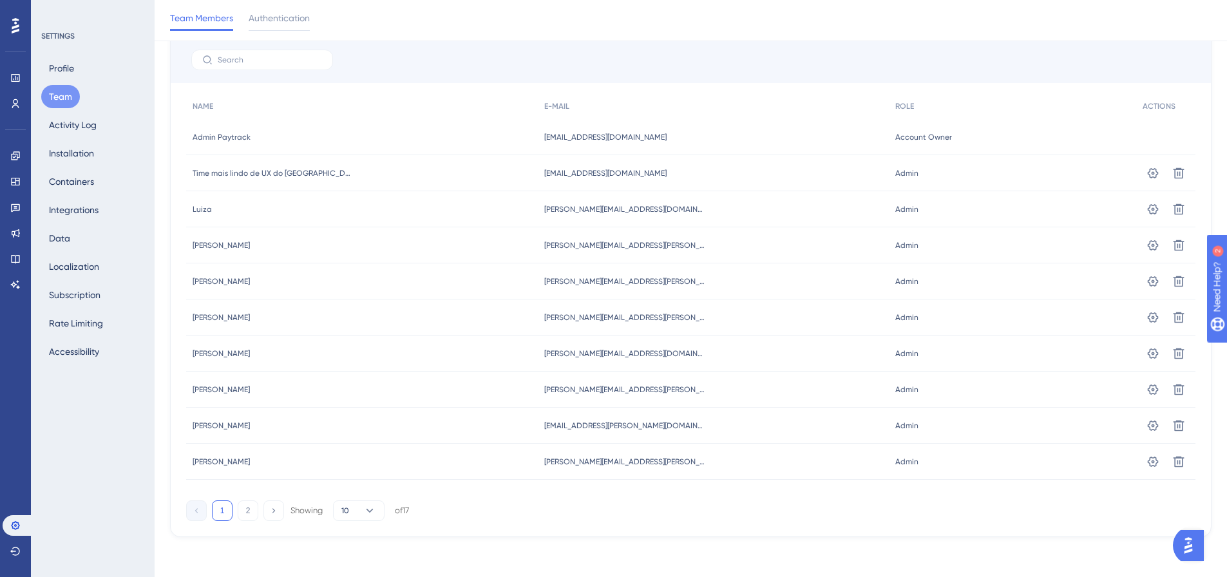
scroll to position [97, 0]
click at [243, 505] on button "2" at bounding box center [248, 509] width 21 height 21
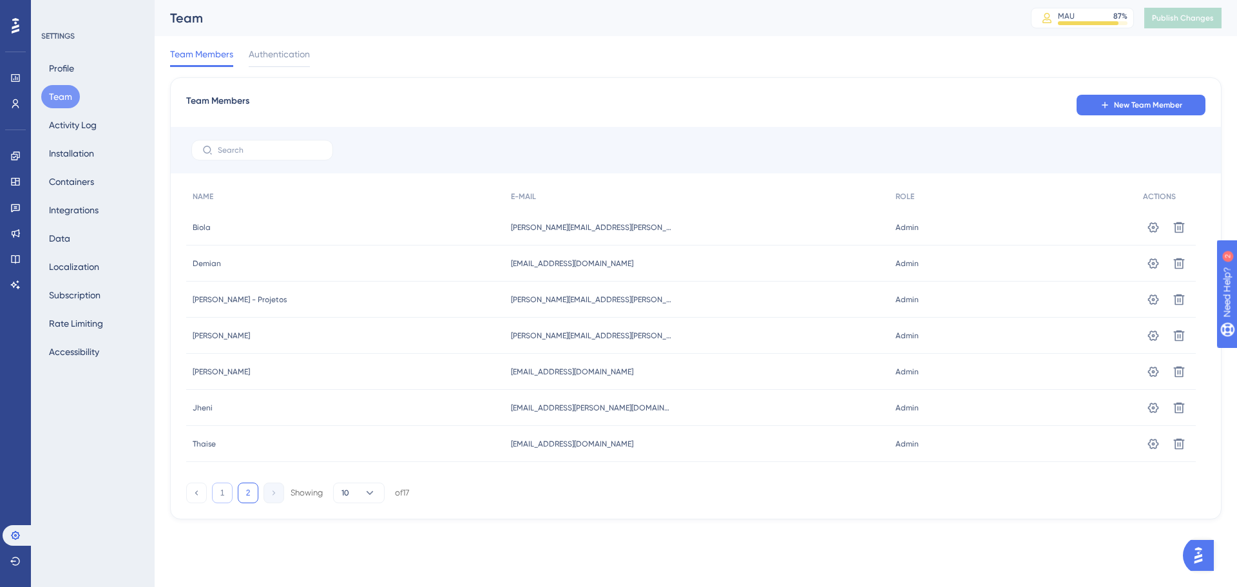
click at [230, 494] on button "1" at bounding box center [222, 493] width 21 height 21
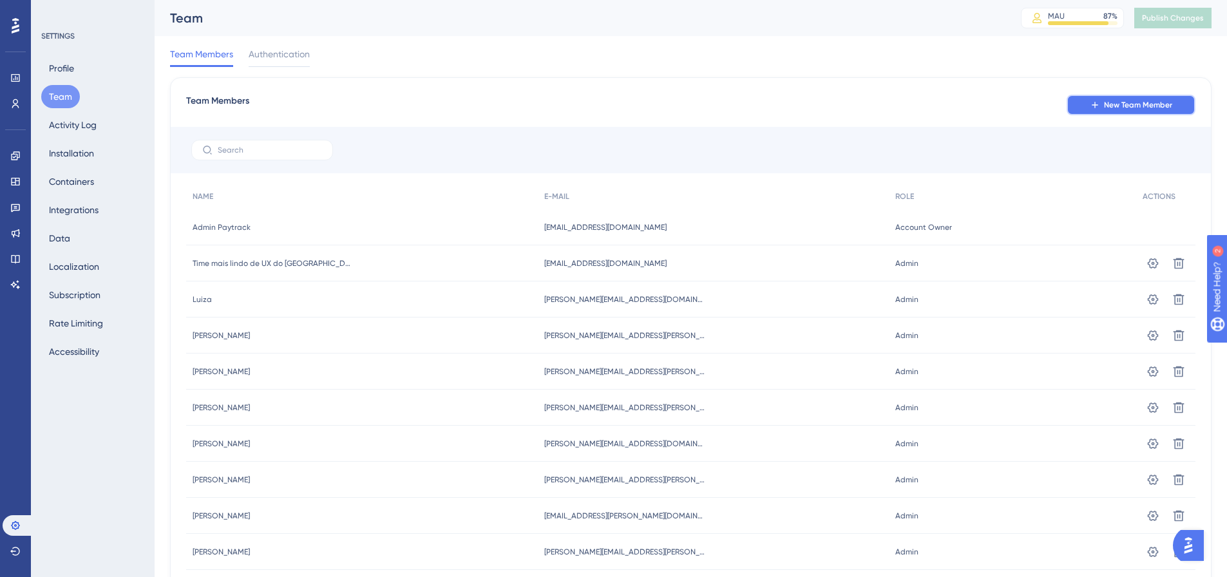
click at [1117, 99] on button "New Team Member" at bounding box center [1131, 105] width 129 height 21
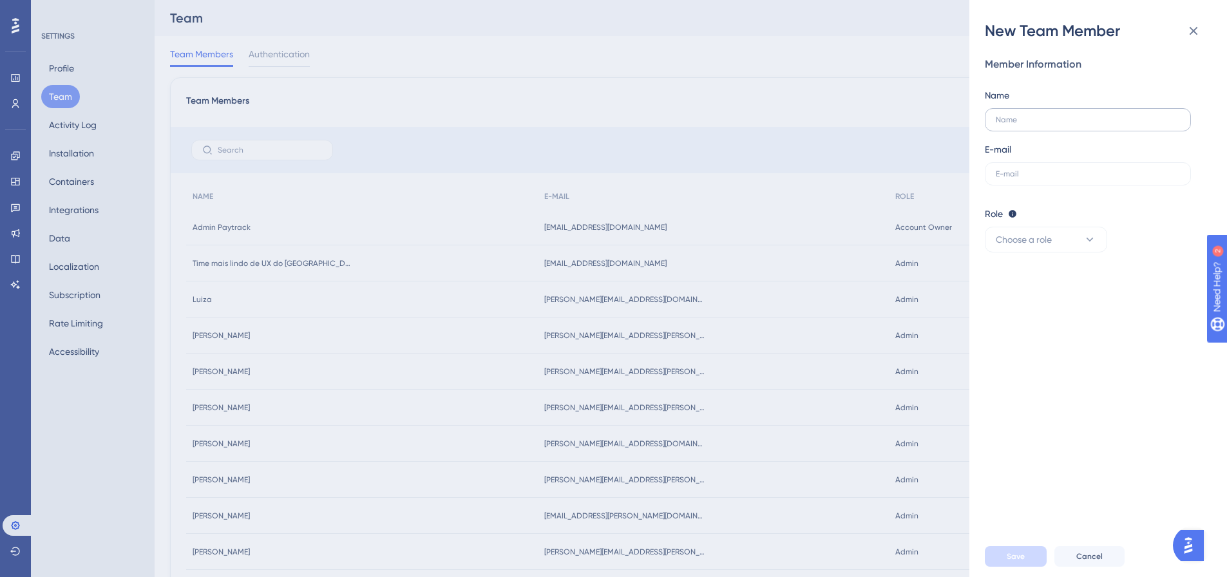
click at [999, 114] on label at bounding box center [1088, 119] width 206 height 23
click at [999, 115] on input "text" at bounding box center [1088, 119] width 184 height 9
type input "[PERSON_NAME]"
click at [1008, 171] on input "text" at bounding box center [1088, 173] width 184 height 9
paste input "[PERSON_NAME][EMAIL_ADDRESS][DOMAIN_NAME]"
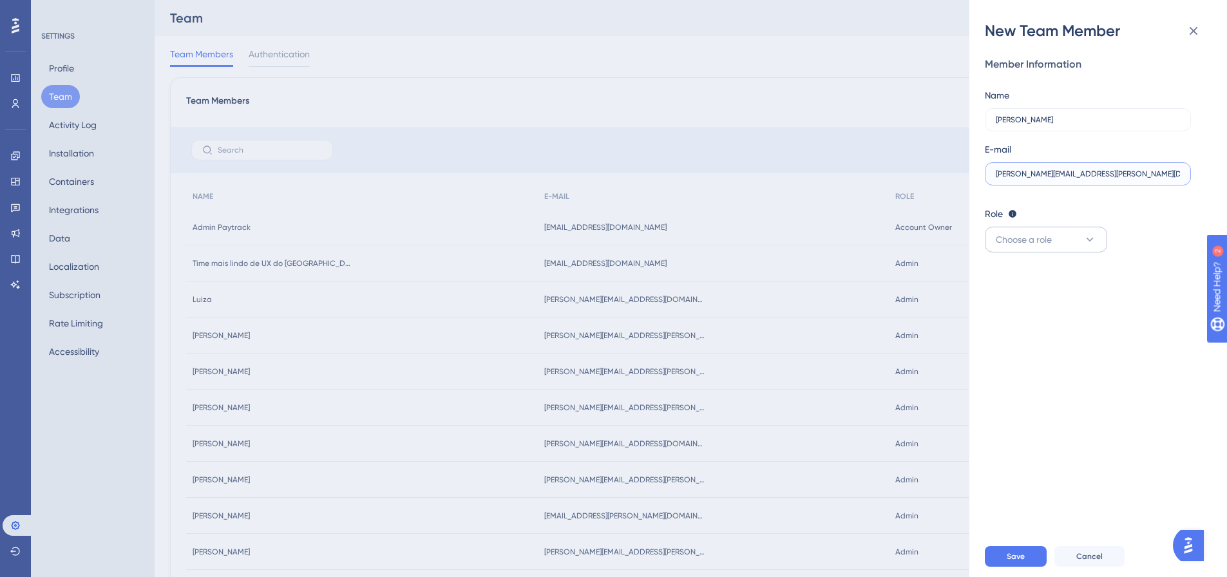
type input "[PERSON_NAME][EMAIL_ADDRESS][DOMAIN_NAME]"
click at [1048, 235] on span "Choose a role" at bounding box center [1024, 239] width 56 height 15
click at [1033, 281] on div "Admin Admin" at bounding box center [1046, 279] width 85 height 26
click at [1008, 562] on span "Save" at bounding box center [1016, 557] width 18 height 10
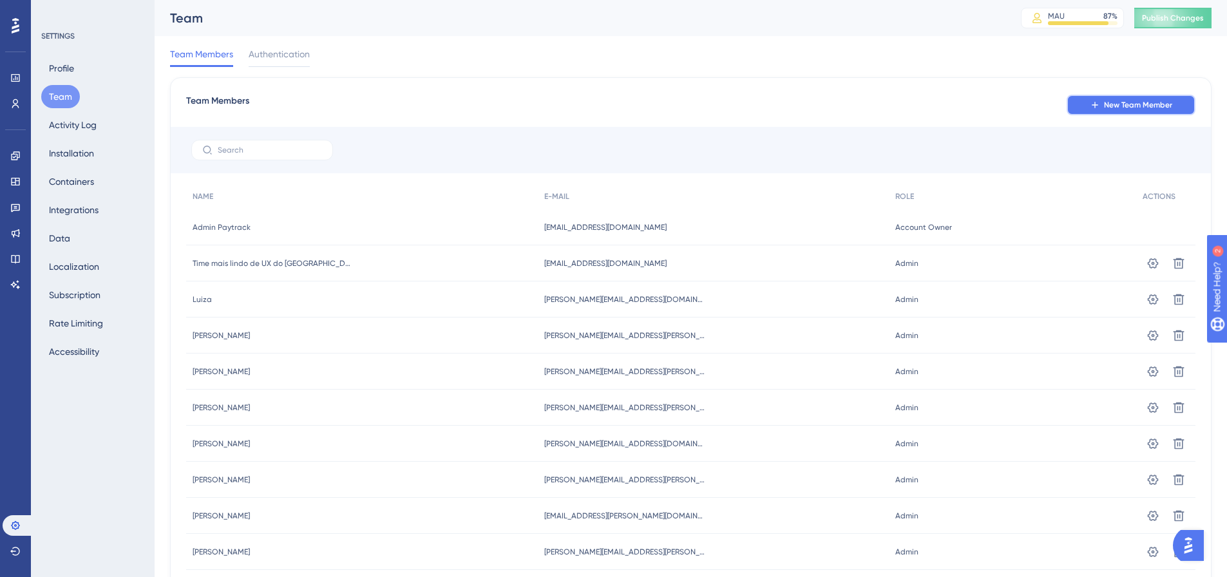
click at [1095, 107] on icon at bounding box center [1095, 105] width 6 height 6
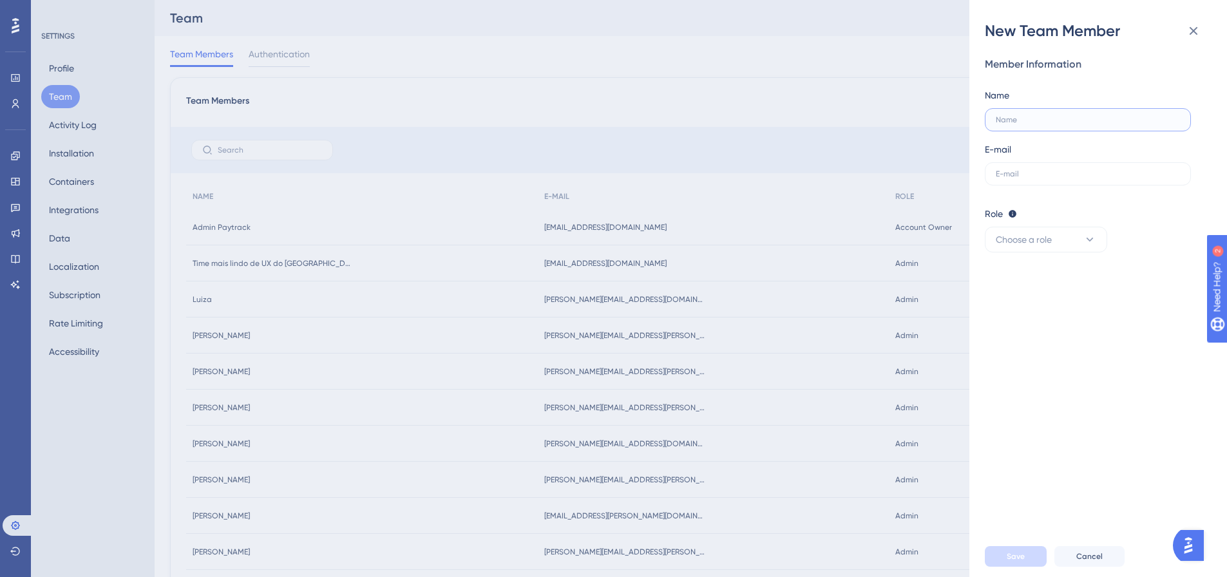
click at [1058, 119] on input "text" at bounding box center [1088, 119] width 184 height 9
type input "Willer"
click at [1015, 177] on input "text" at bounding box center [1088, 173] width 184 height 9
paste input "willer.stern@paytrack.com.br"
type input "willer.stern@paytrack.com.br"
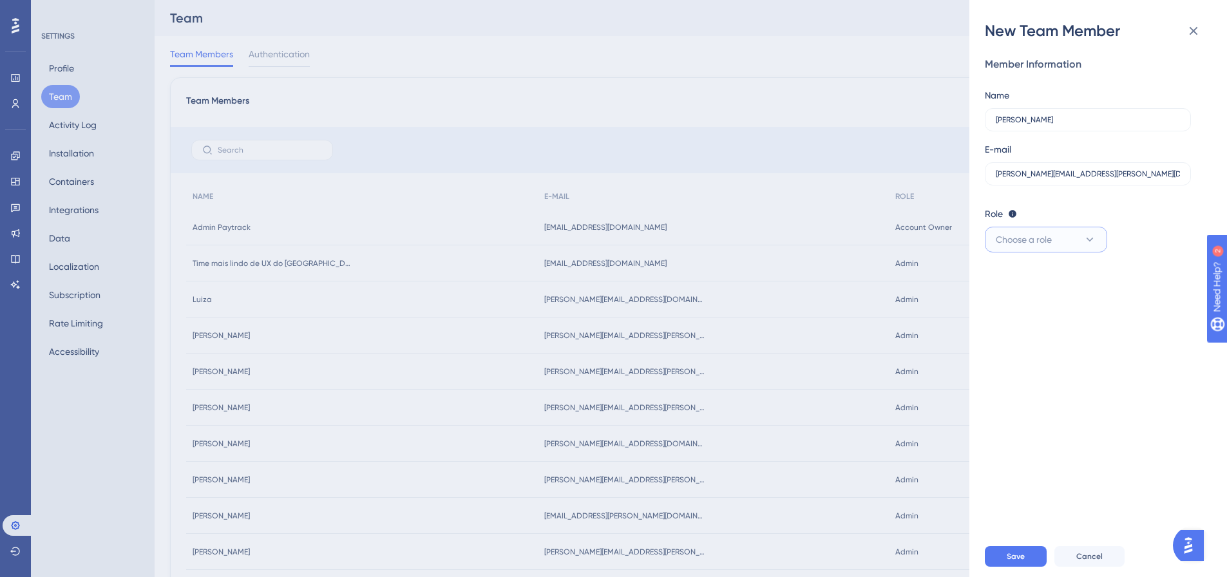
click at [1024, 240] on span "Choose a role" at bounding box center [1024, 239] width 56 height 15
click at [1026, 282] on span "Admin" at bounding box center [1017, 278] width 26 height 15
click at [1025, 567] on button "Save" at bounding box center [1016, 556] width 62 height 21
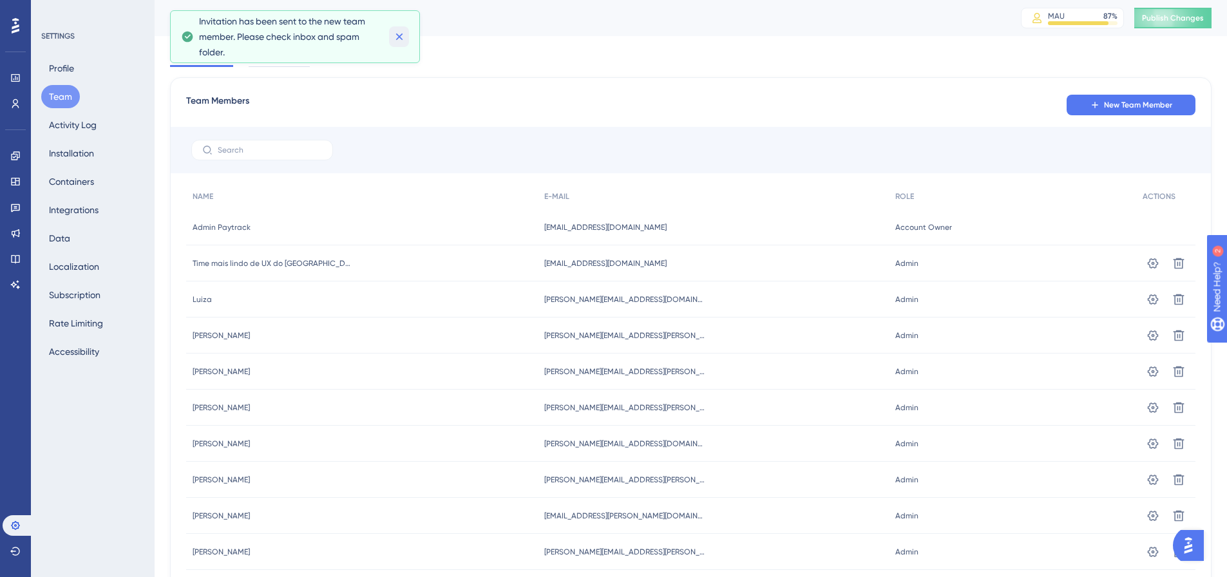
click at [403, 34] on icon at bounding box center [399, 36] width 13 height 13
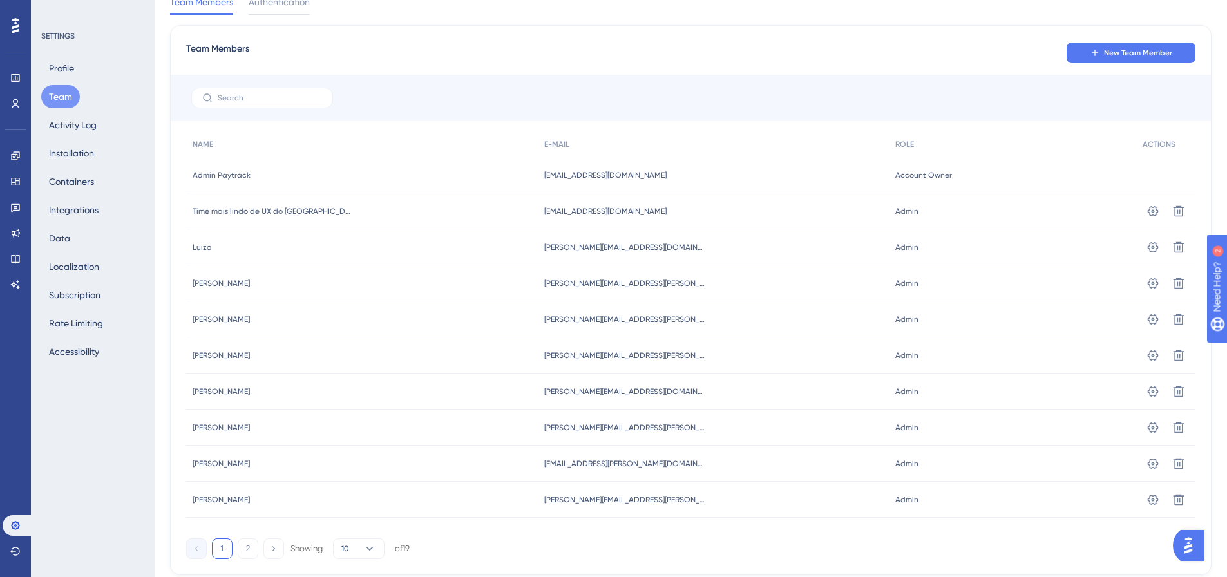
scroll to position [91, 0]
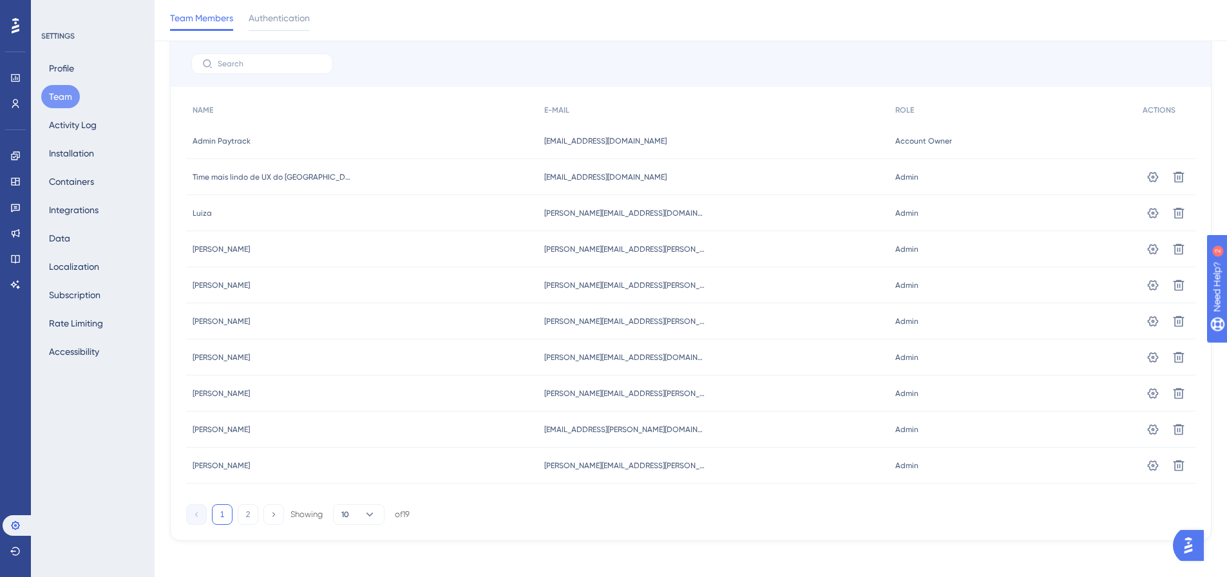
click at [247, 525] on div "Team Members New Team Member NAME E-MAIL ROLE ACTIONS Admin Paytrack Admin Payt…" at bounding box center [691, 266] width 1042 height 550
click at [250, 519] on button "2" at bounding box center [248, 515] width 21 height 21
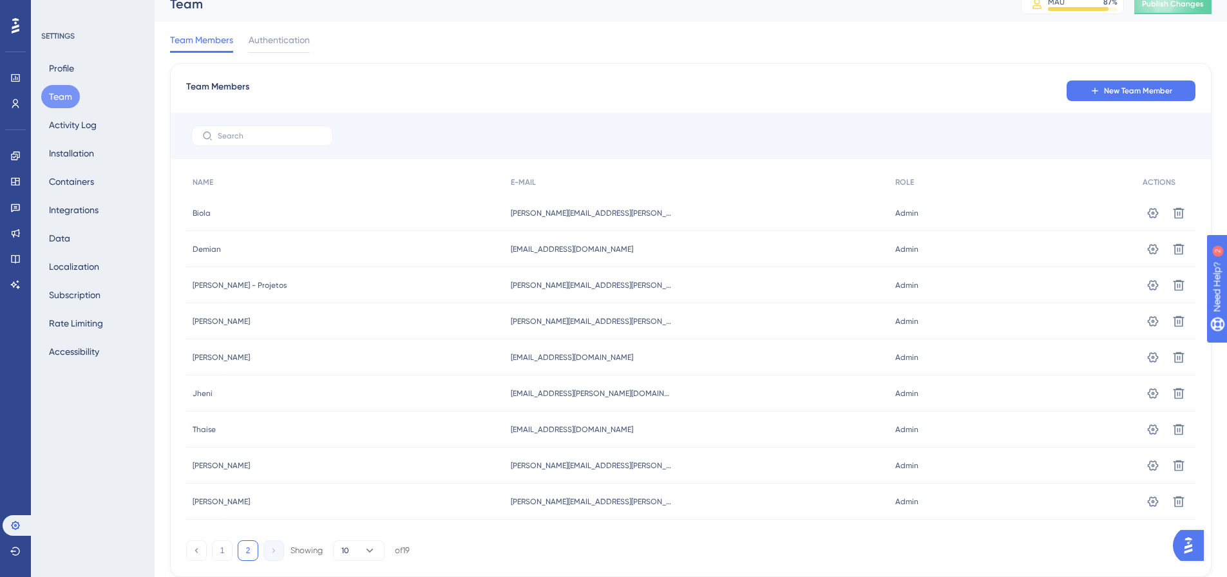
scroll to position [0, 0]
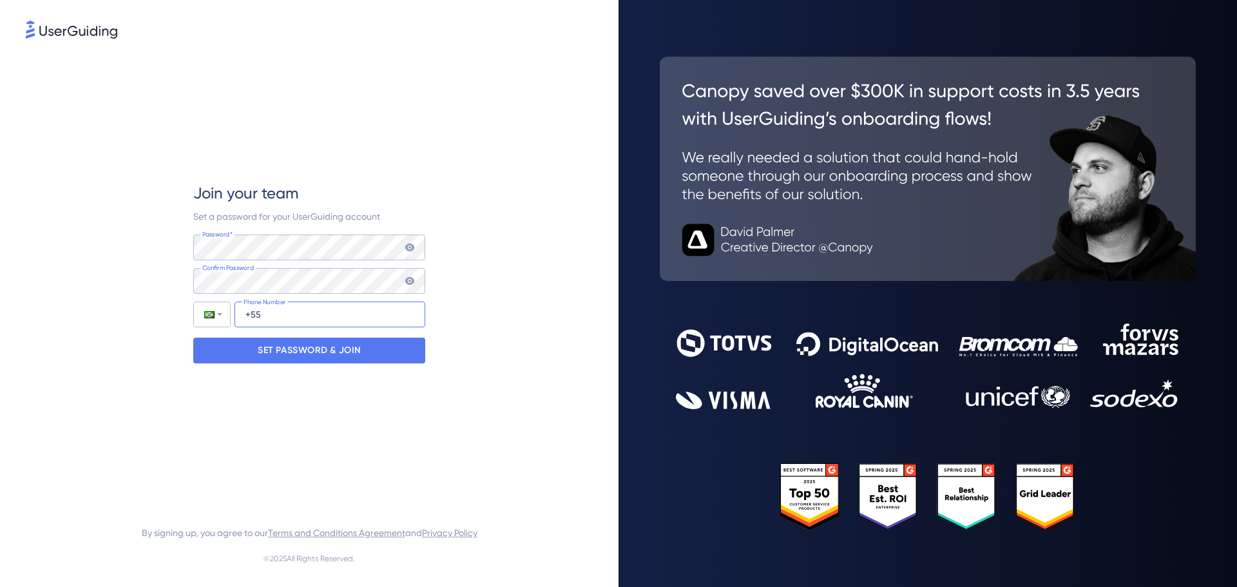
click at [265, 318] on input "+55" at bounding box center [330, 315] width 191 height 26
type input "[PHONE_NUMBER]"
click at [293, 344] on p "SET PASSWORD & JOIN" at bounding box center [309, 350] width 103 height 21
